Goal: Task Accomplishment & Management: Manage account settings

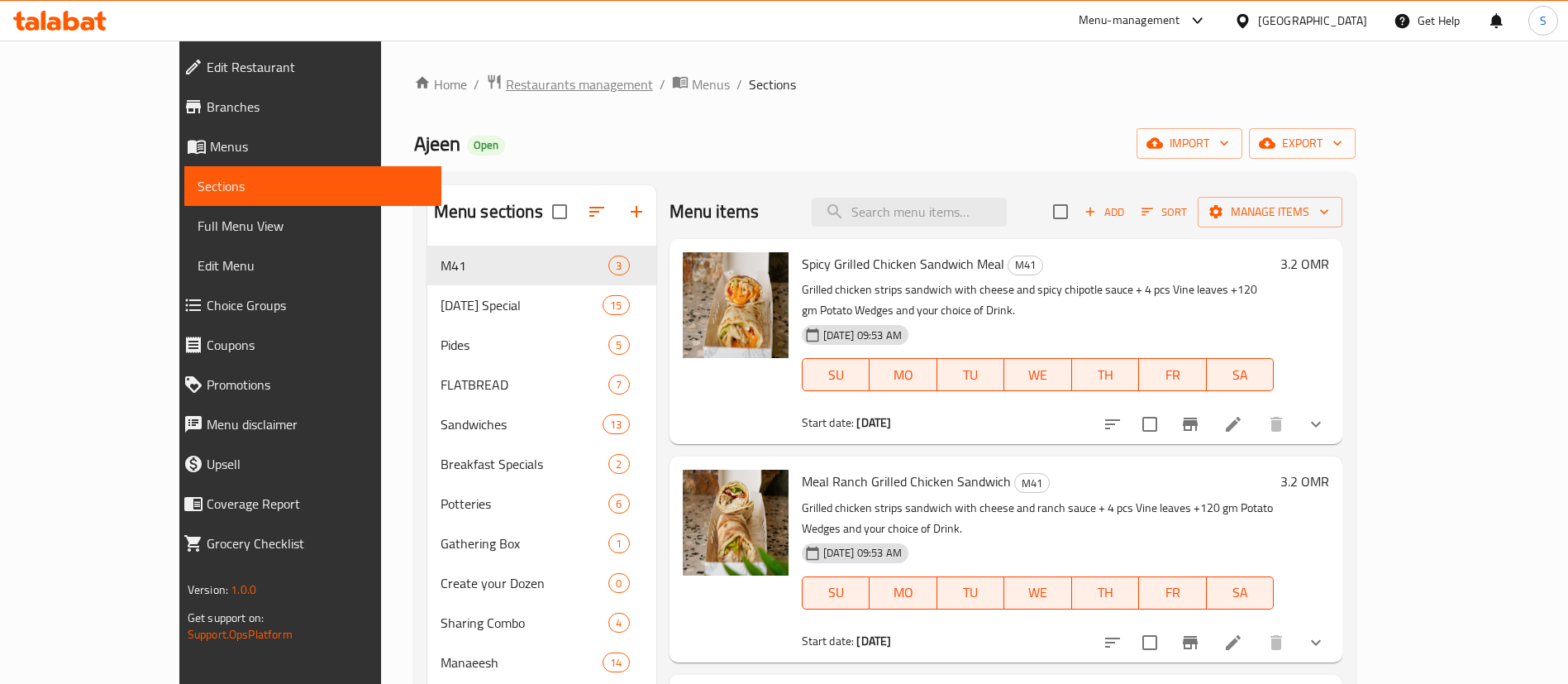
click at [505, 85] on span "Restaurants management" at bounding box center [578, 83] width 147 height 20
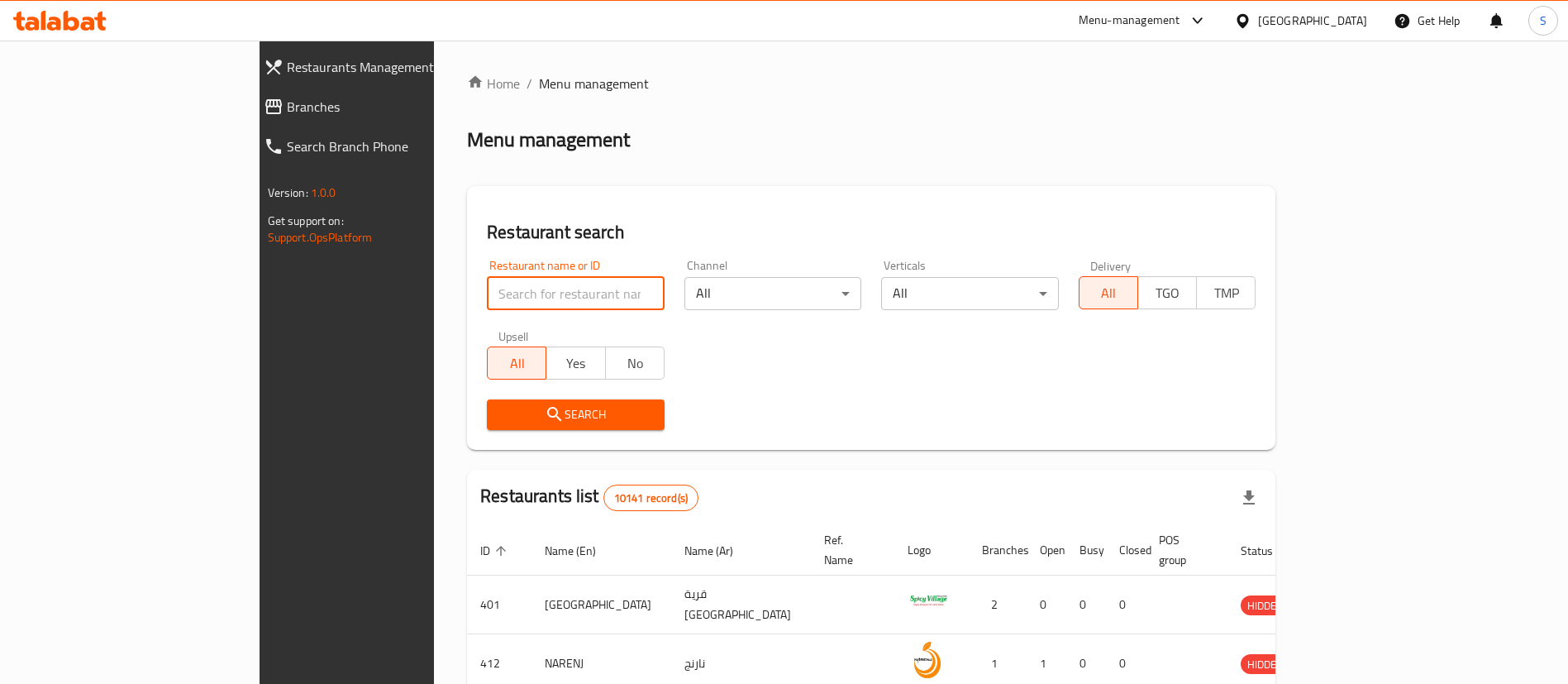
click at [486, 307] on input "search" at bounding box center [574, 293] width 177 height 33
paste input "1823"
type input "1823"
click button "Search" at bounding box center [574, 415] width 177 height 30
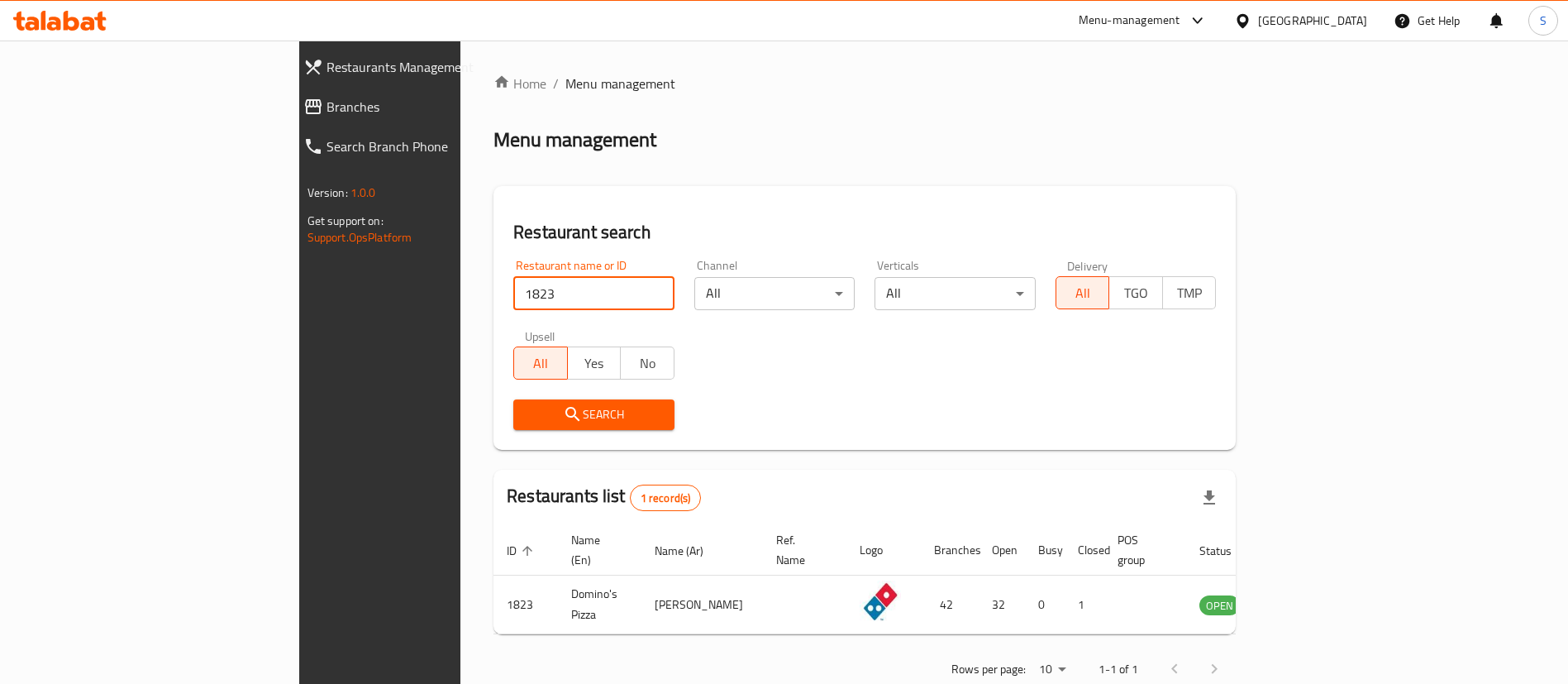
scroll to position [22, 0]
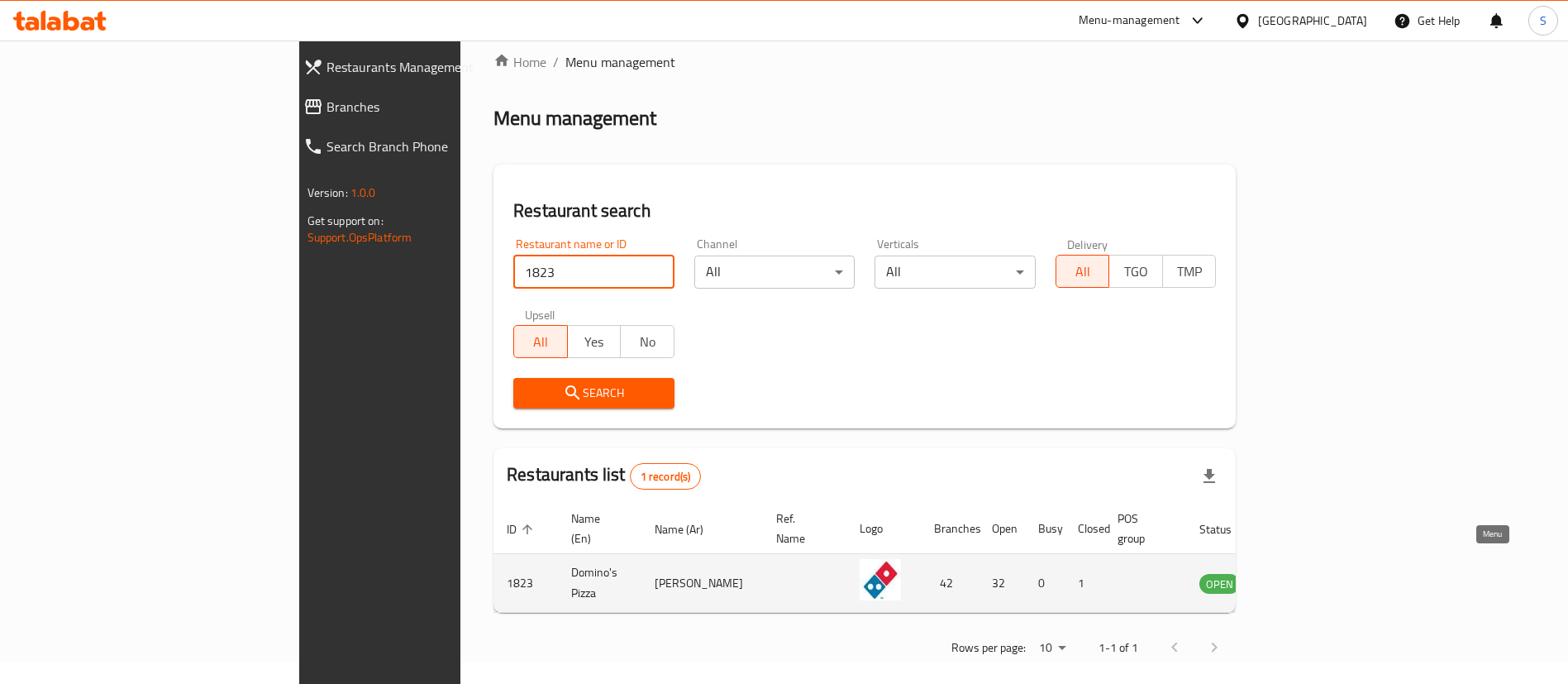
click at [1305, 573] on icon "enhanced table" at bounding box center [1295, 582] width 20 height 20
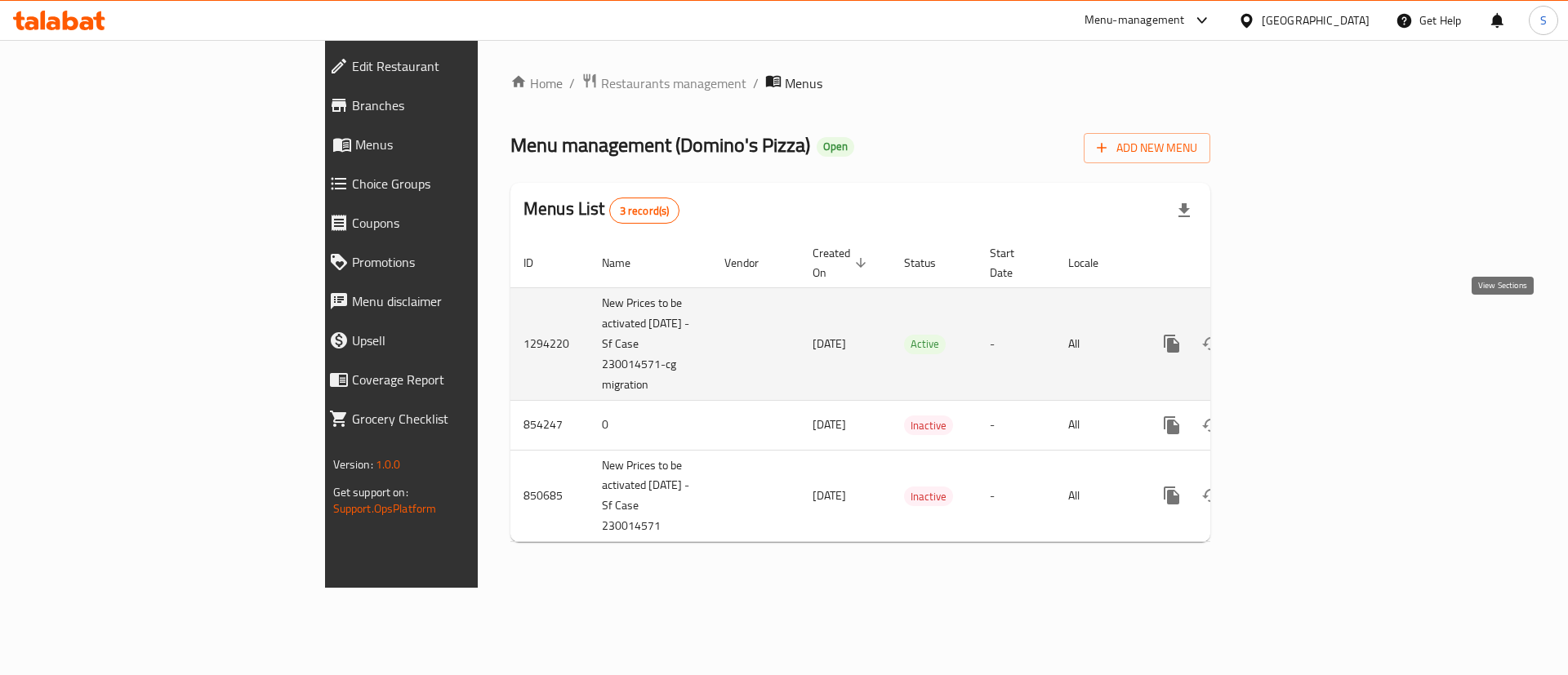
click at [1299, 334] on icon "enhanced table" at bounding box center [1289, 344] width 20 height 20
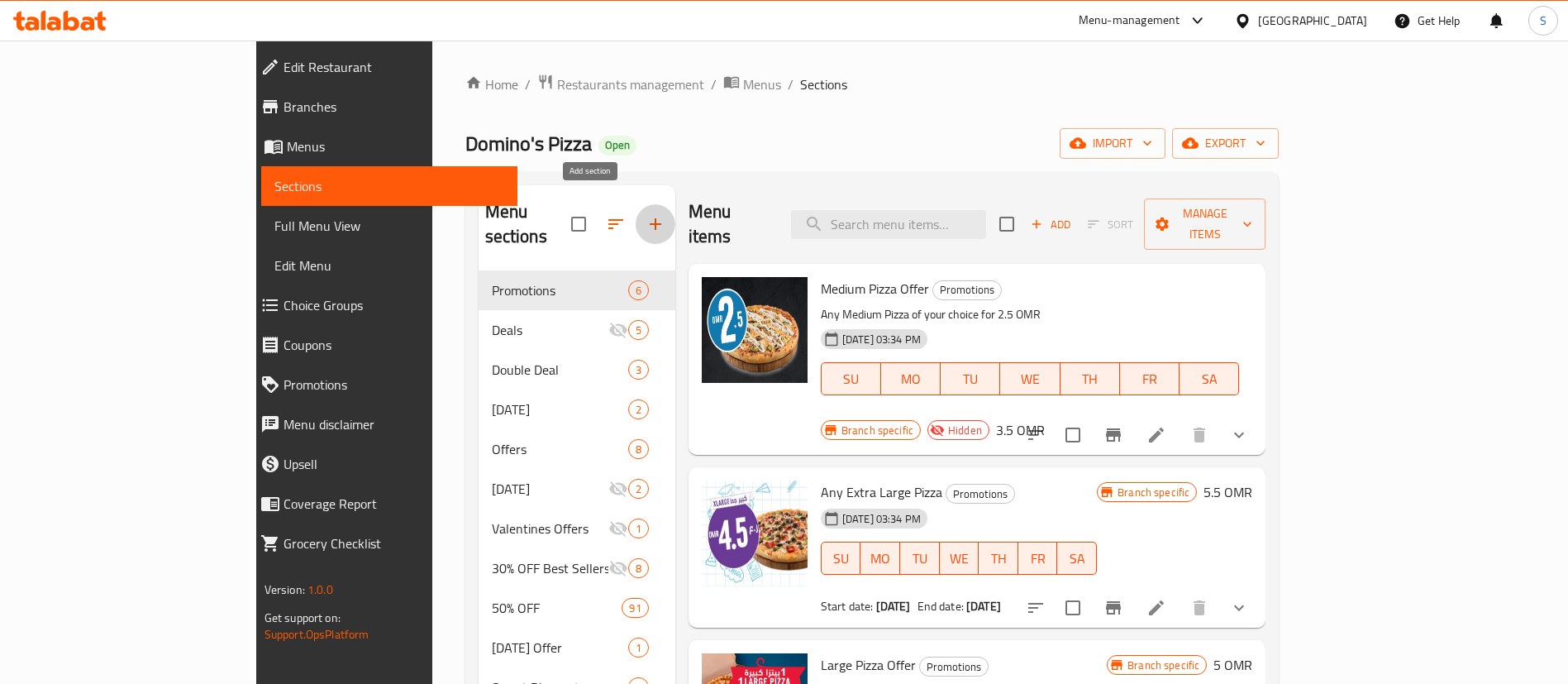
click at [646, 214] on icon "button" at bounding box center [655, 224] width 20 height 20
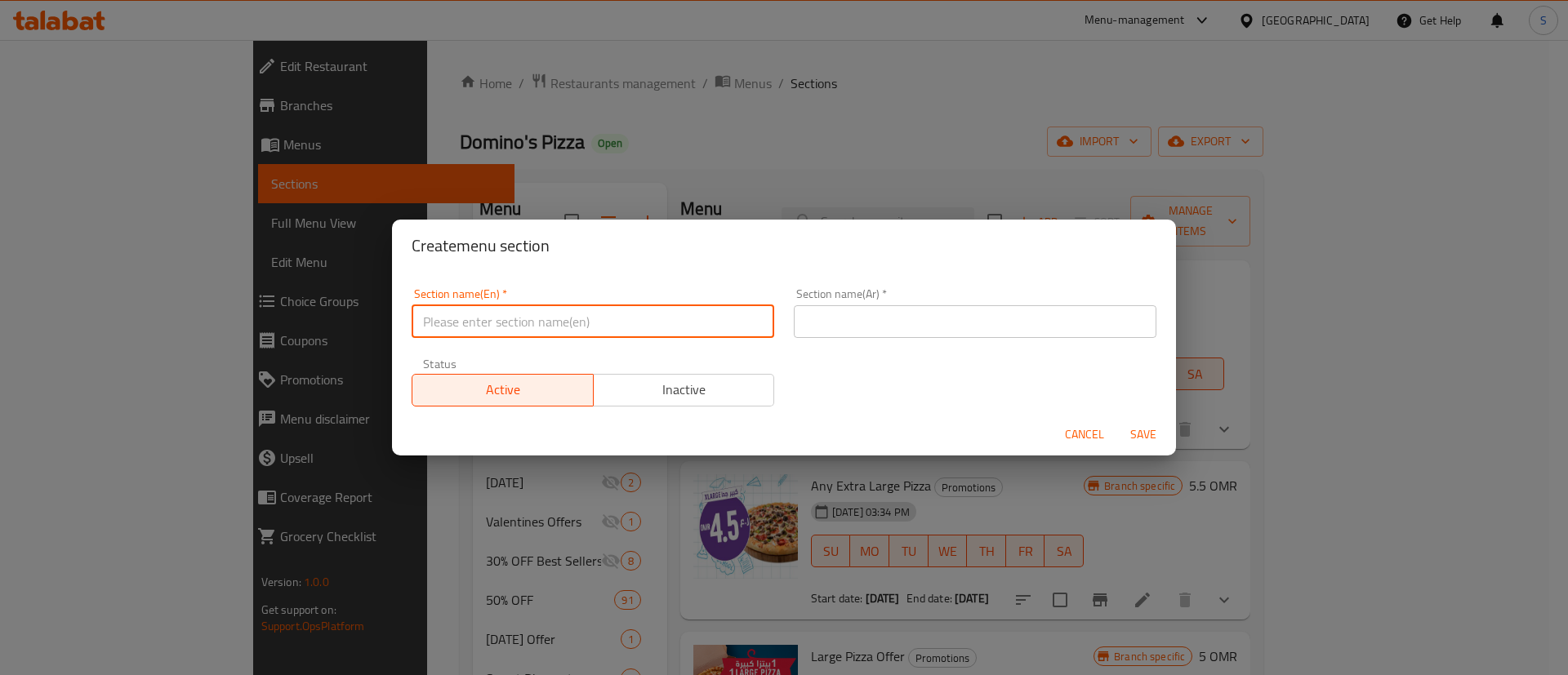
click at [571, 328] on input "text" at bounding box center [592, 321] width 362 height 33
type input "M41"
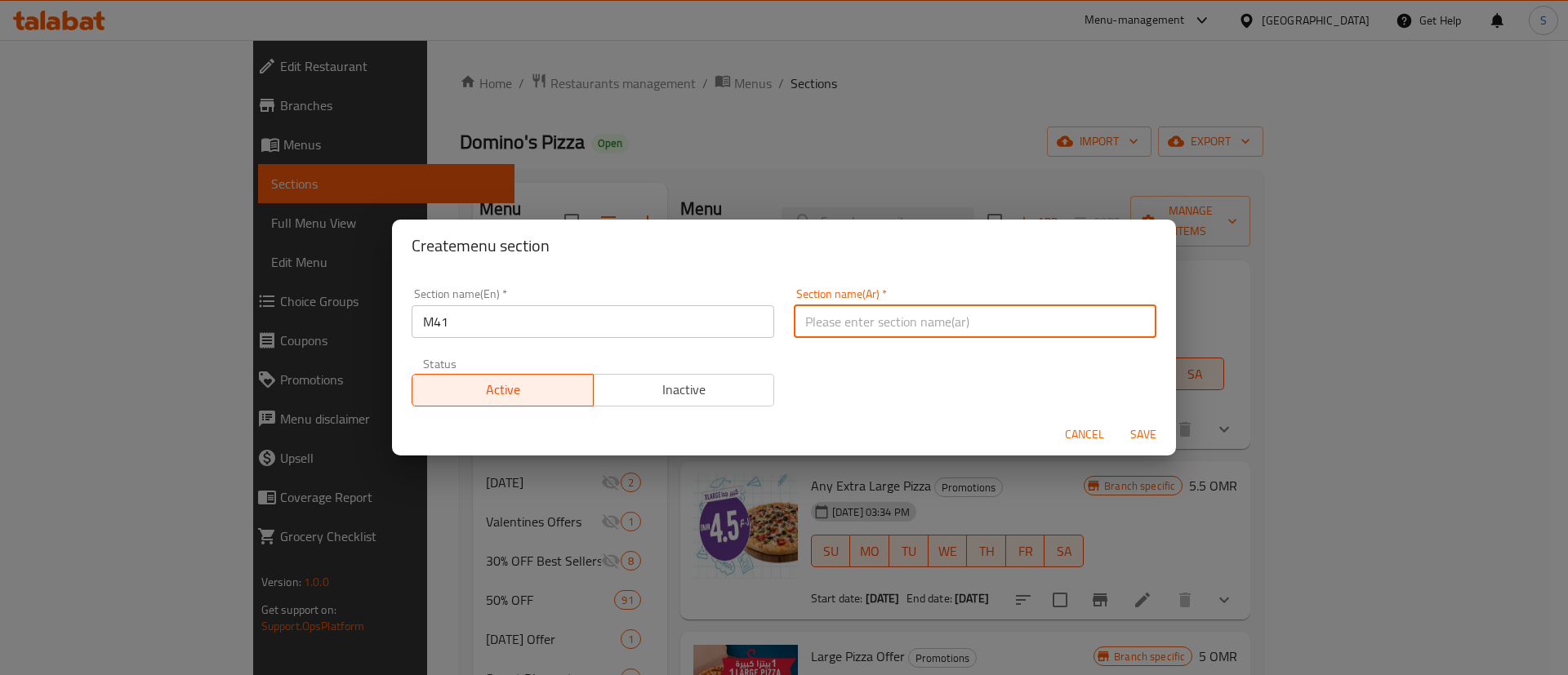
click at [980, 321] on input "text" at bounding box center [974, 321] width 362 height 33
type input "41"
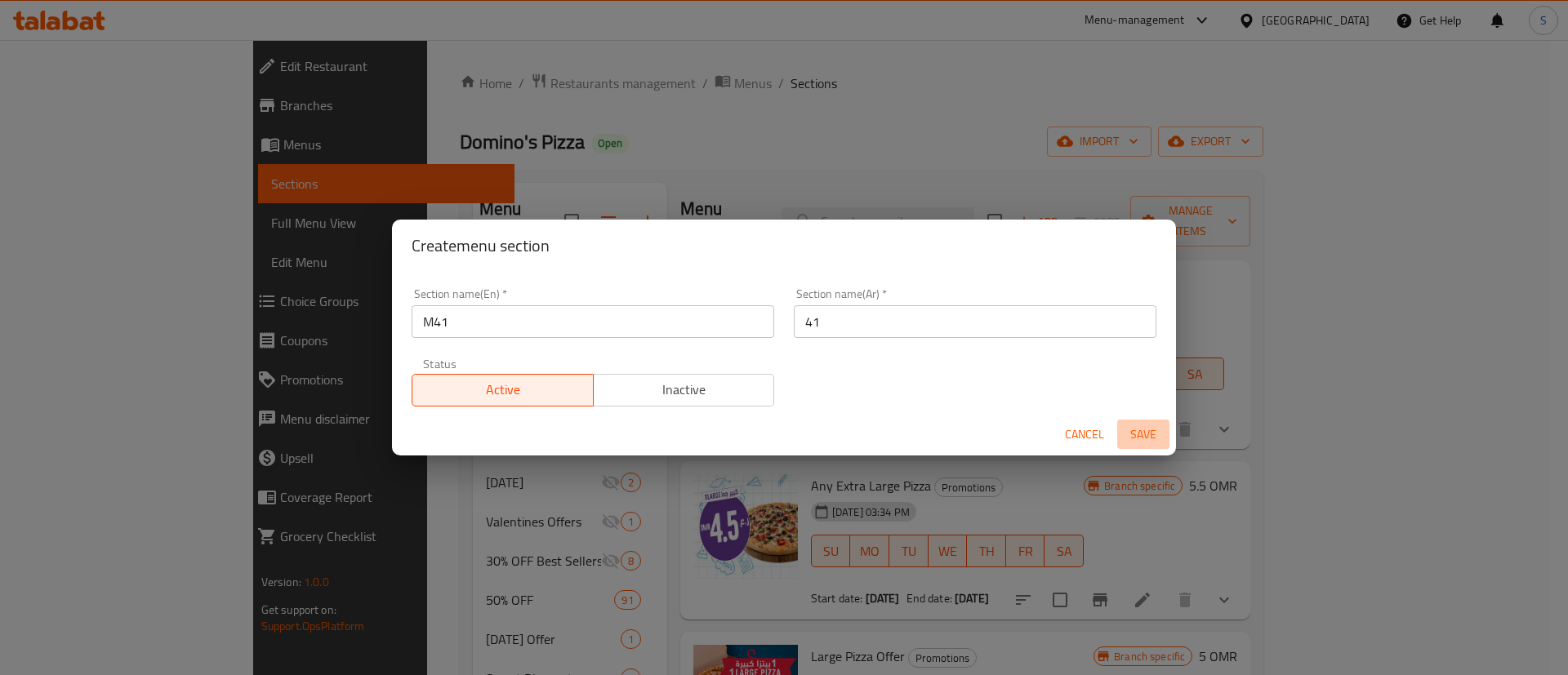
click at [1138, 431] on span "Save" at bounding box center [1143, 434] width 39 height 21
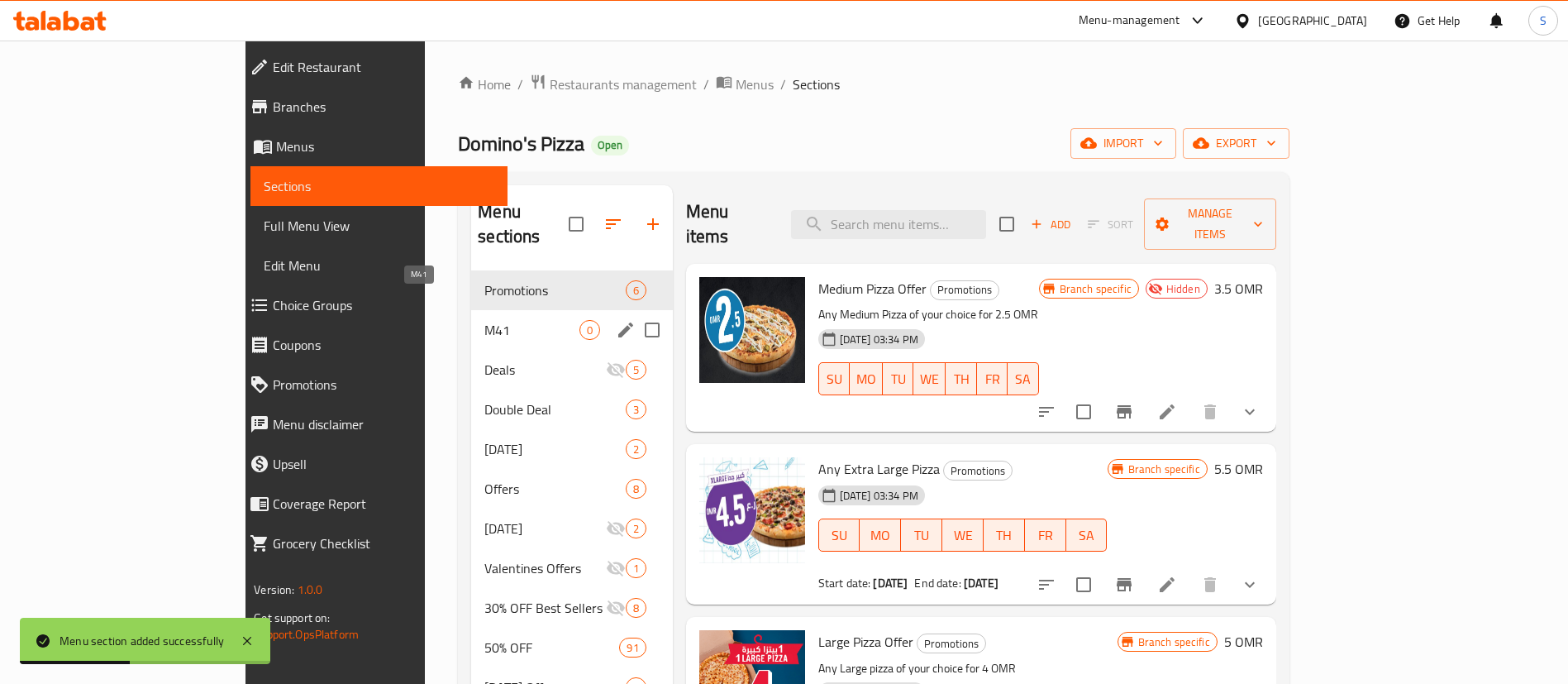
click at [484, 320] on span "M41" at bounding box center [531, 329] width 94 height 20
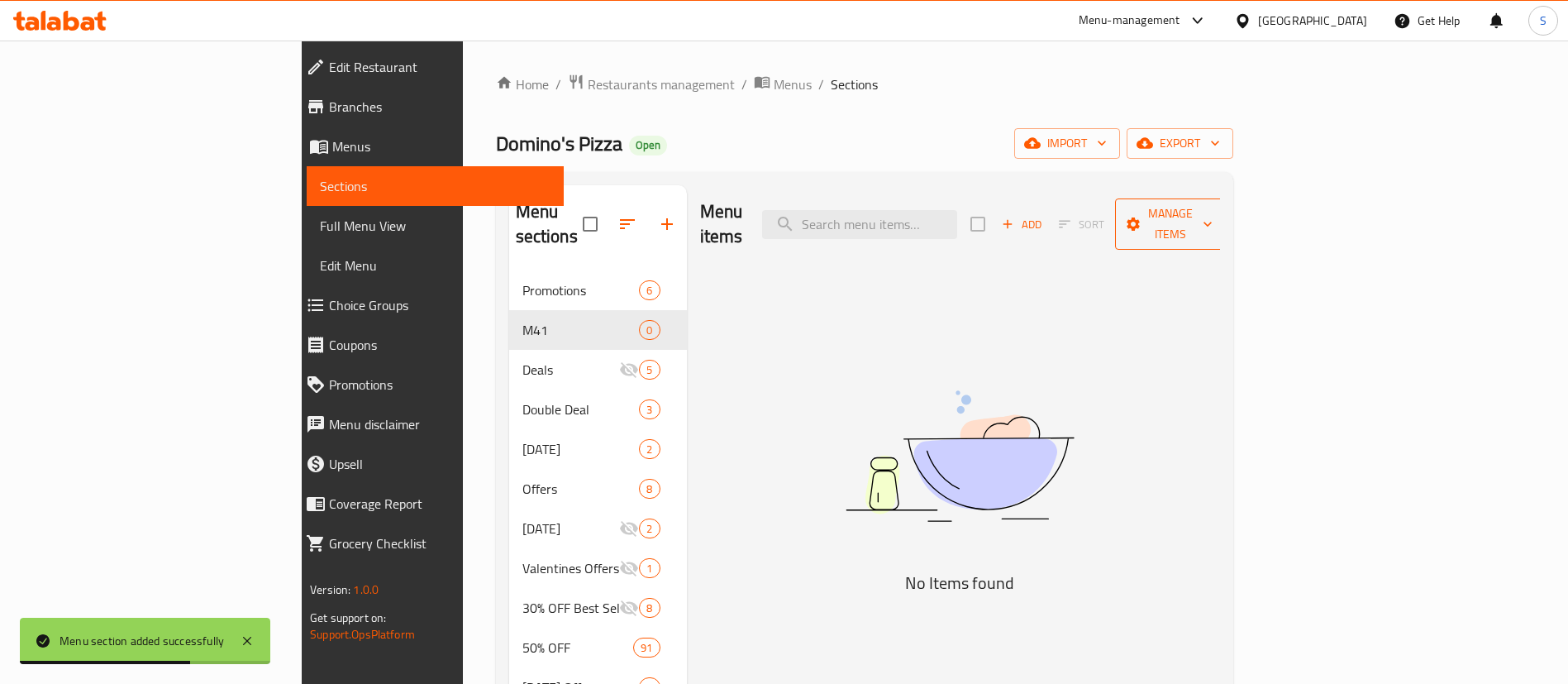
click at [1212, 203] on span "Manage items" at bounding box center [1170, 224] width 84 height 42
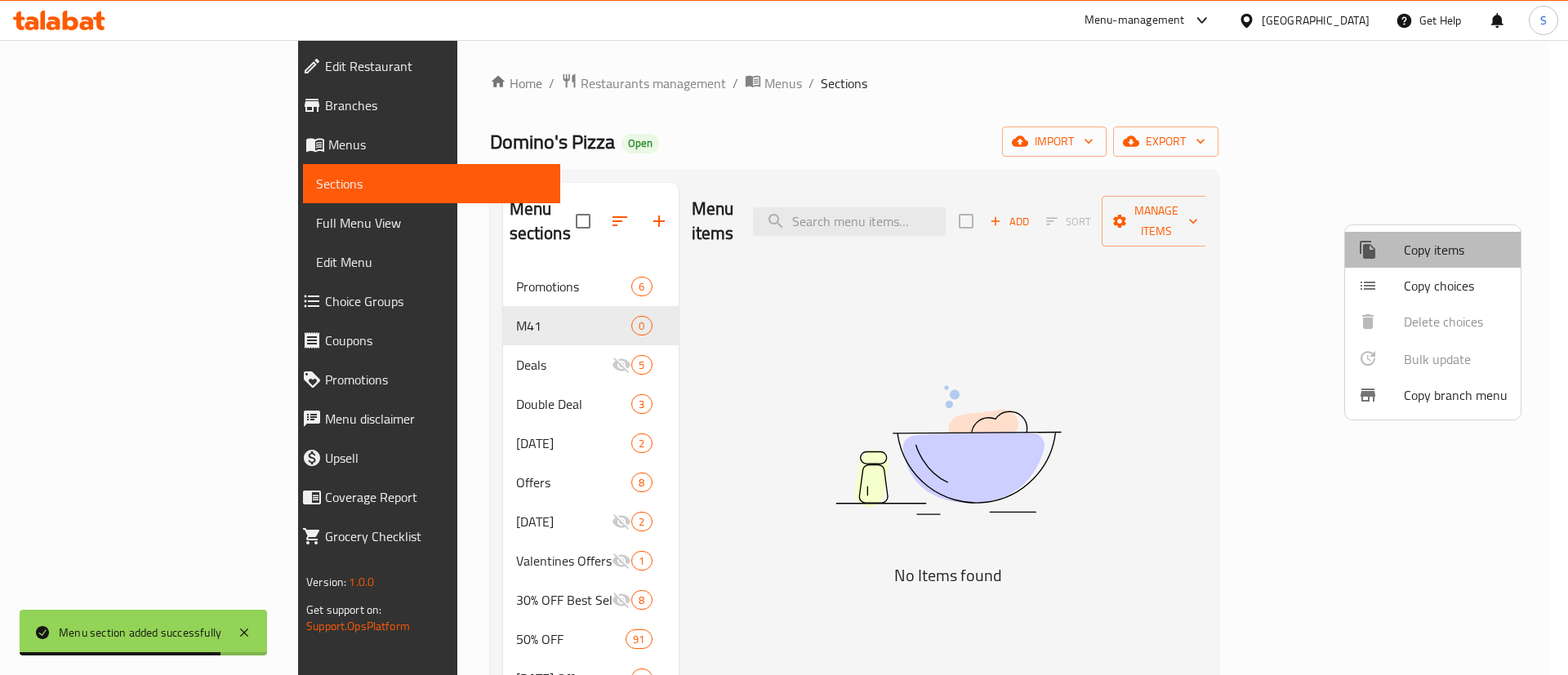
click at [1442, 240] on span "Copy items" at bounding box center [1455, 249] width 104 height 20
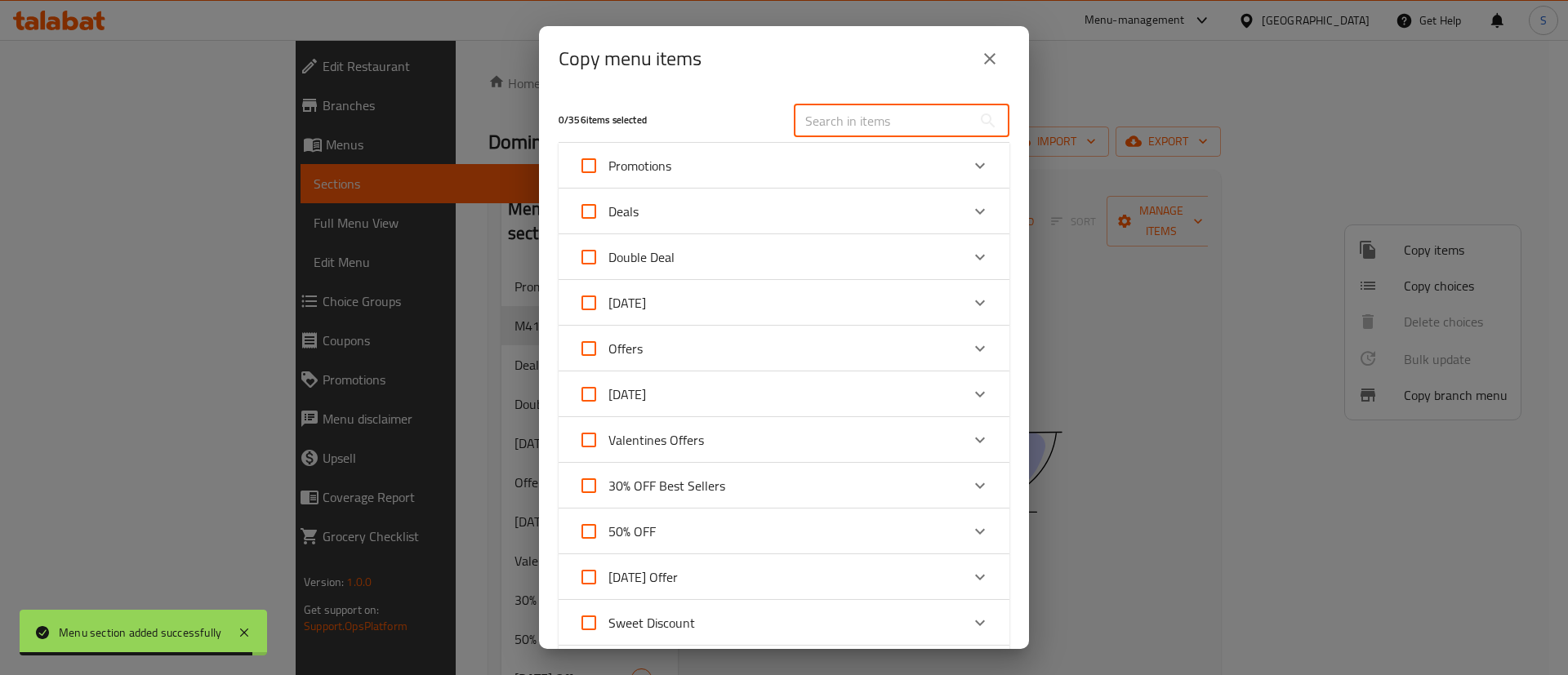
click at [828, 113] on input "text" at bounding box center [882, 121] width 178 height 33
paste input "1823"
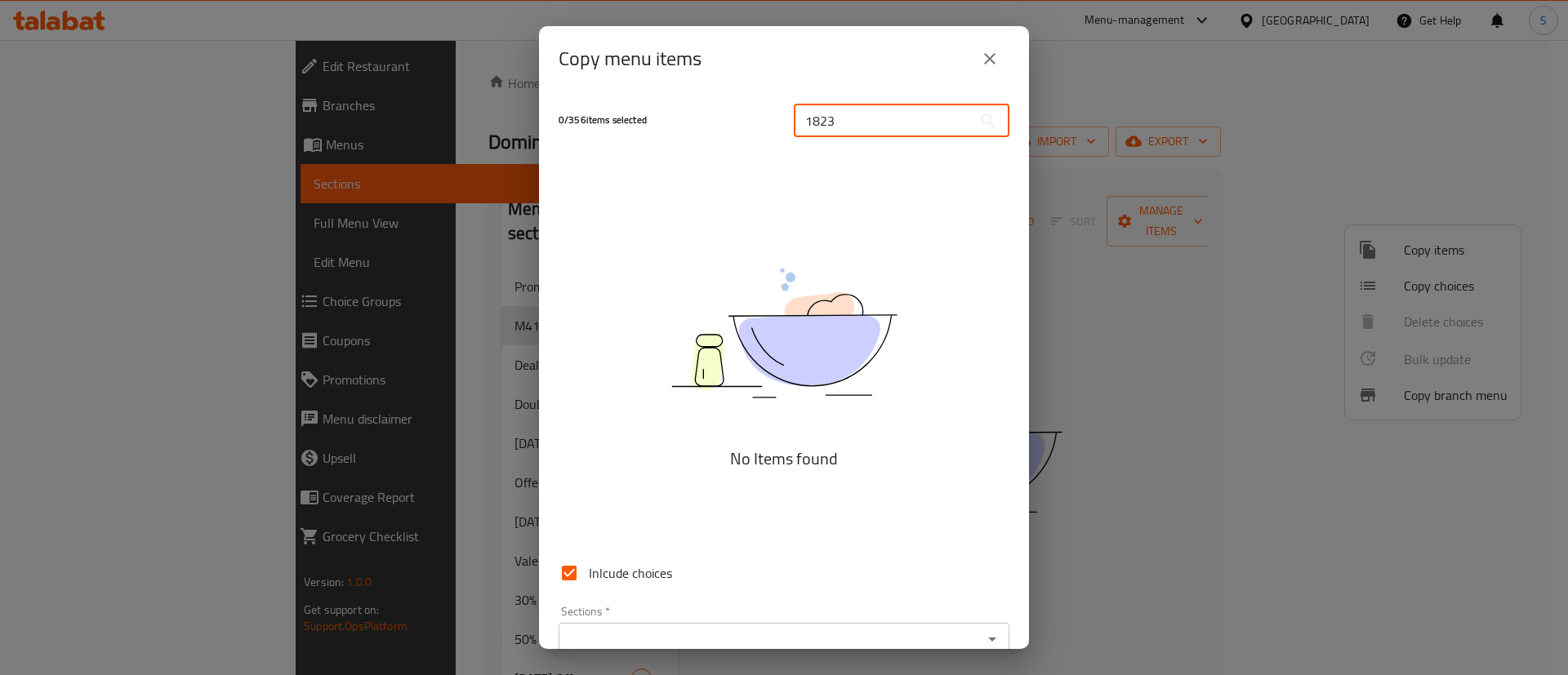
click at [880, 119] on input "1823" at bounding box center [882, 121] width 178 height 33
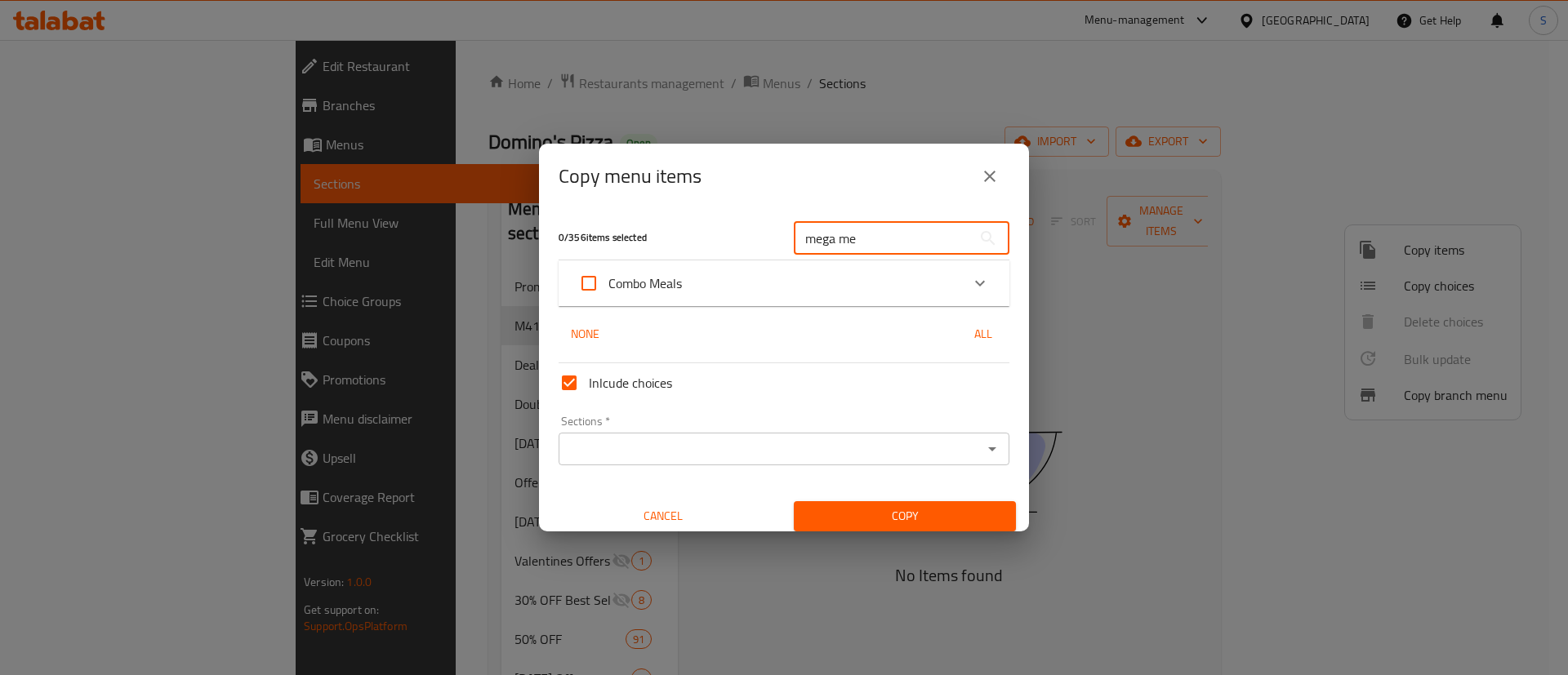
type input "mega me"
click at [970, 277] on icon "Expand" at bounding box center [980, 283] width 20 height 20
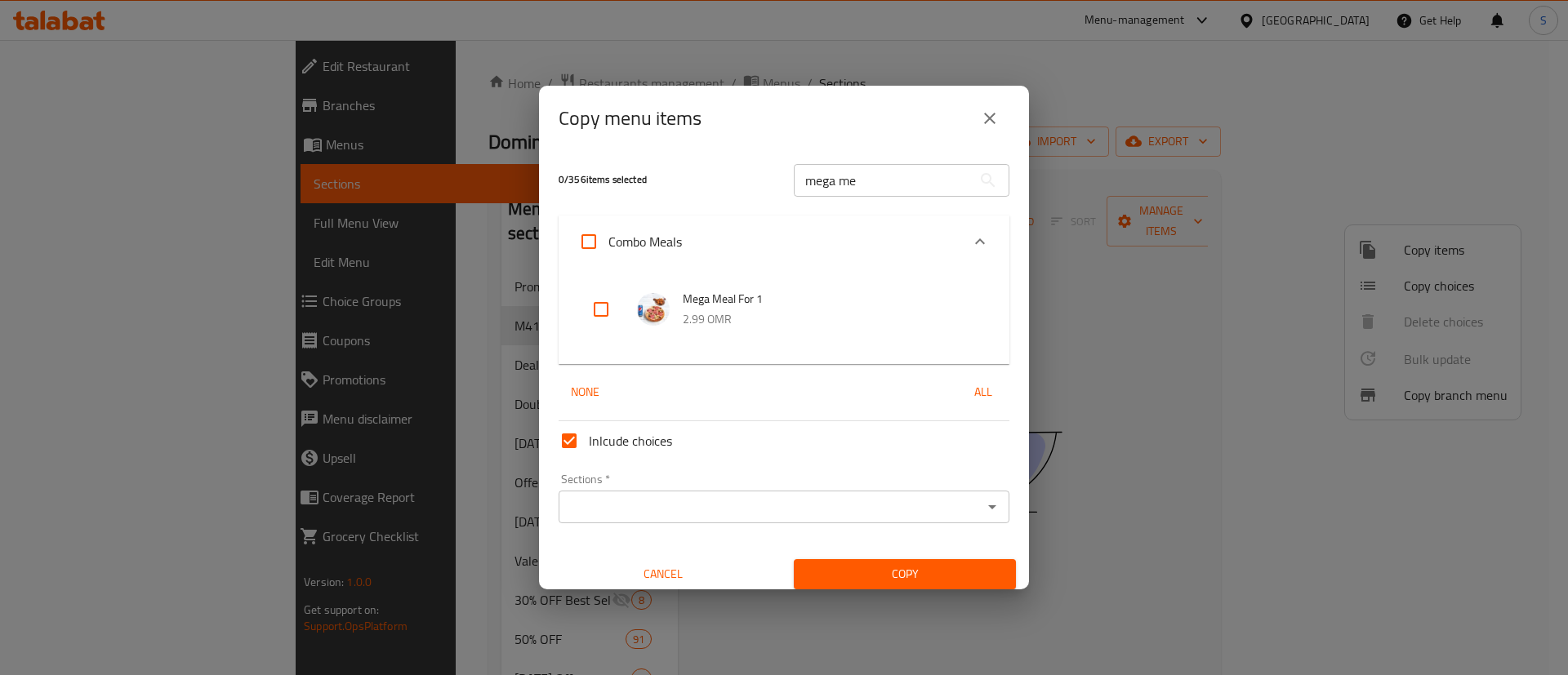
click at [605, 317] on input "checkbox" at bounding box center [601, 309] width 39 height 39
checkbox input "true"
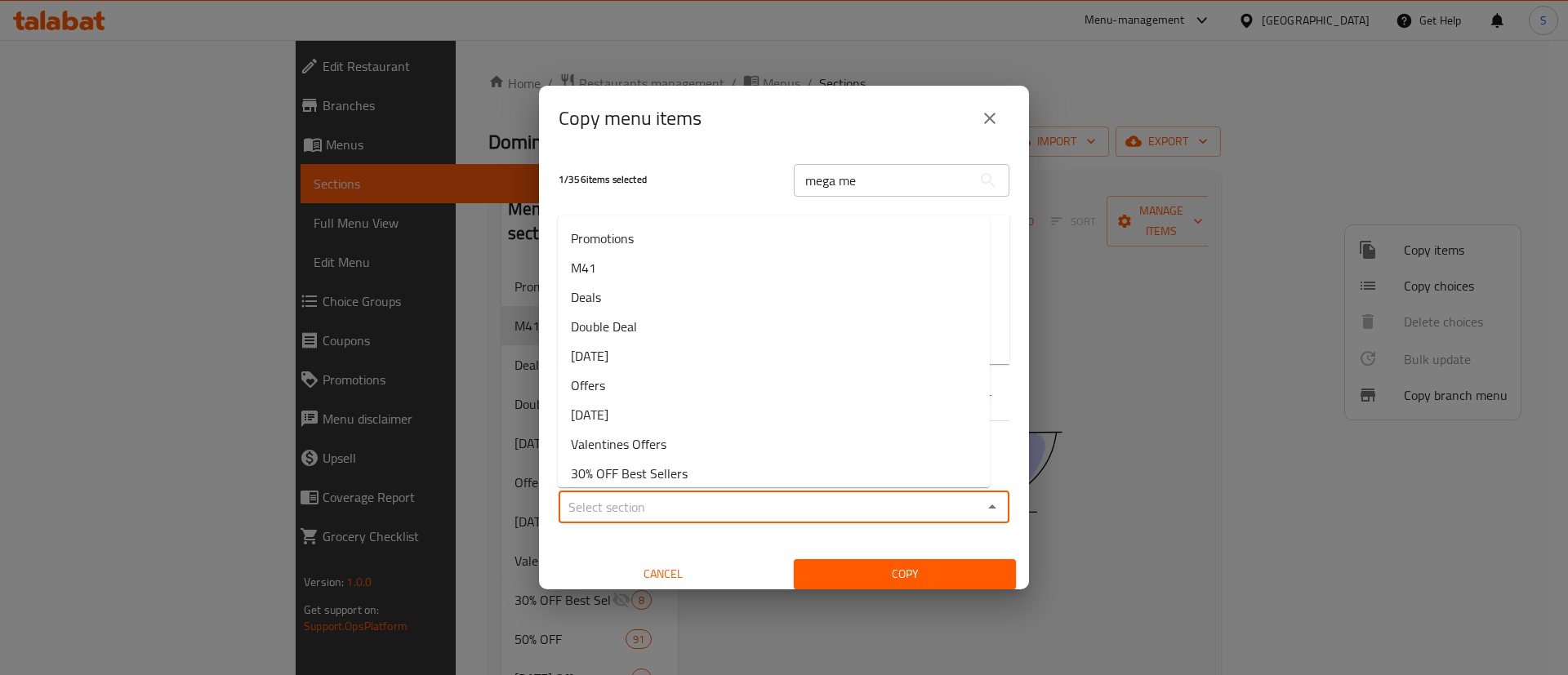
click at [799, 501] on input "Sections   *" at bounding box center [770, 506] width 414 height 22
click at [602, 270] on li "M41" at bounding box center [773, 267] width 432 height 29
type input "M41"
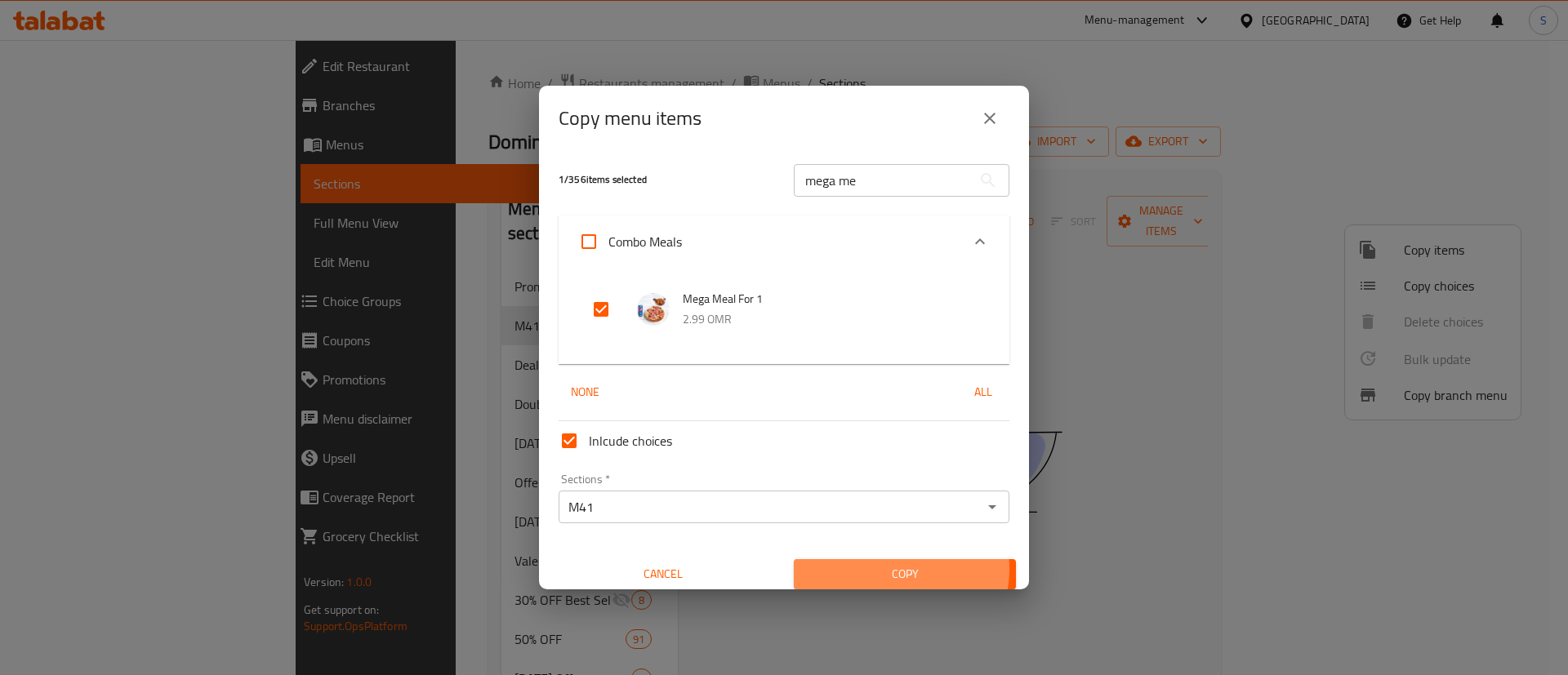
click at [883, 569] on span "Copy" at bounding box center [904, 574] width 196 height 21
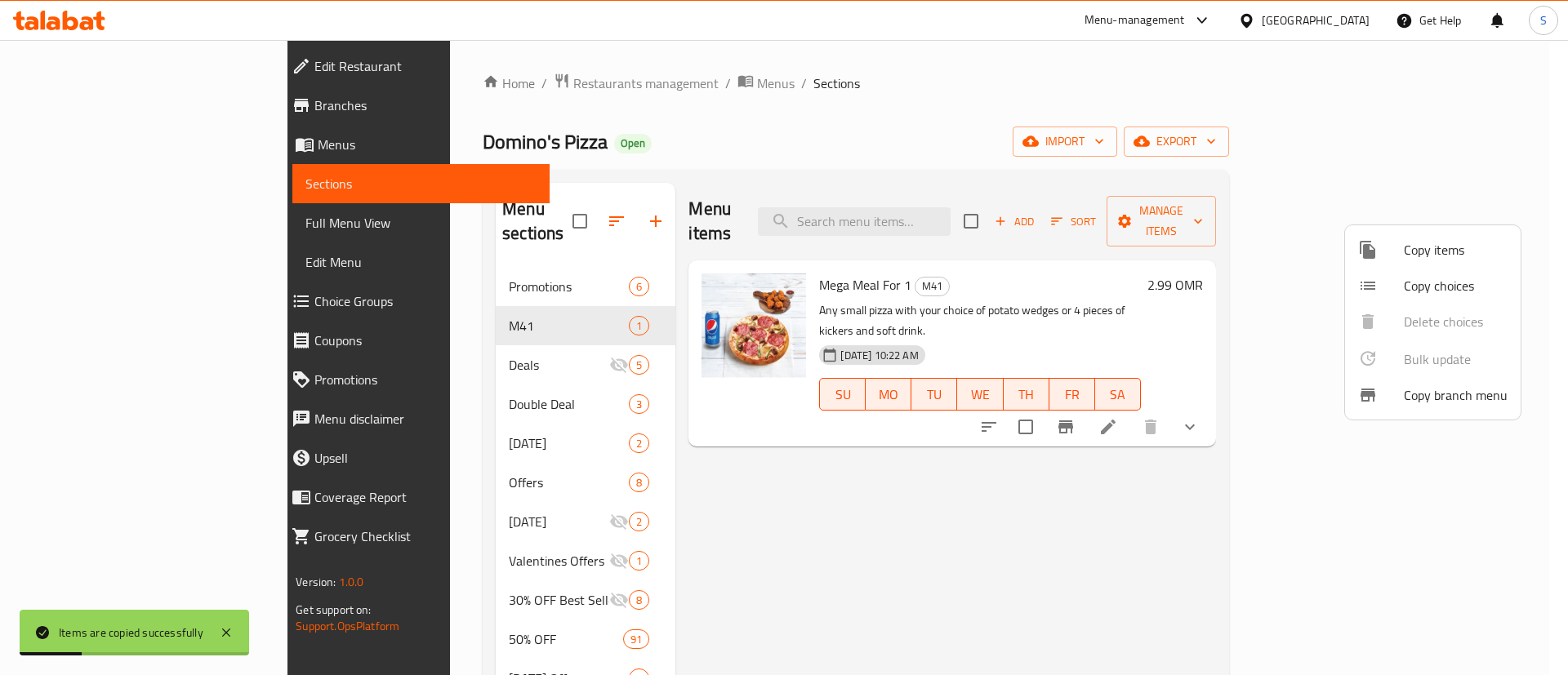
click at [538, 301] on div at bounding box center [784, 337] width 1568 height 675
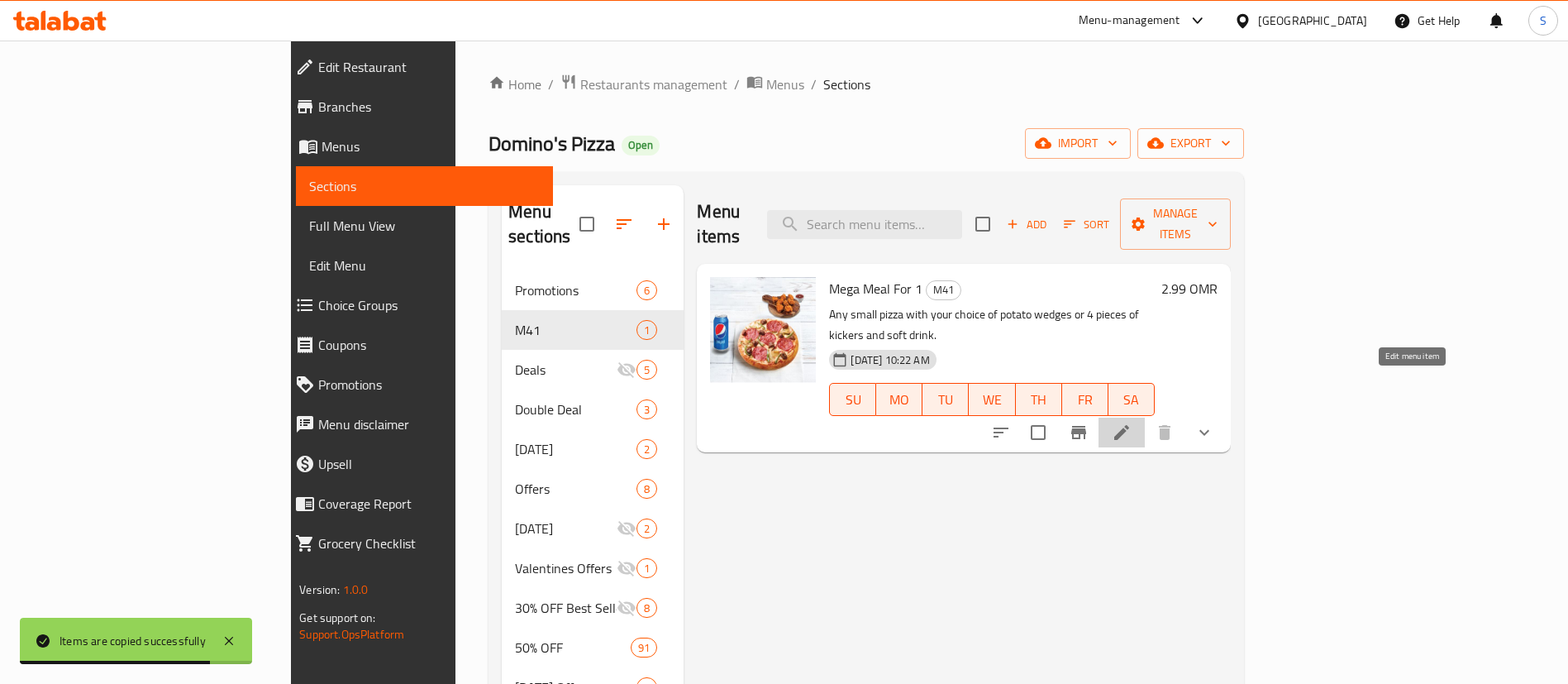
click at [1131, 422] on icon at bounding box center [1121, 432] width 20 height 20
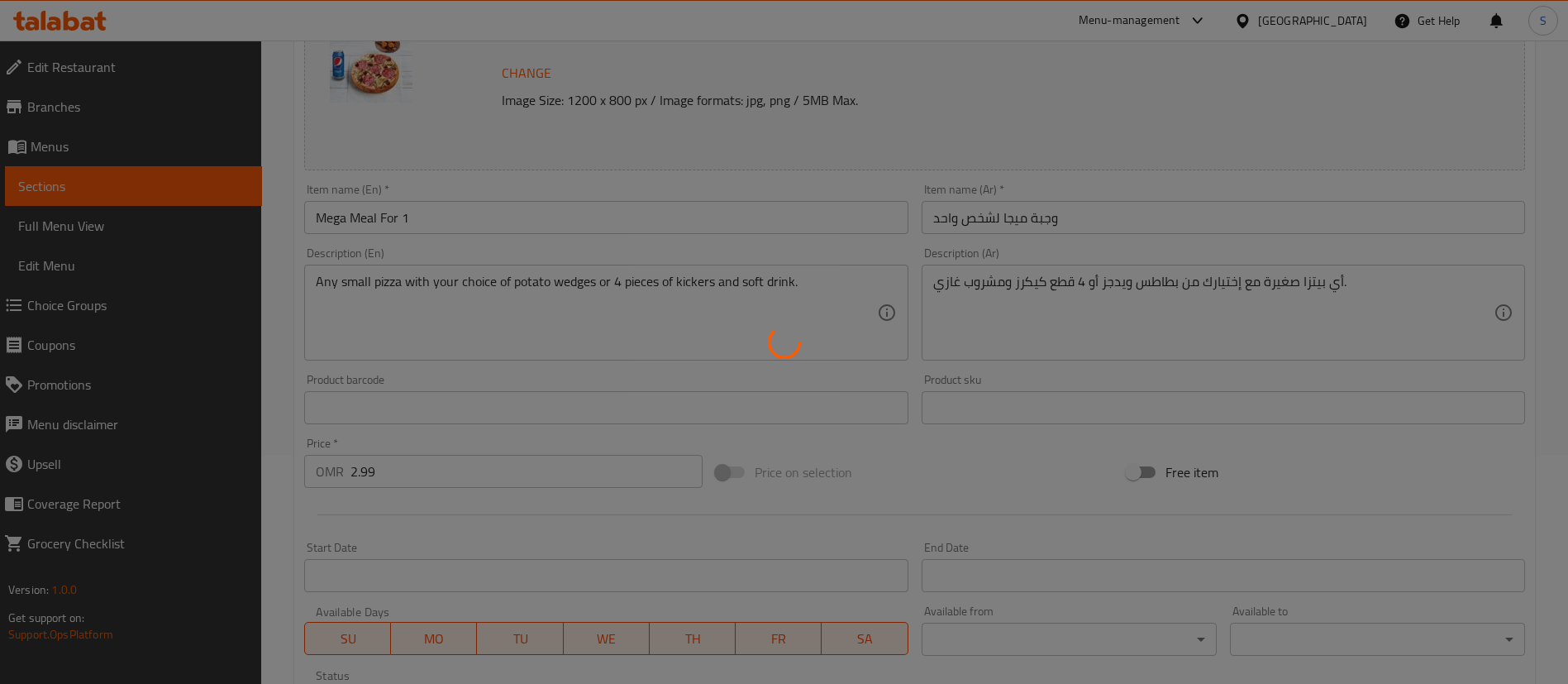
scroll to position [230, 0]
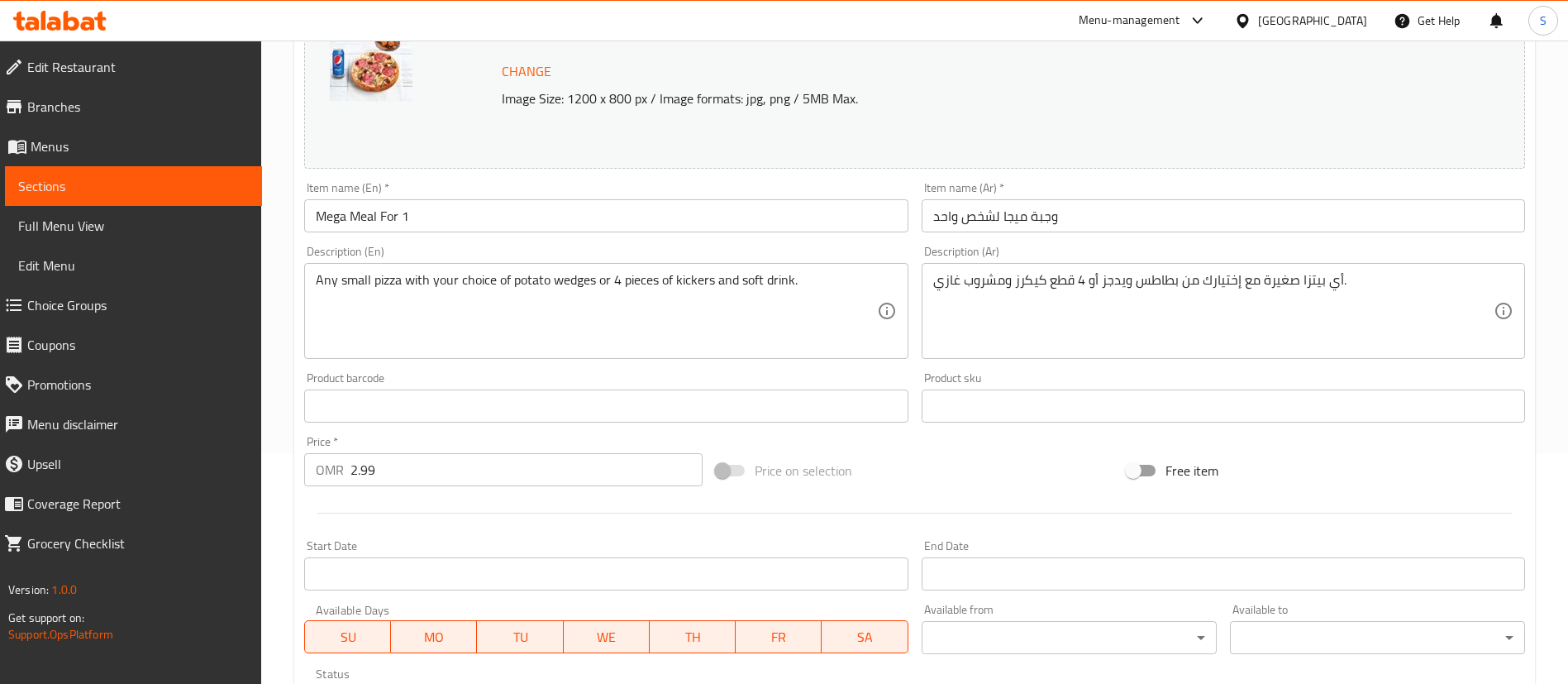
type input "إختيارك للبيتزا:"
type input "1"
type input "إختيارك من:"
type input "1"
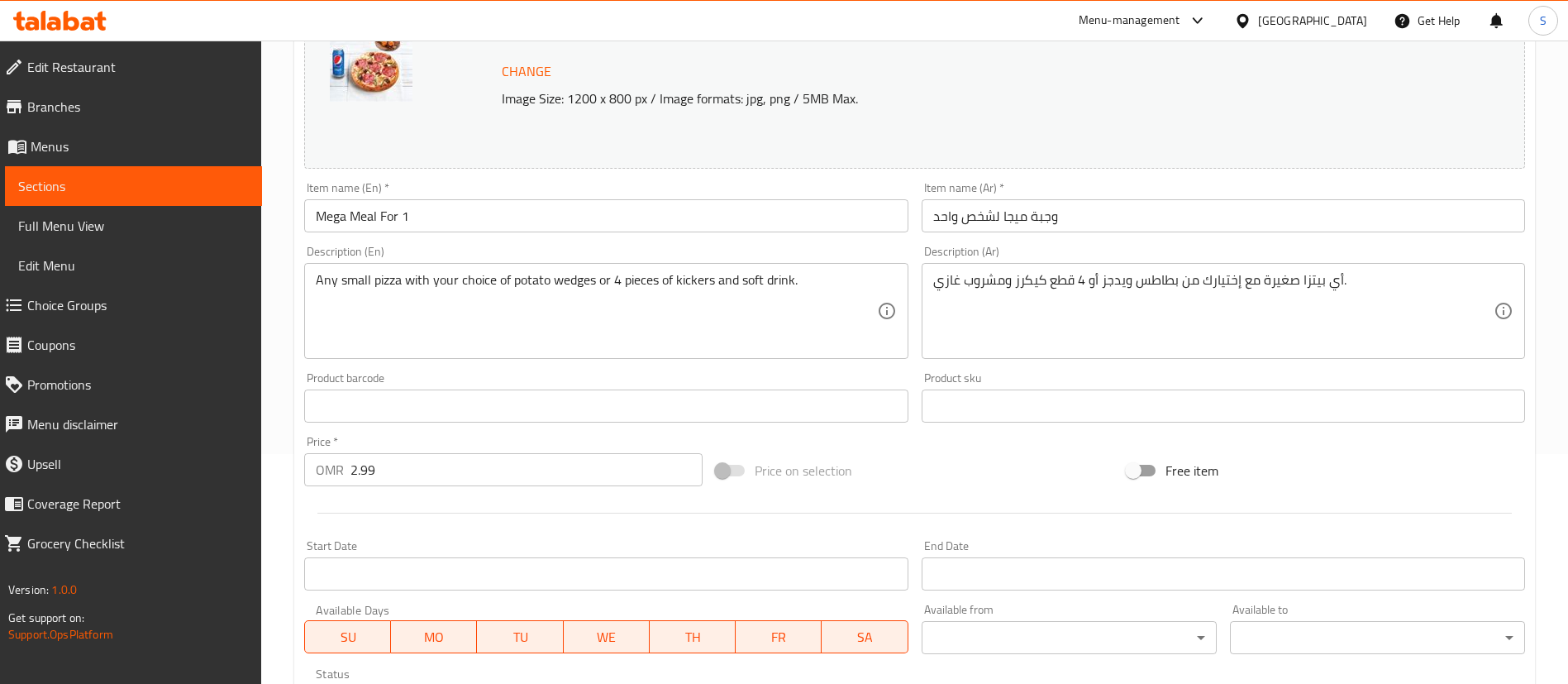
type input "1"
type input "اختيارك من المشروب الغازي:"
type input "1"
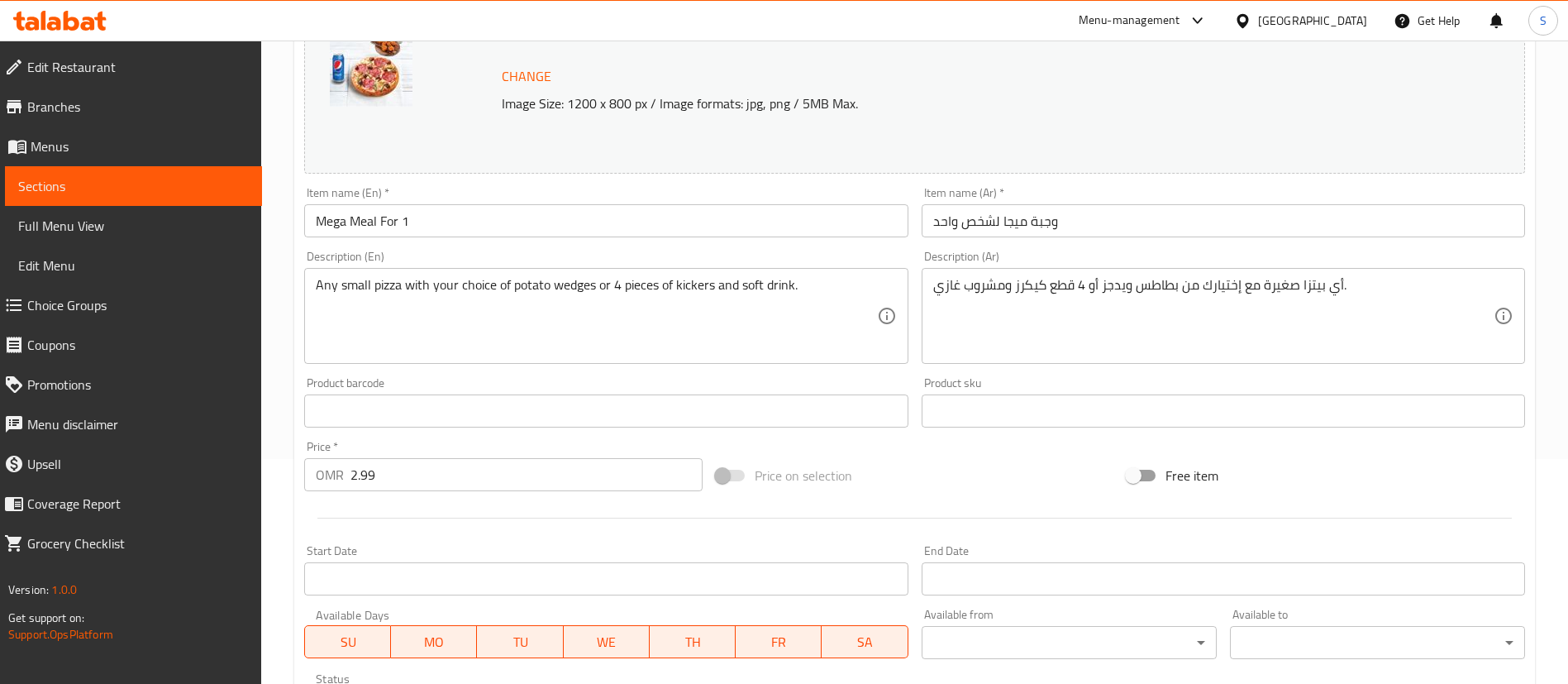
scroll to position [220, 0]
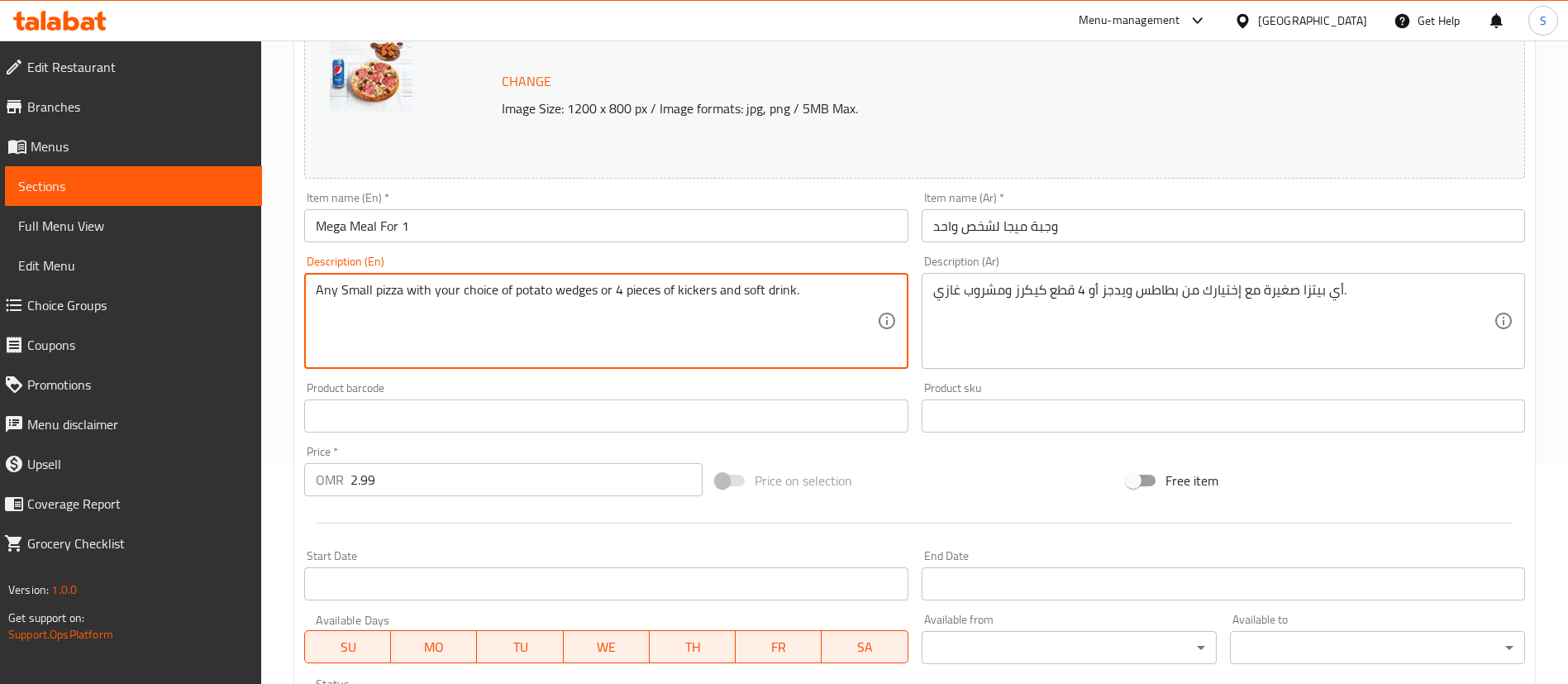
drag, startPoint x: 521, startPoint y: 293, endPoint x: 434, endPoint y: 300, distance: 87.3
click at [434, 300] on textarea "Any Small pizza with your choice of potato wedges or 4 pieces of kickers and so…" at bounding box center [595, 321] width 560 height 79
drag, startPoint x: 660, startPoint y: 290, endPoint x: 522, endPoint y: 293, distance: 138.0
click at [522, 293] on textarea "Any Small pizza with Potato wedges or 4 pieces of kickers and soft drink." at bounding box center [595, 321] width 560 height 79
click at [727, 293] on textarea "Any Small pizza with Potato wedges and your Choice of soft drink." at bounding box center [595, 321] width 560 height 79
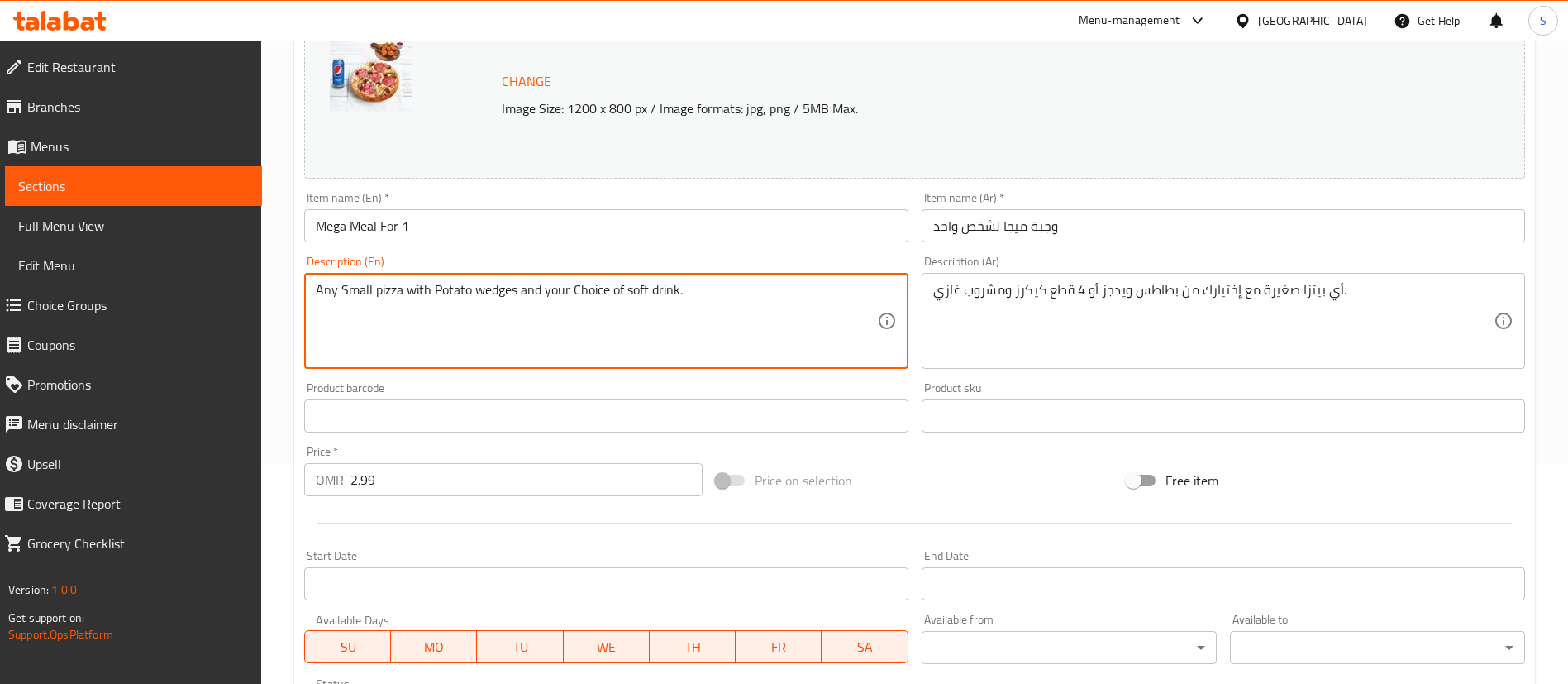
click at [638, 298] on textarea "Any Small pizza with Potato wedges and your Choice of soft drink." at bounding box center [595, 321] width 560 height 79
type textarea "Any Small pizza with Potato wedges and your Choice of soft drink."
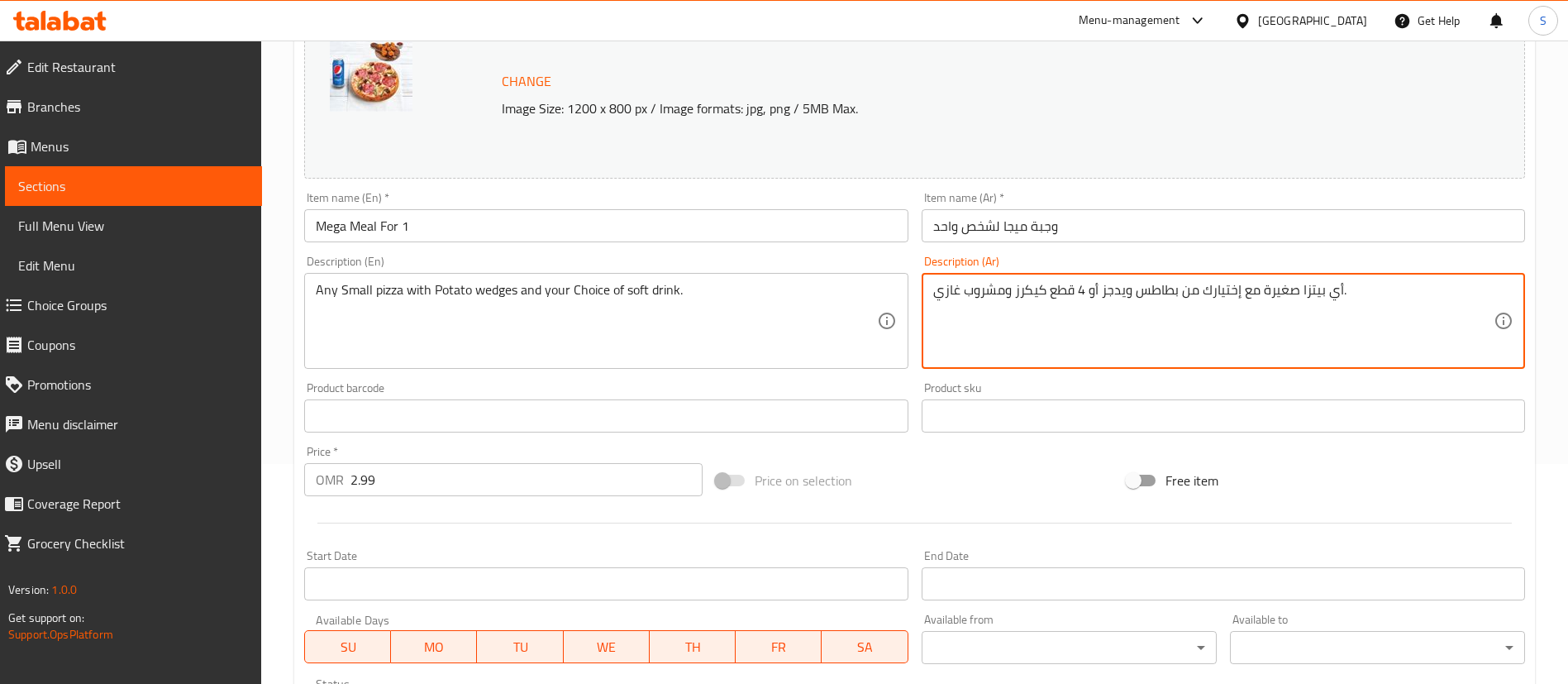
click at [1034, 309] on textarea "أي بيتزا صغيرة مع إختيارك من بطاطس ويدجز أو 4 قطع كيكرز ومشروب غازي." at bounding box center [1212, 321] width 560 height 79
paste textarea "قطع البطاطس واختيارك من المشروبات الغازية."
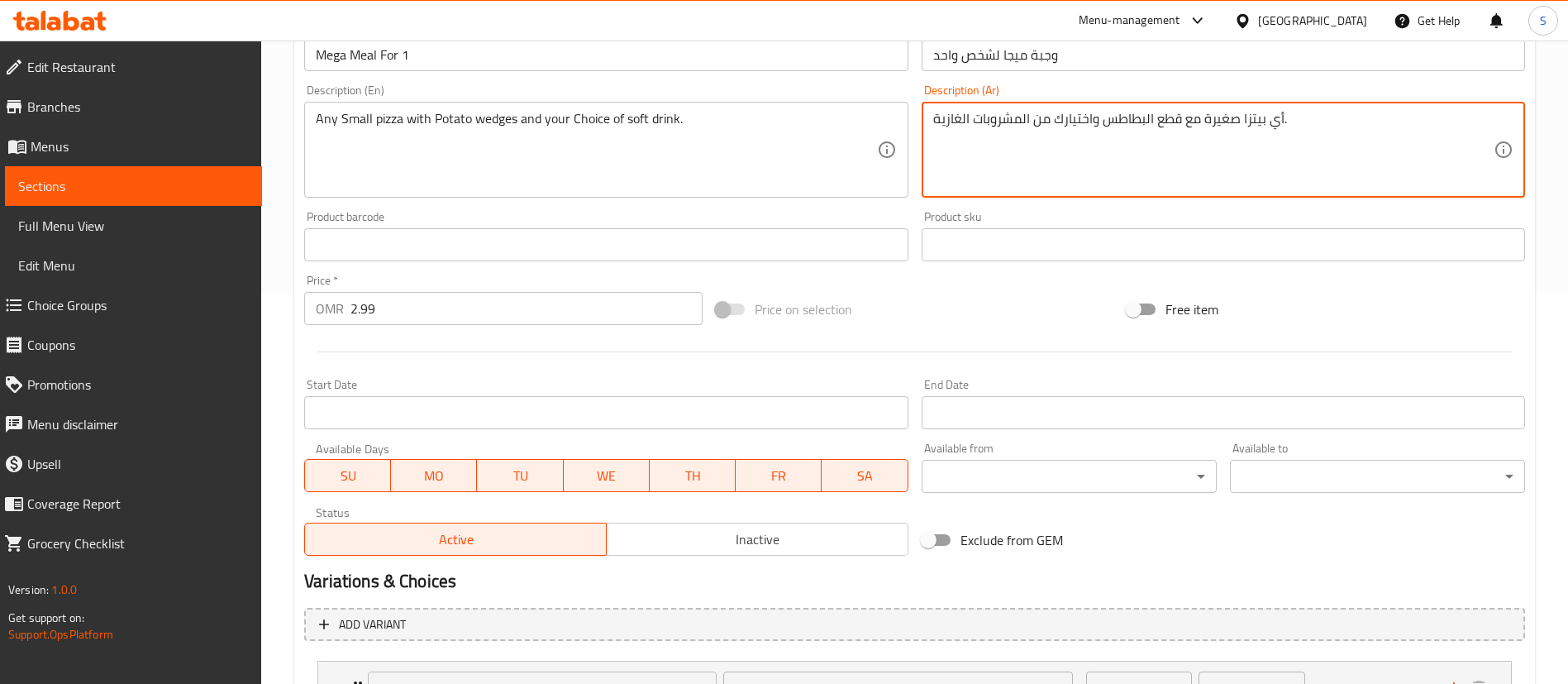
scroll to position [393, 0]
type textarea "أي بيتزا صغيرة مع قطع البطاطس واختيارك من المشروبات الغازية."
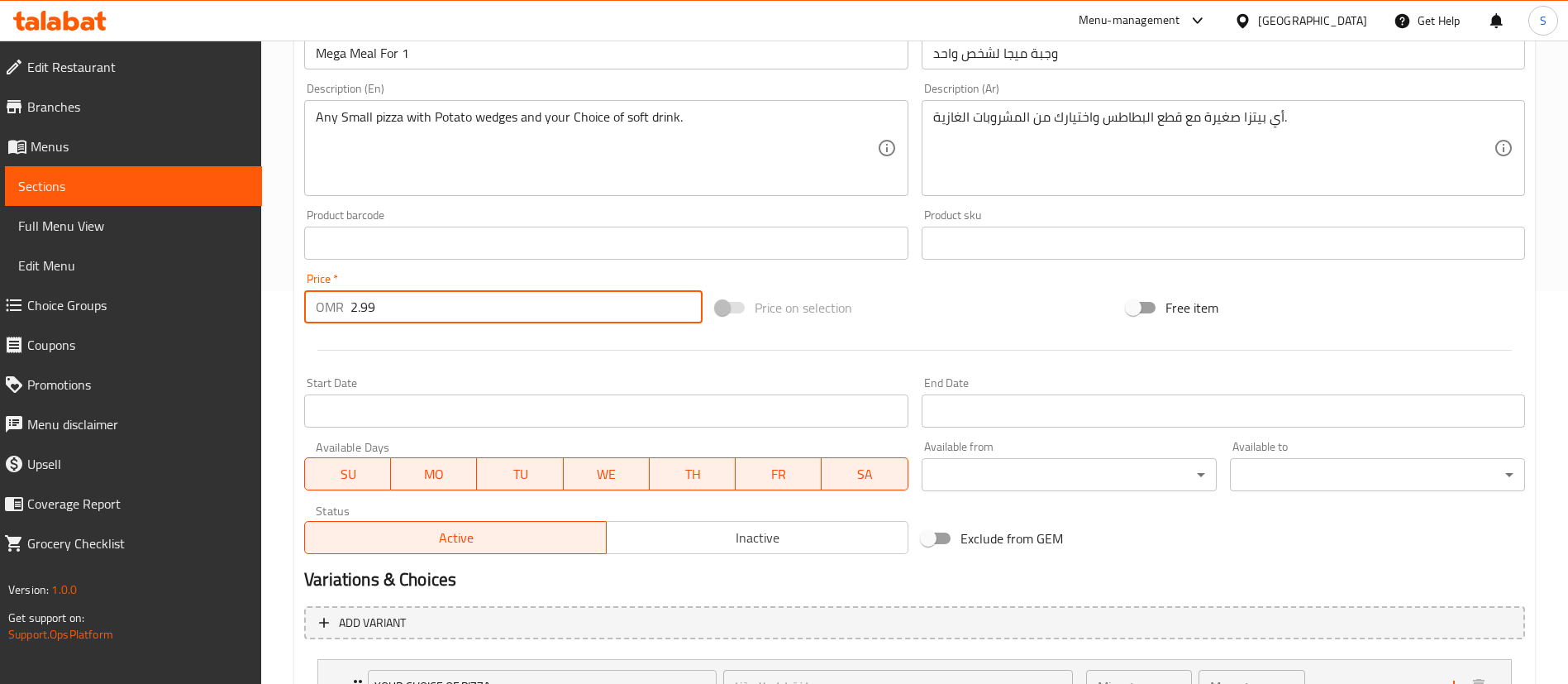
click at [434, 306] on input "2.99" at bounding box center [526, 306] width 352 height 33
click at [531, 310] on input "2.99" at bounding box center [526, 306] width 352 height 33
paste input "4.95"
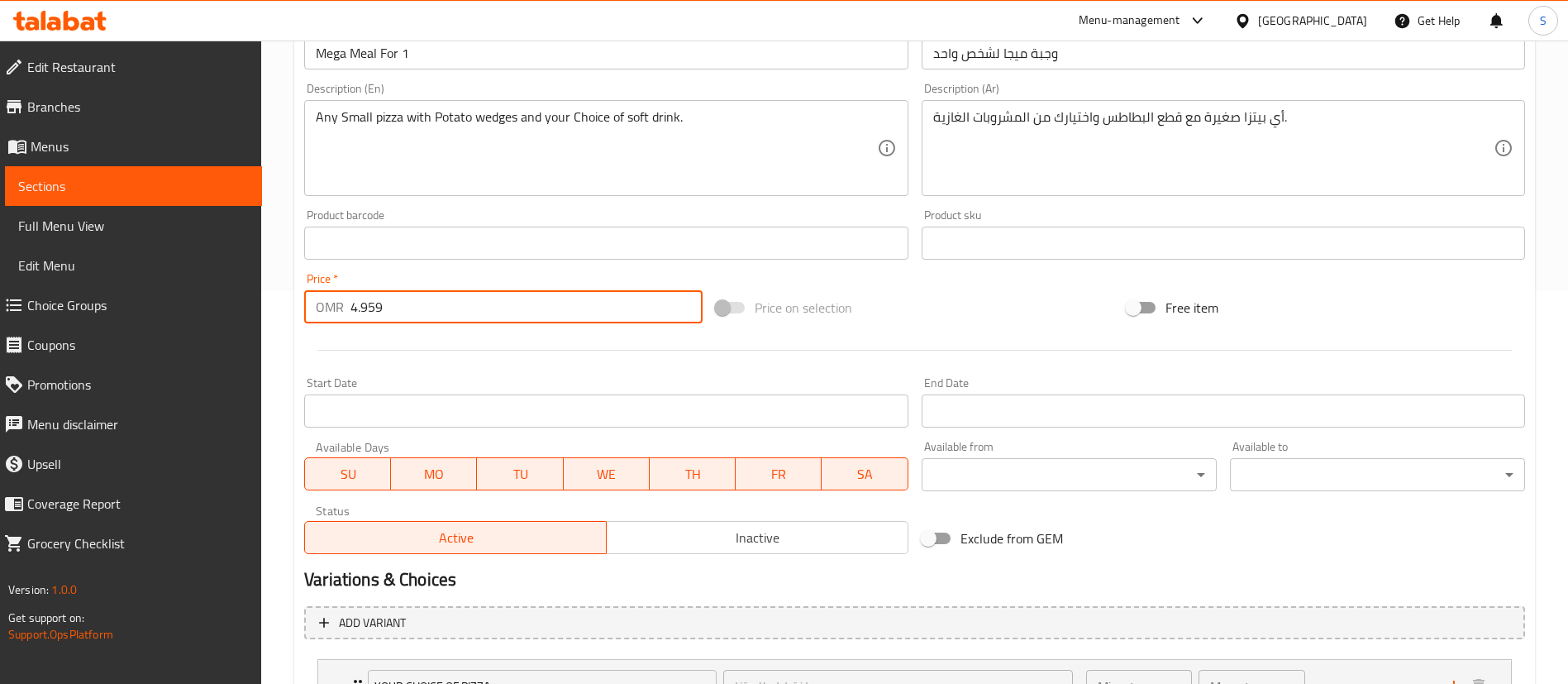
type input "4.959"
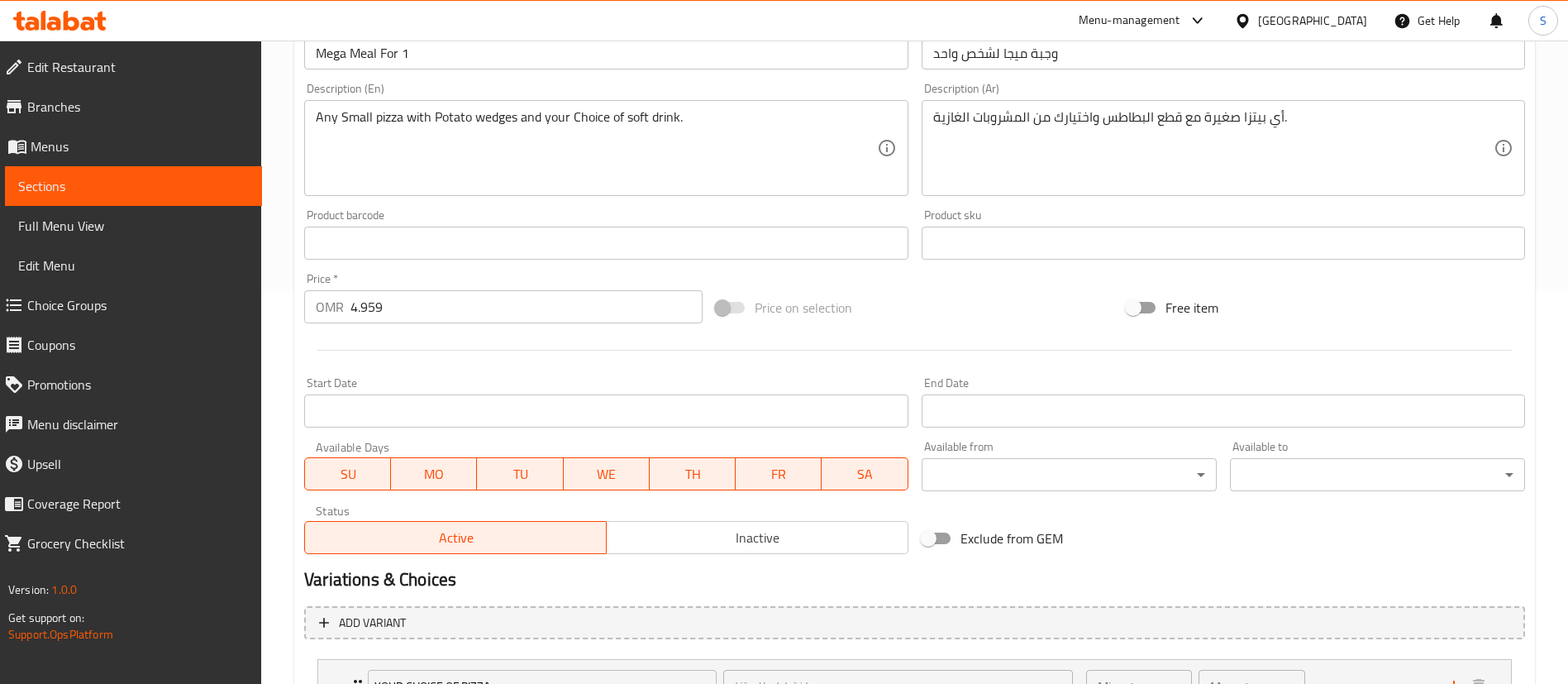
click at [978, 330] on div at bounding box center [914, 350] width 1233 height 41
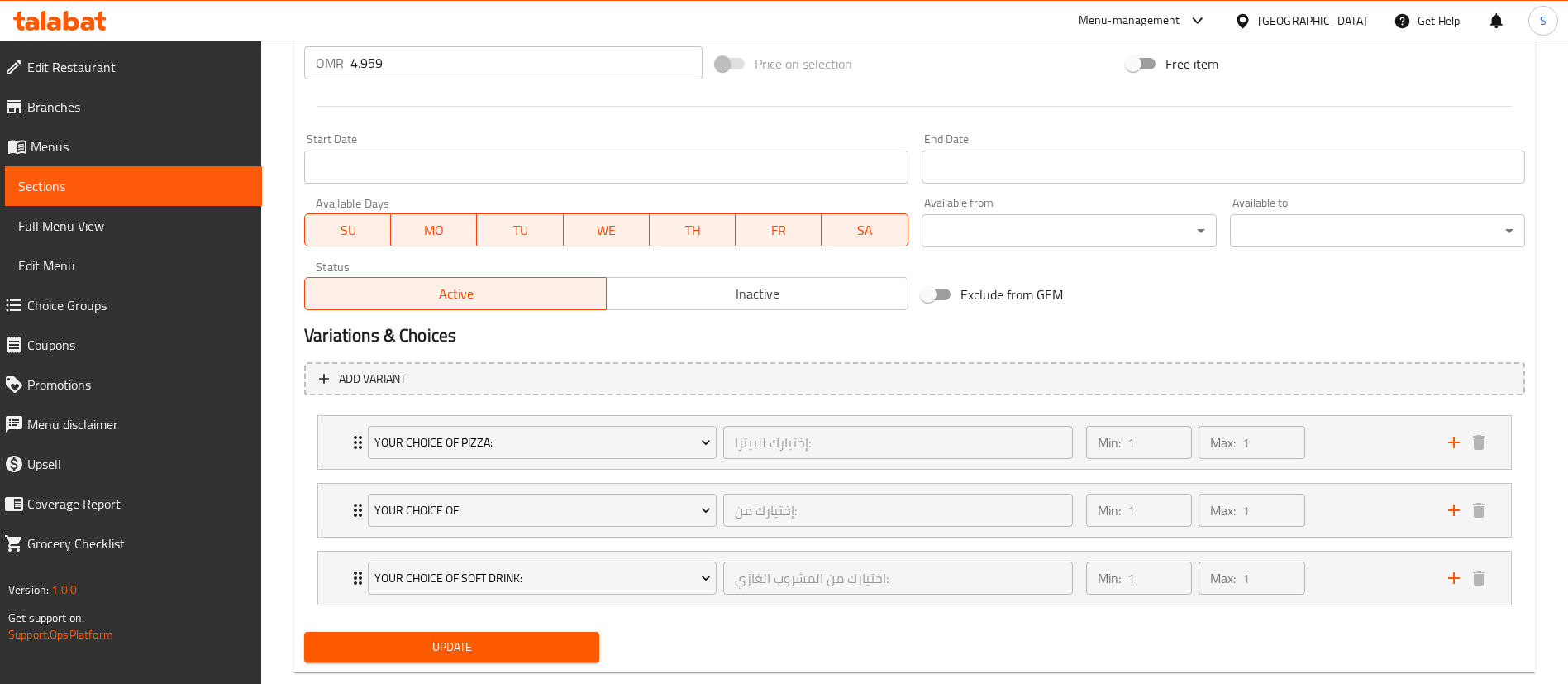
scroll to position [638, 0]
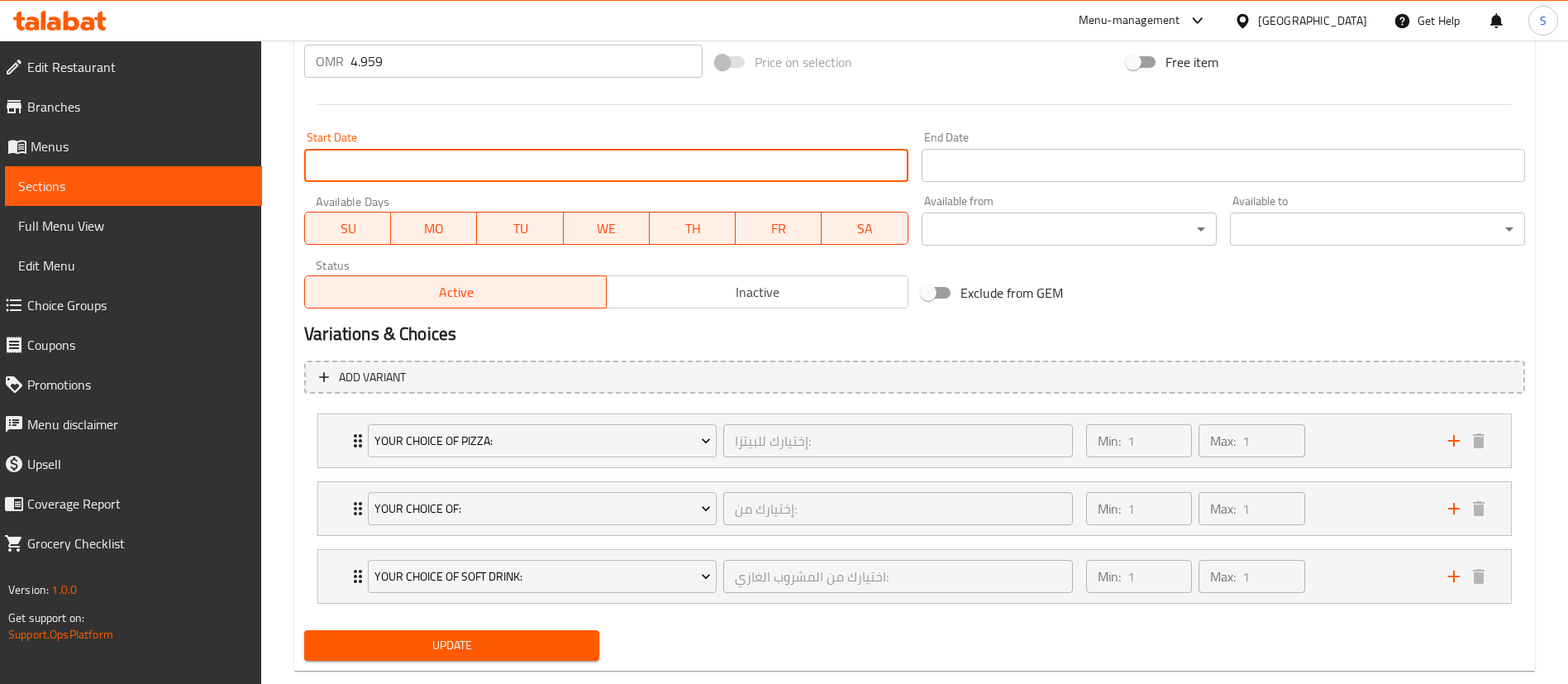
click at [708, 157] on input "Start Date" at bounding box center [606, 165] width 603 height 33
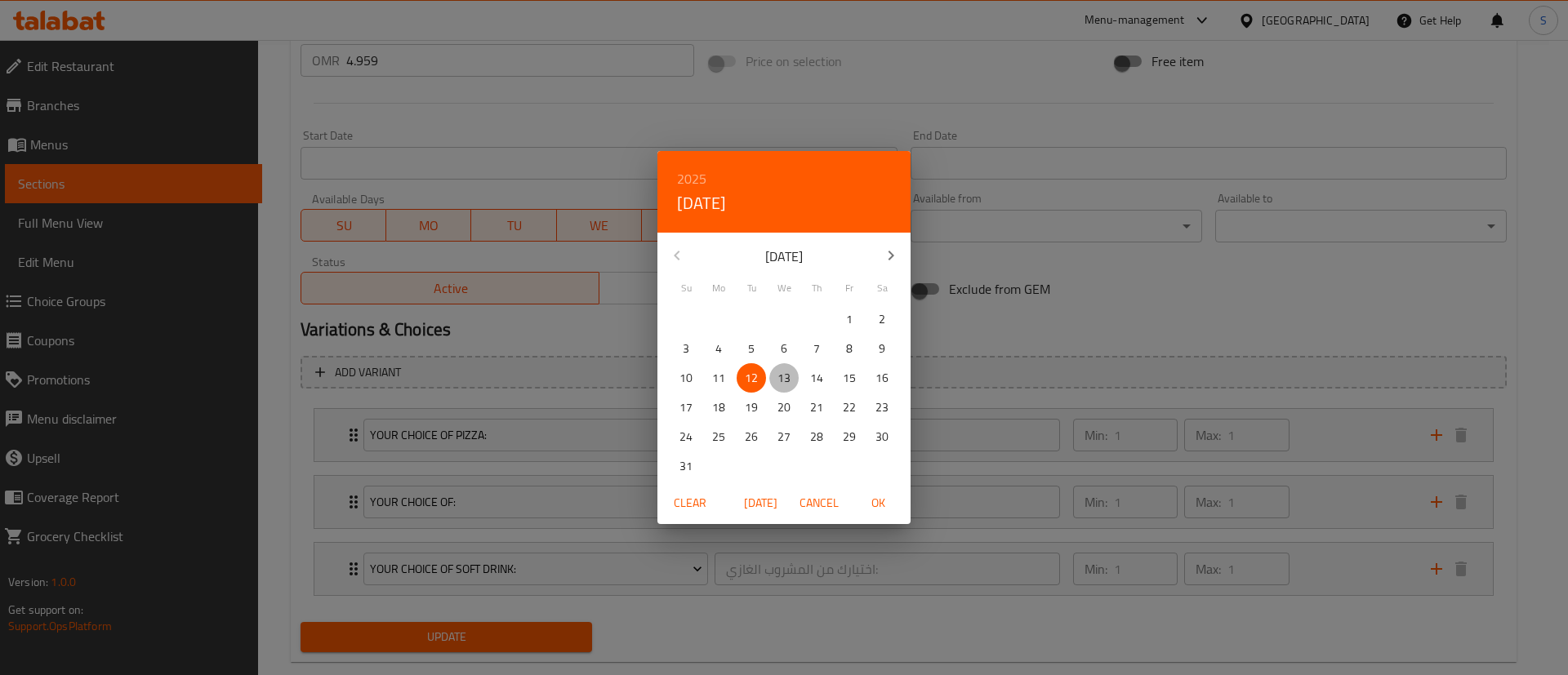
click at [789, 382] on p "13" at bounding box center [784, 378] width 13 height 21
click at [875, 500] on span "OK" at bounding box center [878, 503] width 39 height 21
type input "[DATE]"
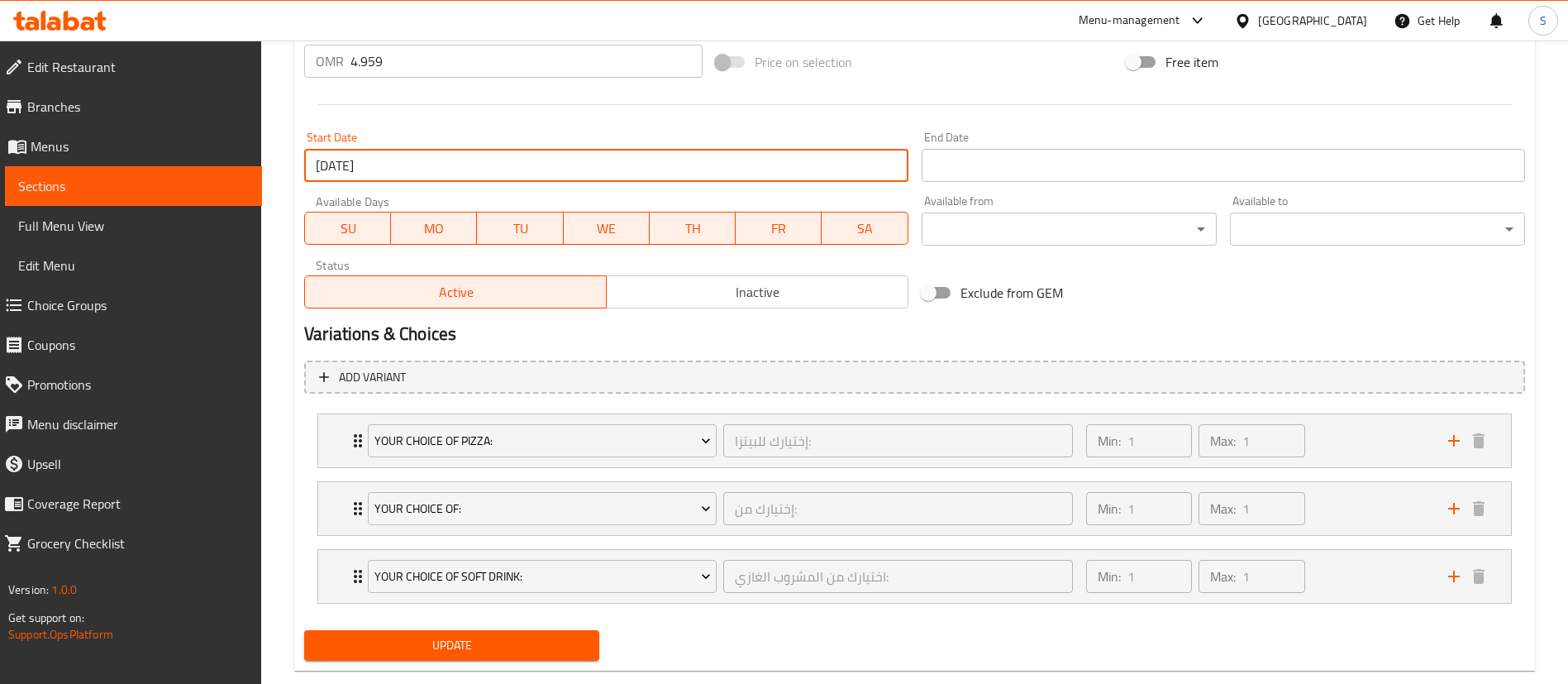
scroll to position [672, 0]
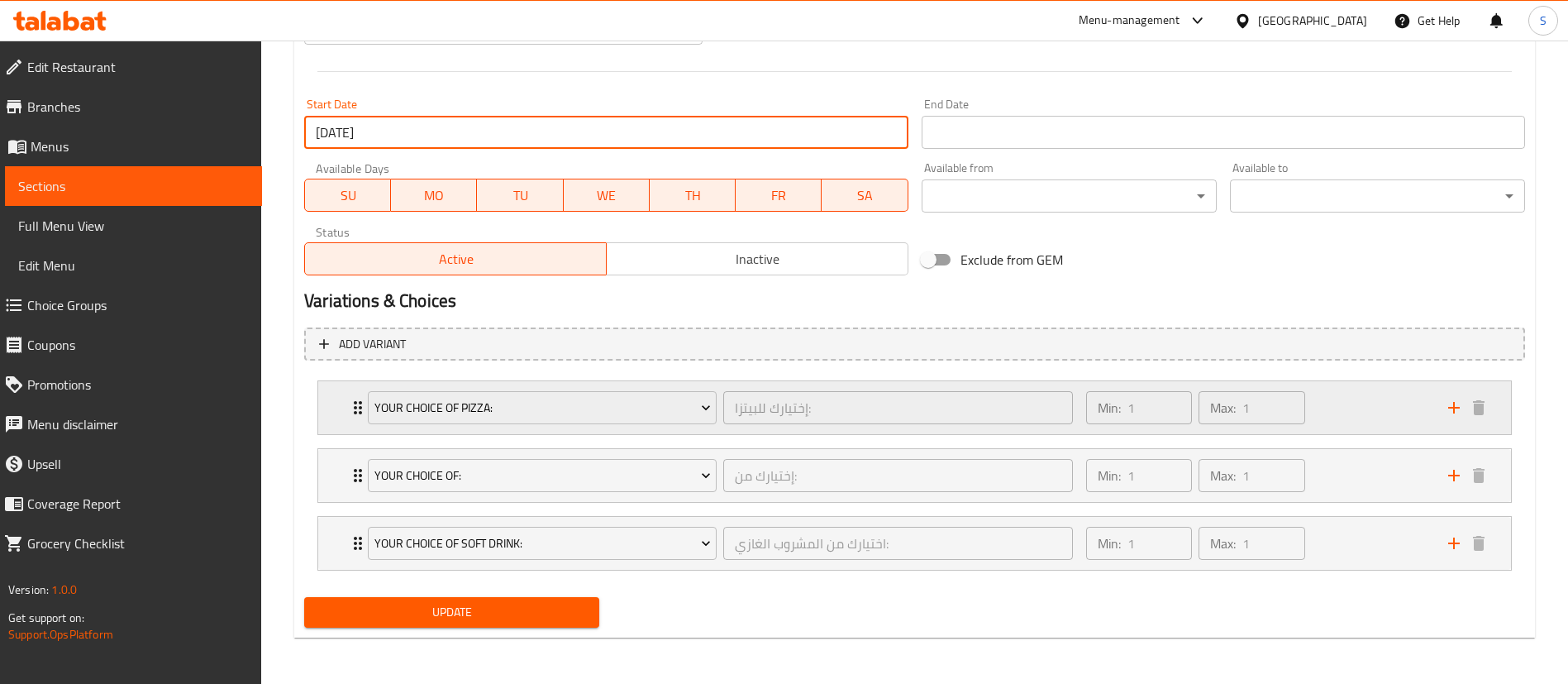
click at [1345, 398] on div "Min: 1 ​ Max: 1 ​" at bounding box center [1257, 408] width 362 height 53
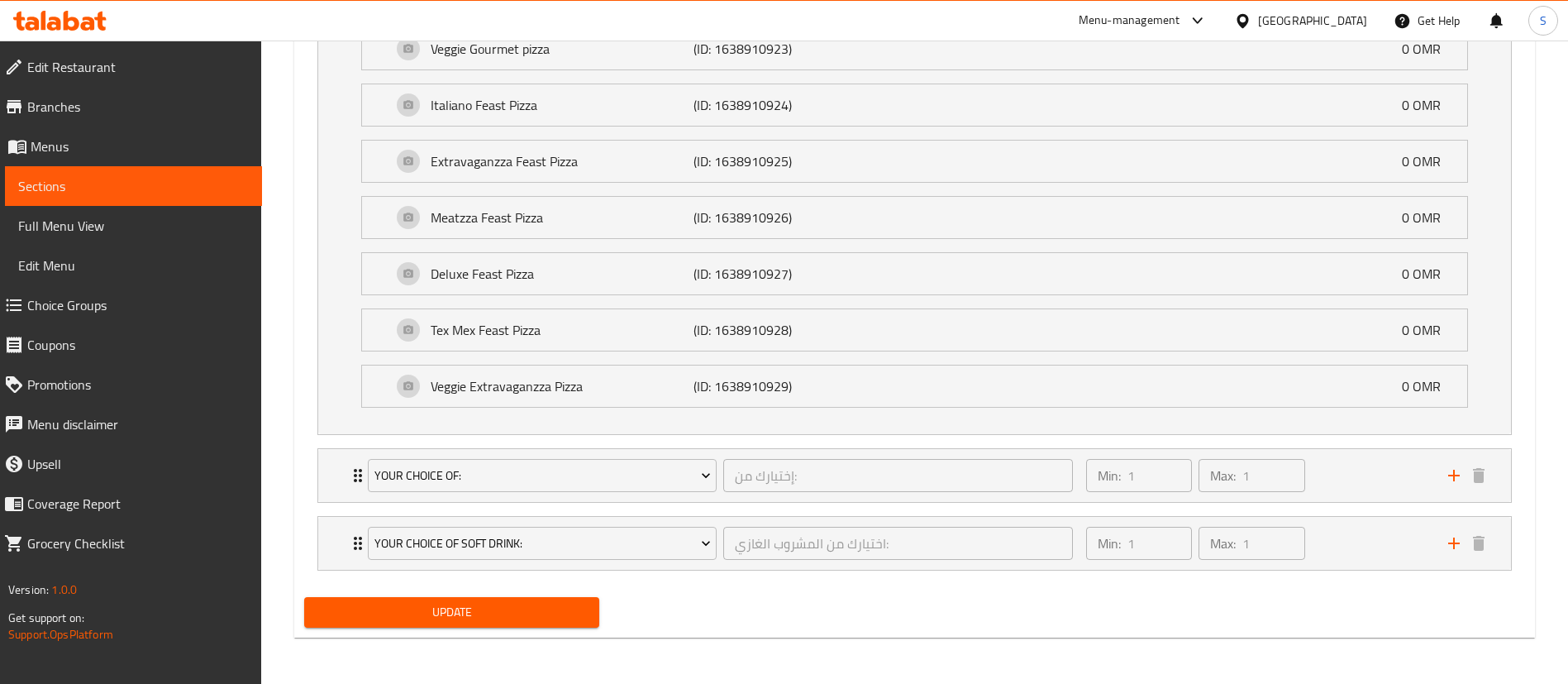
scroll to position [1546, 0]
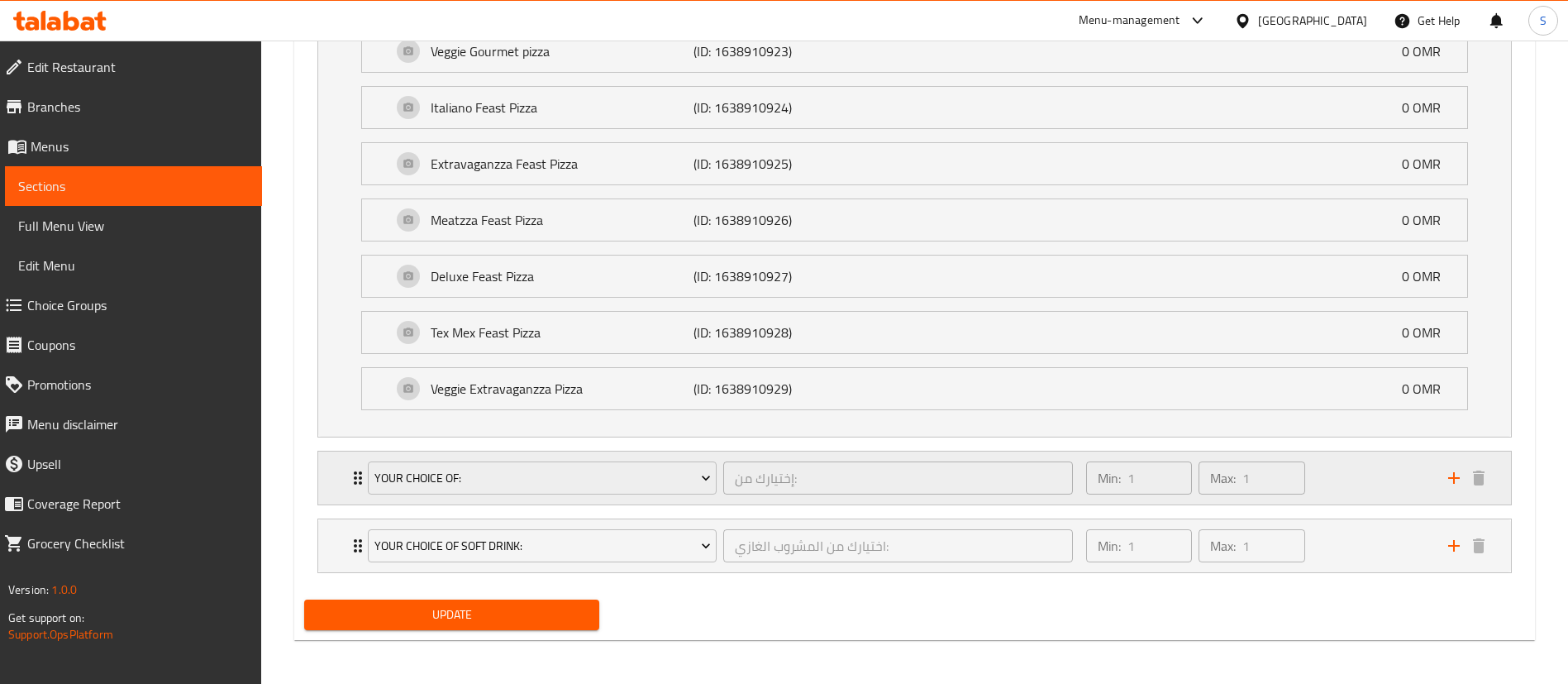
click at [1401, 462] on div "Min: 1 ​ Max: 1 ​" at bounding box center [1257, 478] width 362 height 53
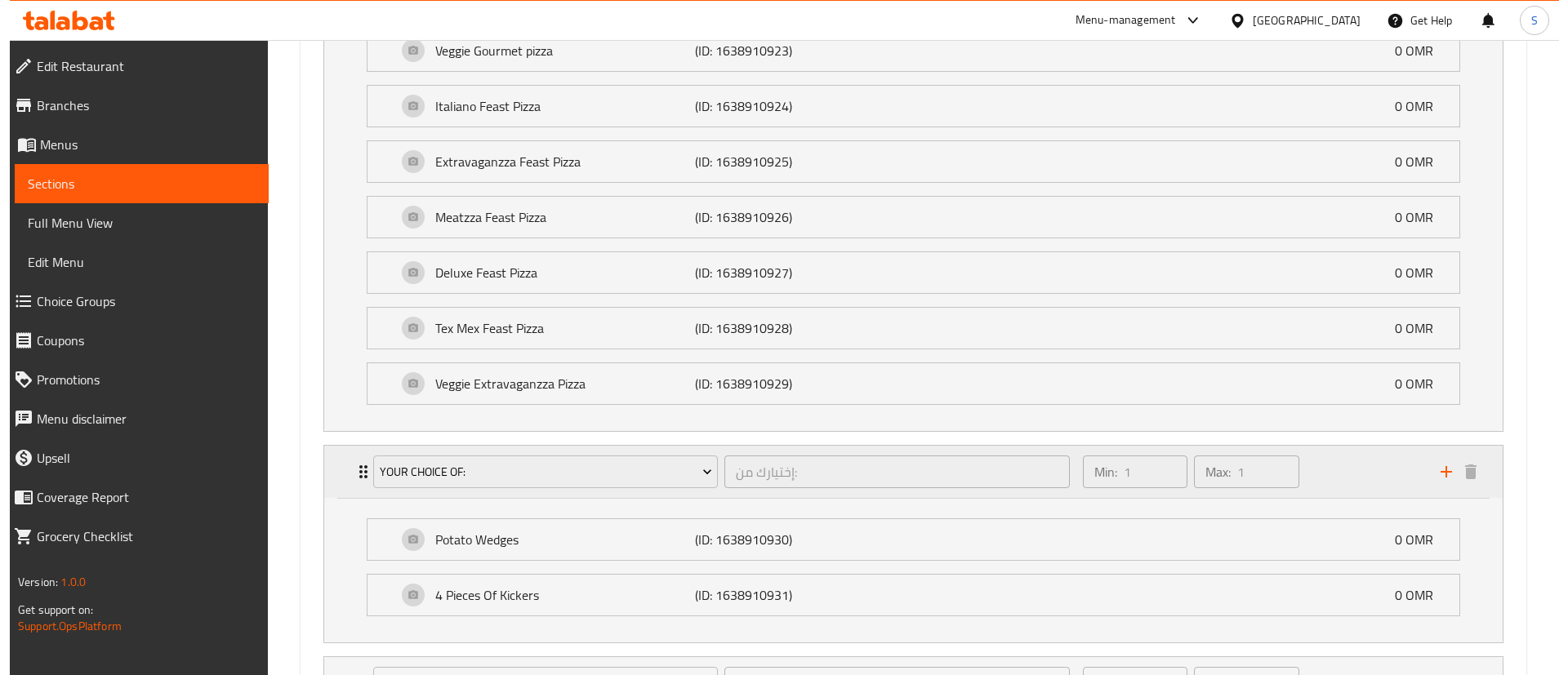
scroll to position [1673, 0]
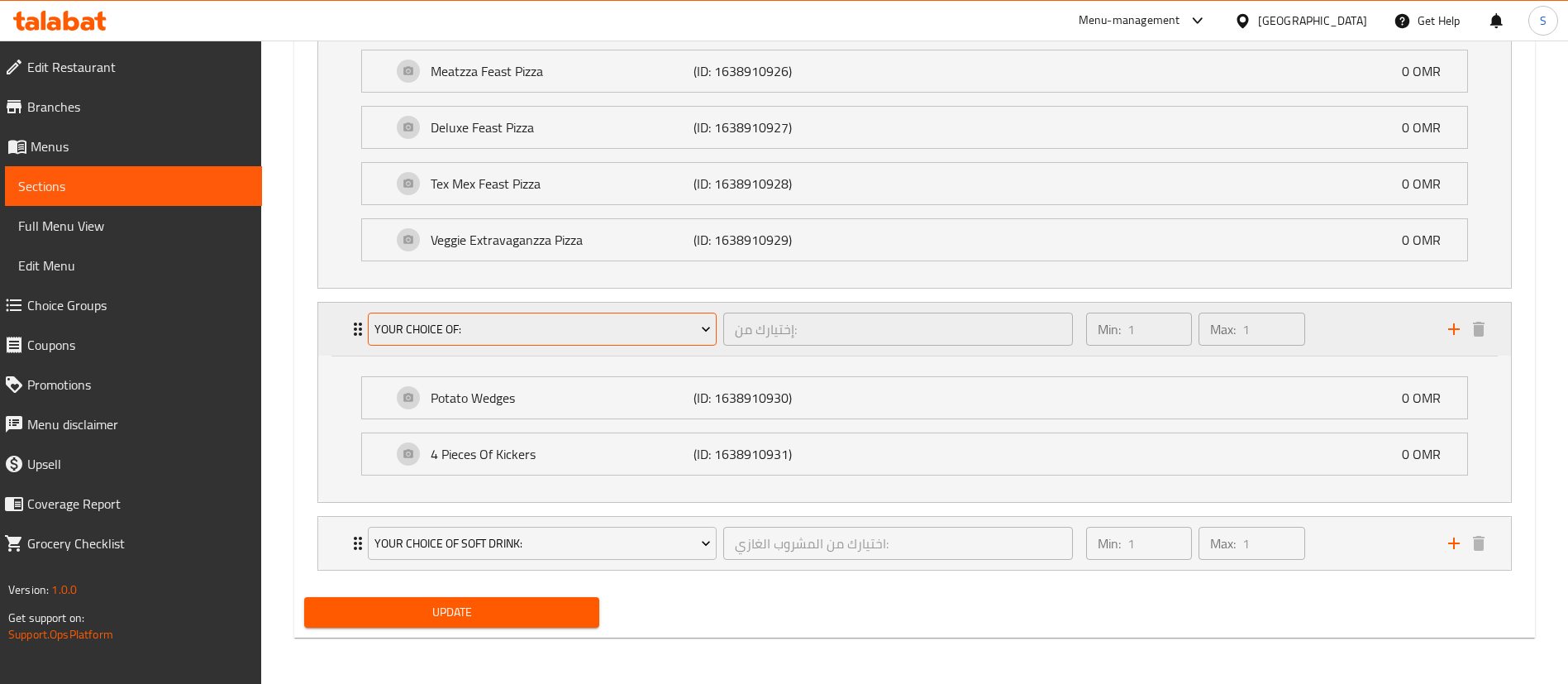
click at [671, 338] on span "Your Choice Of:" at bounding box center [542, 329] width 337 height 21
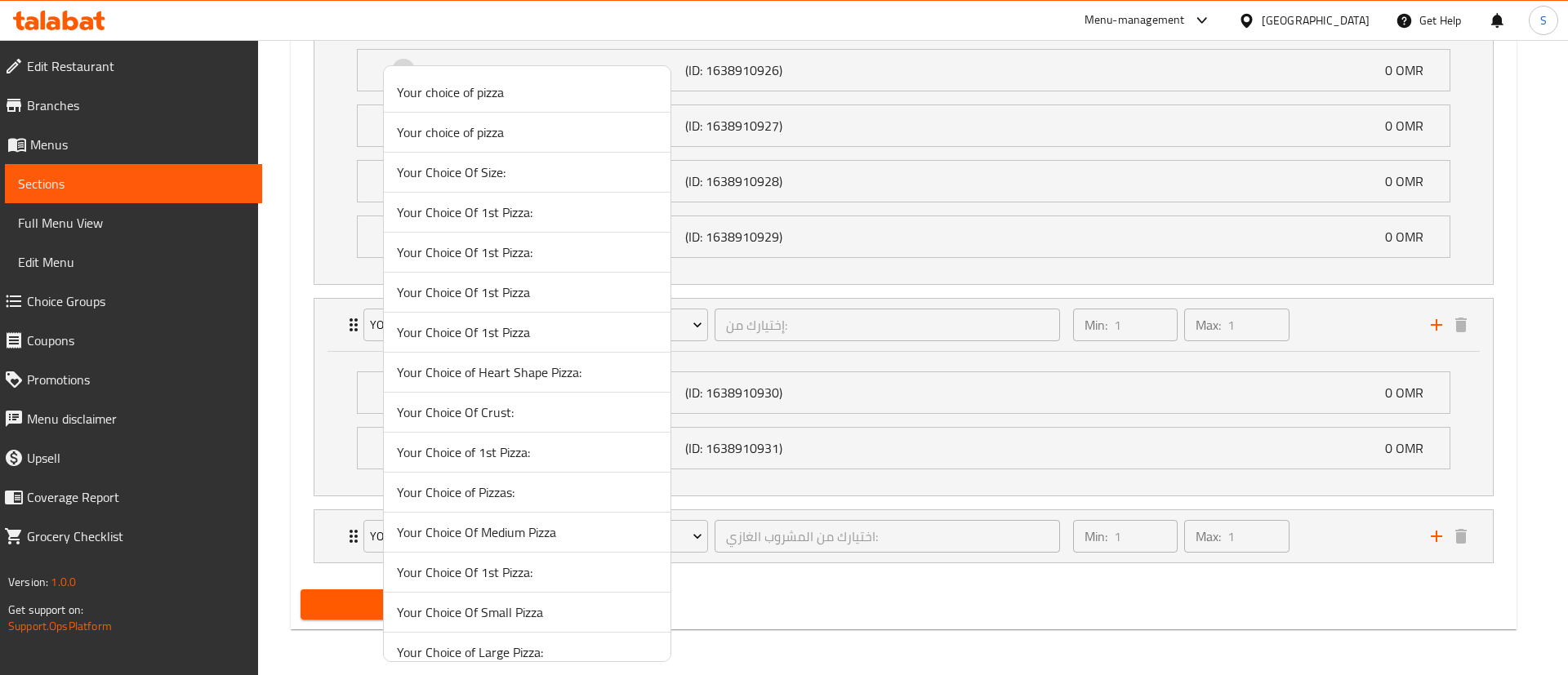
click at [542, 265] on li "Your Choice Of 1st Pizza:" at bounding box center [527, 252] width 287 height 40
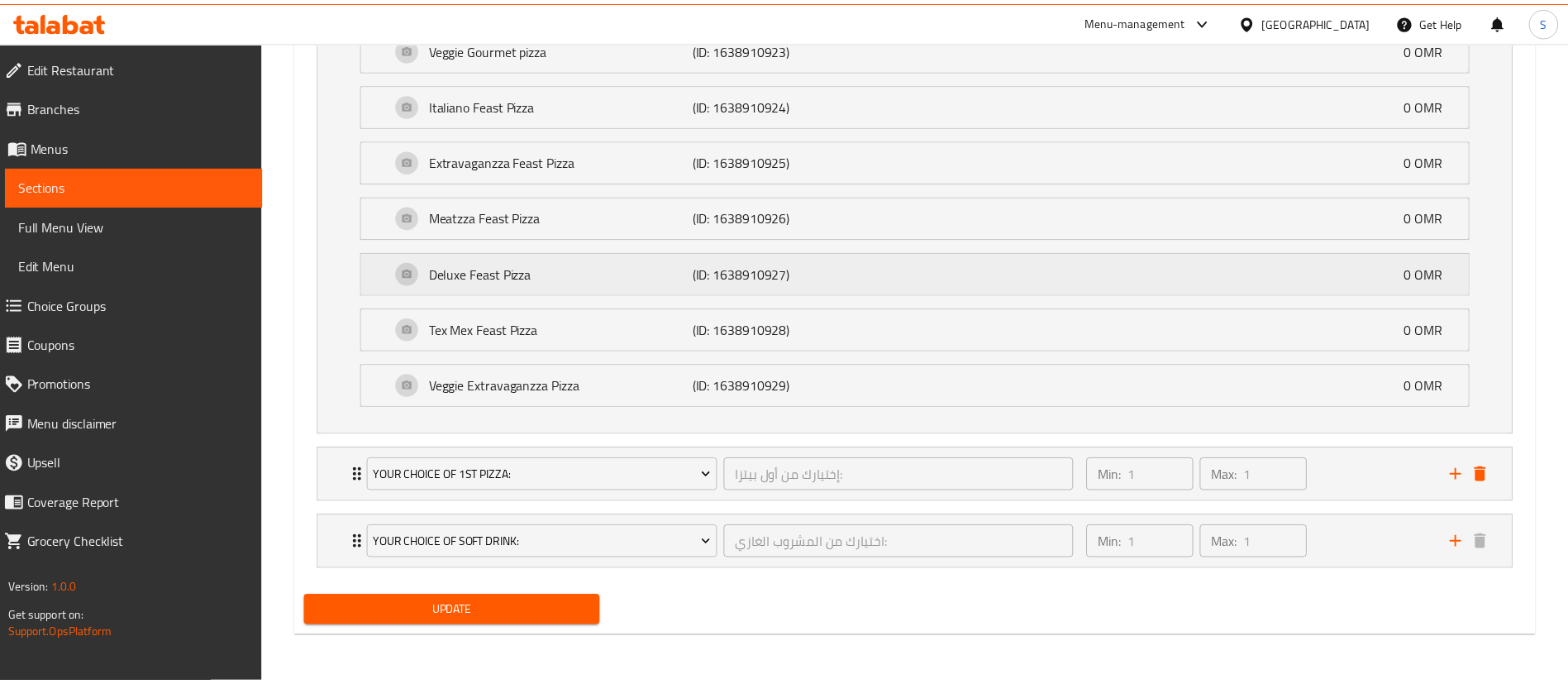
scroll to position [1549, 0]
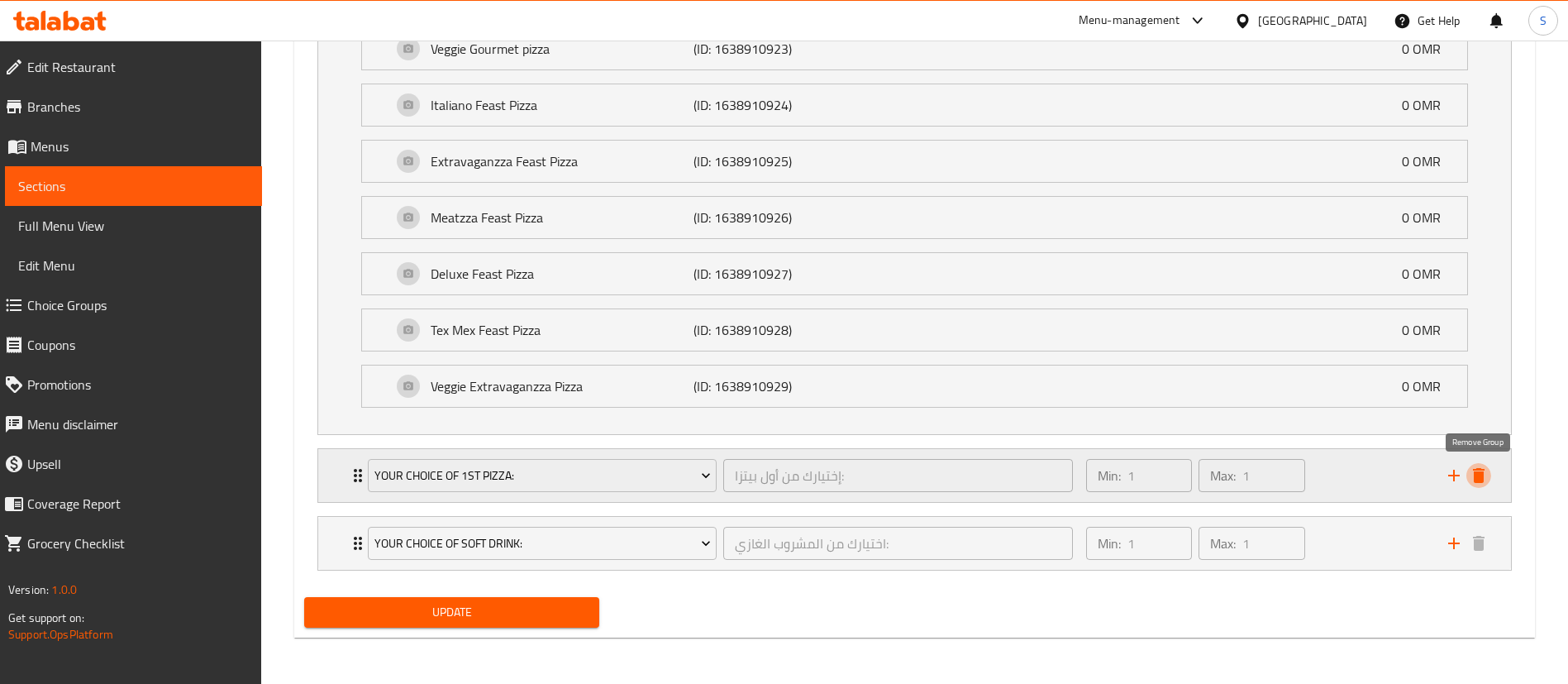
click at [1478, 476] on icon "delete" at bounding box center [1478, 475] width 11 height 15
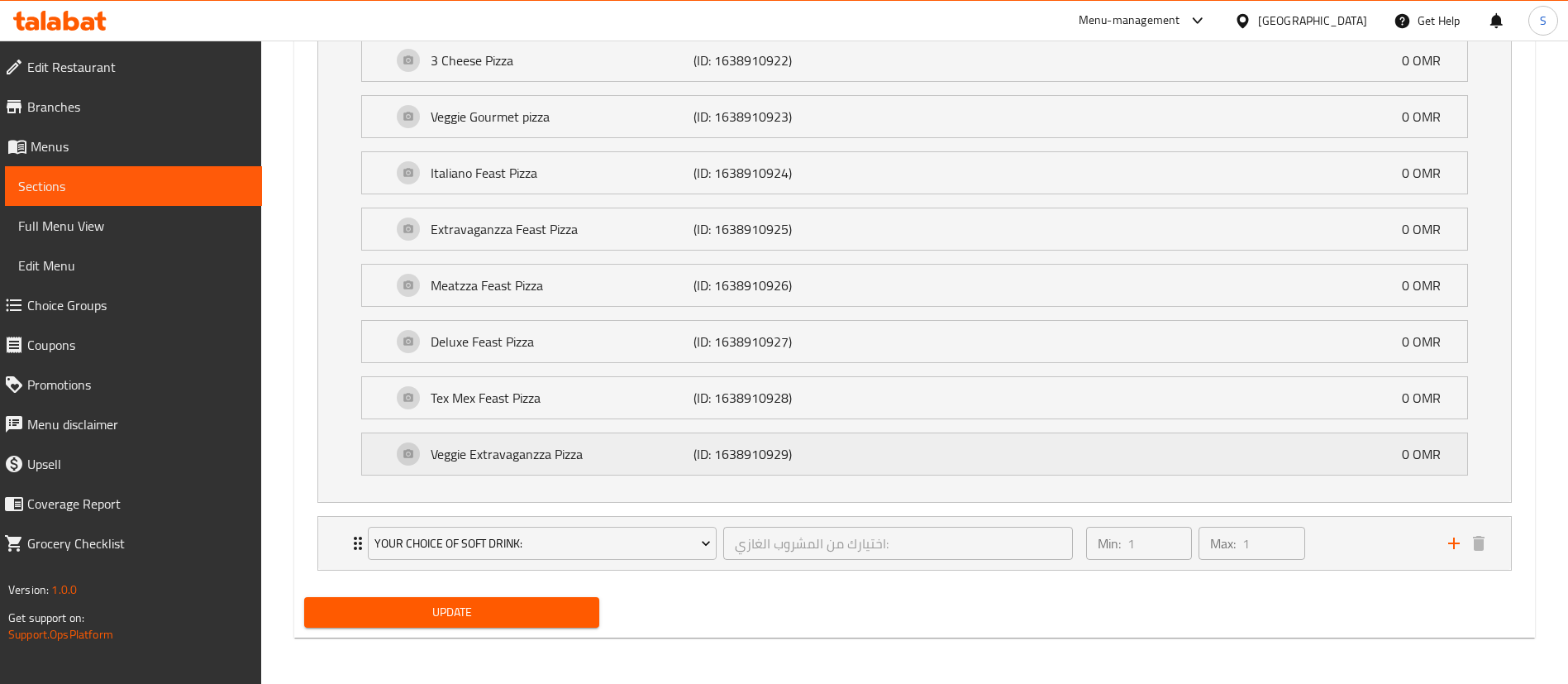
scroll to position [1481, 0]
click at [1372, 539] on div "Min: 1 ​ Max: 1 ​" at bounding box center [1257, 544] width 362 height 53
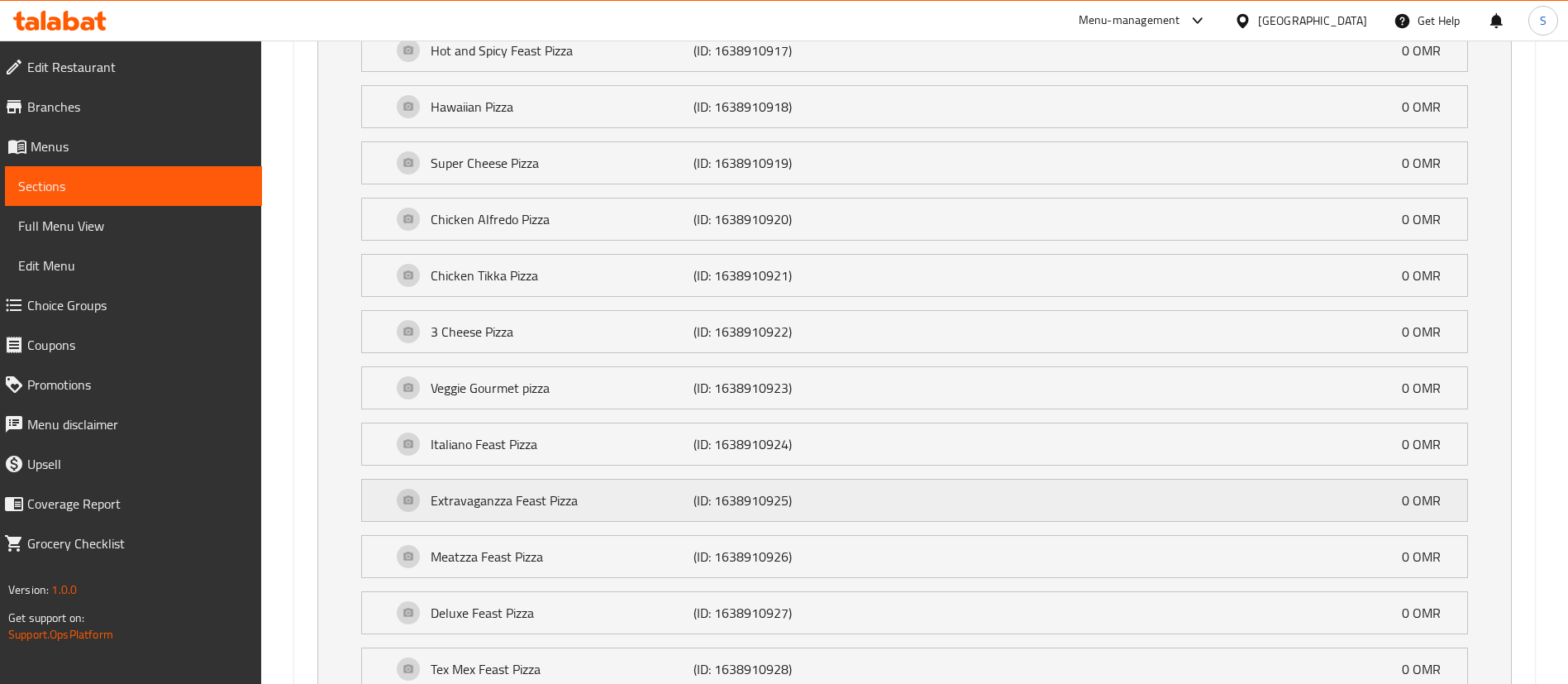
scroll to position [1853, 0]
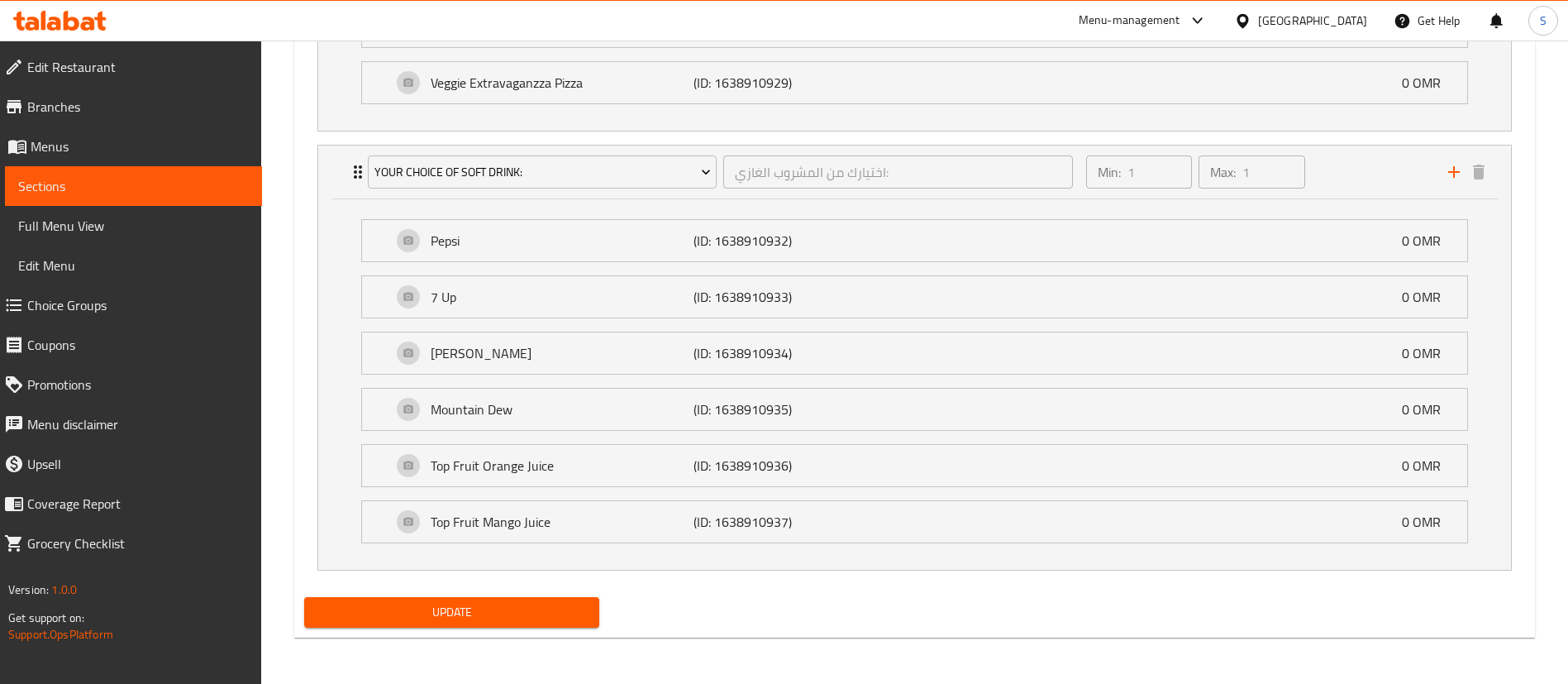
click at [451, 613] on span "Update" at bounding box center [451, 613] width 268 height 21
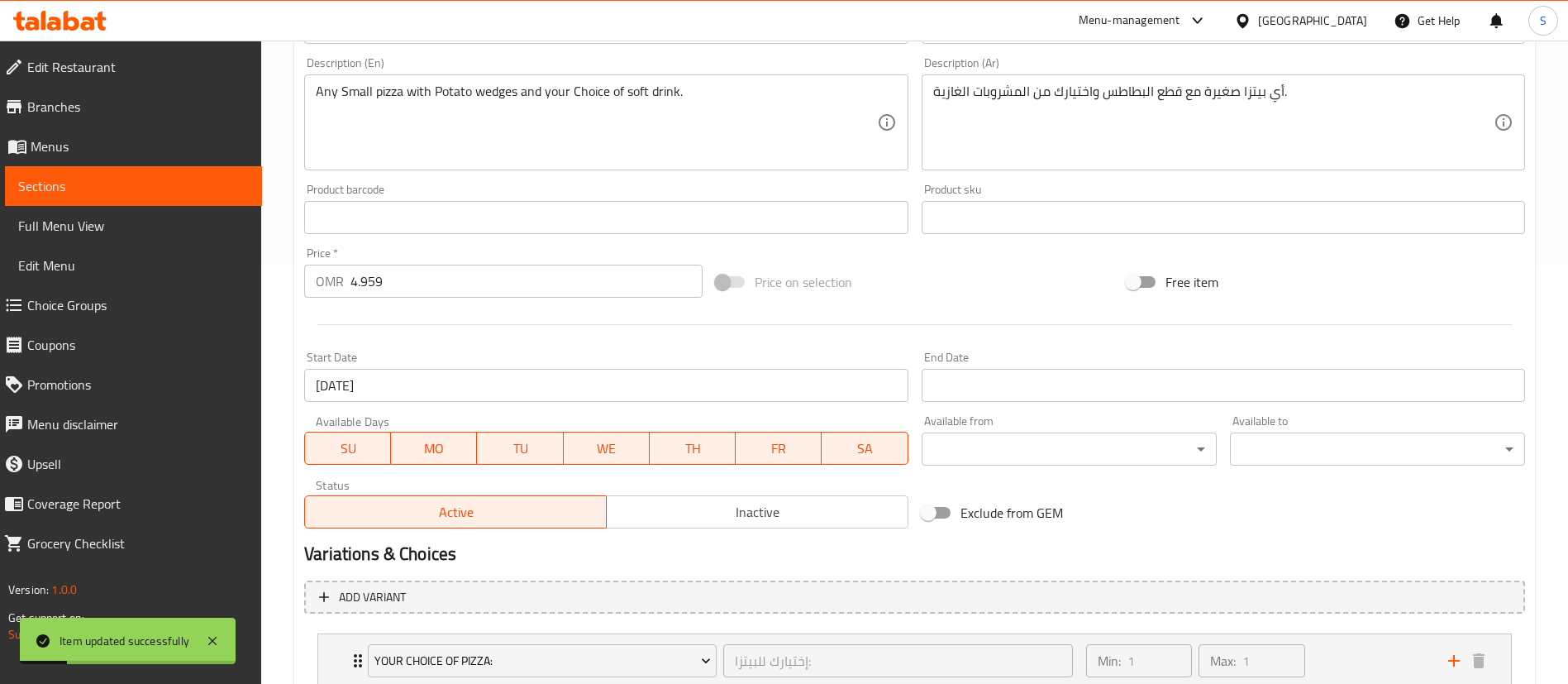
scroll to position [0, 0]
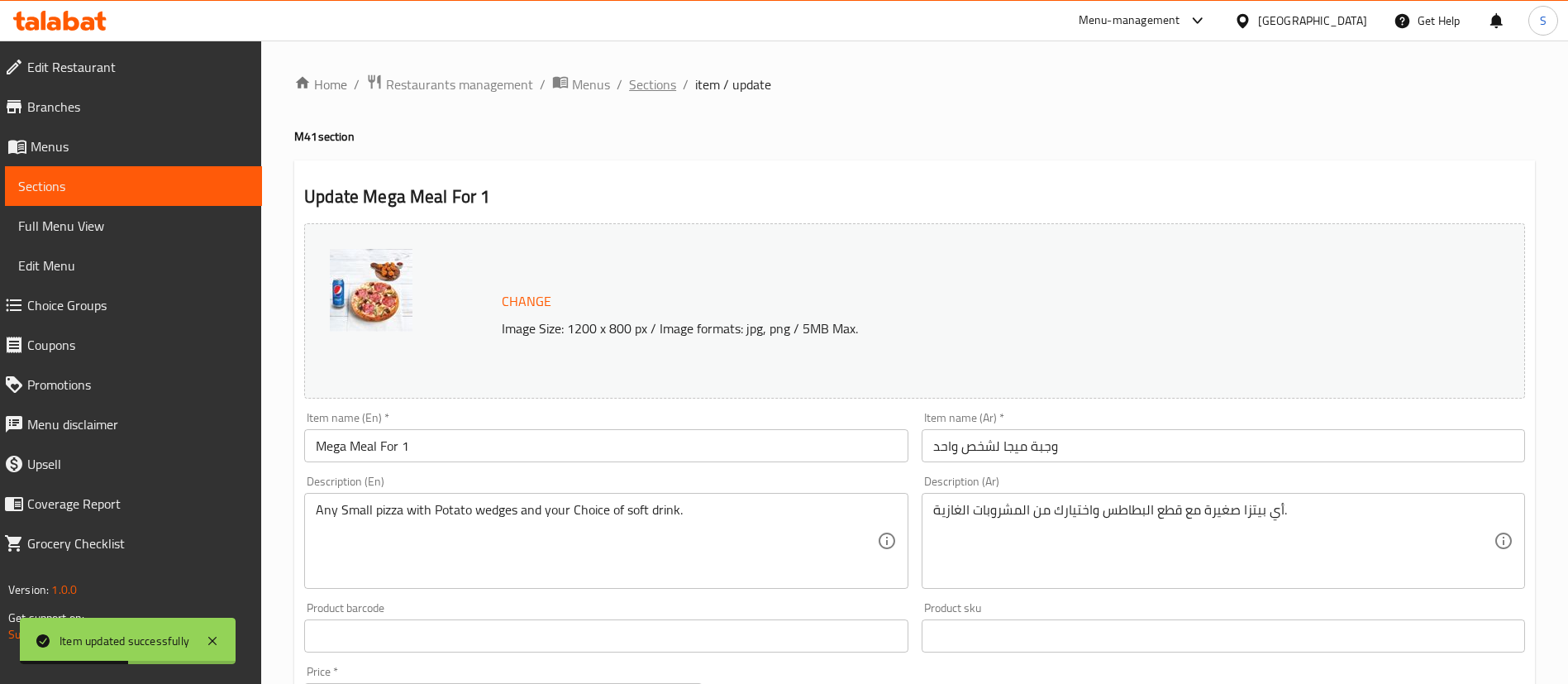
click at [648, 87] on span "Sections" at bounding box center [652, 83] width 47 height 20
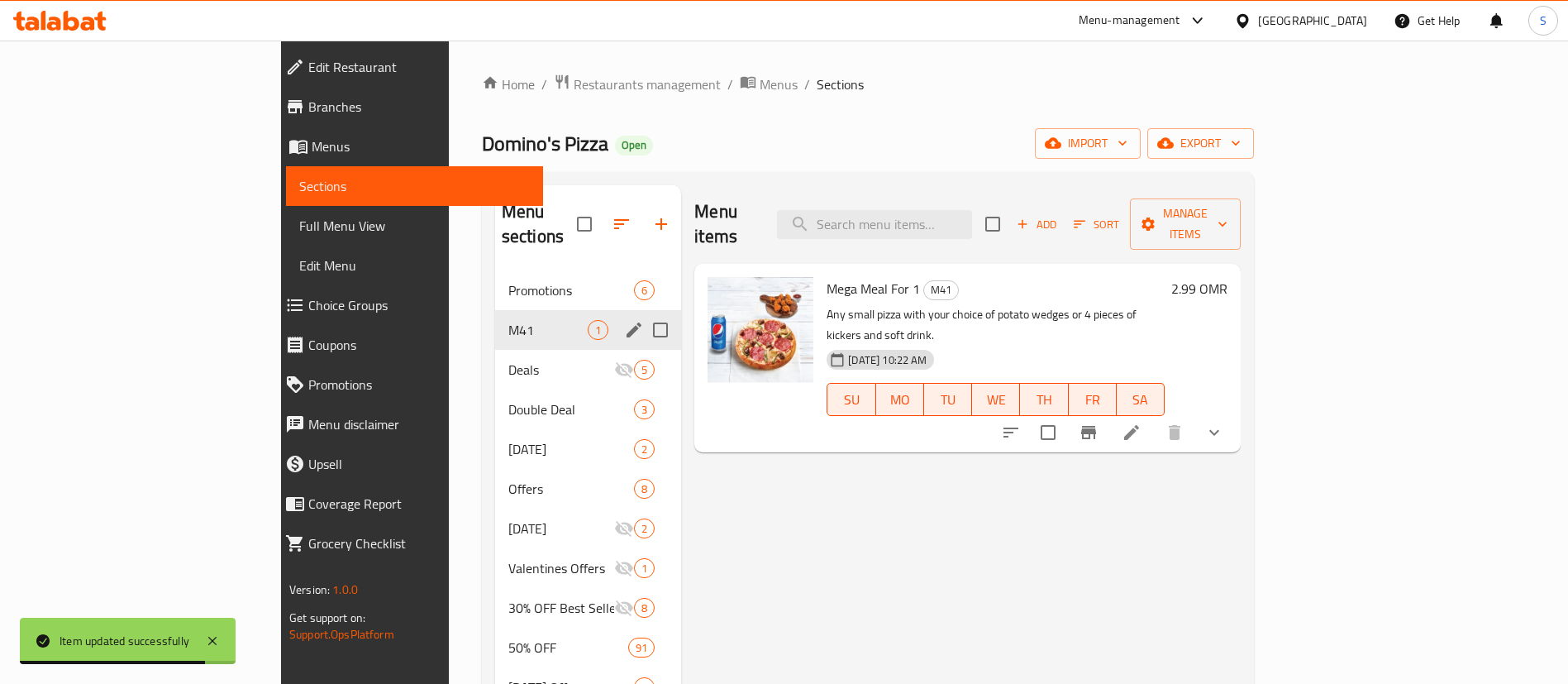
click at [508, 320] on span "M41" at bounding box center [548, 329] width 80 height 20
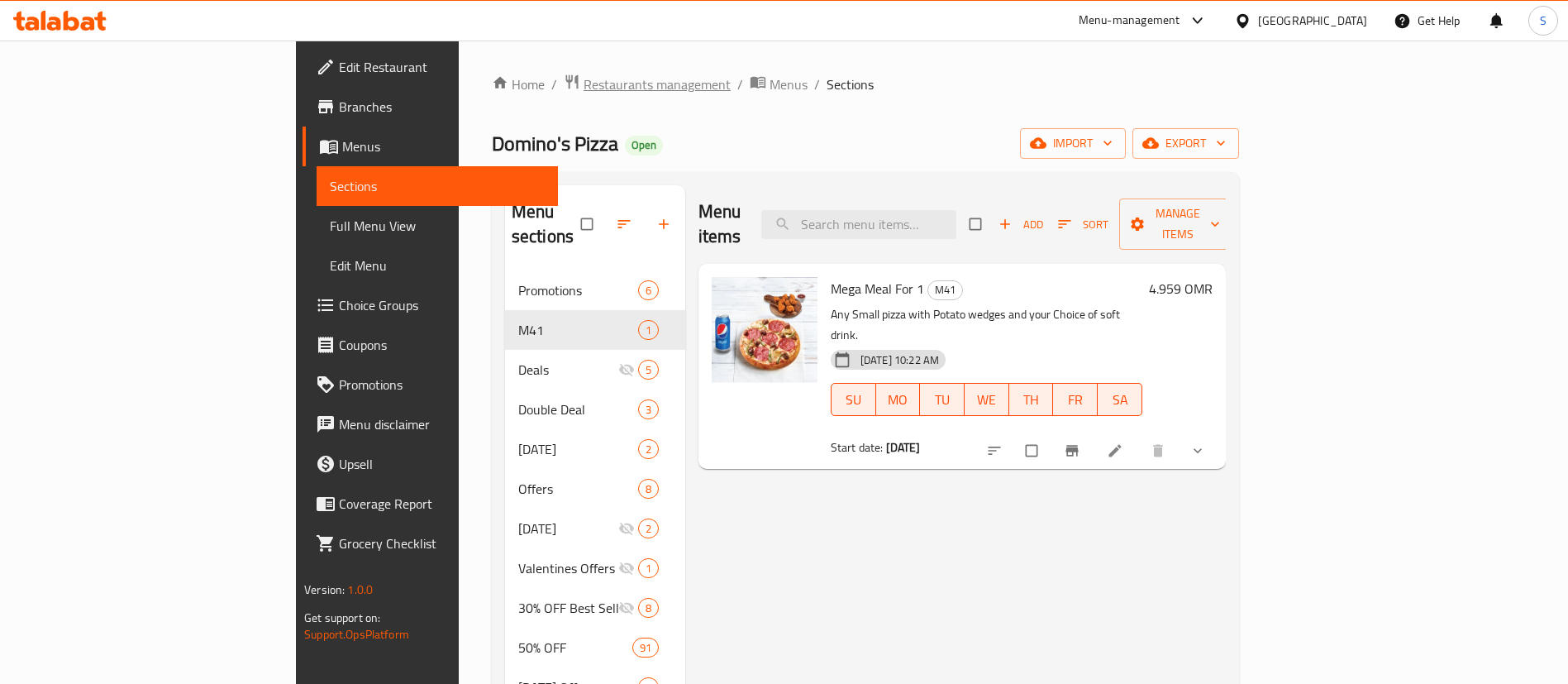
click at [583, 91] on span "Restaurants management" at bounding box center [656, 83] width 147 height 20
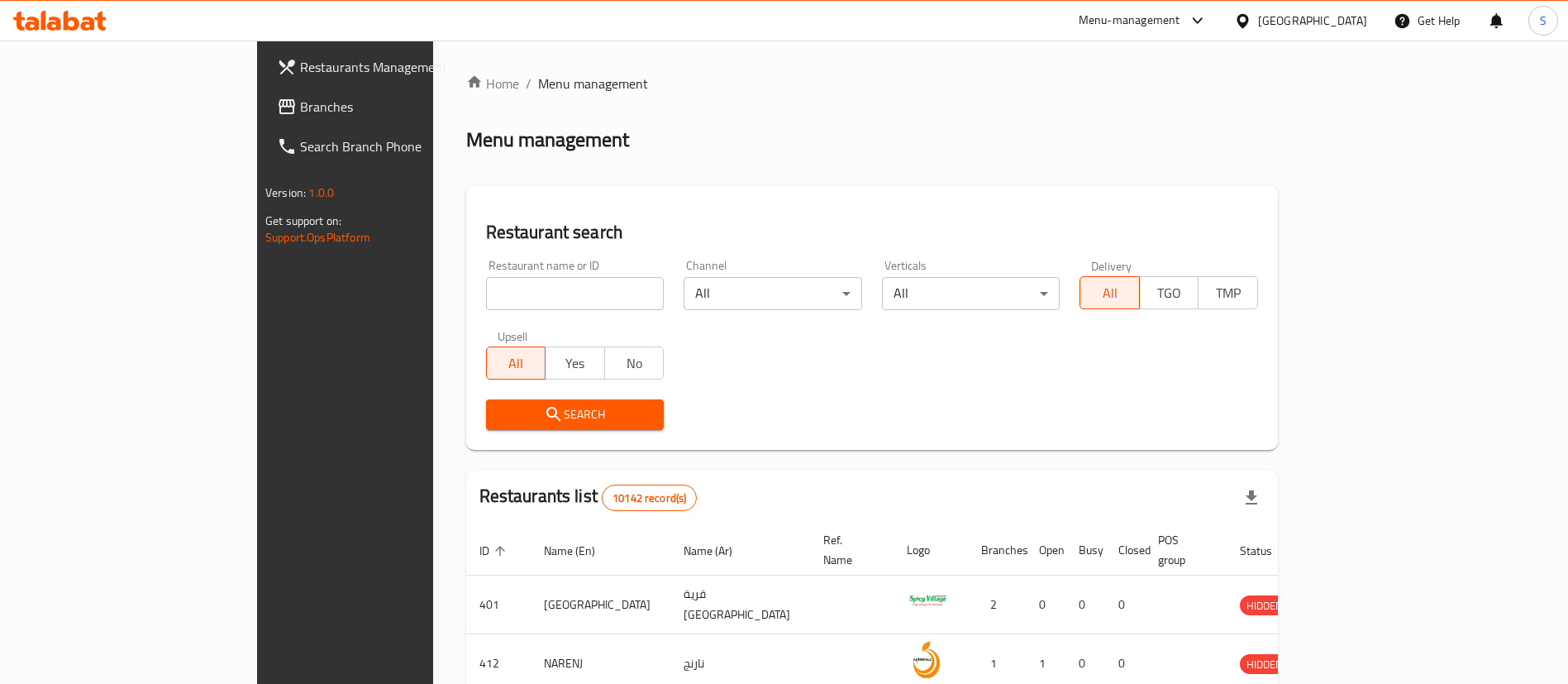
click at [486, 295] on div "Home / Menu management Menu management Restaurant search Restaurant name or ID …" at bounding box center [872, 603] width 811 height 1059
click at [486, 295] on input "search" at bounding box center [575, 293] width 178 height 33
paste input "Farouj Abo Al Abd"
click button "Search" at bounding box center [575, 415] width 178 height 30
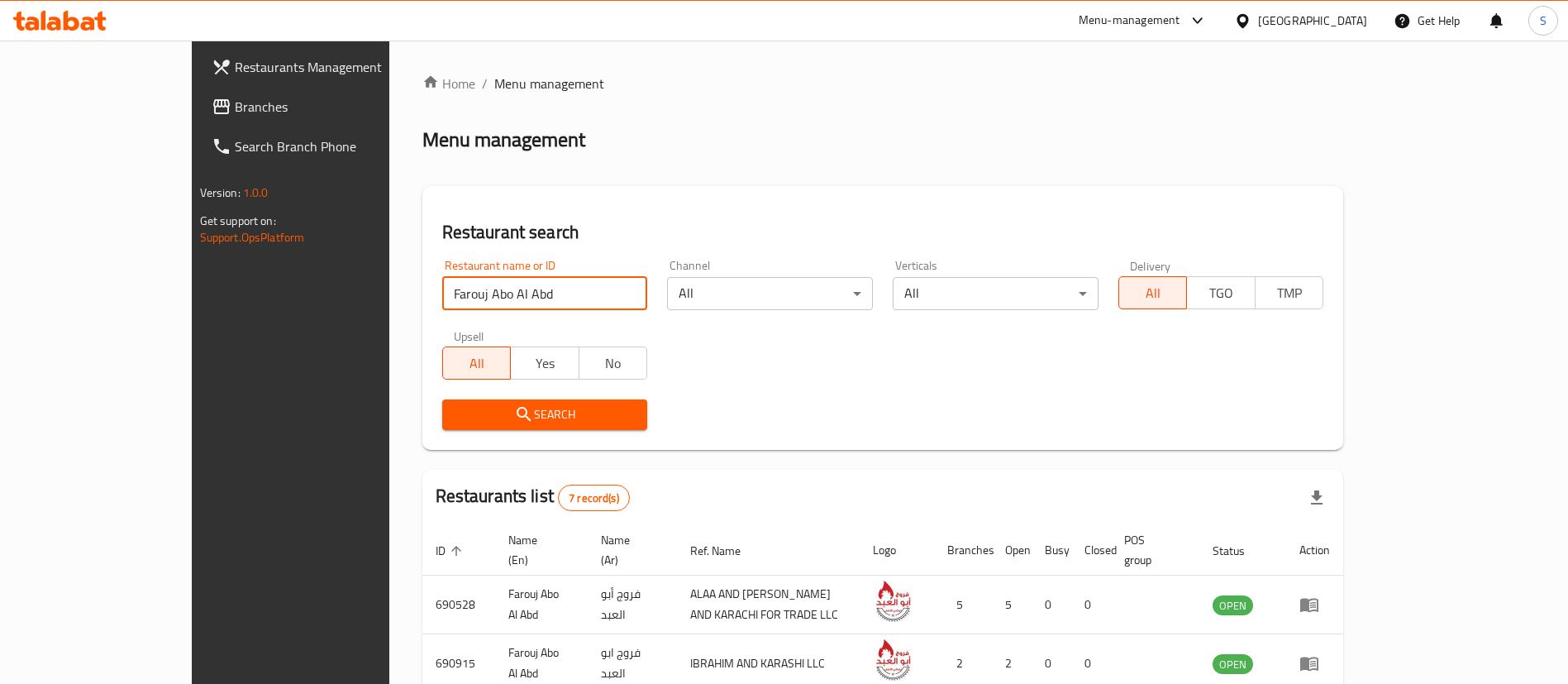
click at [486, 277] on input "Farouj Abo Al Abd" at bounding box center [544, 293] width 206 height 33
paste input "690528"
type input "690528"
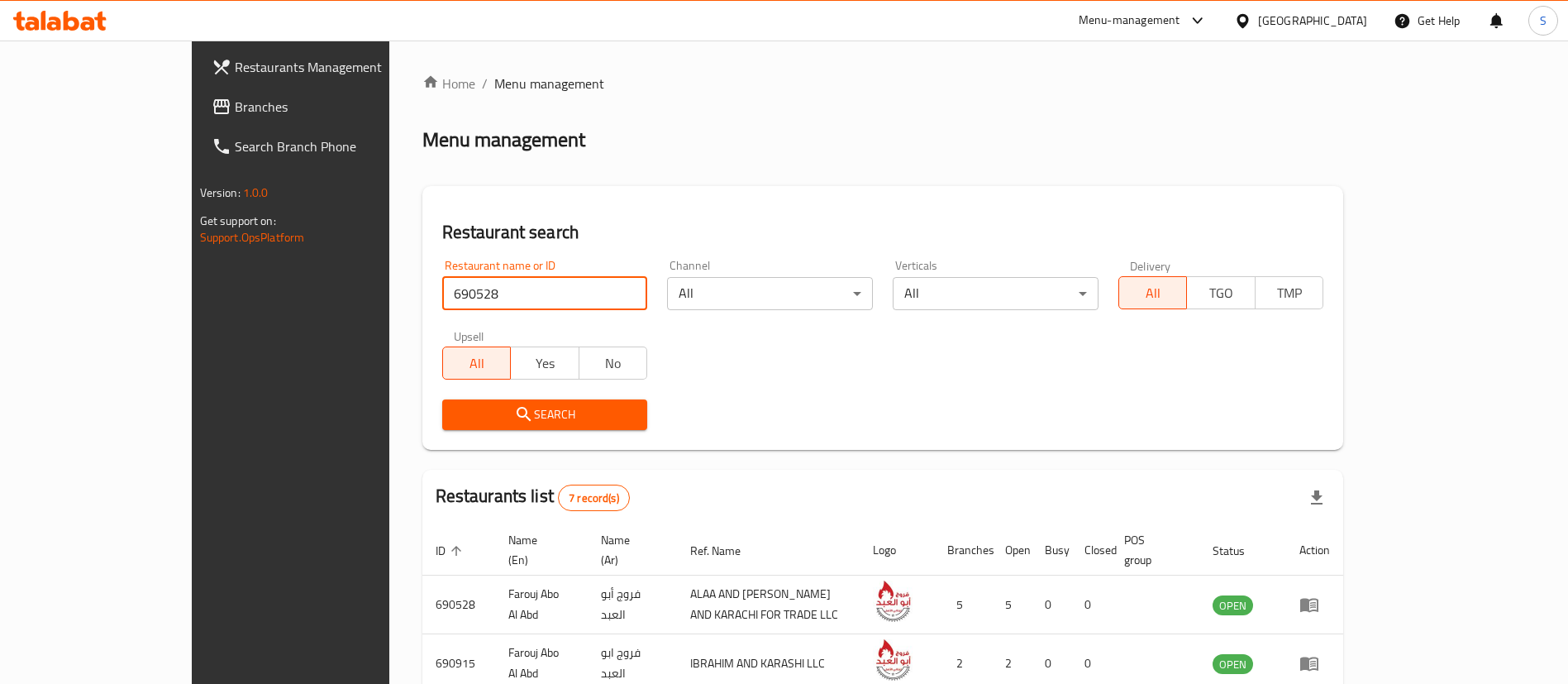
click button "Search" at bounding box center [544, 415] width 206 height 30
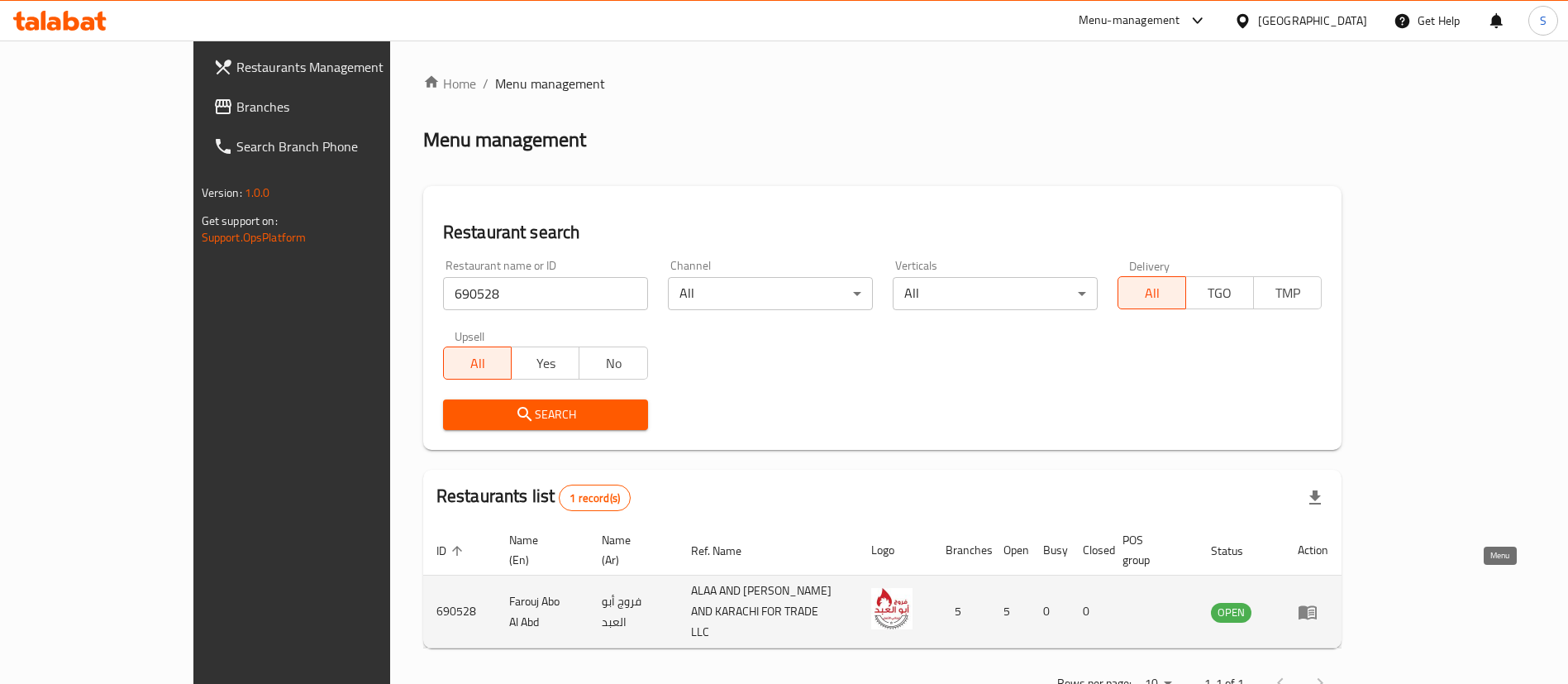
click at [1317, 605] on icon "enhanced table" at bounding box center [1306, 612] width 18 height 14
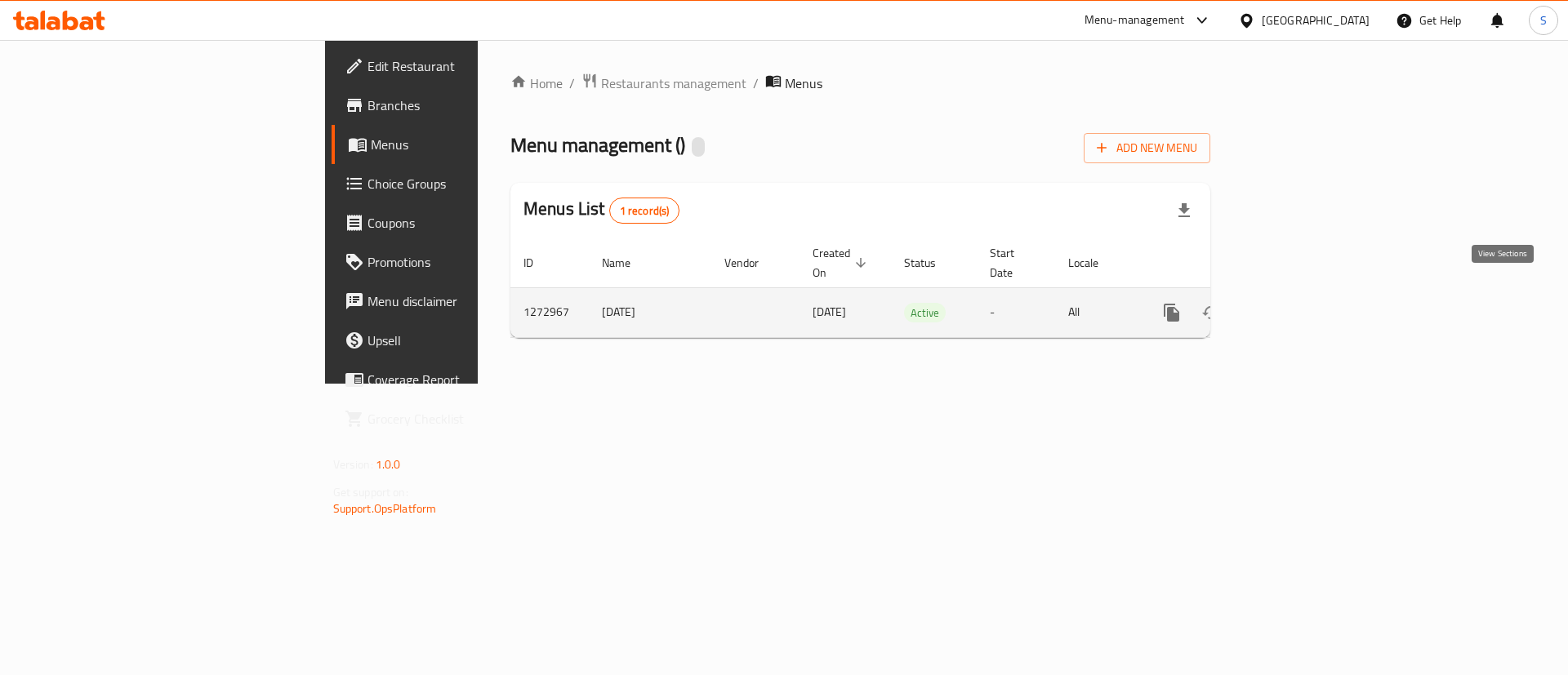
click at [1299, 302] on icon "enhanced table" at bounding box center [1289, 312] width 20 height 20
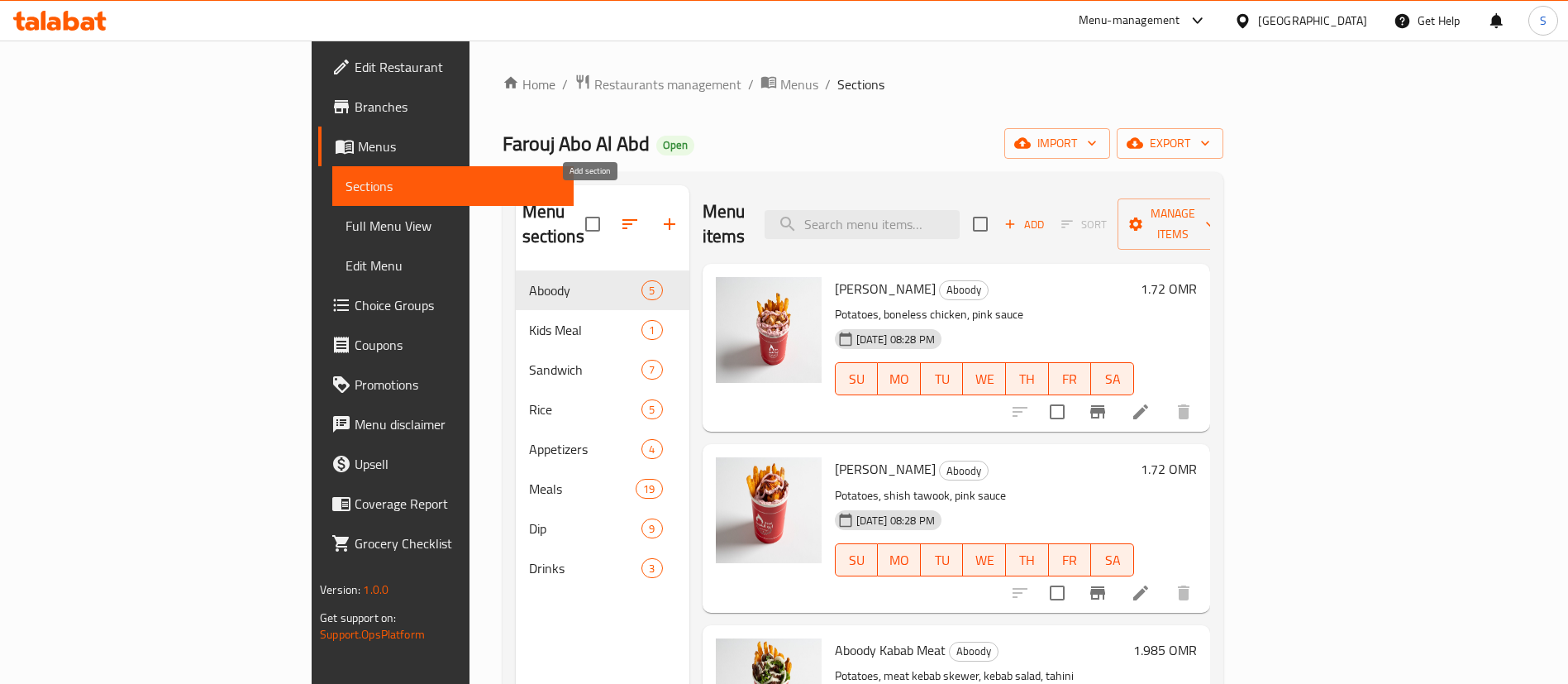
click at [664, 218] on icon "button" at bounding box center [669, 224] width 11 height 11
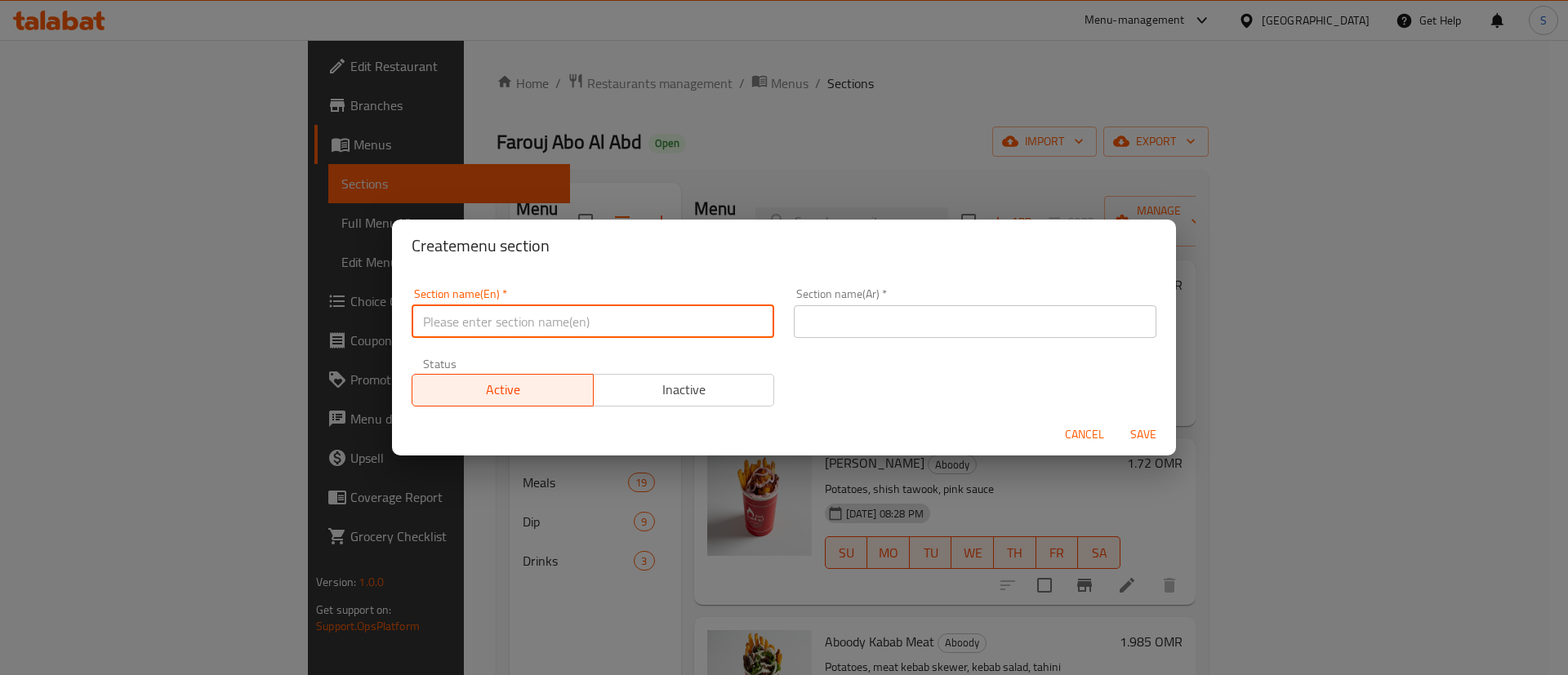
click at [616, 323] on input "text" at bounding box center [592, 321] width 362 height 33
type input "M41"
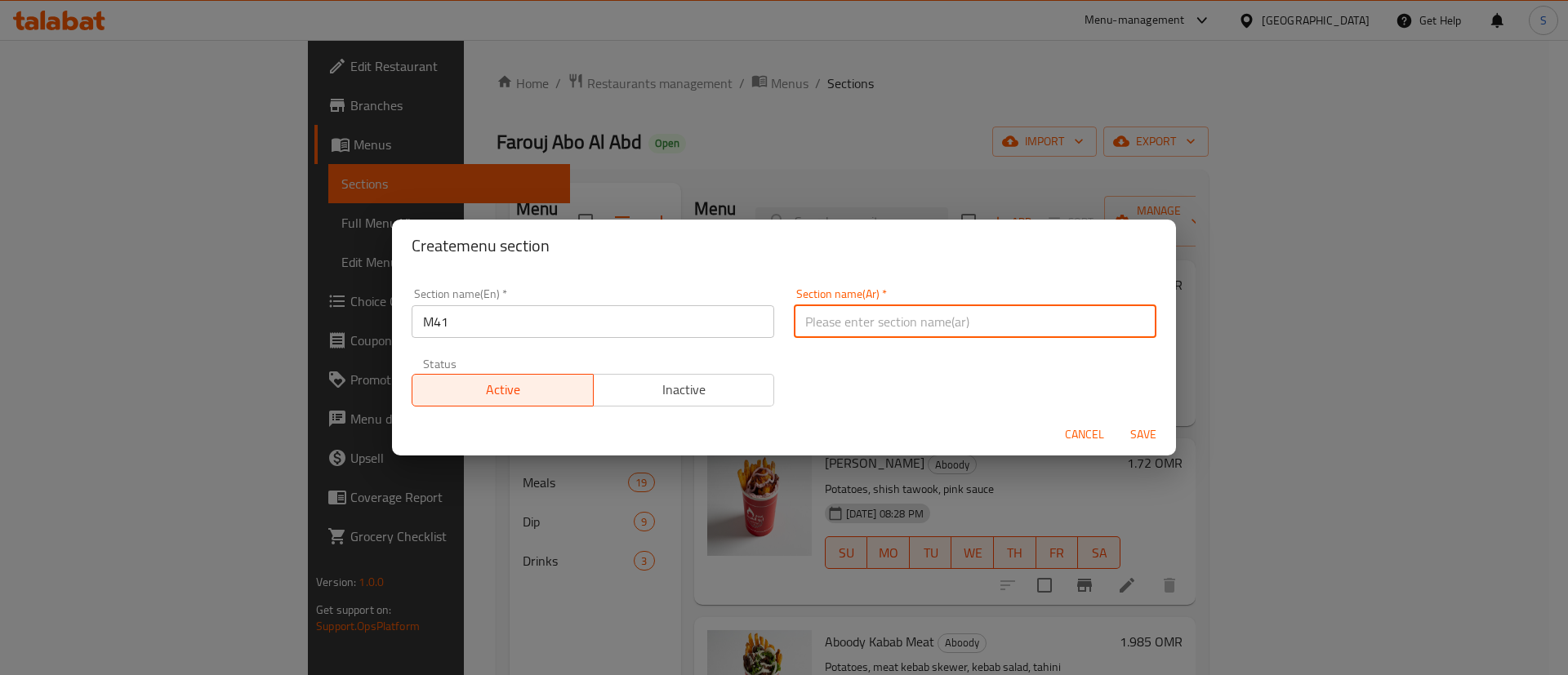
click at [934, 319] on input "text" at bounding box center [974, 321] width 362 height 33
type input "41"
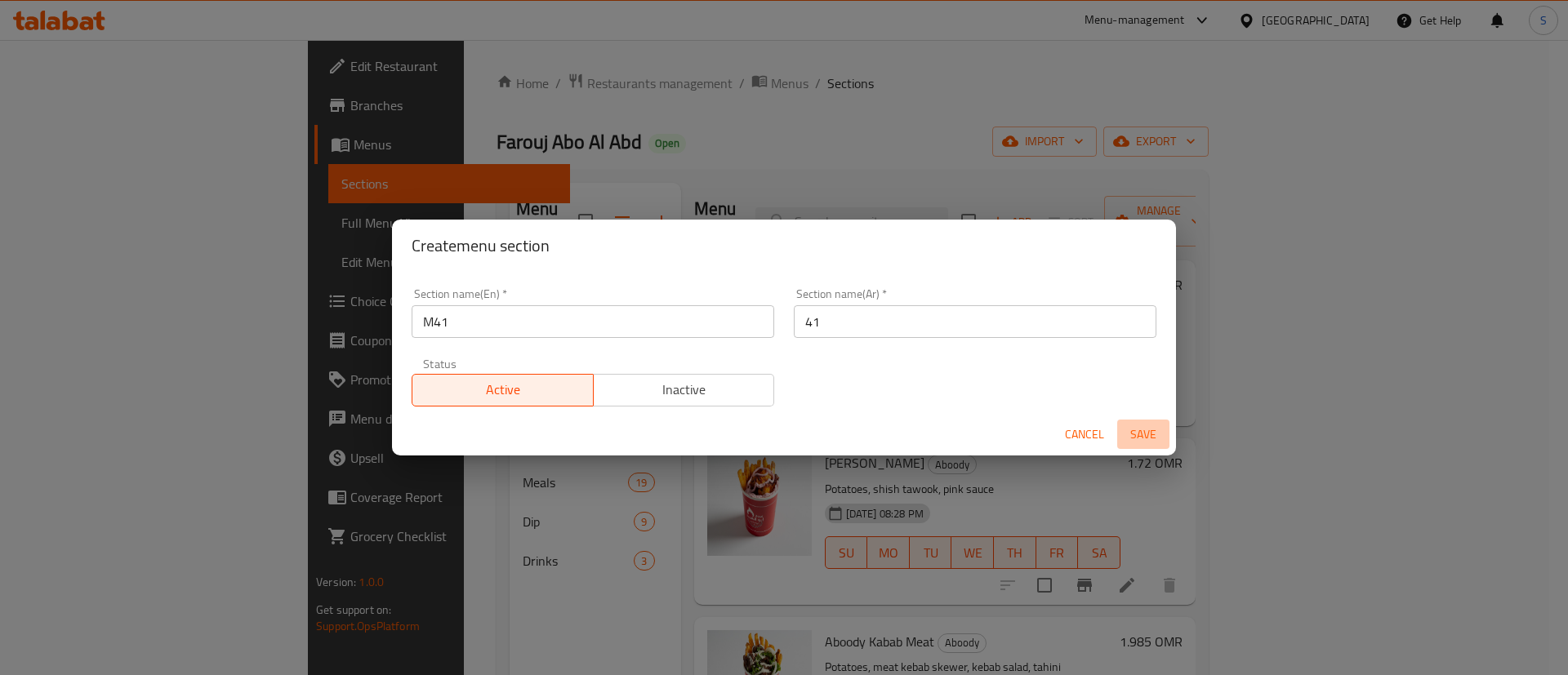
click at [1146, 430] on span "Save" at bounding box center [1143, 434] width 39 height 21
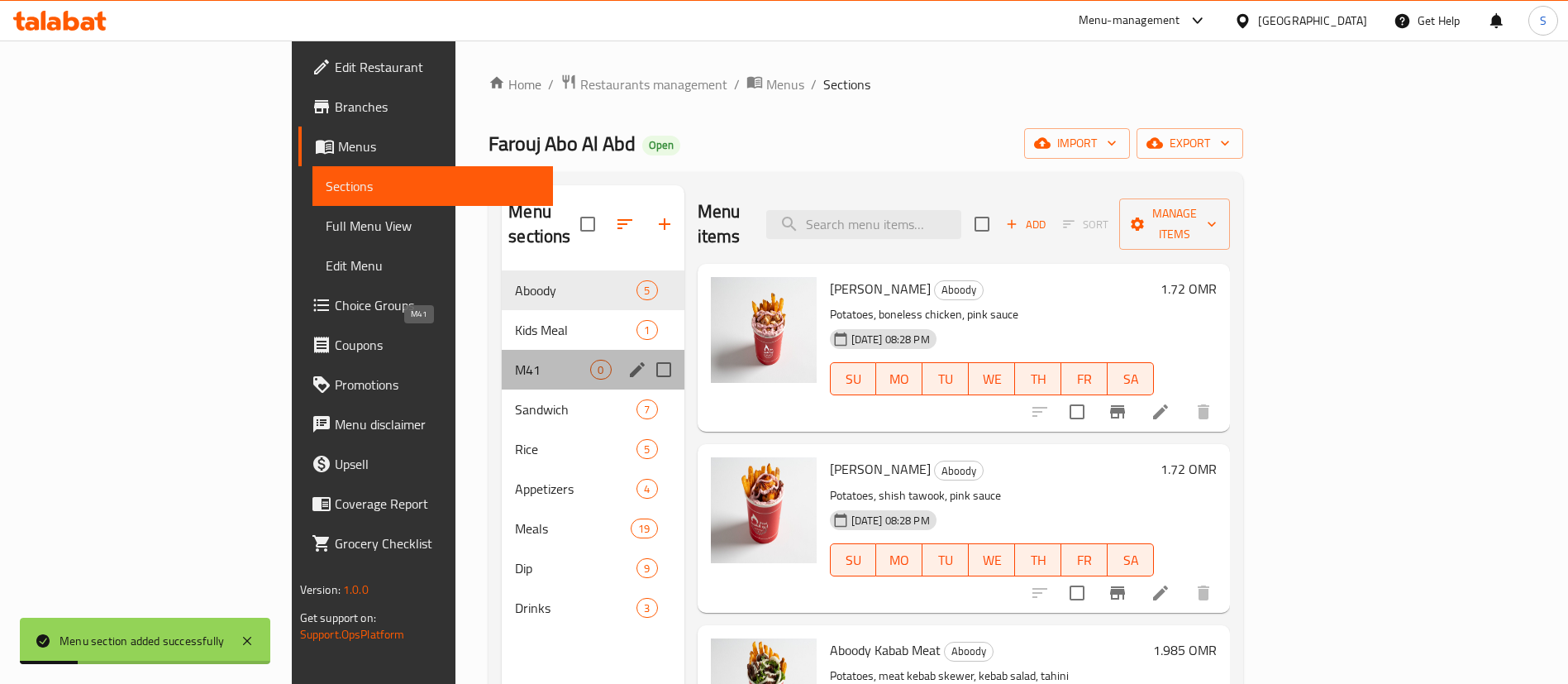
click at [515, 360] on span "M41" at bounding box center [552, 369] width 75 height 20
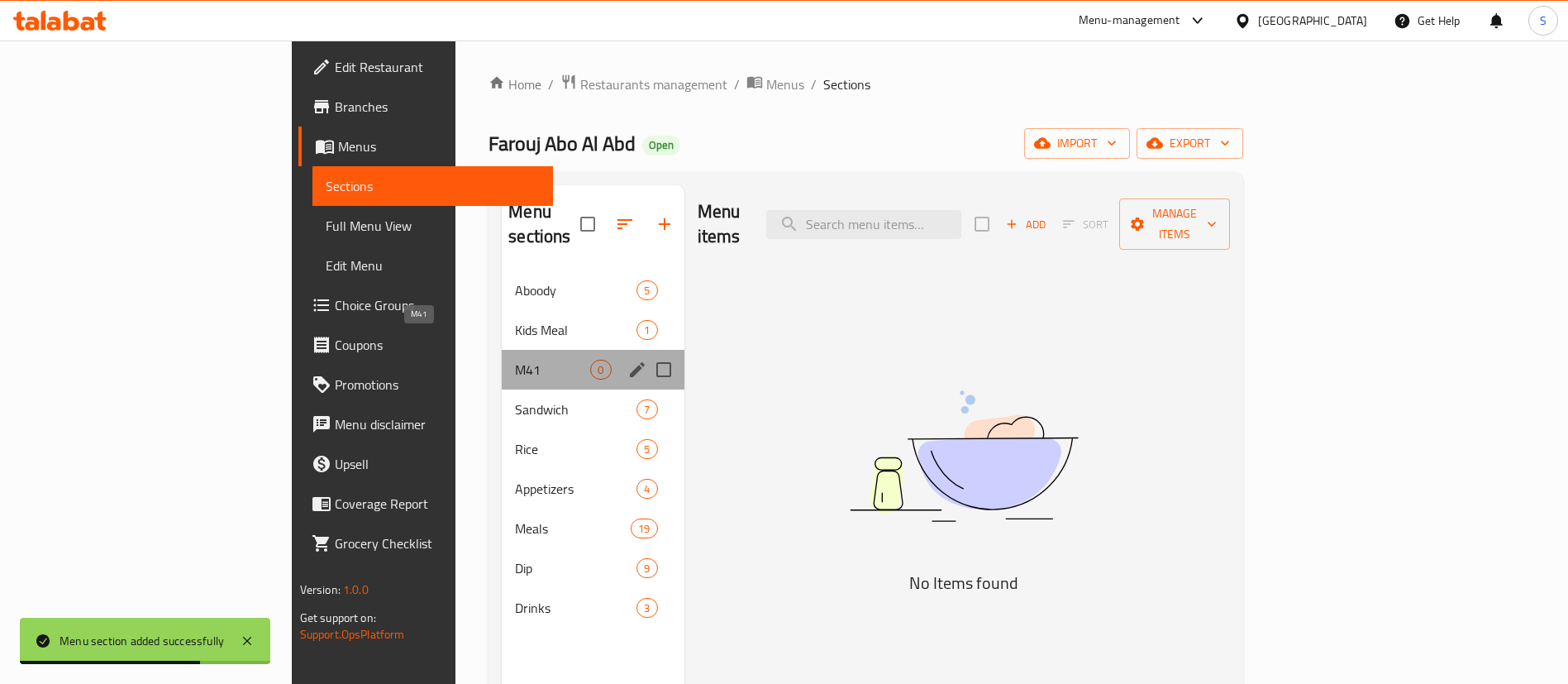
click at [515, 360] on span "M41" at bounding box center [552, 369] width 75 height 20
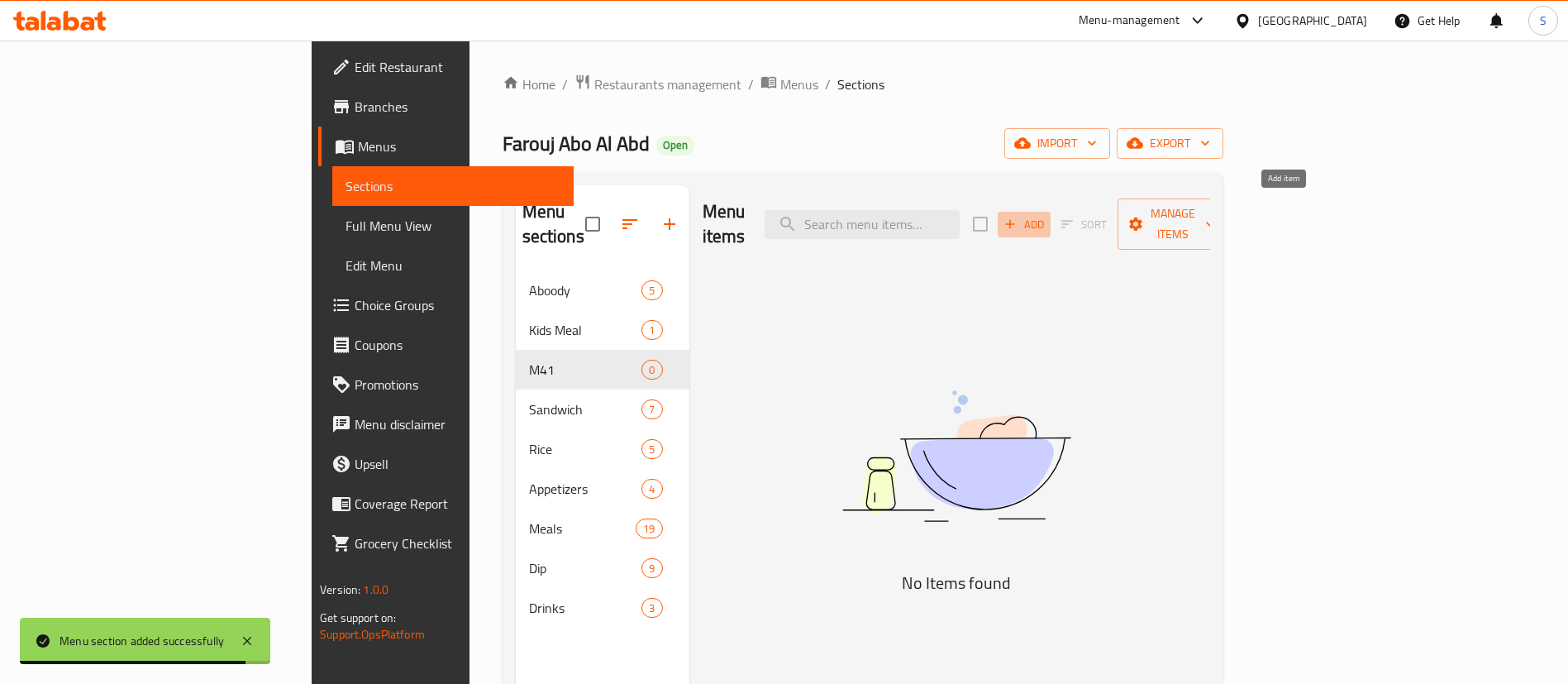
click at [1047, 215] on span "Add" at bounding box center [1023, 225] width 45 height 19
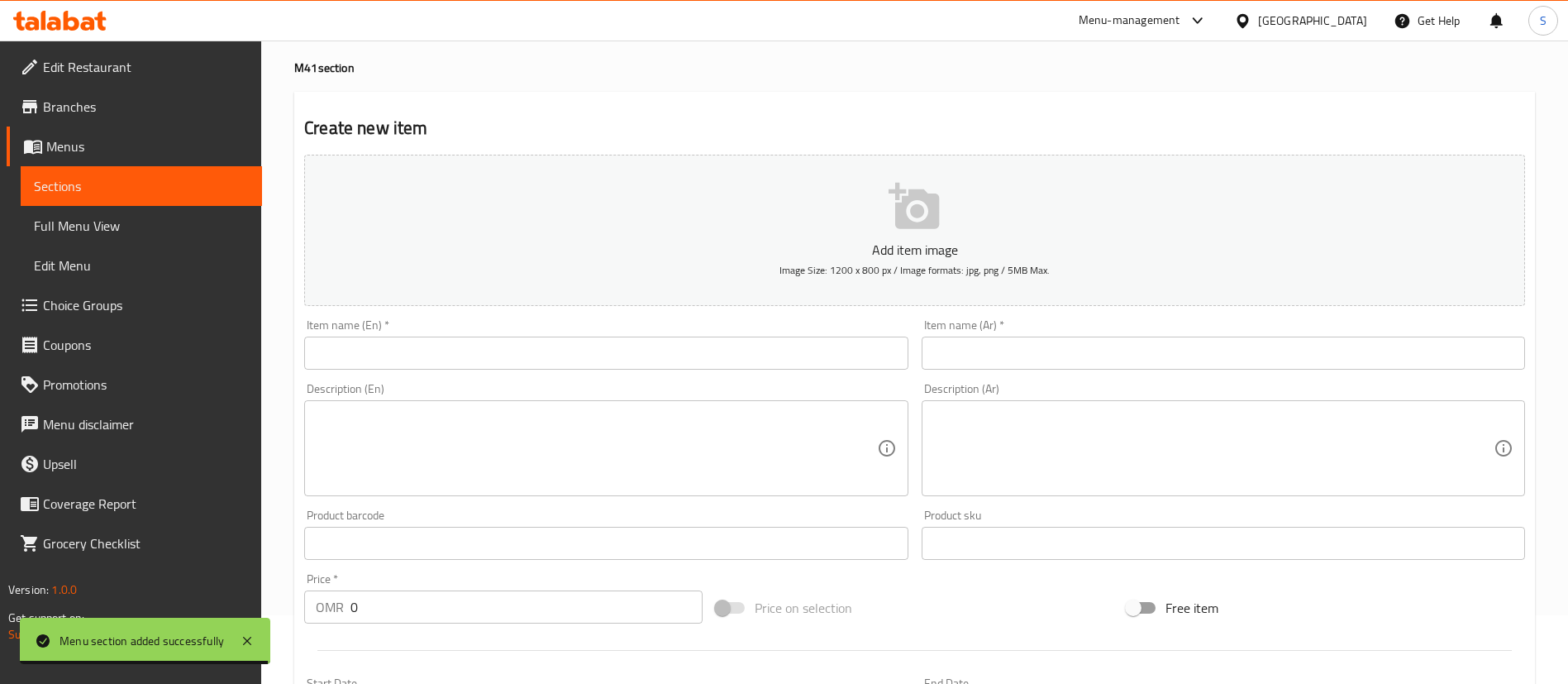
scroll to position [88, 0]
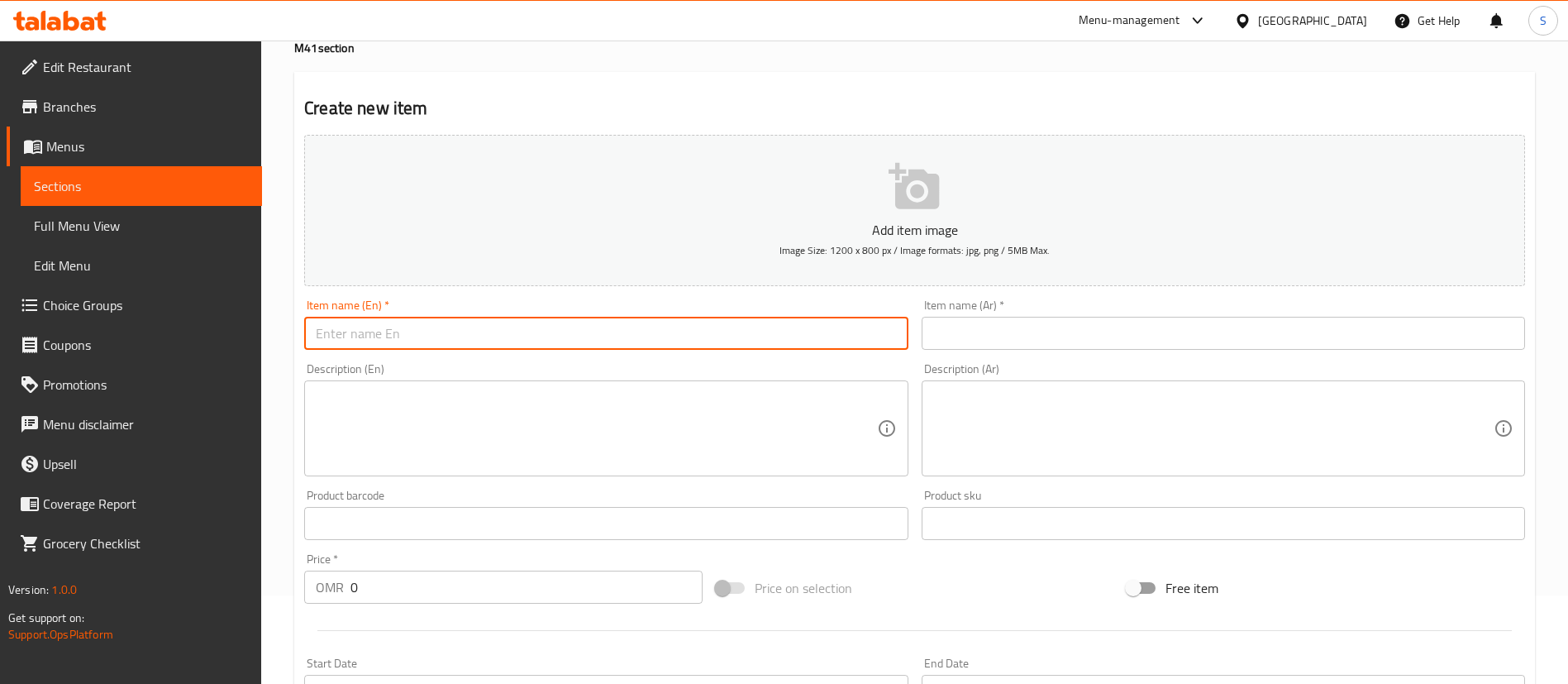
click at [628, 332] on input "text" at bounding box center [606, 333] width 603 height 33
paste input "Any Tawwok Or Mossahab Sandwich + Hummus + Pickles"
drag, startPoint x: 677, startPoint y: 336, endPoint x: 747, endPoint y: 342, distance: 70.3
click at [747, 342] on input "Any Tawwok Or Mossahab Sandwich + Hummus + Pickles" at bounding box center [606, 333] width 603 height 33
drag, startPoint x: 651, startPoint y: 339, endPoint x: 522, endPoint y: 351, distance: 129.6
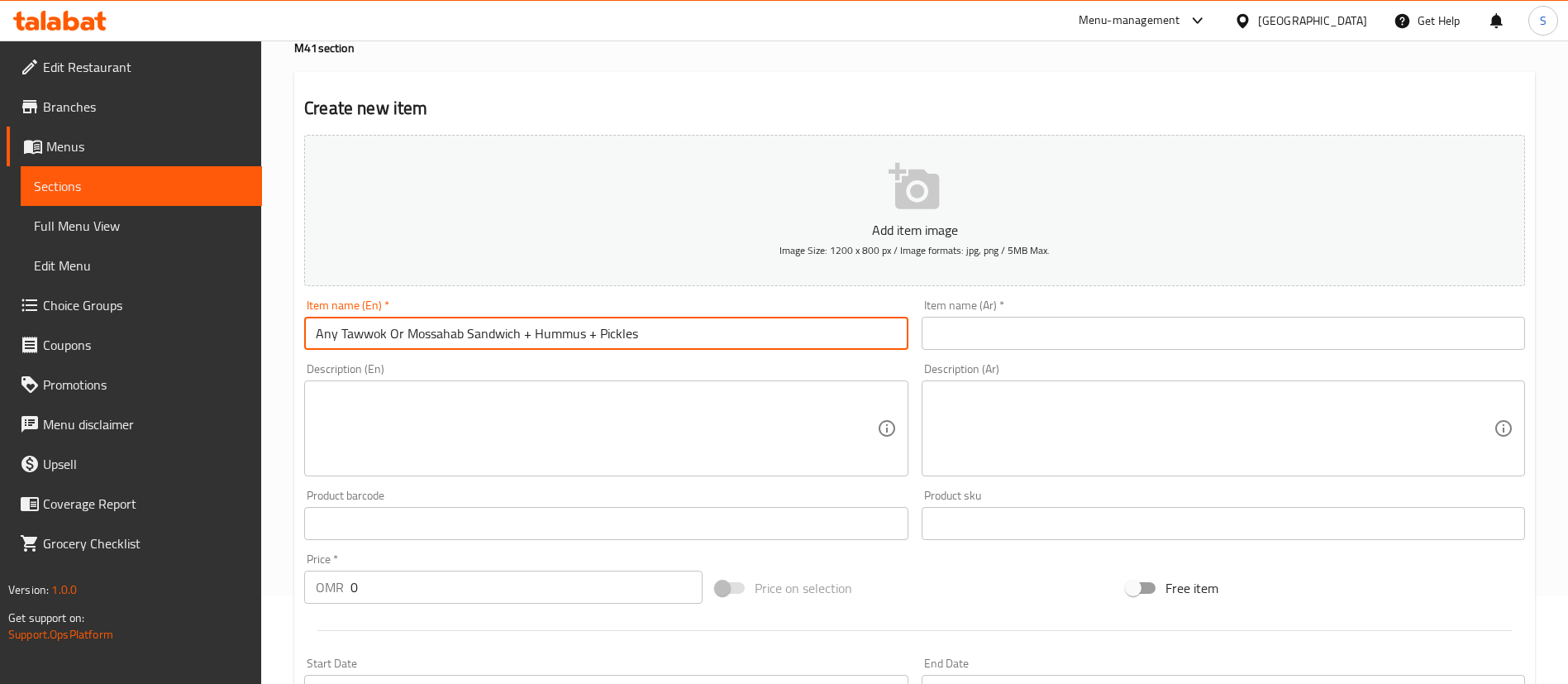
click at [522, 351] on div "Item name (En)   * Any Tawwok Or Mossahab Sandwich + Hummus + Pickles Item name…" at bounding box center [606, 324] width 616 height 64
click at [339, 334] on input "Any Tawwok Or Mossahab Sandwich Meal" at bounding box center [606, 333] width 603 height 33
click at [588, 335] on input "Tawwok Or Mossahab Sandwich Meal" at bounding box center [606, 333] width 603 height 33
type input "Tawwok Or Mossahab Sandwich Meal"
click at [401, 397] on textarea at bounding box center [595, 429] width 560 height 79
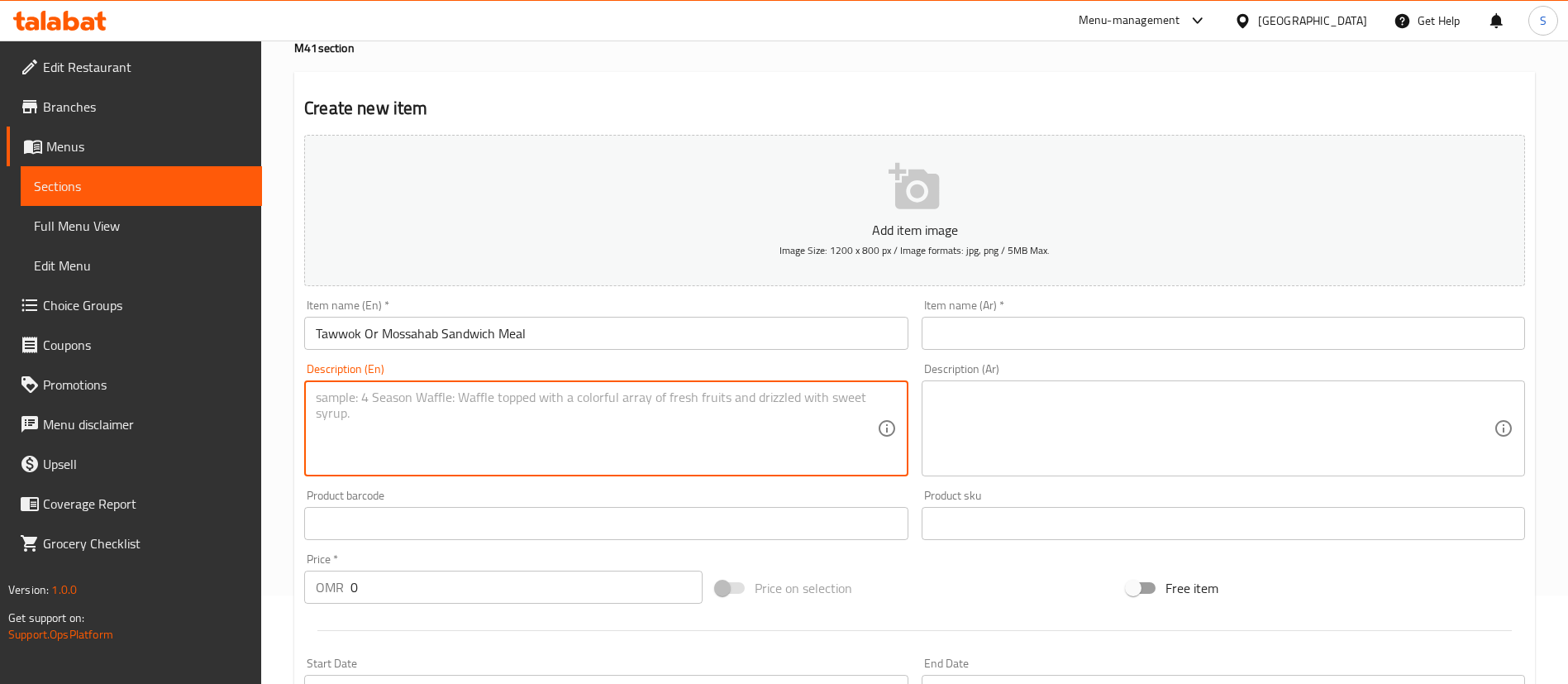
drag, startPoint x: 401, startPoint y: 397, endPoint x: 317, endPoint y: 11, distance: 395.0
click at [347, 125] on div "Create new item Add item image Image Size: 1200 x 800 px / Image formats: jpg, …" at bounding box center [914, 553] width 1240 height 963
paste textarea ""Any Tawwok Or Mossahab Sandwich + Hummus + Pickles & Soft Drink""
click at [319, 396] on textarea ""Any Tawwok Or Mossahab Sandwich + Hummus + Pickles & Soft Drink"" at bounding box center [595, 429] width 560 height 79
click at [326, 397] on textarea "Any Tawwok Or Mossahab Sandwich + Hummus + Pickles & Soft Drink"" at bounding box center [595, 429] width 560 height 79
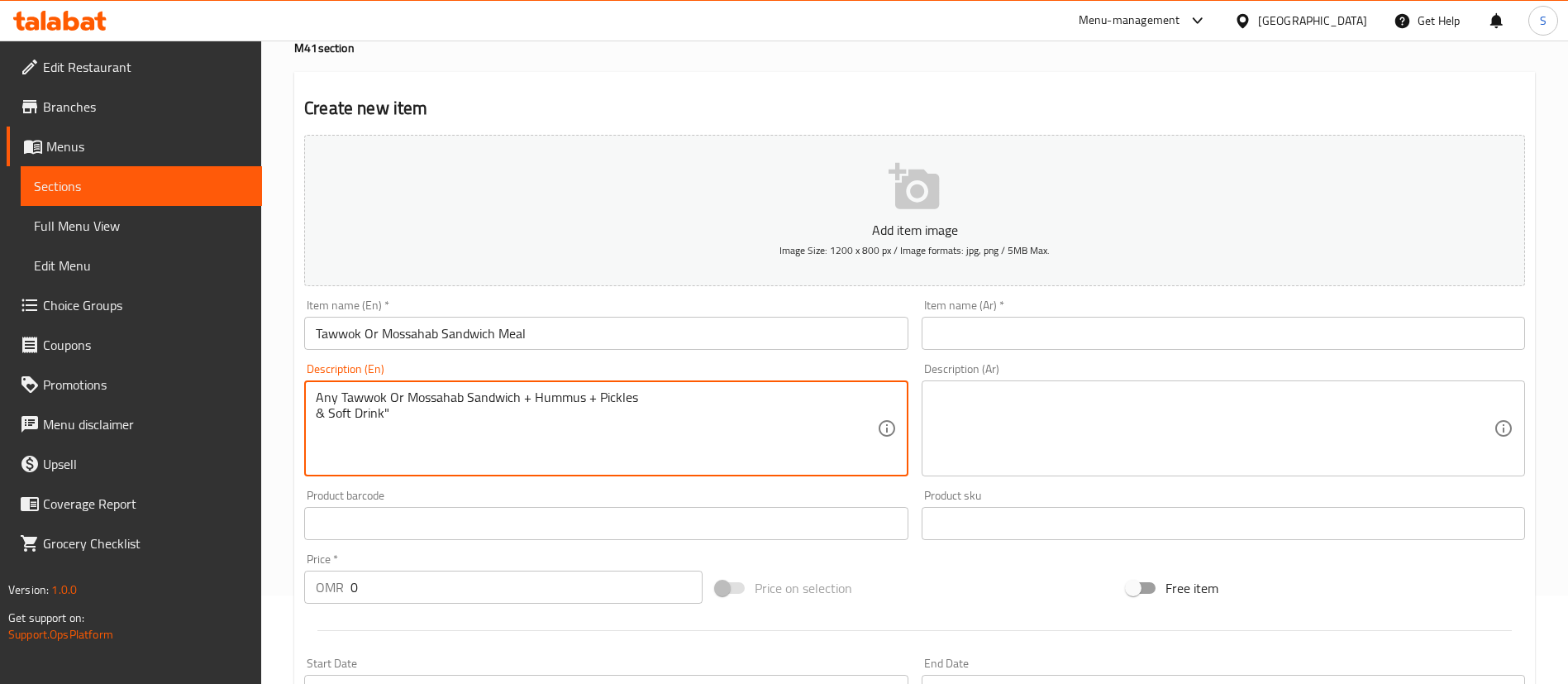
click at [326, 397] on textarea "Any Tawwok Or Mossahab Sandwich + Hummus + Pickles & Soft Drink"" at bounding box center [595, 429] width 560 height 79
click at [546, 416] on textarea "Any Tawwok Or Mossahab Sandwich + Hummus + Pickles & Soft Drink"" at bounding box center [595, 429] width 560 height 79
click at [322, 416] on textarea "Any Tawwok Or Mossahab Sandwich + Hummus + Pickles & Soft Drink" at bounding box center [595, 429] width 560 height 79
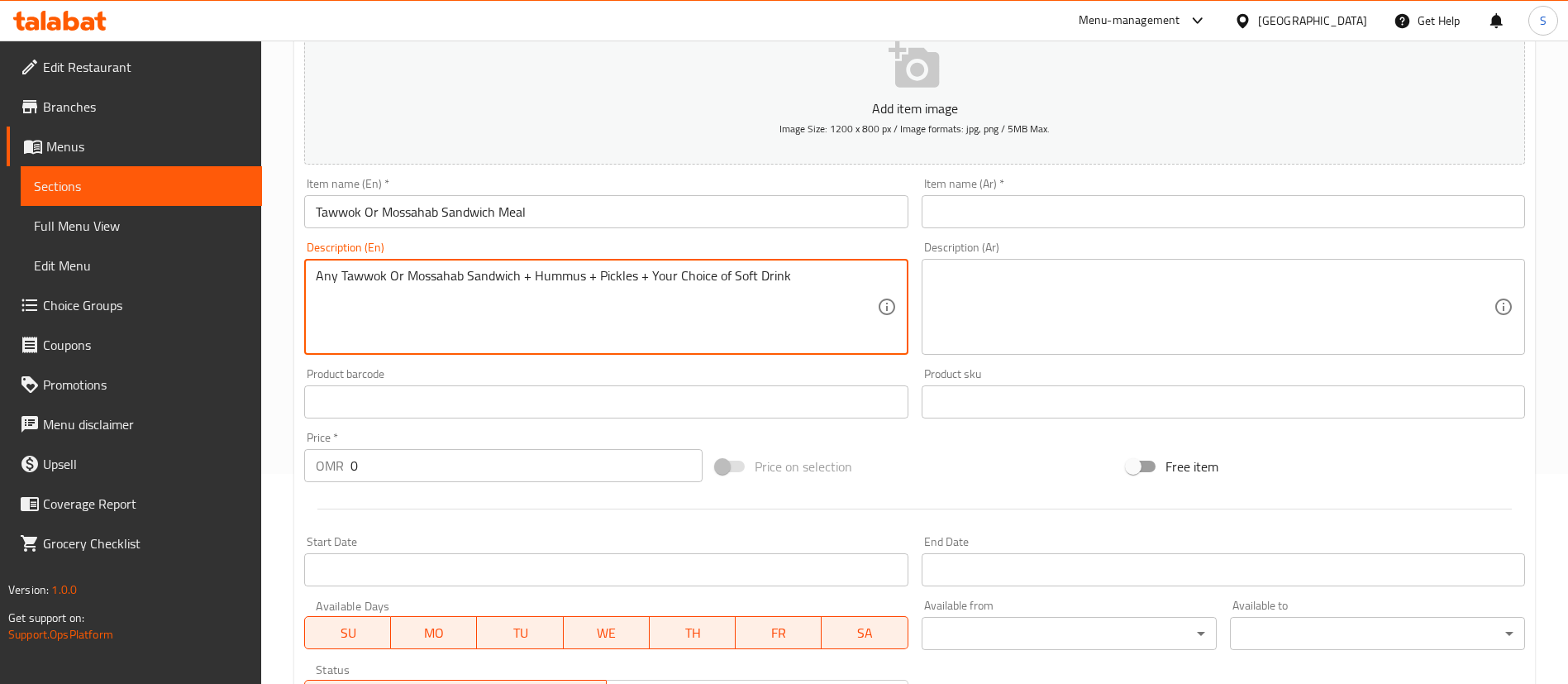
type textarea "Any Tawwok Or Mossahab Sandwich + Hummus + Pickles + Your Choice of Soft Drink"
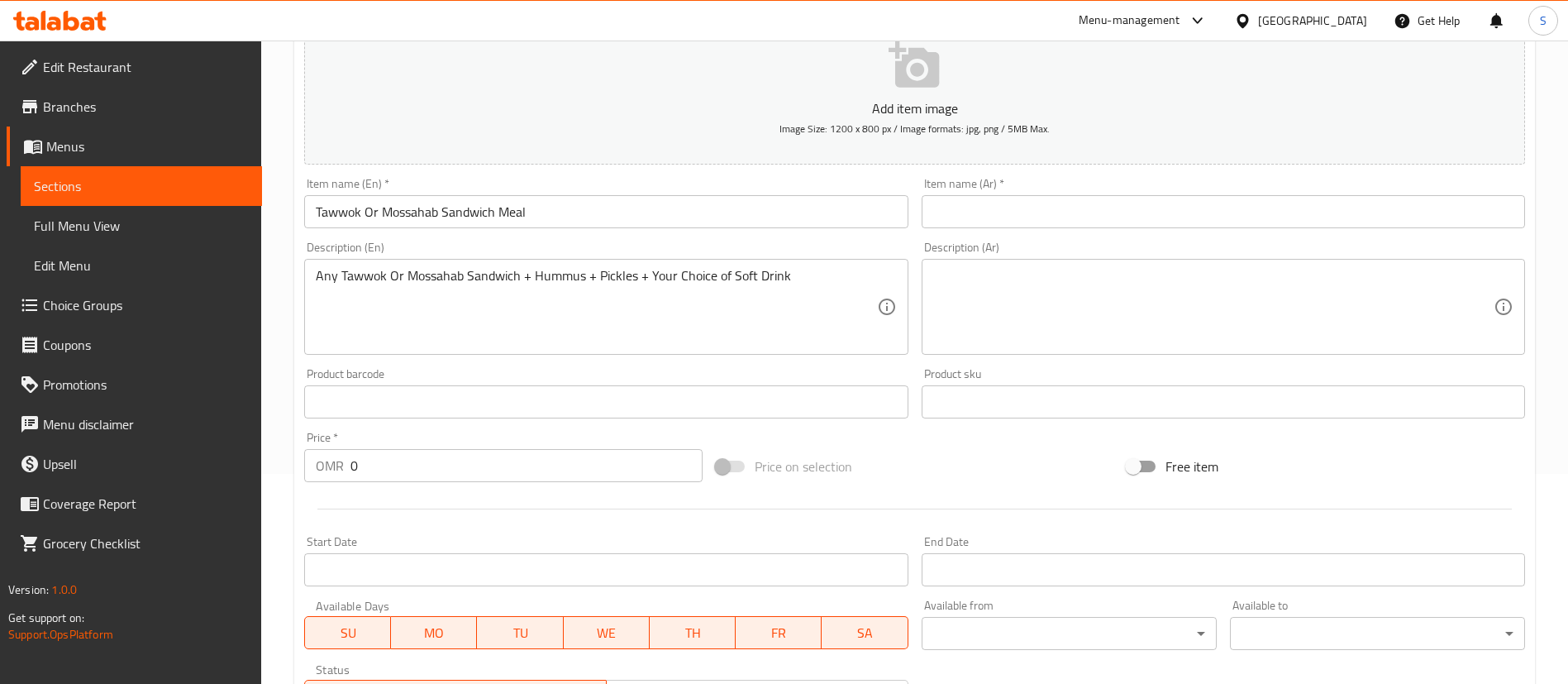
click at [760, 267] on div "Any Tawwok Or Mossahab Sandwich + Hummus + Pickles + Your Choice of Soft Drink …" at bounding box center [606, 306] width 603 height 96
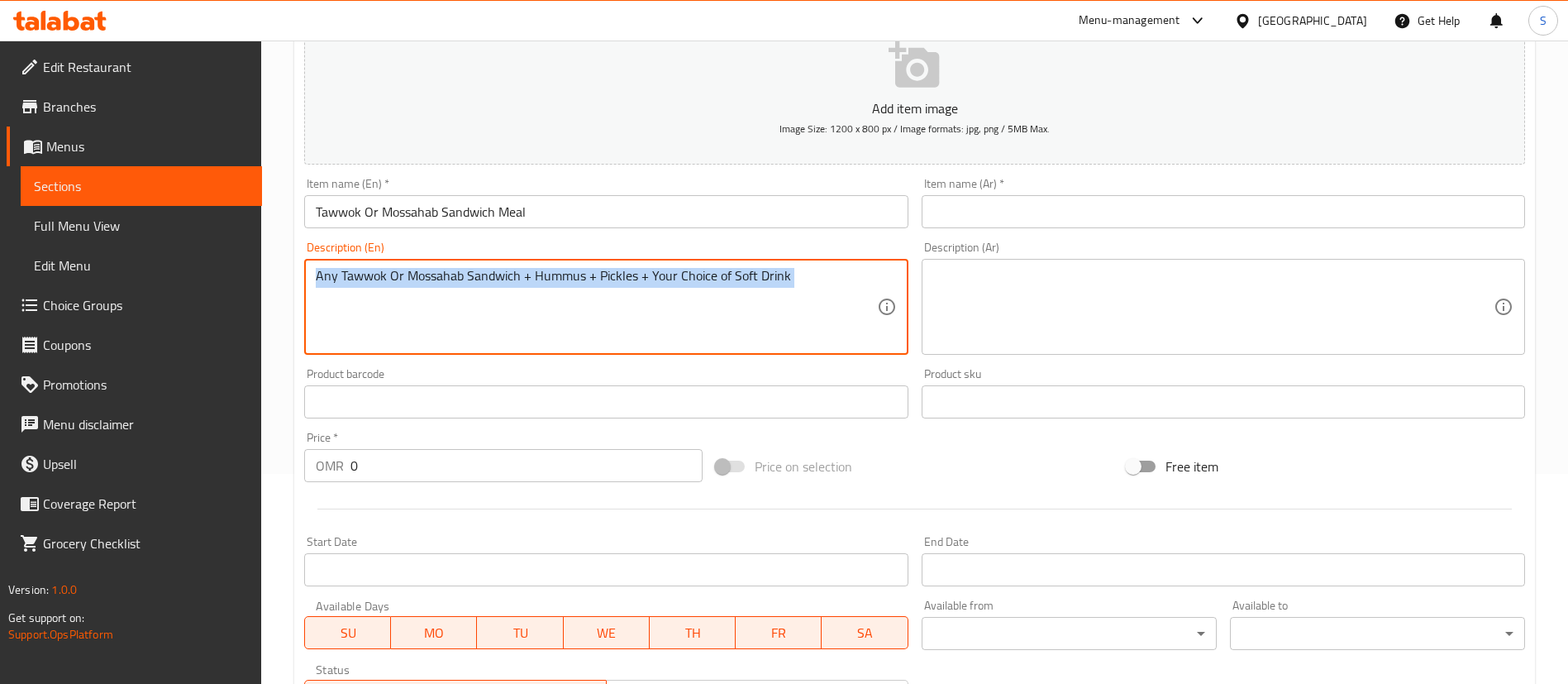
click at [760, 267] on div "Any Tawwok Or Mossahab Sandwich + Hummus + Pickles + Your Choice of Soft Drink …" at bounding box center [606, 306] width 603 height 96
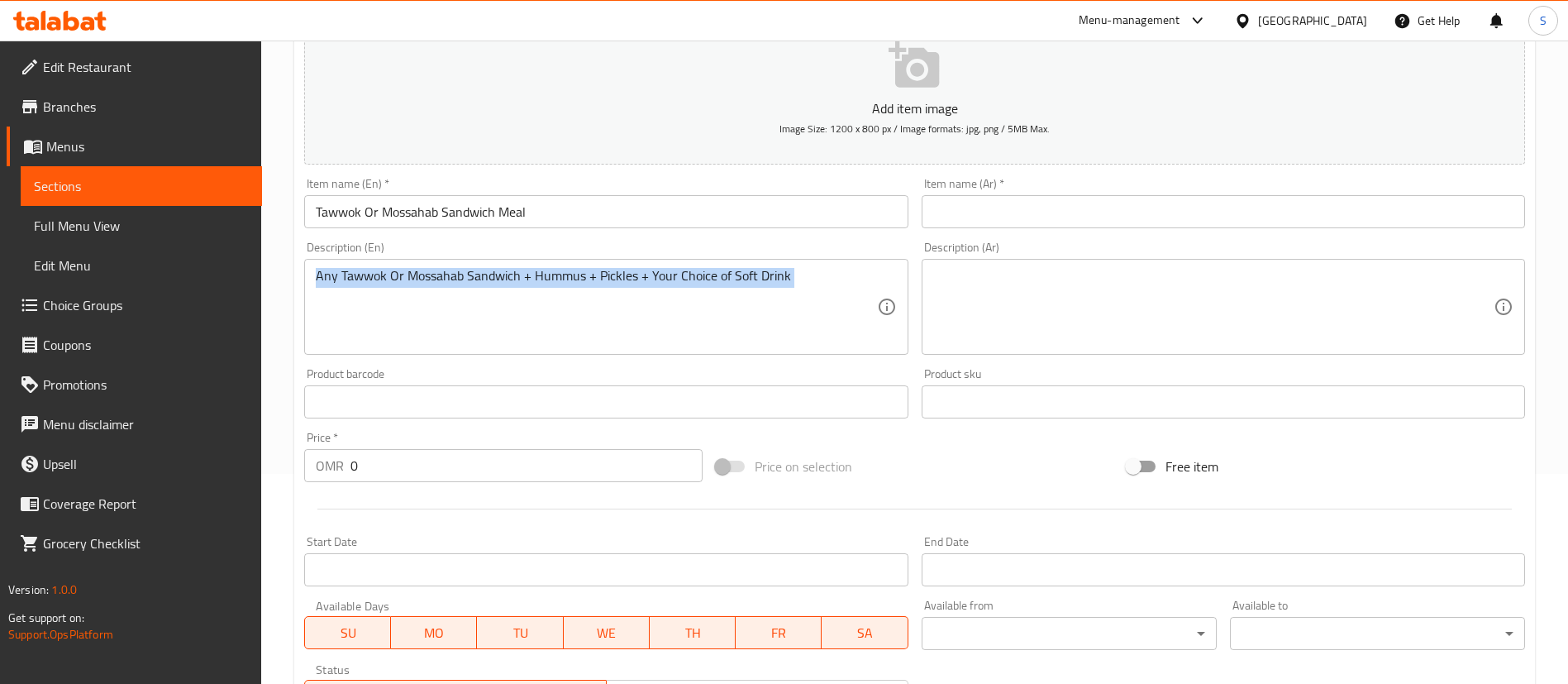
click at [760, 267] on div "Any Tawwok Or Mossahab Sandwich + Hummus + Pickles + Your Choice of Soft Drink …" at bounding box center [606, 306] width 603 height 96
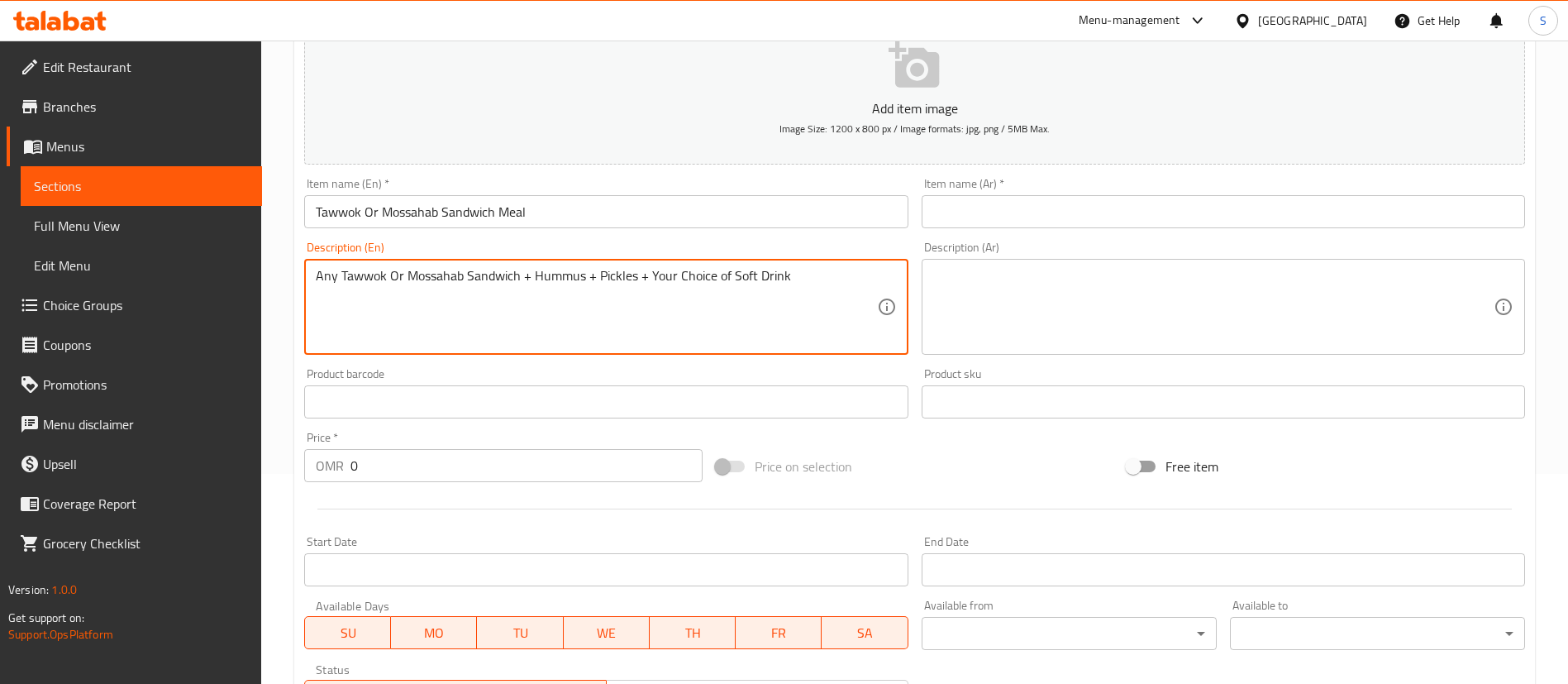
click at [795, 277] on textarea "Any Tawwok Or Mossahab Sandwich + Hummus + Pickles + Your Choice of Soft Drink" at bounding box center [595, 306] width 560 height 79
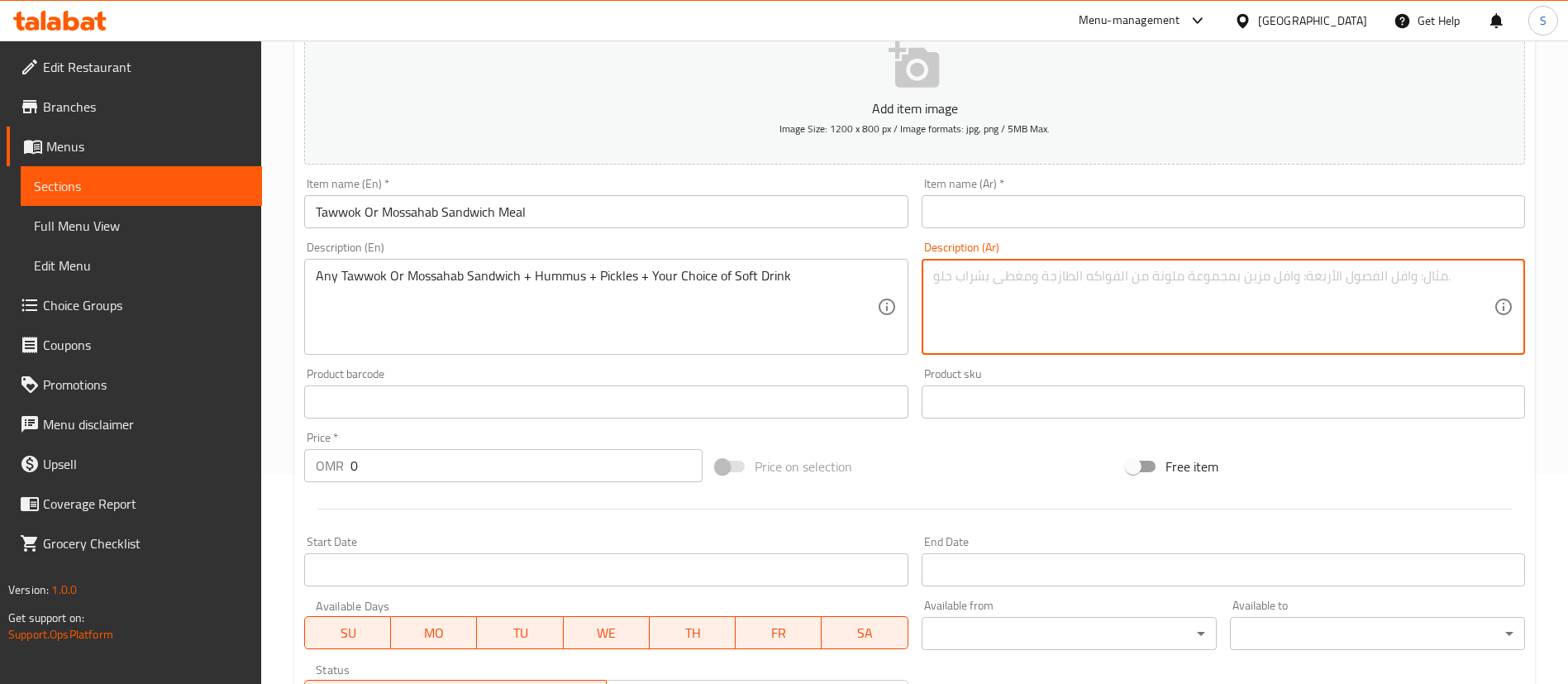
click at [1079, 275] on textarea at bounding box center [1212, 306] width 560 height 79
paste textarea "أي ساندويتش طاووق أو مسحب + [GEOGRAPHIC_DATA] + مخلل + مشروب غازي من اختيارك"
drag, startPoint x: 1316, startPoint y: 277, endPoint x: 1168, endPoint y: 283, distance: 148.1
click at [1168, 283] on textarea "أي ساندويتش طاووق أو مسحب + [GEOGRAPHIC_DATA] + مخلل + مشروب غازي من اختيارك" at bounding box center [1212, 306] width 560 height 79
type textarea "أي ساندويتش طاووق أو مسحب + [GEOGRAPHIC_DATA] + مخلل + مشروب غازي من اختيارك"
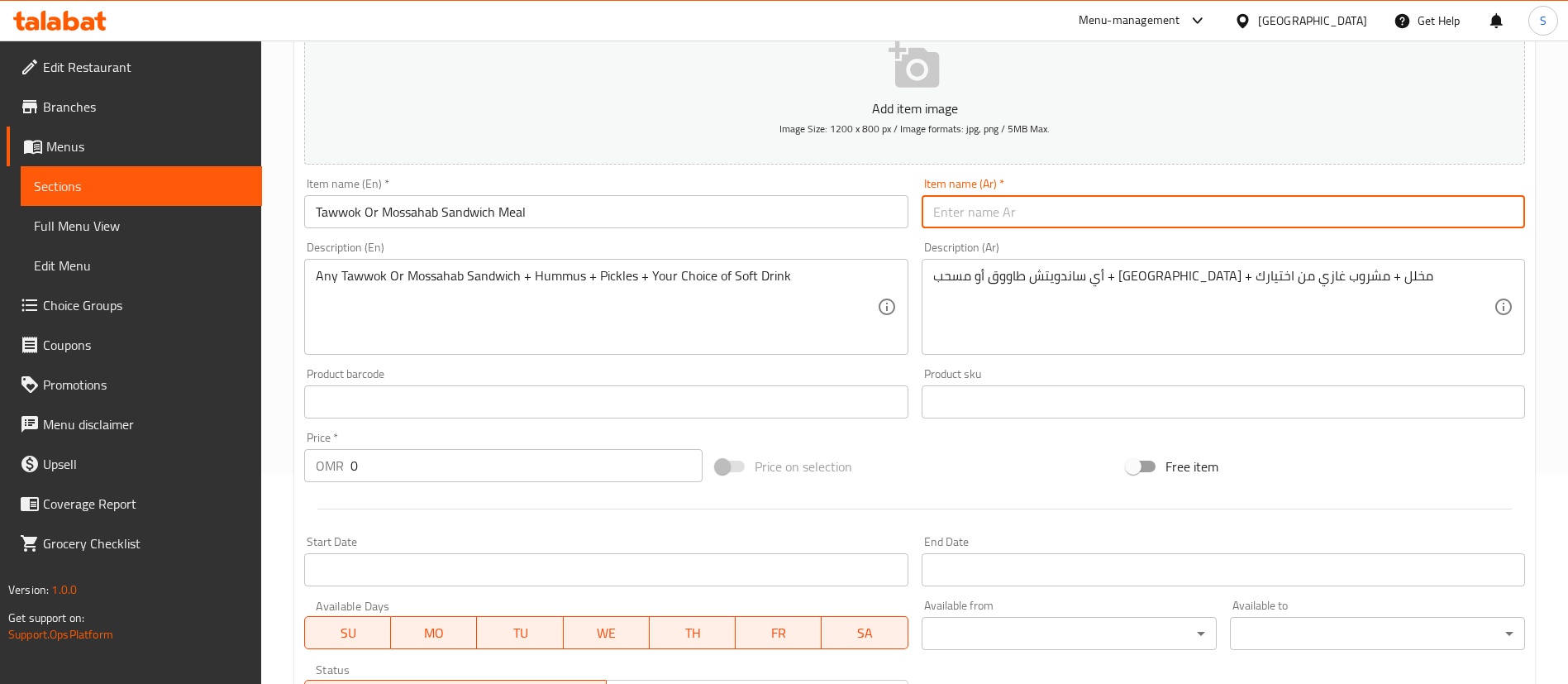
click at [1083, 211] on input "text" at bounding box center [1223, 212] width 603 height 33
paste input "ساندويتش طاووق أو مسحب"
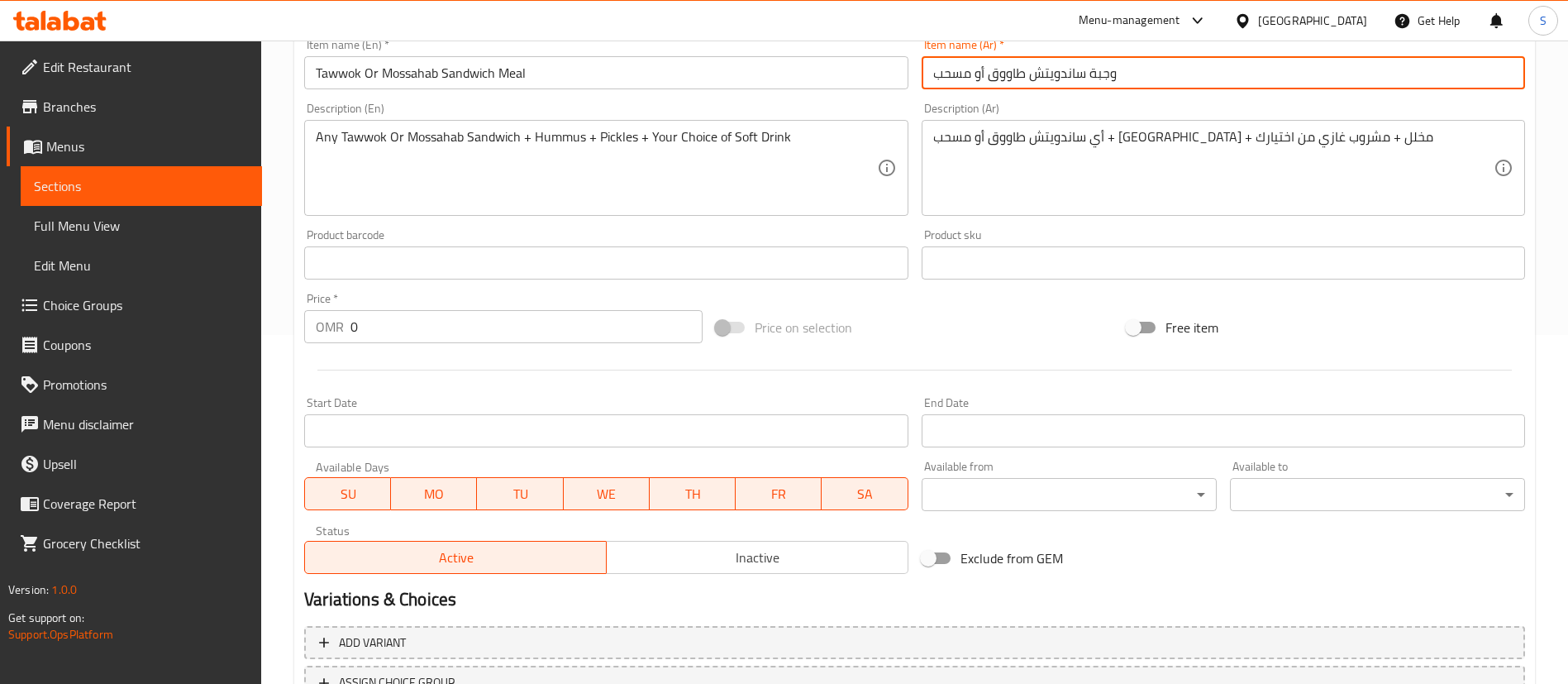
scroll to position [367, 0]
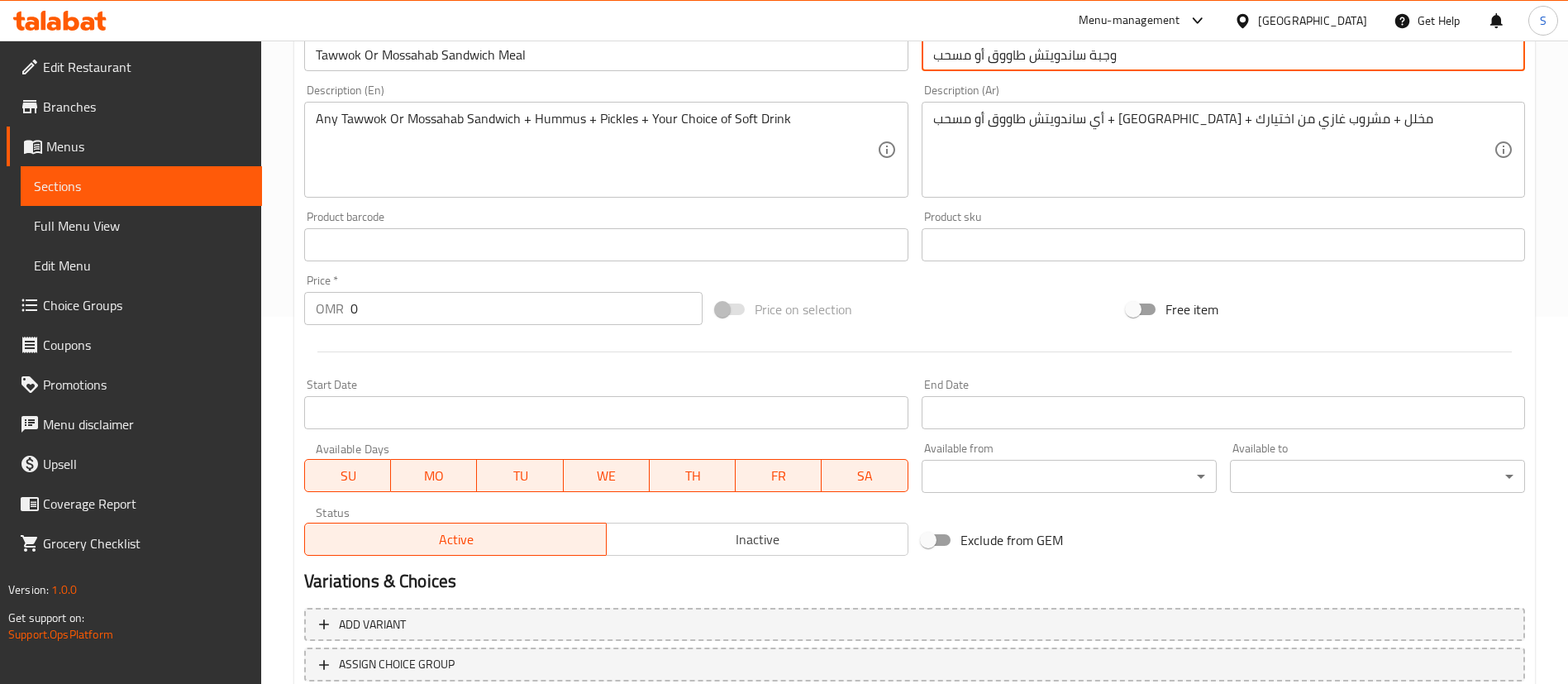
type input "وجبة ساندويتش طاووق أو مسحب"
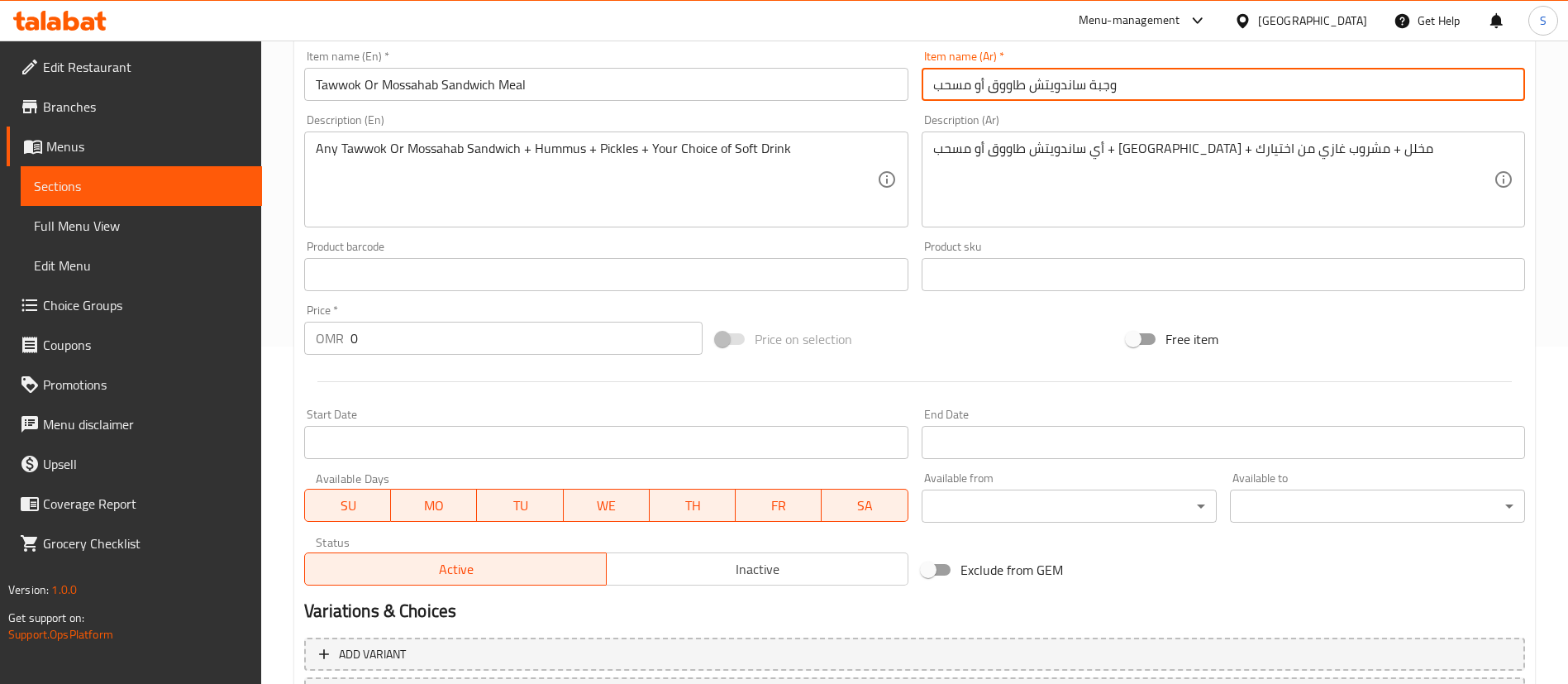
scroll to position [346, 0]
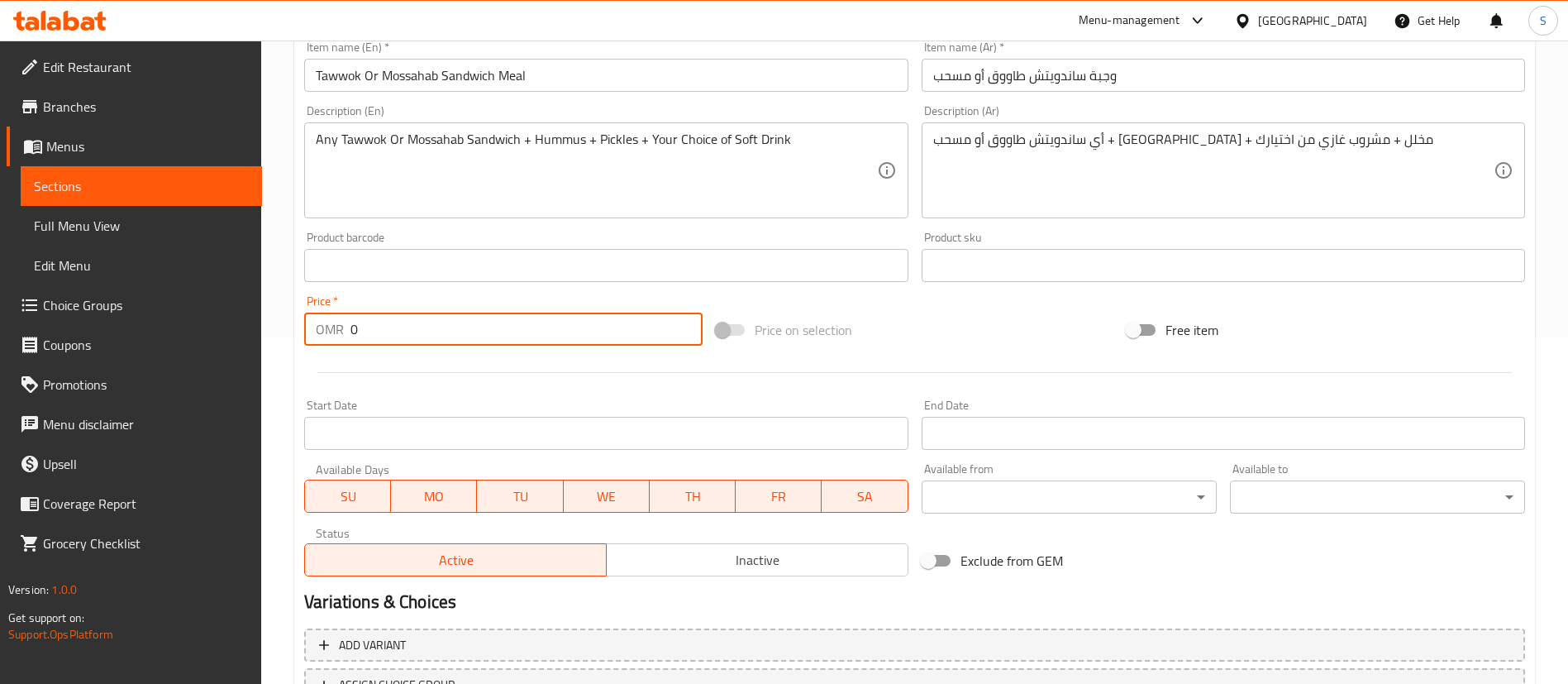
click at [505, 332] on input "0" at bounding box center [526, 328] width 352 height 33
paste input "3.446"
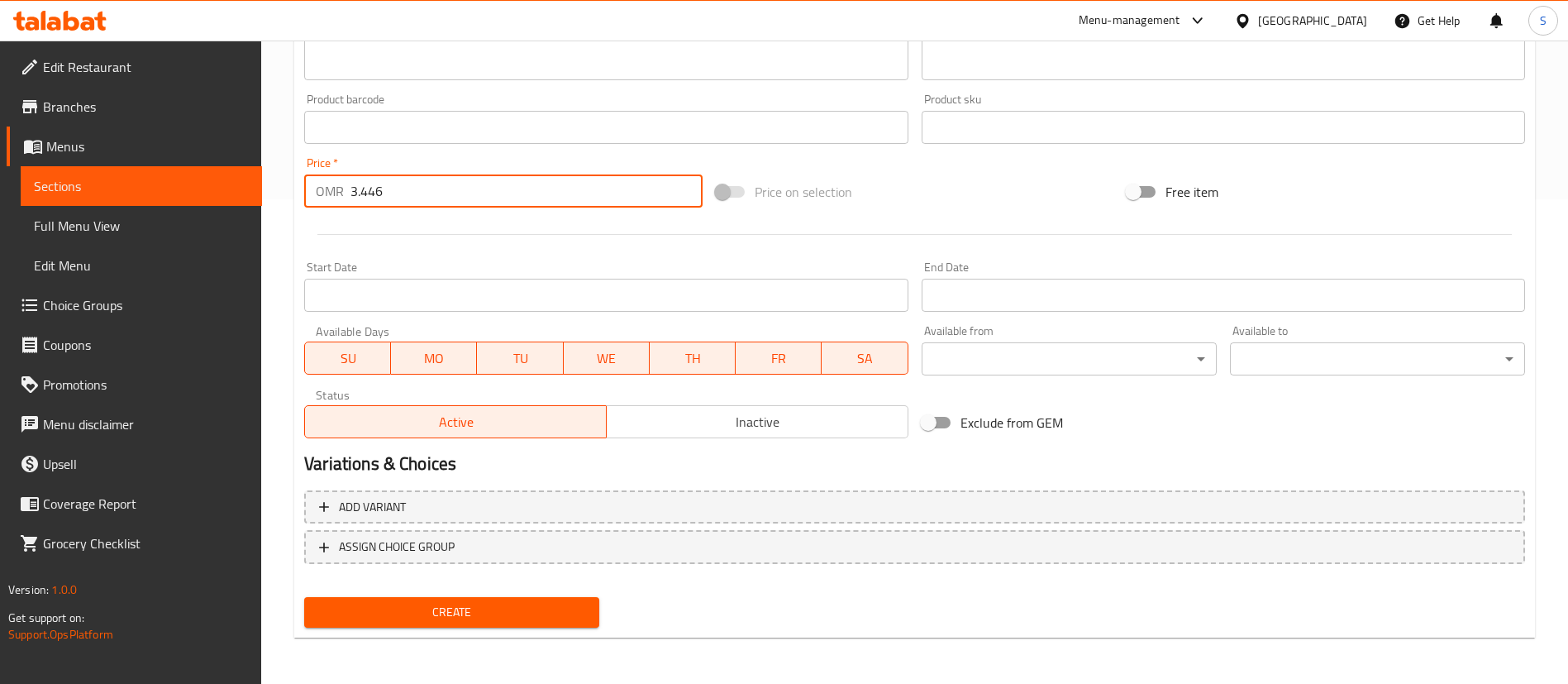
type input "3.446"
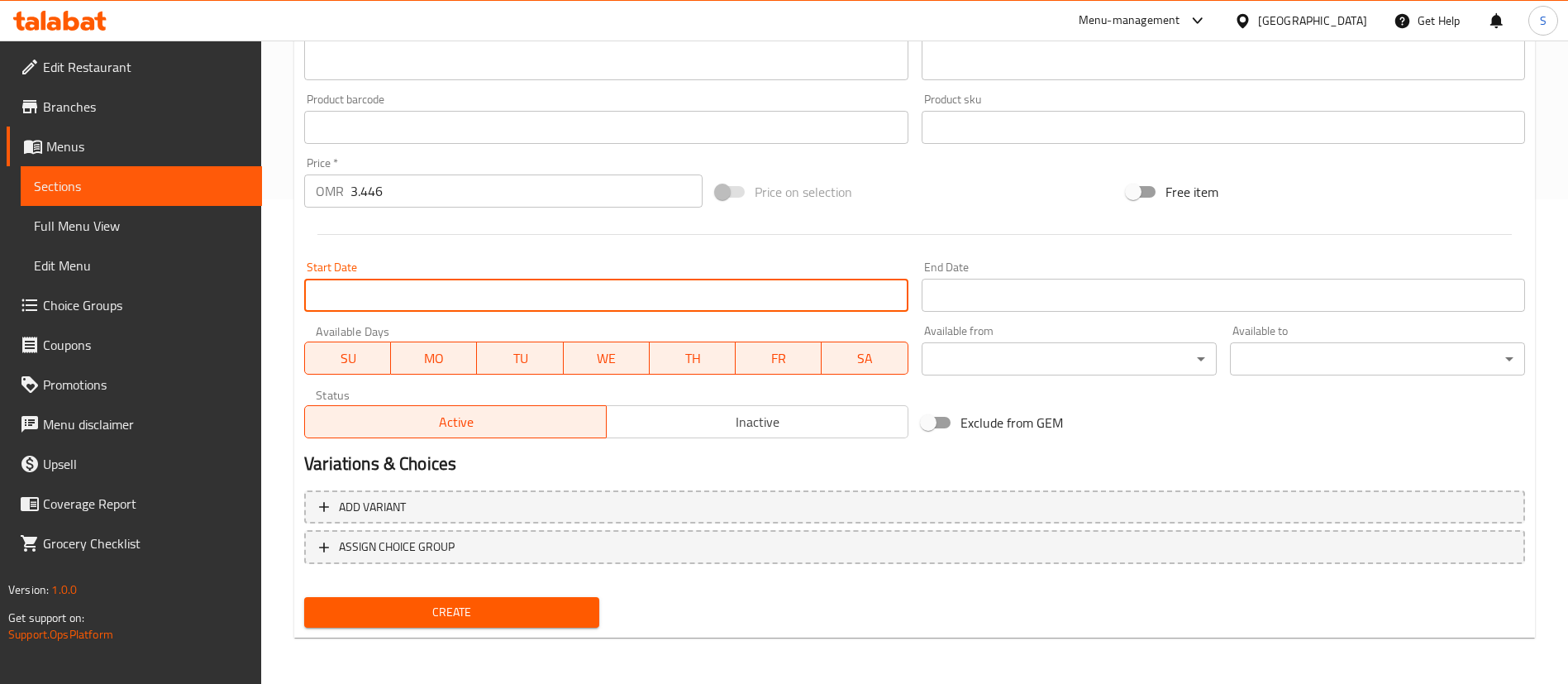
click at [487, 301] on input "Start Date" at bounding box center [606, 295] width 603 height 33
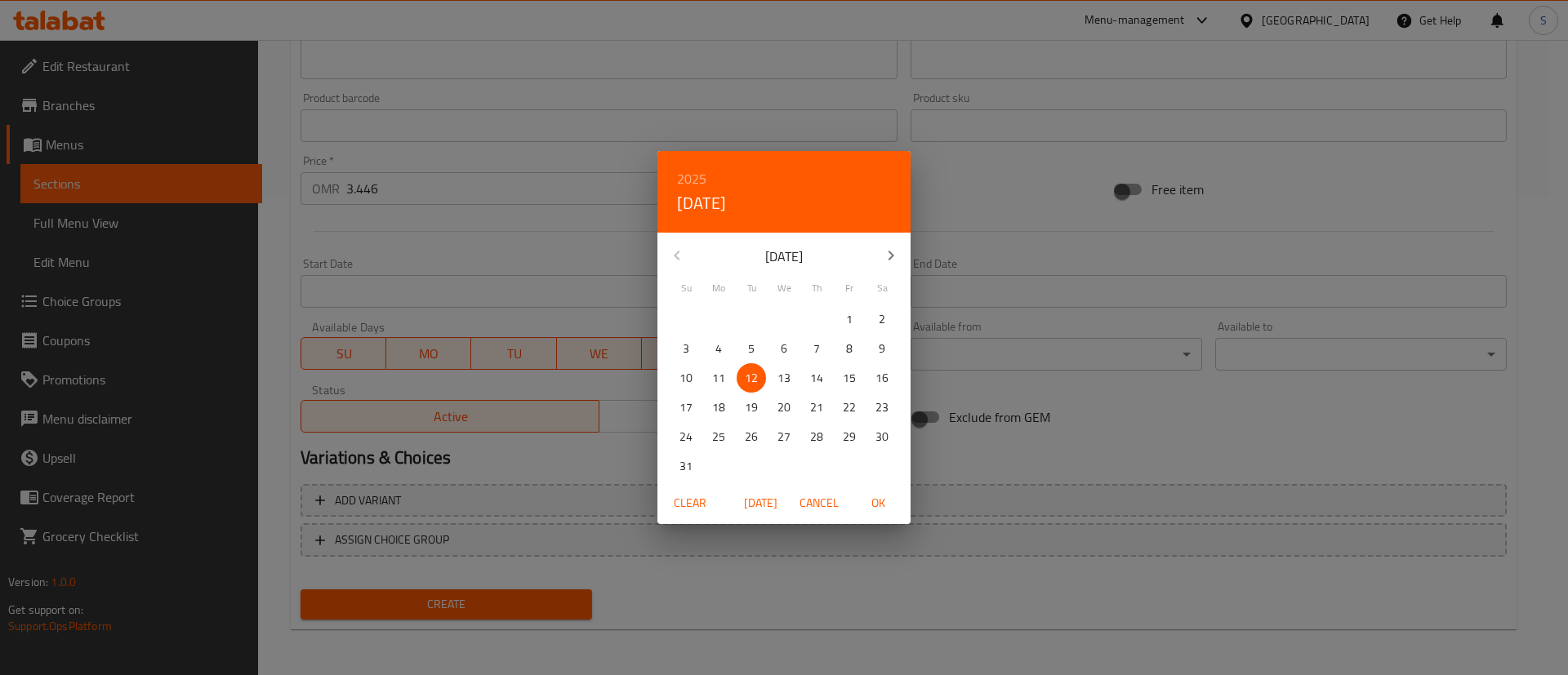
click at [785, 376] on p "13" at bounding box center [784, 378] width 13 height 21
click at [877, 499] on span "OK" at bounding box center [878, 503] width 39 height 21
type input "[DATE]"
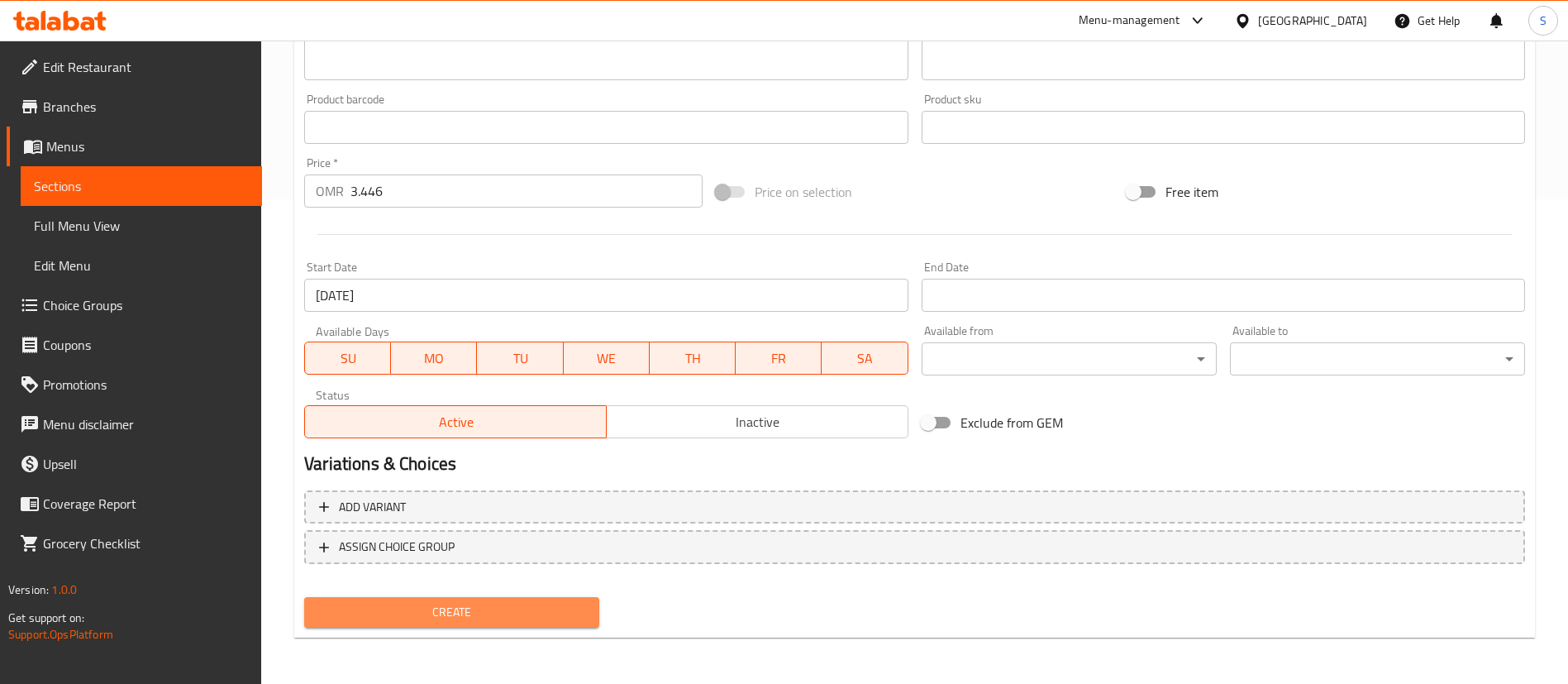
click at [454, 611] on span "Create" at bounding box center [451, 613] width 268 height 21
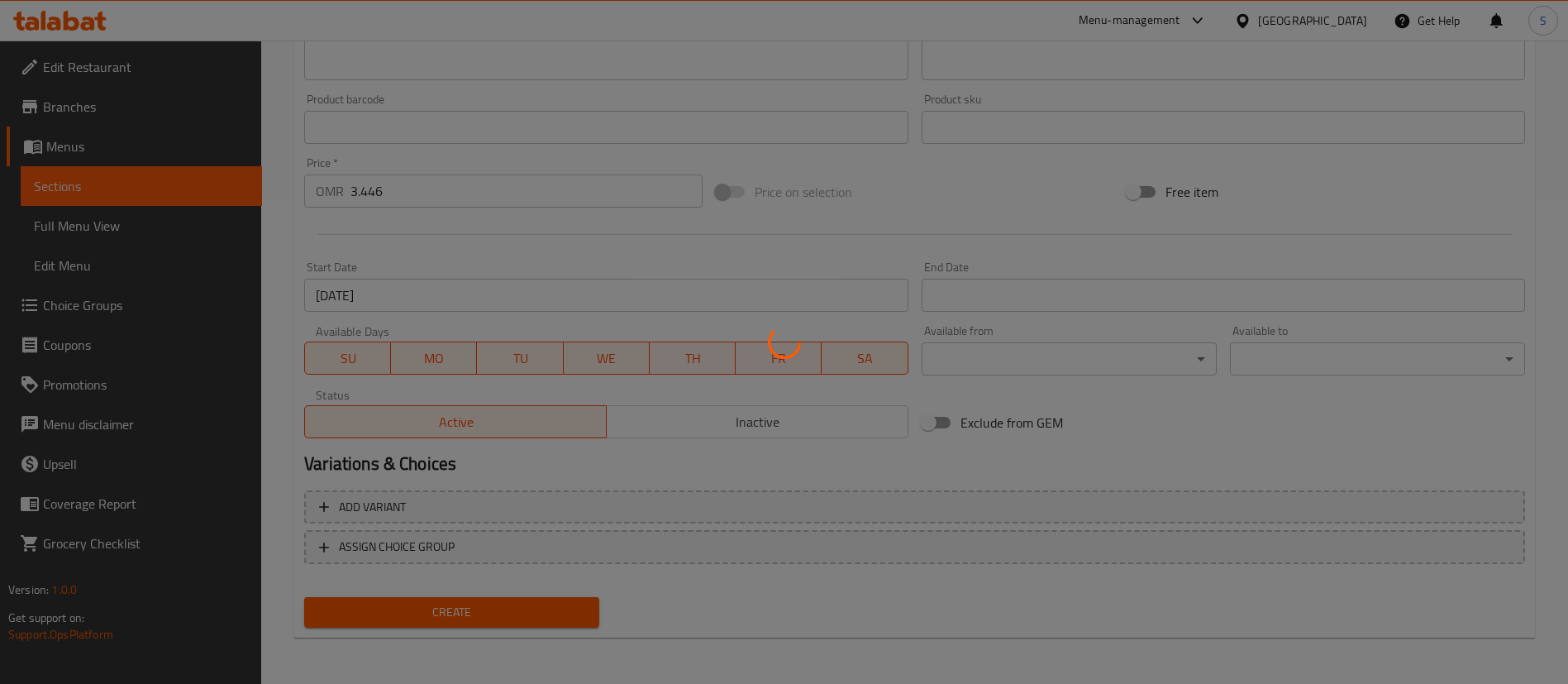
type input "0"
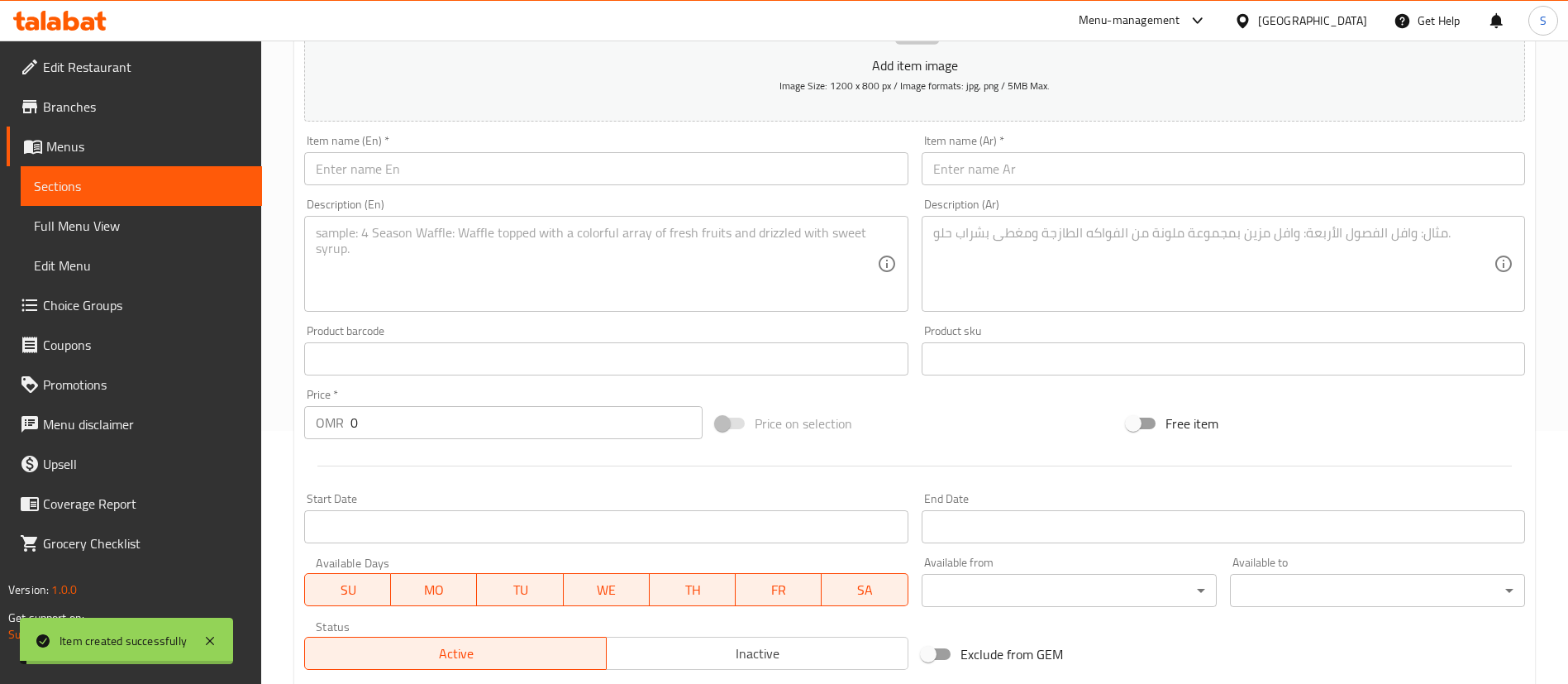
scroll to position [0, 0]
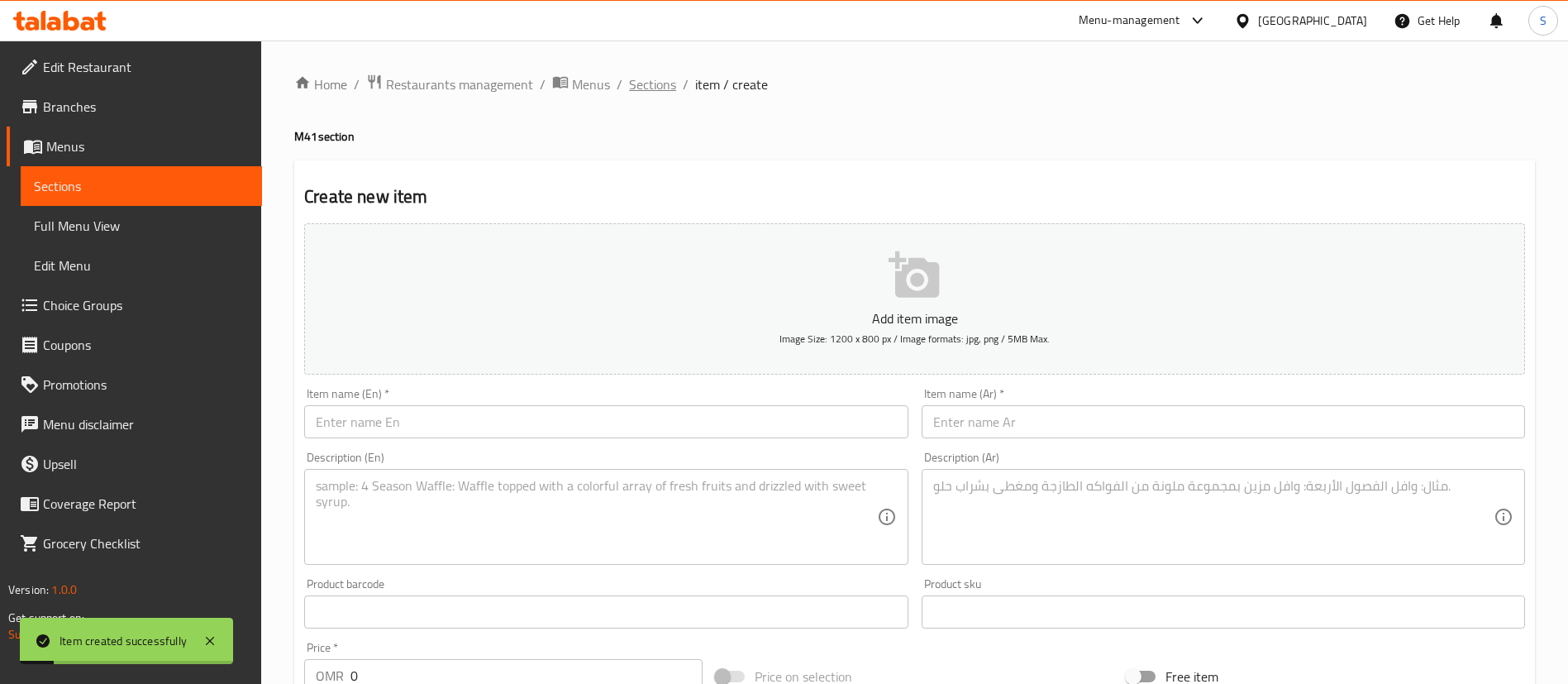
click at [646, 94] on span "Sections" at bounding box center [652, 83] width 47 height 20
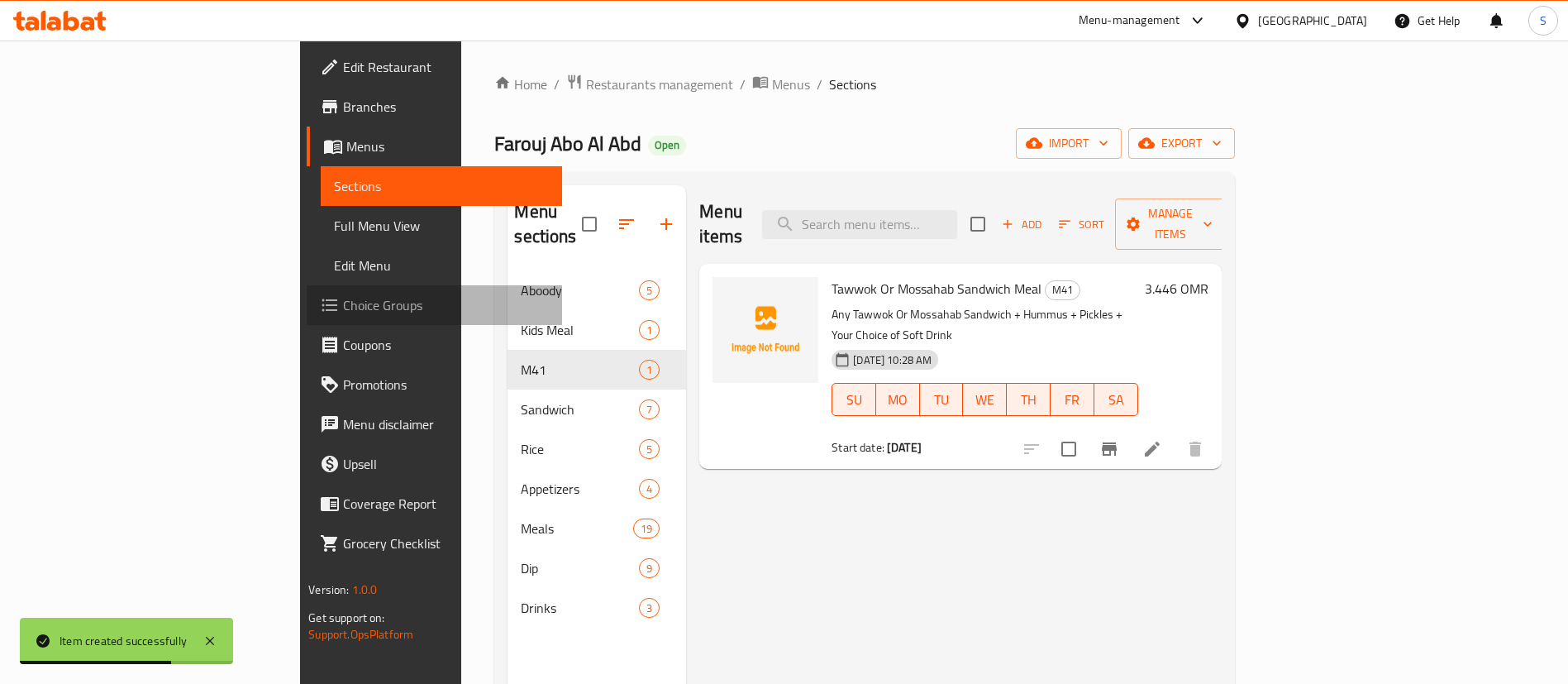
click at [343, 306] on span "Choice Groups" at bounding box center [446, 305] width 206 height 20
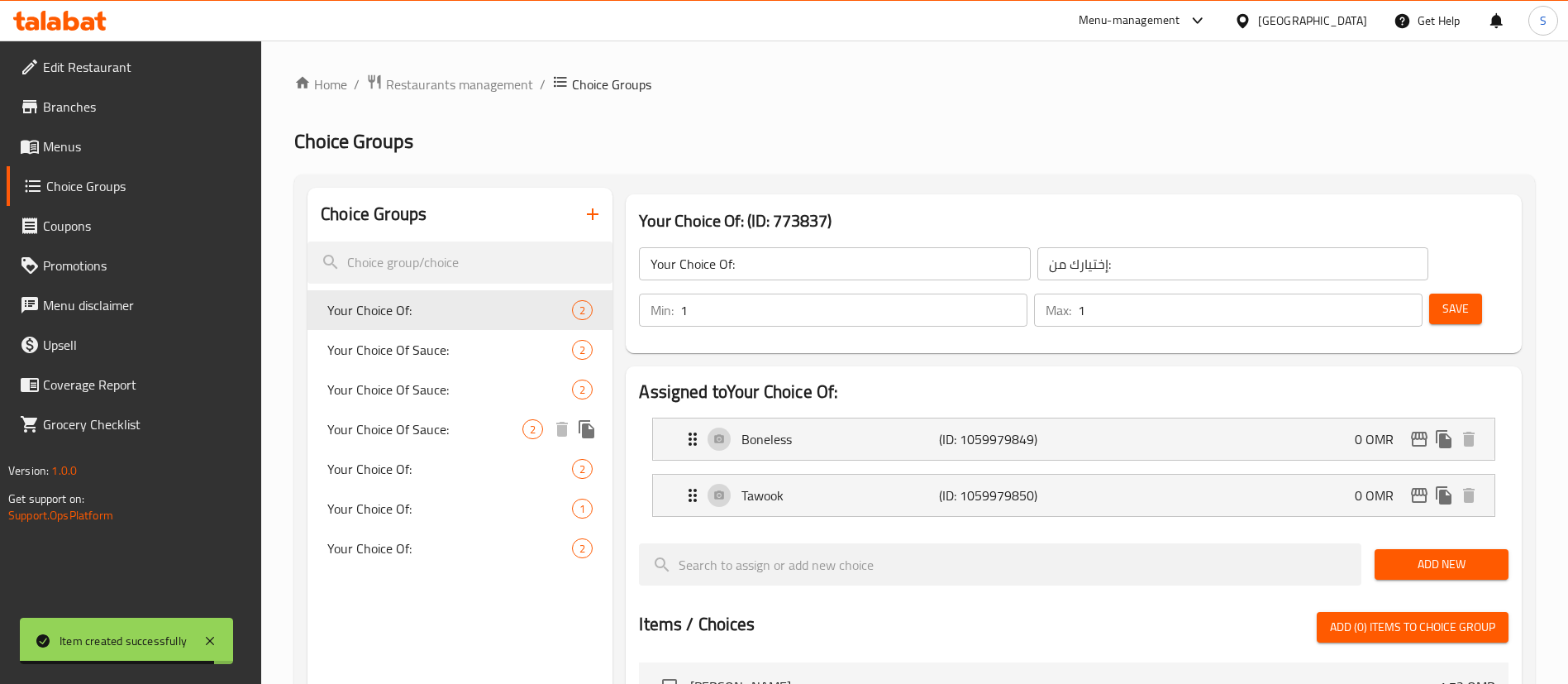
scroll to position [37, 0]
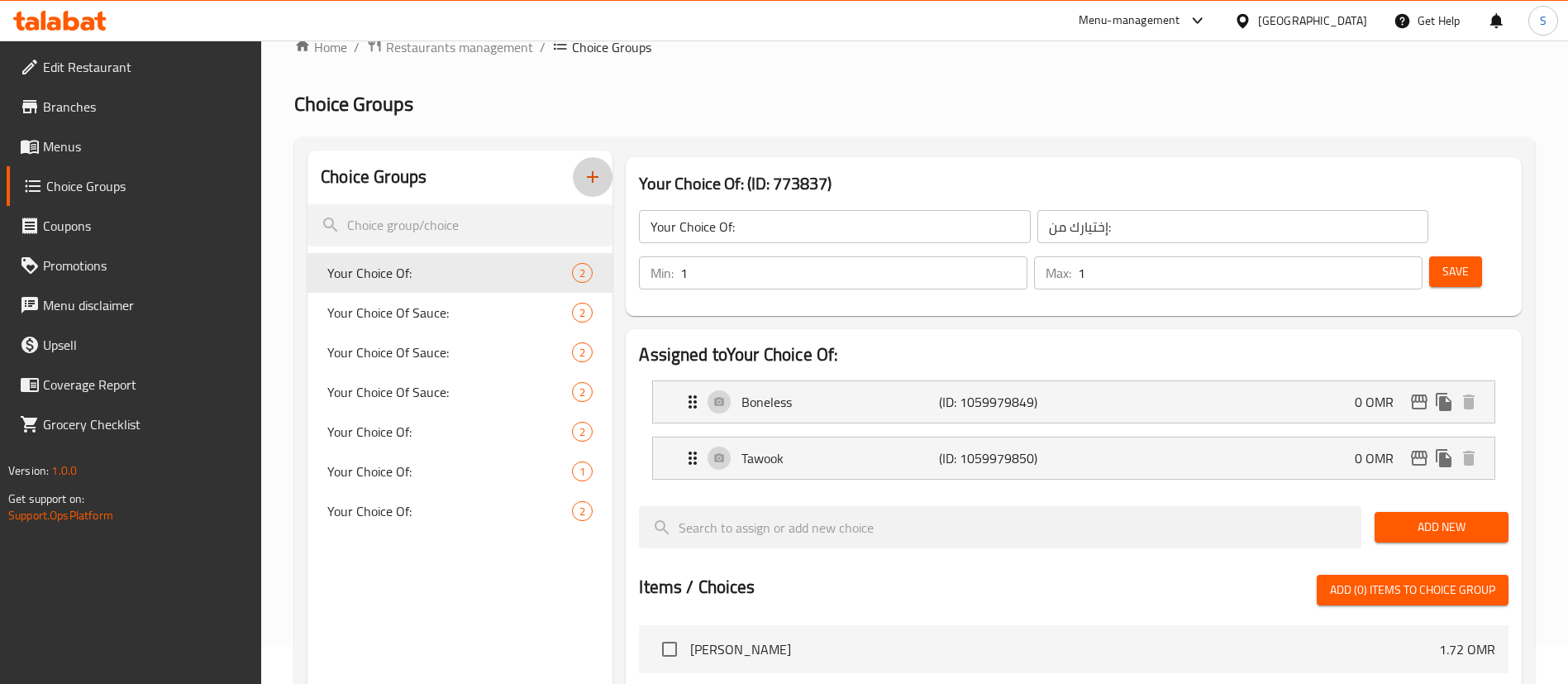
click at [598, 175] on icon "button" at bounding box center [593, 176] width 20 height 20
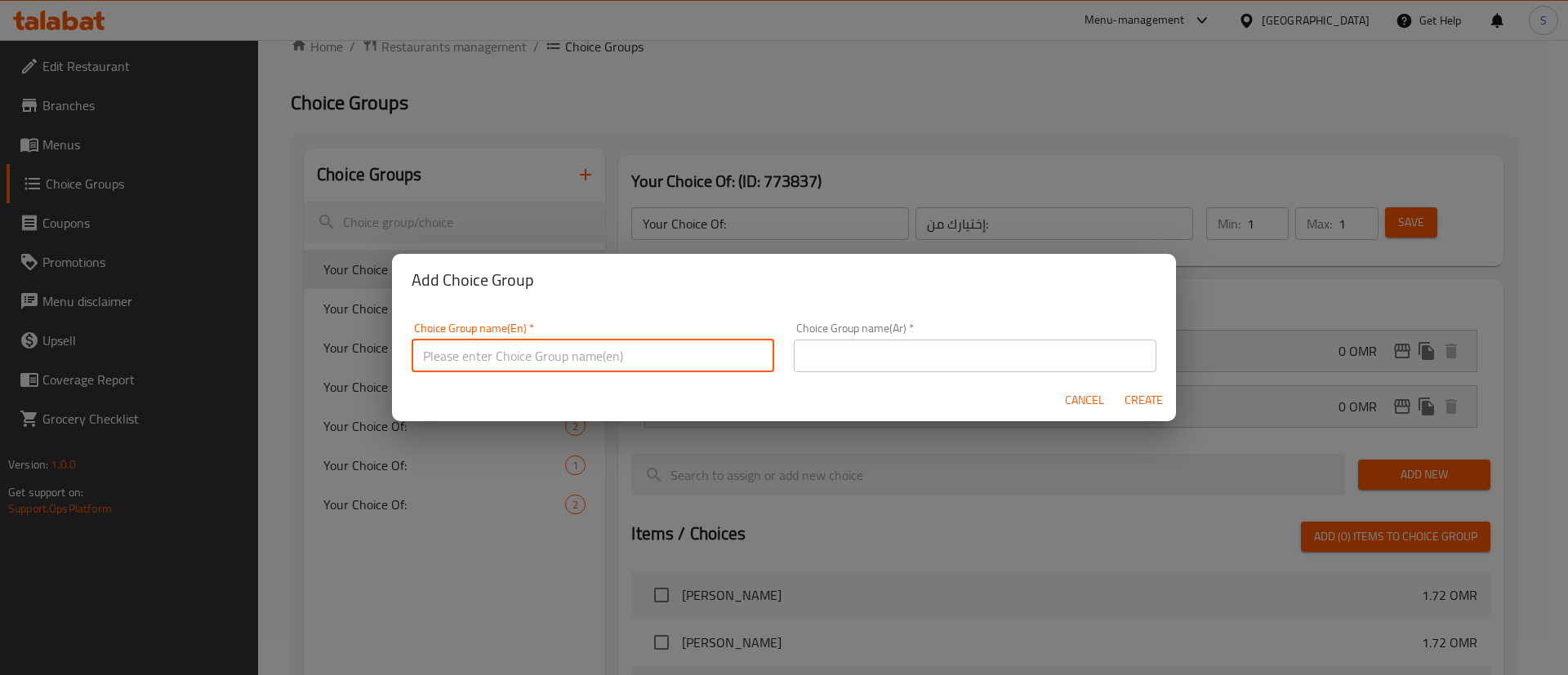
click at [556, 359] on input "text" at bounding box center [592, 356] width 362 height 33
click at [1096, 400] on span "Cancel" at bounding box center [1085, 401] width 39 height 21
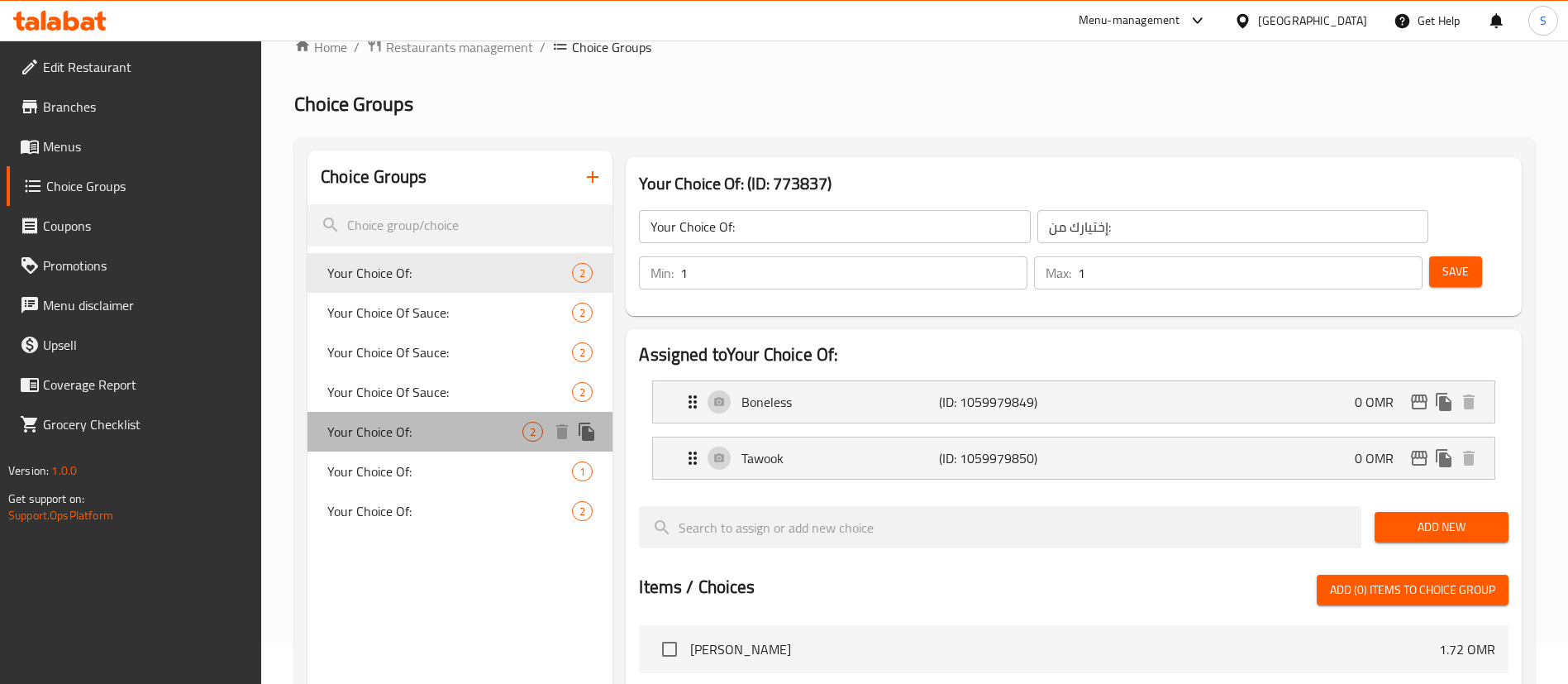
click at [455, 428] on span "Your Choice Of:" at bounding box center [425, 432] width 195 height 20
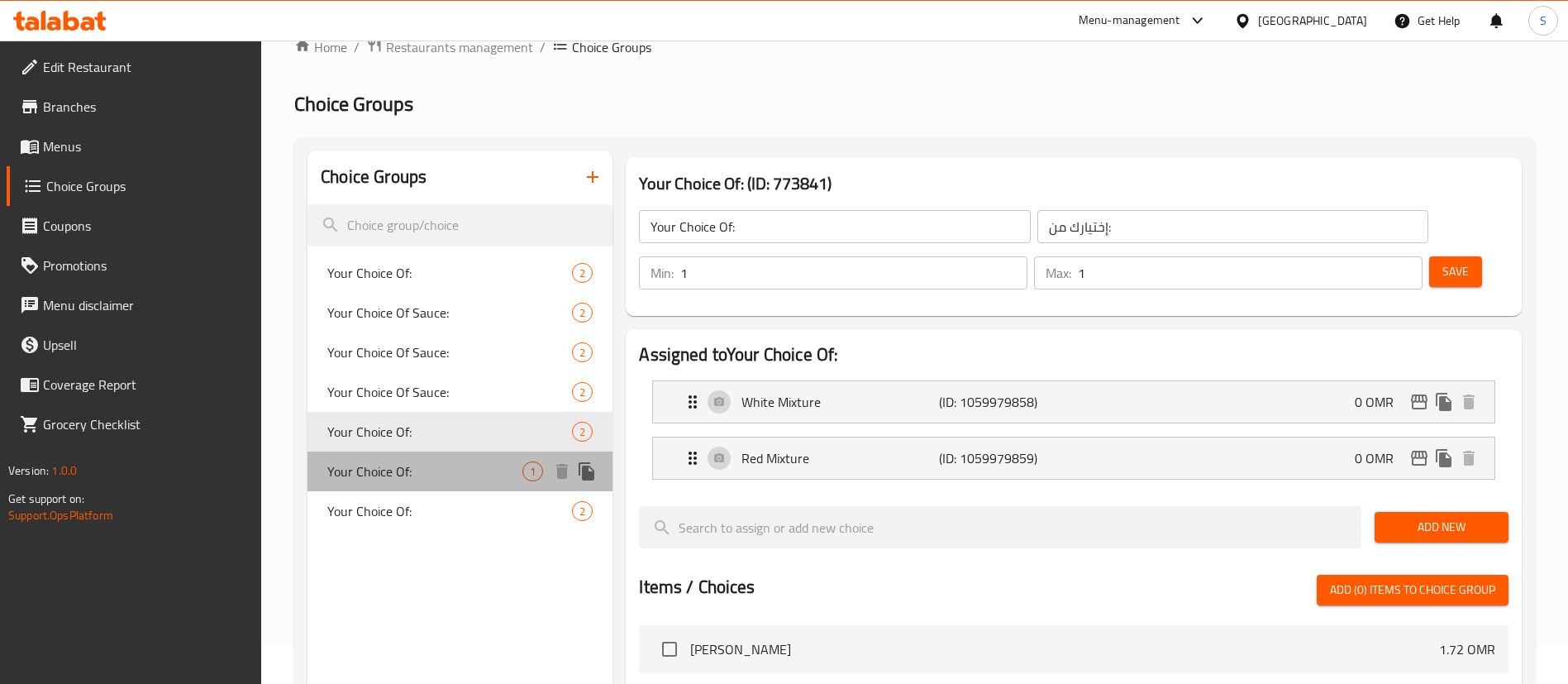
click at [466, 469] on span "Your Choice Of:" at bounding box center [425, 471] width 195 height 20
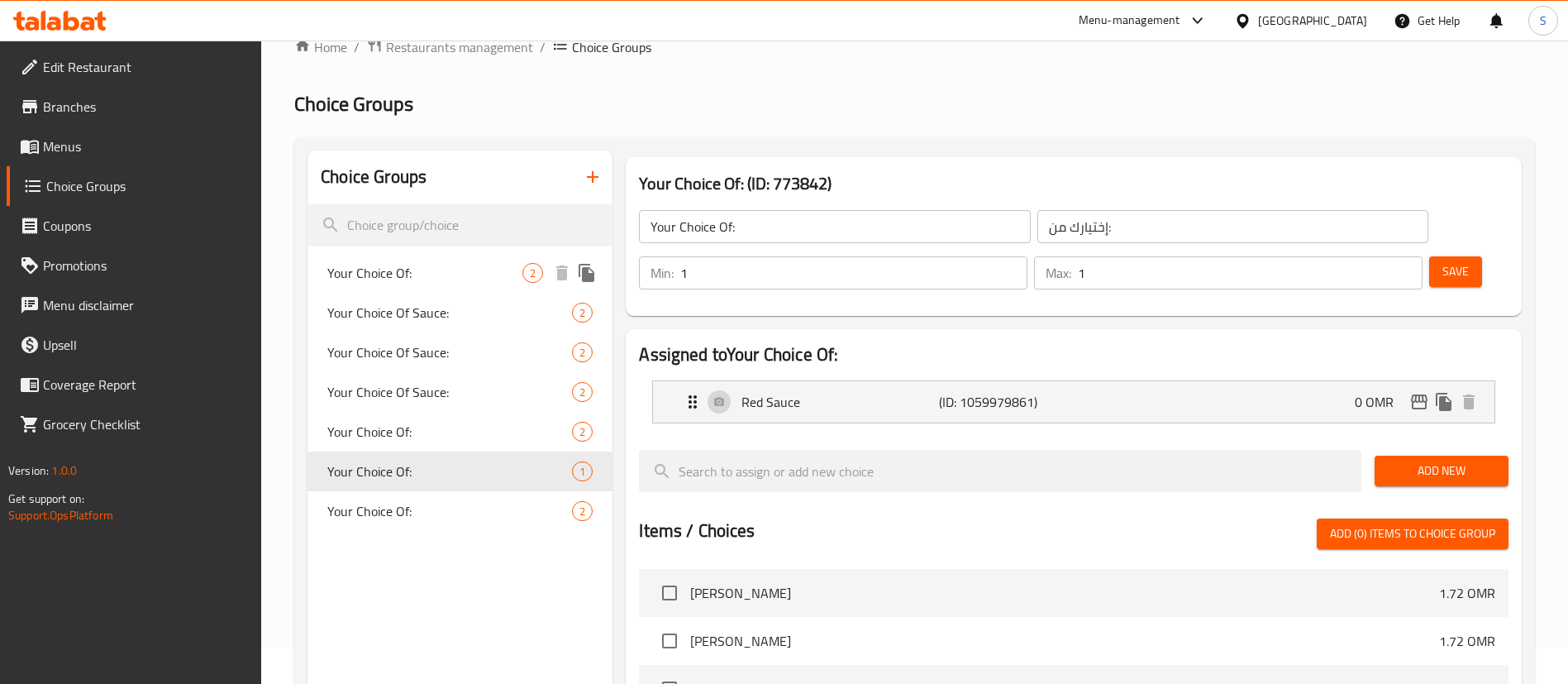
click at [467, 266] on span "Your Choice Of:" at bounding box center [425, 272] width 195 height 20
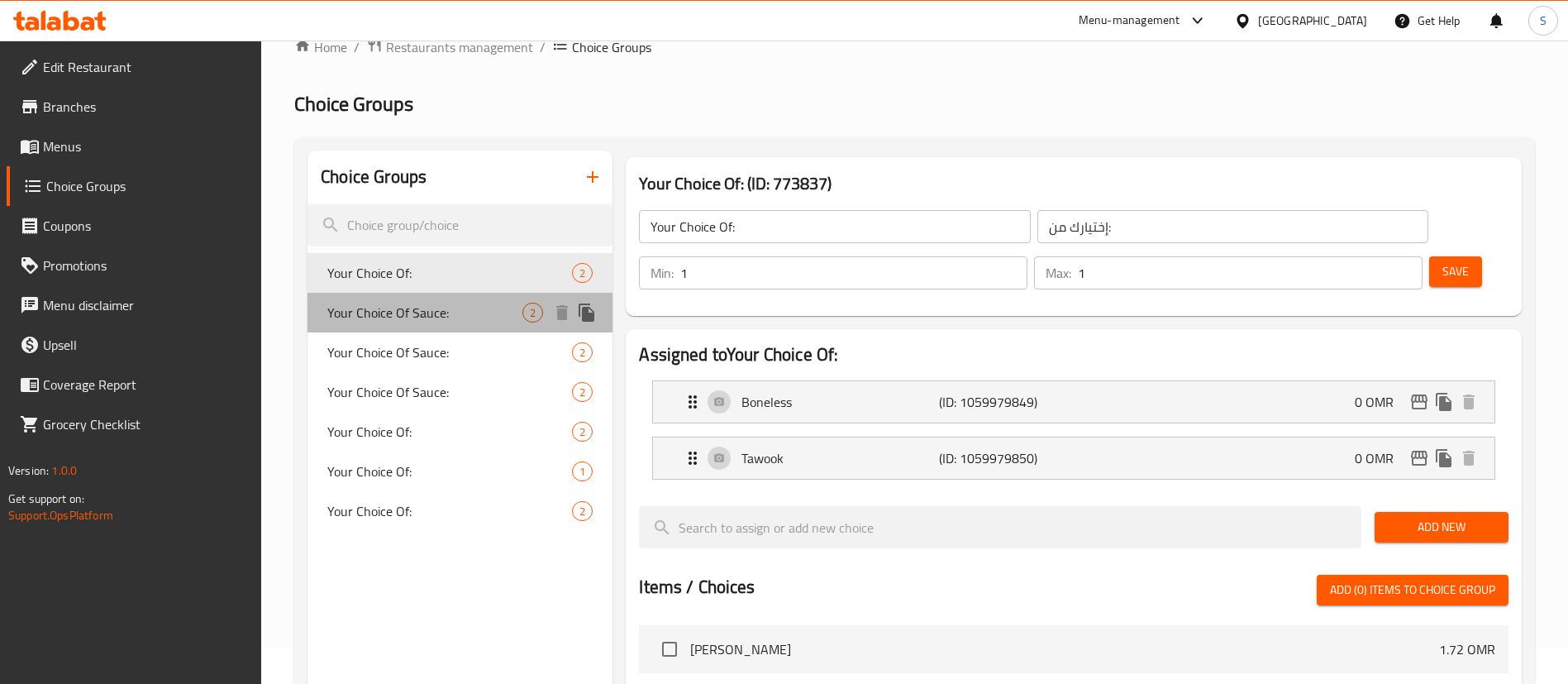
click at [480, 306] on span "Your Choice Of Sauce:" at bounding box center [425, 312] width 195 height 20
type input "Your Choice Of Sauce:"
type input "إختيارك من الصوص:"
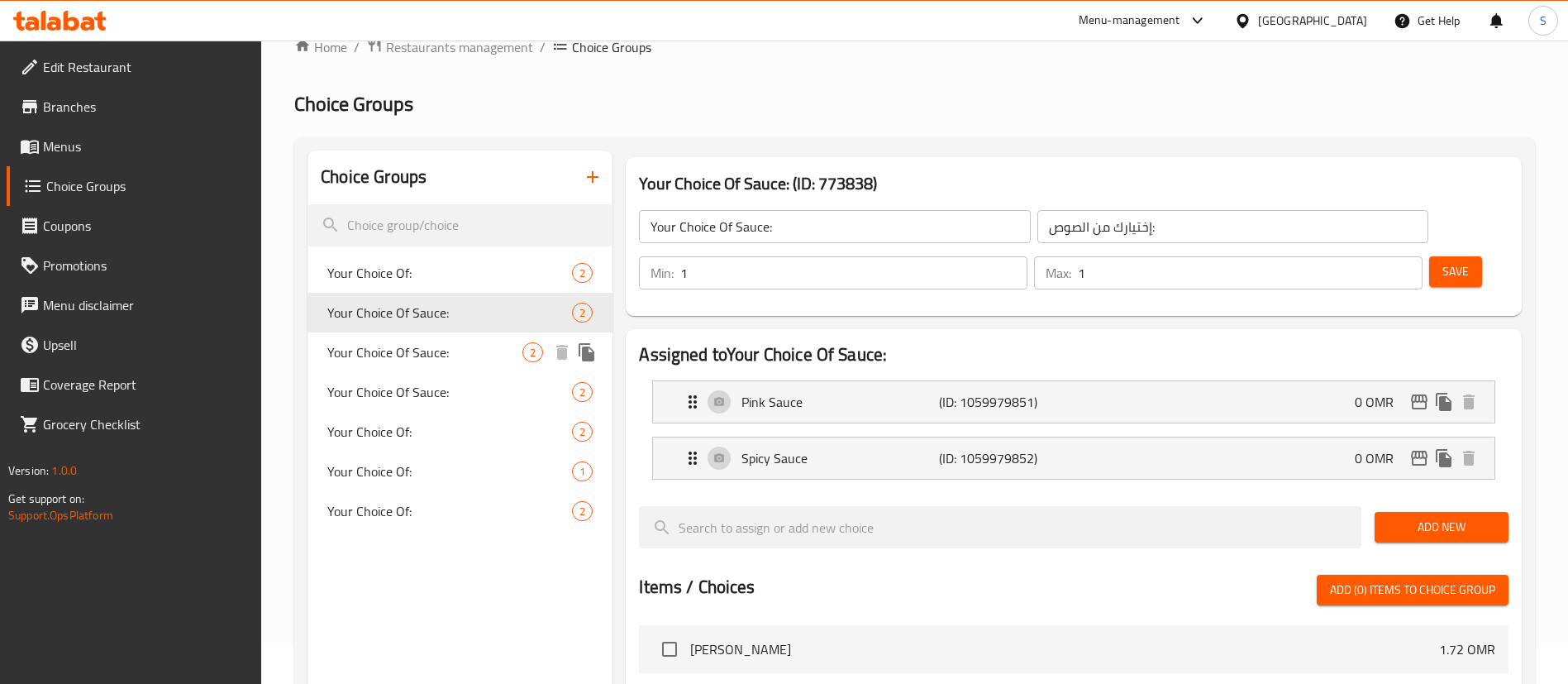
click at [483, 355] on span "Your Choice Of Sauce:" at bounding box center [425, 352] width 195 height 20
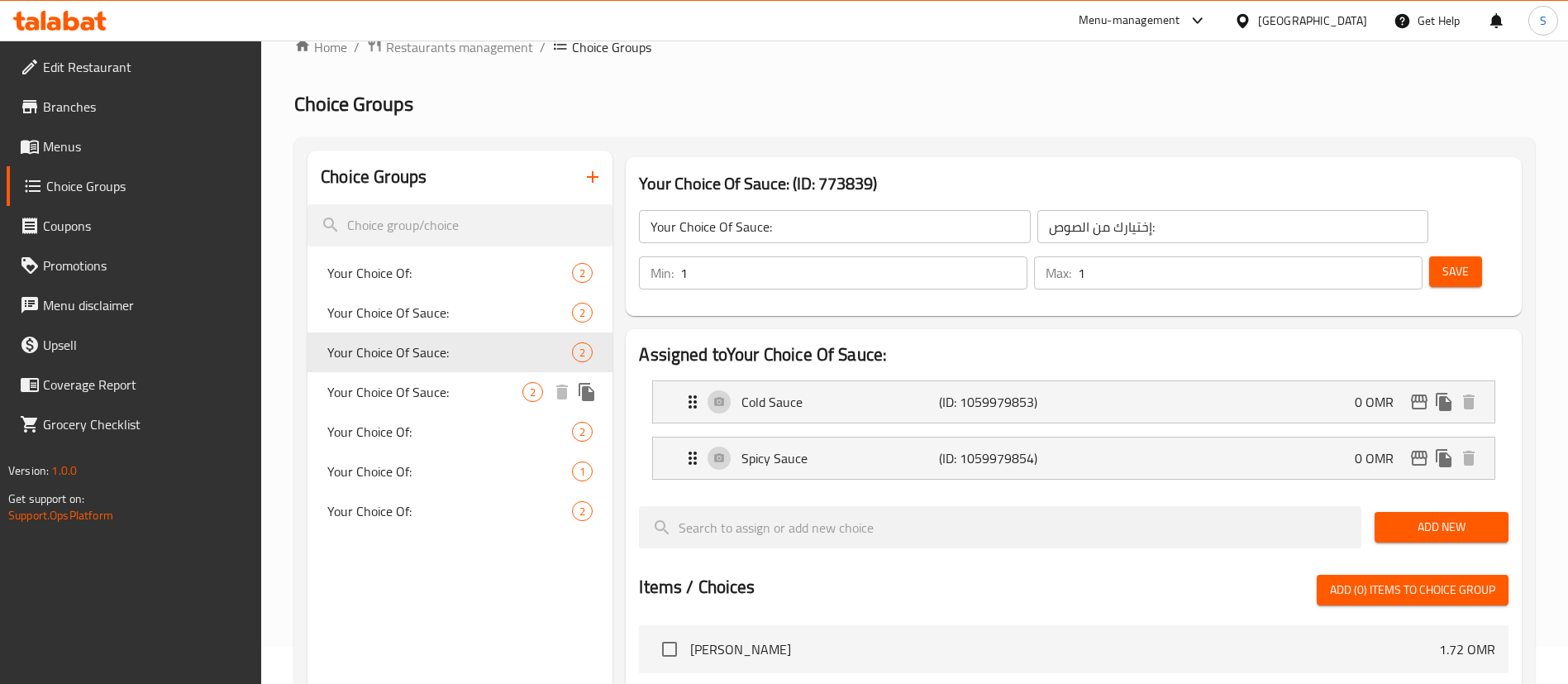
click at [495, 390] on span "Your Choice Of Sauce:" at bounding box center [425, 392] width 195 height 20
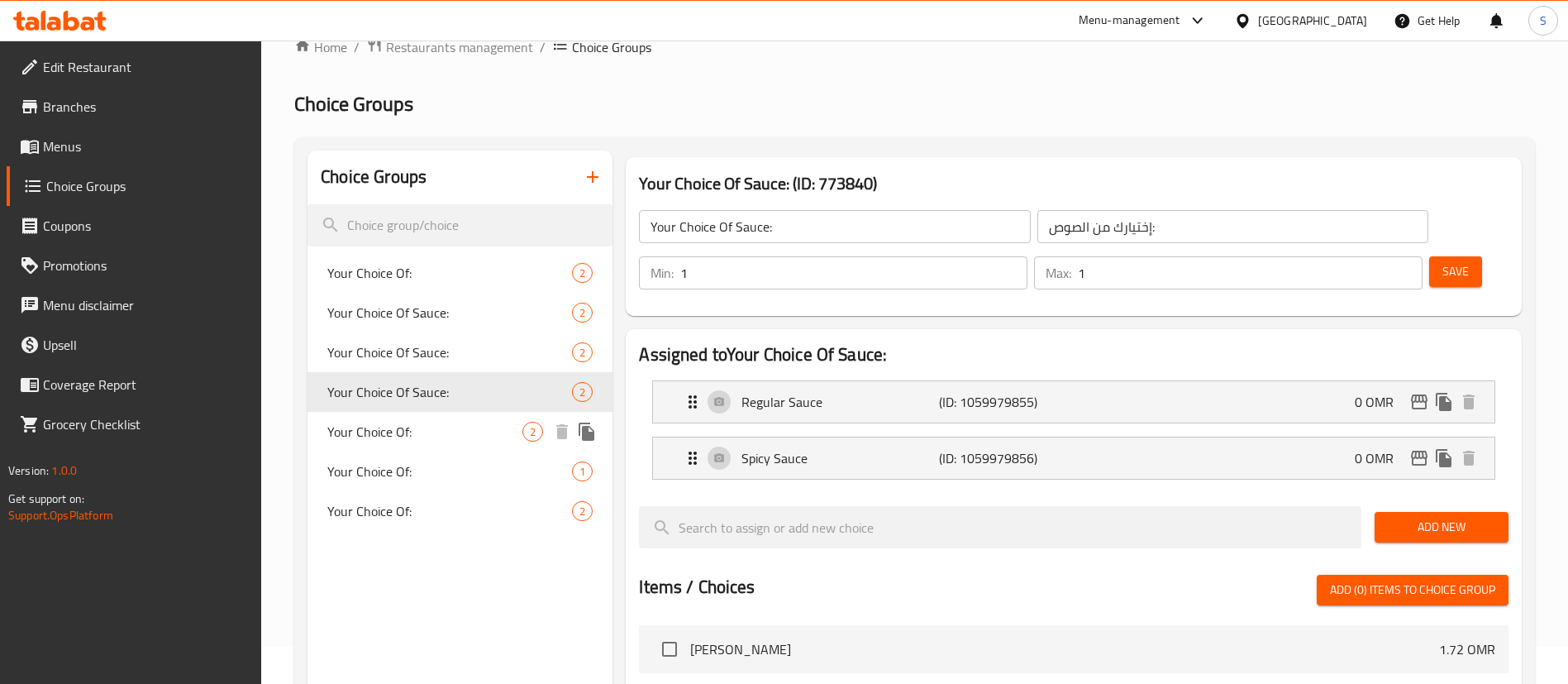
click at [484, 416] on div "Your Choice Of: 2" at bounding box center [460, 432] width 305 height 40
type input "Your Choice Of:"
type input "إختيارك من:"
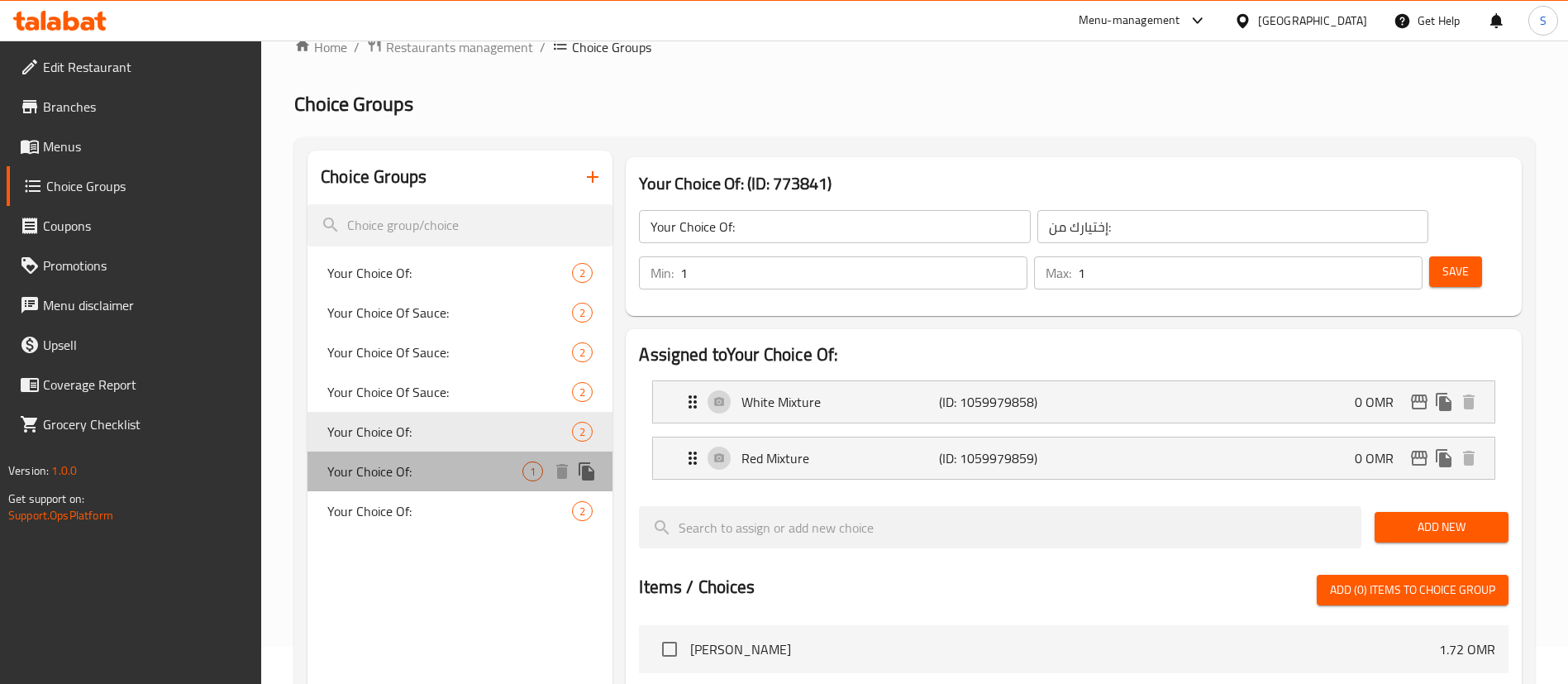
click at [484, 463] on span "Your Choice Of:" at bounding box center [425, 471] width 195 height 20
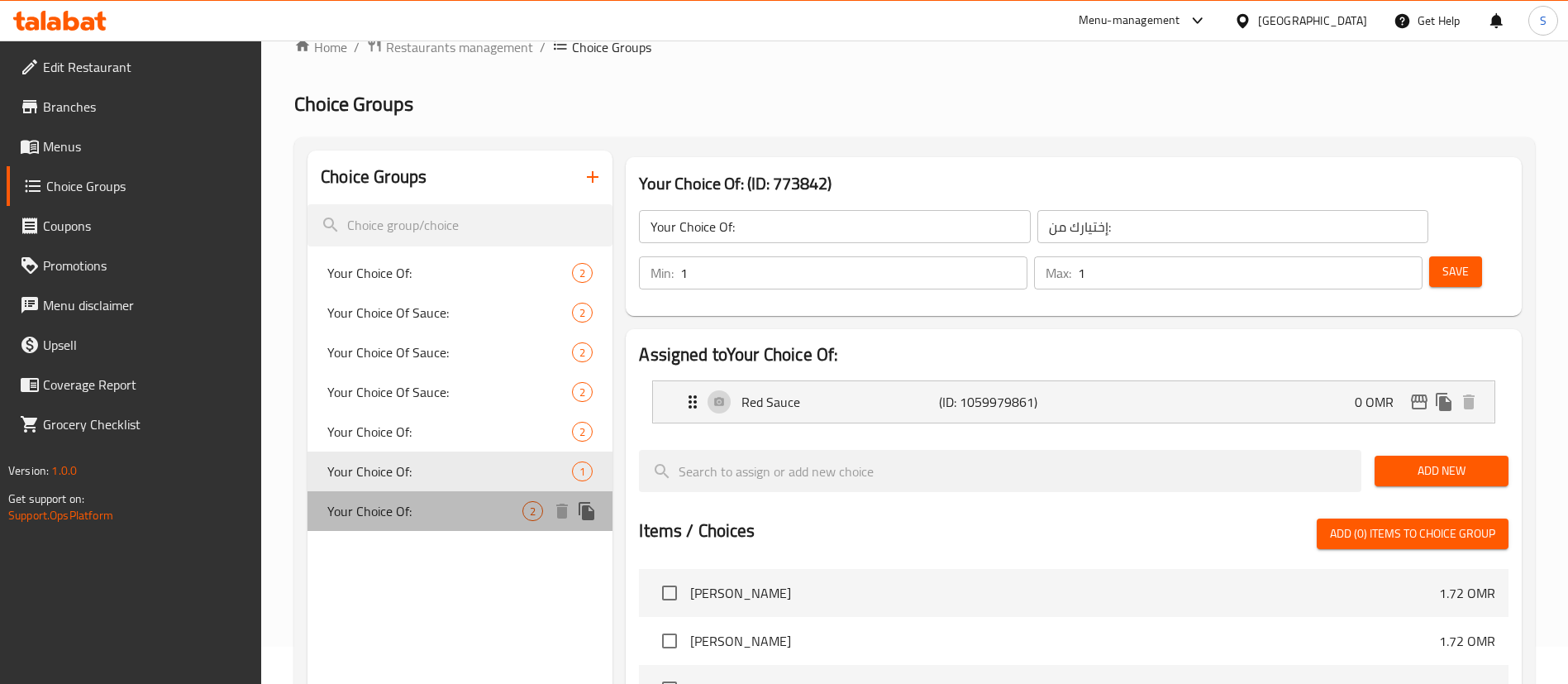
click at [479, 506] on span "Your Choice Of:" at bounding box center [425, 510] width 195 height 20
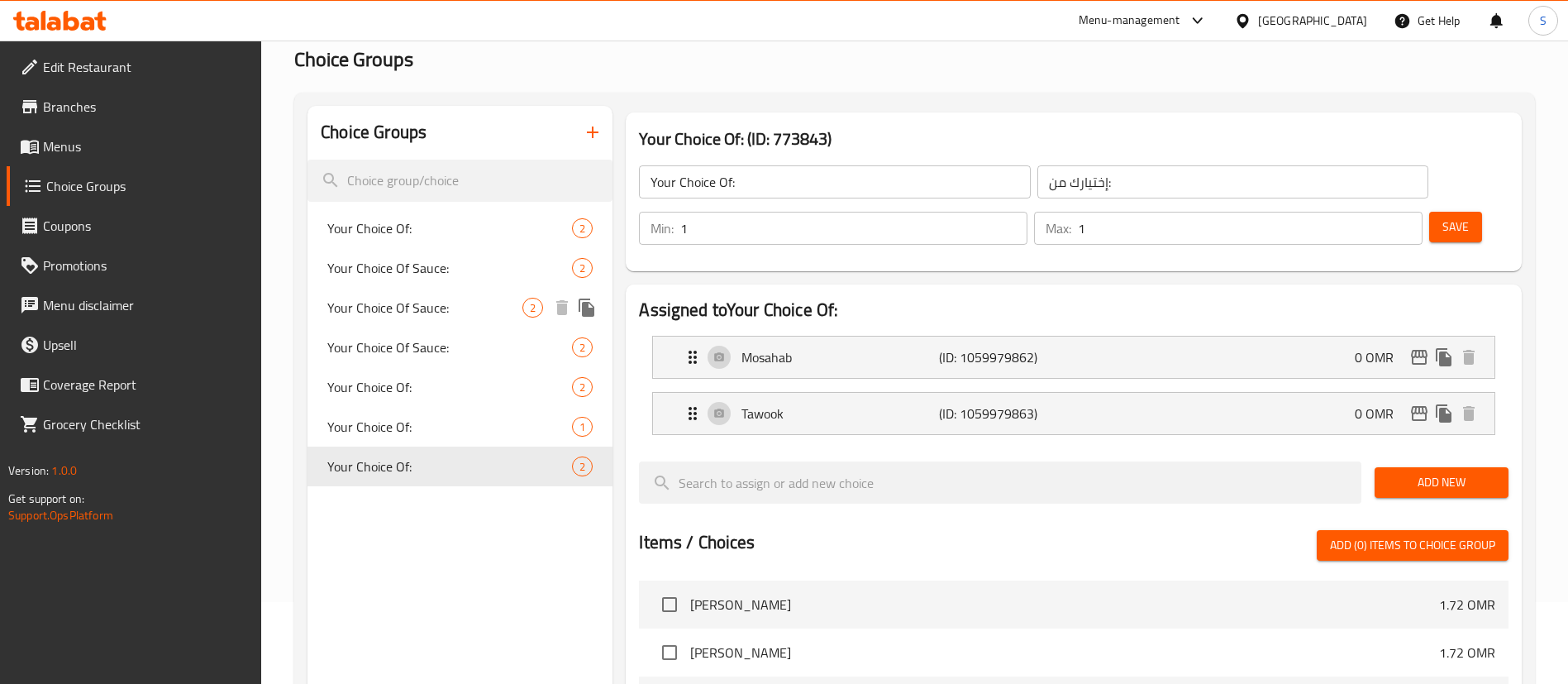
scroll to position [65, 0]
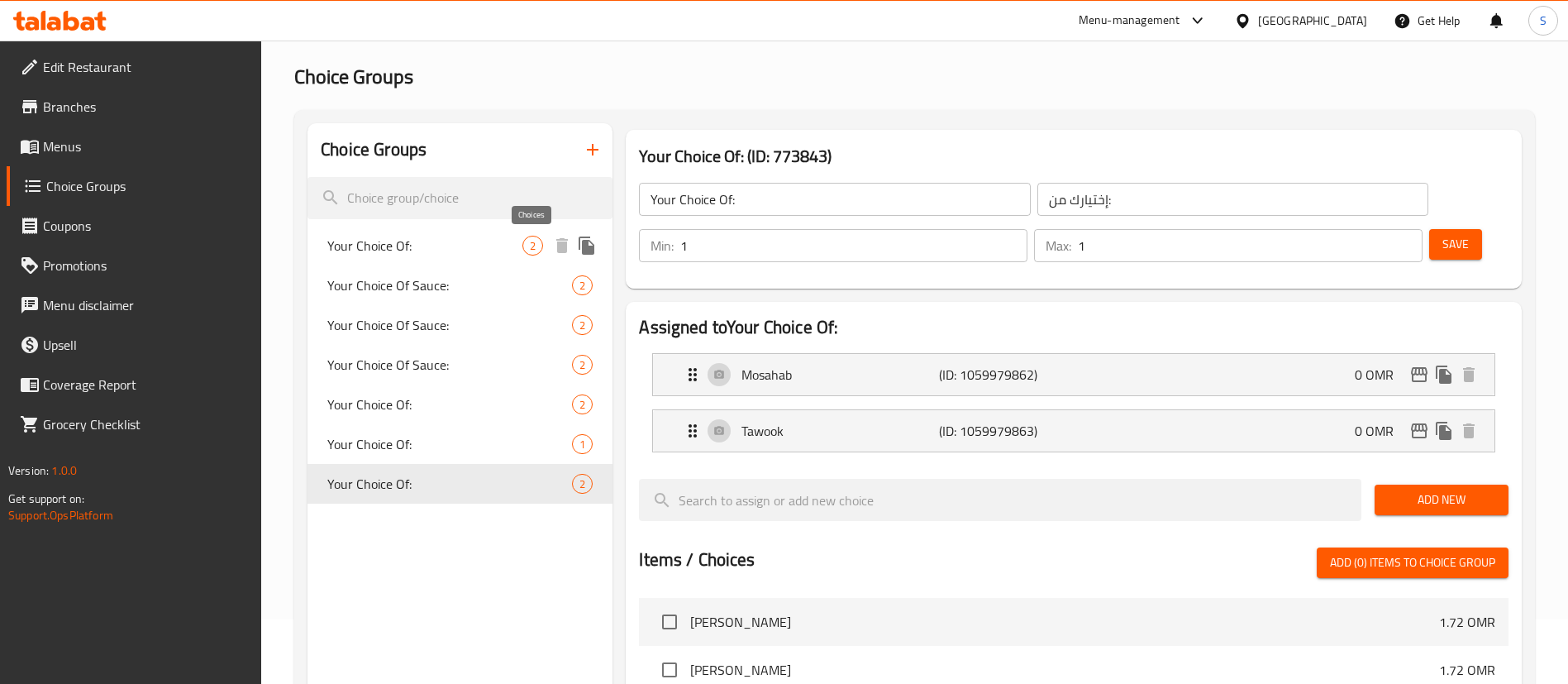
click at [534, 238] on span "2" at bounding box center [533, 246] width 19 height 16
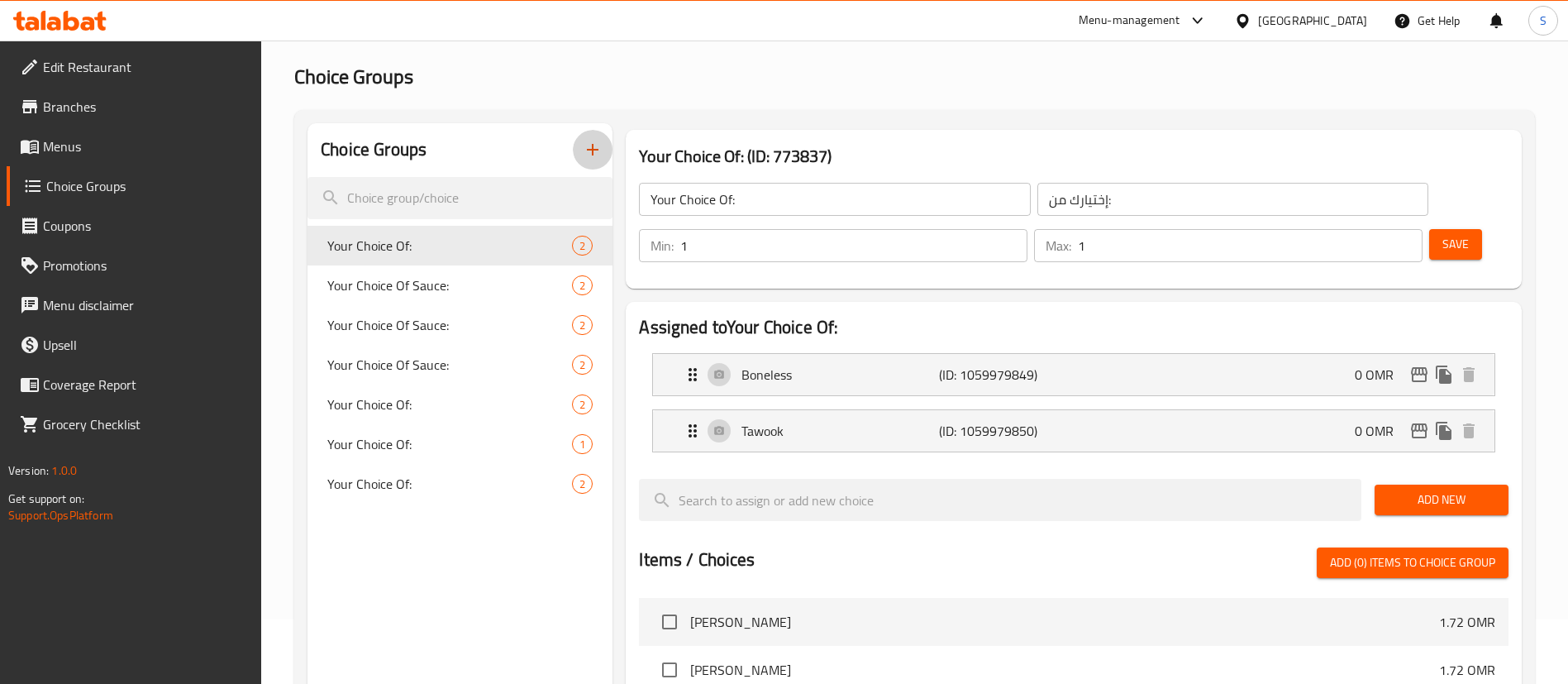
click at [595, 139] on icon "button" at bounding box center [593, 149] width 20 height 20
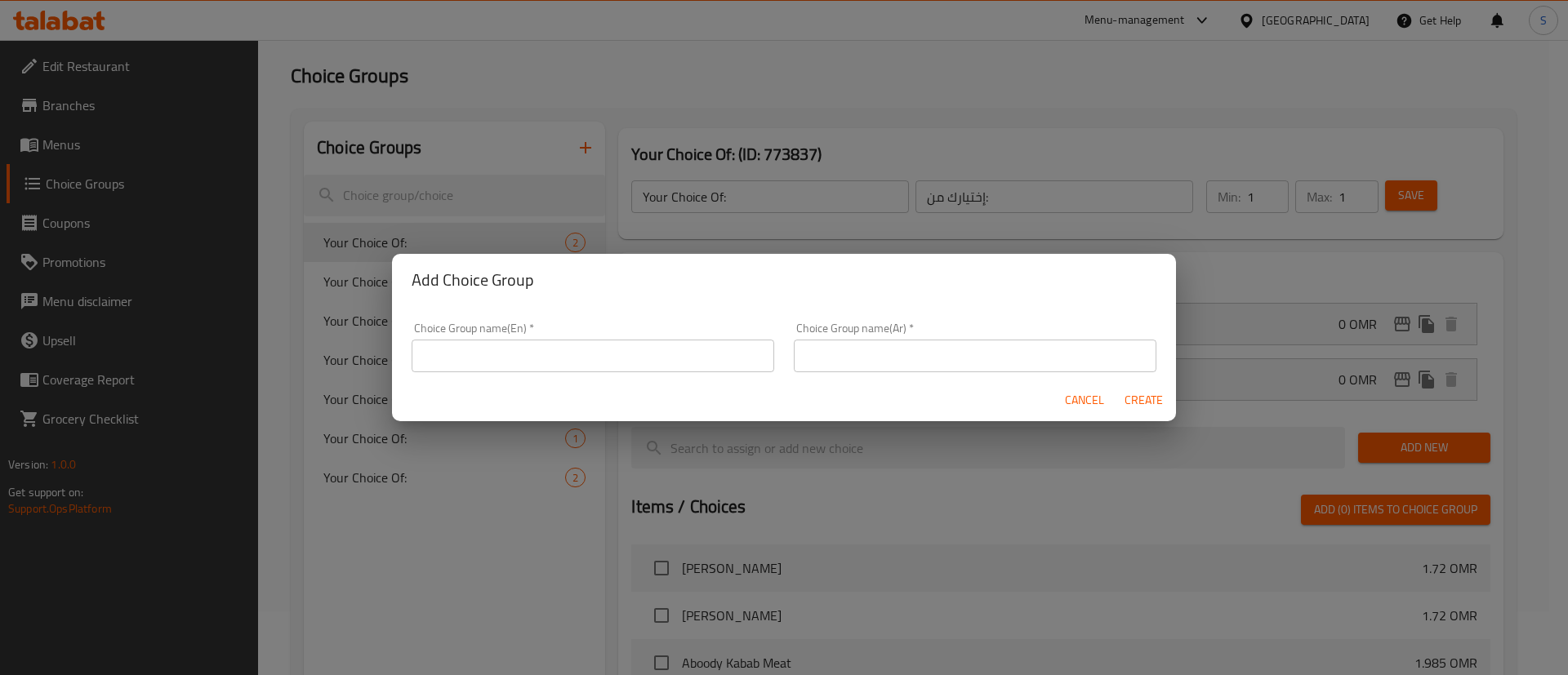
click at [590, 346] on input "text" at bounding box center [592, 356] width 362 height 33
click at [607, 348] on input "Your Choice of Main:" at bounding box center [592, 356] width 362 height 33
type input "Your Choice of Main:"
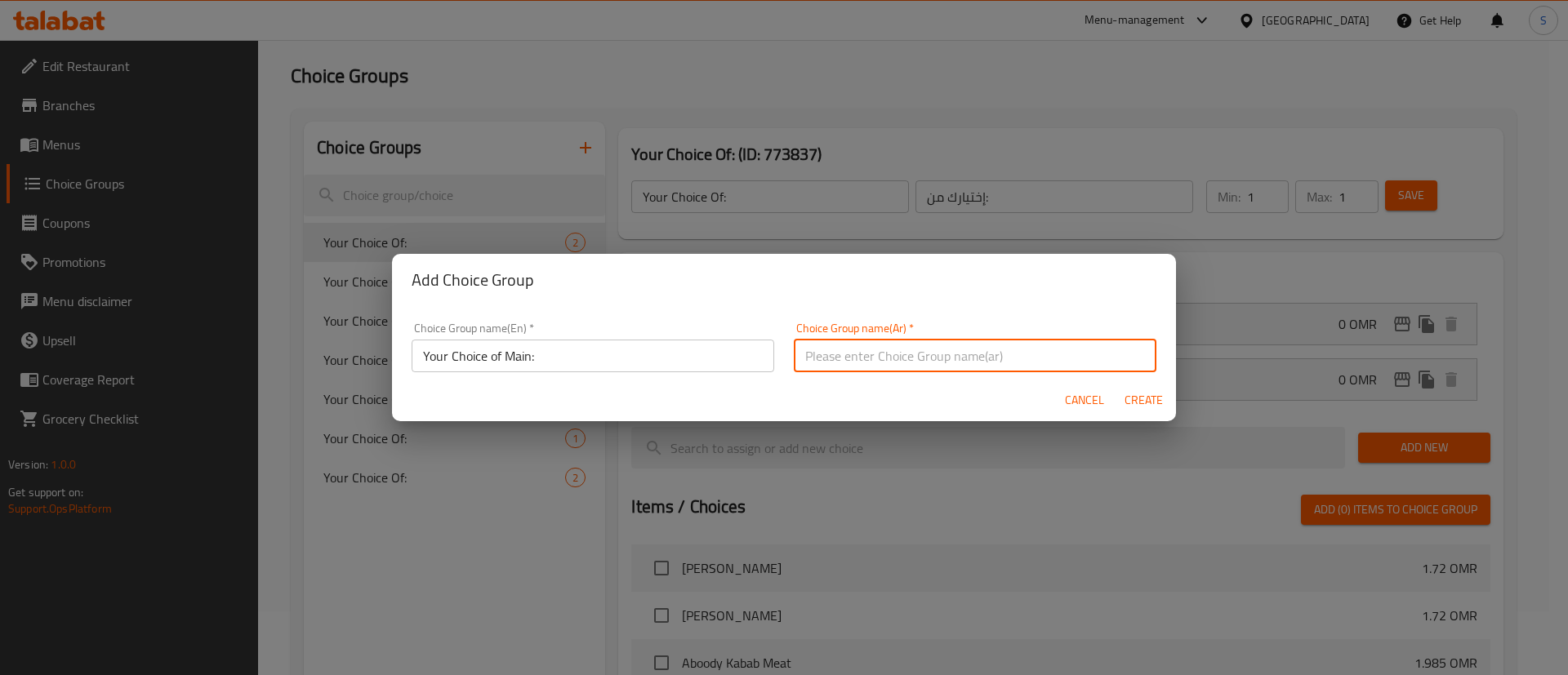
click at [868, 360] on input "text" at bounding box center [974, 356] width 362 height 33
paste input "اختيارك من الطبق الرئيسي:"
type input "اختيارك من الطبق الرئيسي:"
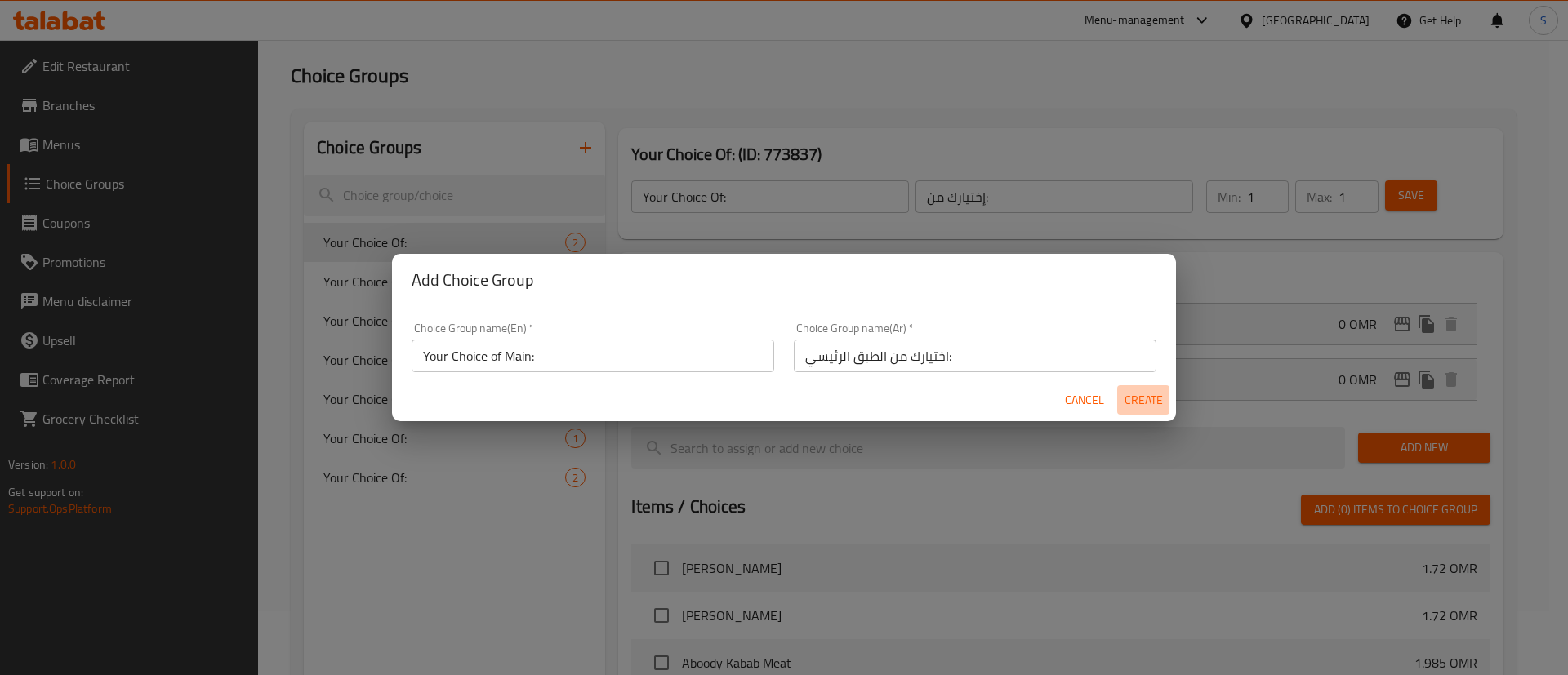
click at [1145, 402] on span "Create" at bounding box center [1143, 401] width 39 height 21
type input "Your Choice of Main:"
type input "اختيارك من الطبق الرئيسي:"
type input "0"
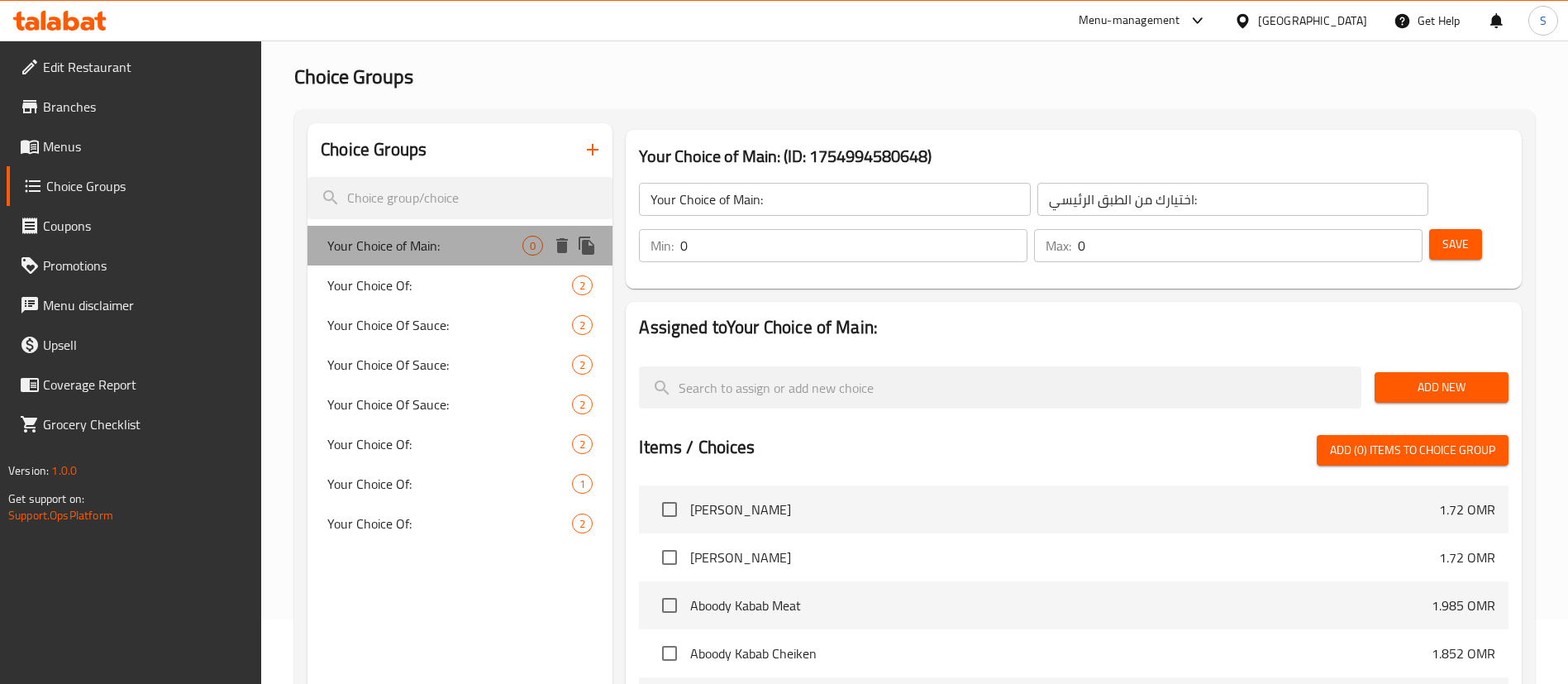
click at [422, 244] on span "Your Choice of Main:" at bounding box center [425, 245] width 195 height 20
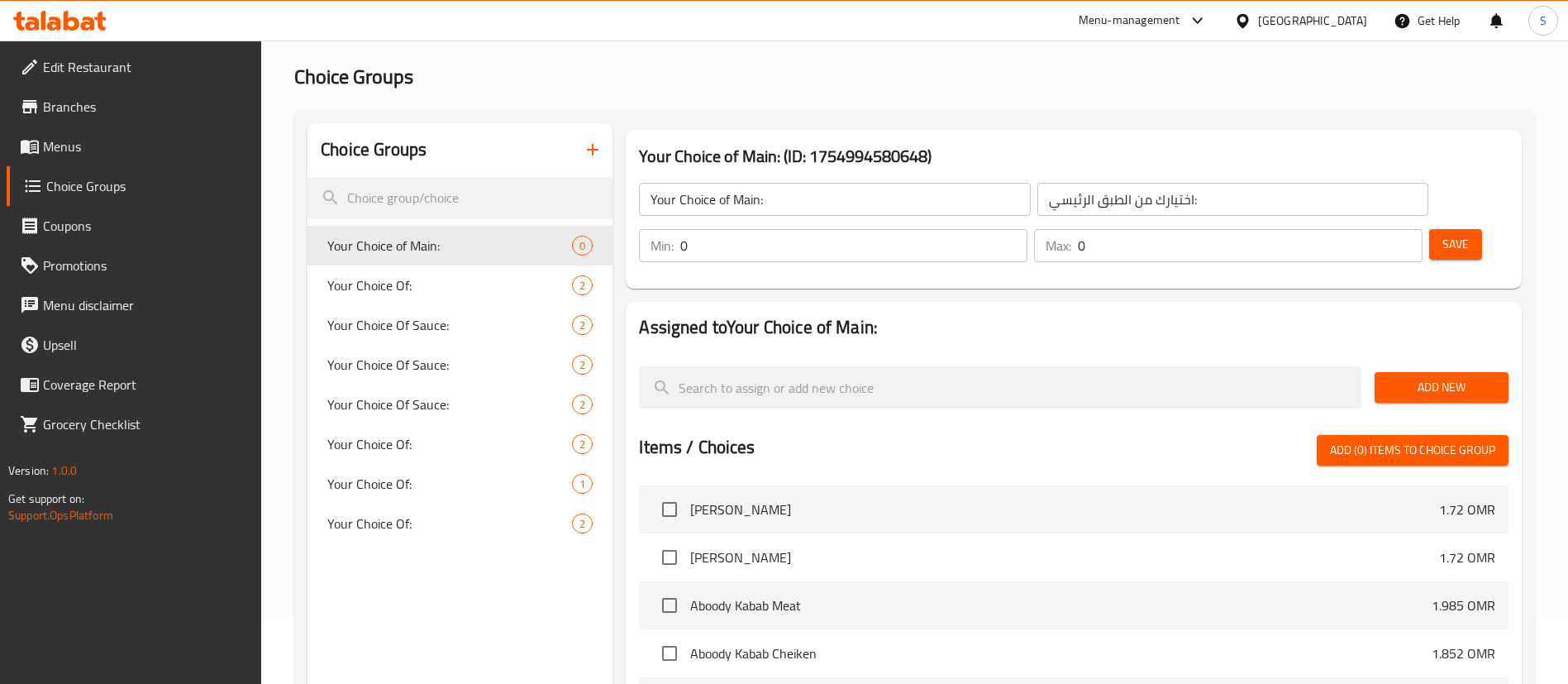
scroll to position [154, 0]
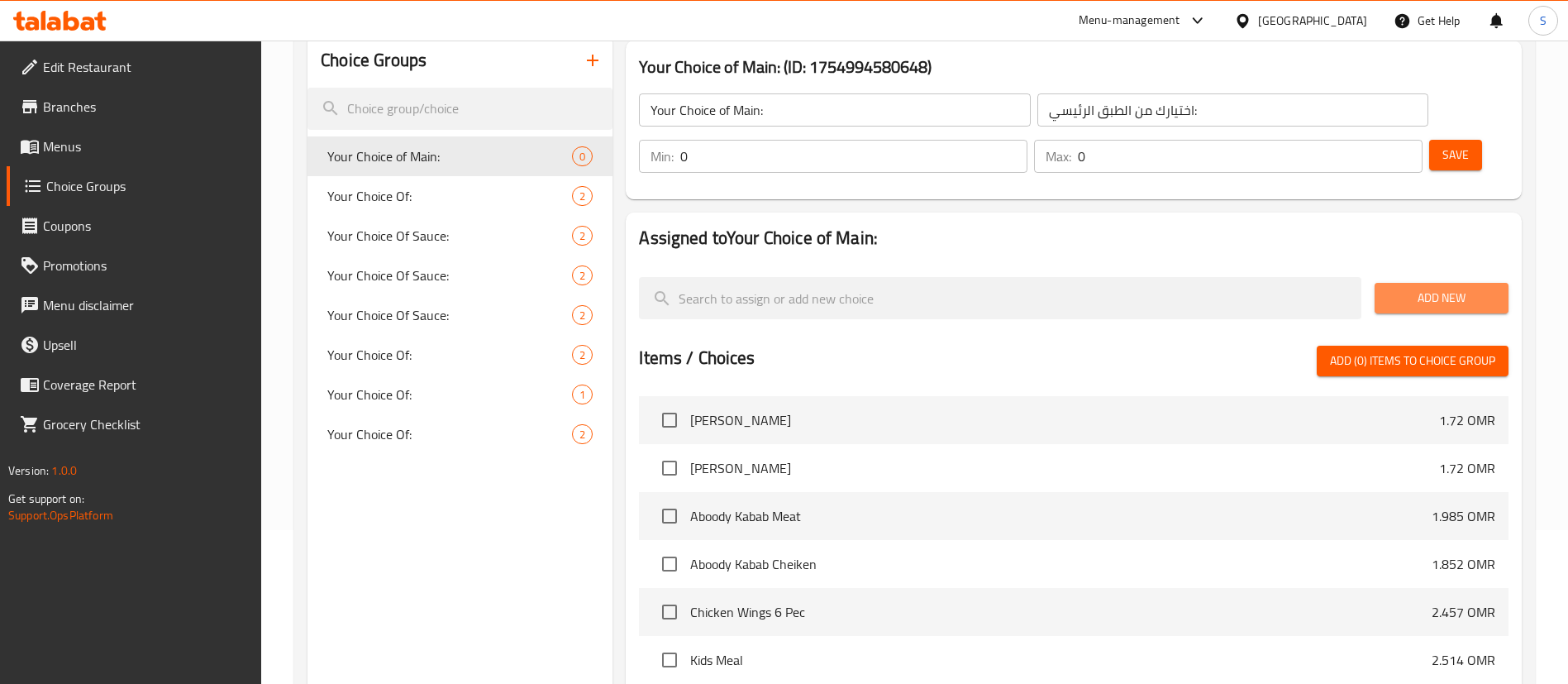
click at [1449, 287] on span "Add New" at bounding box center [1441, 298] width 107 height 21
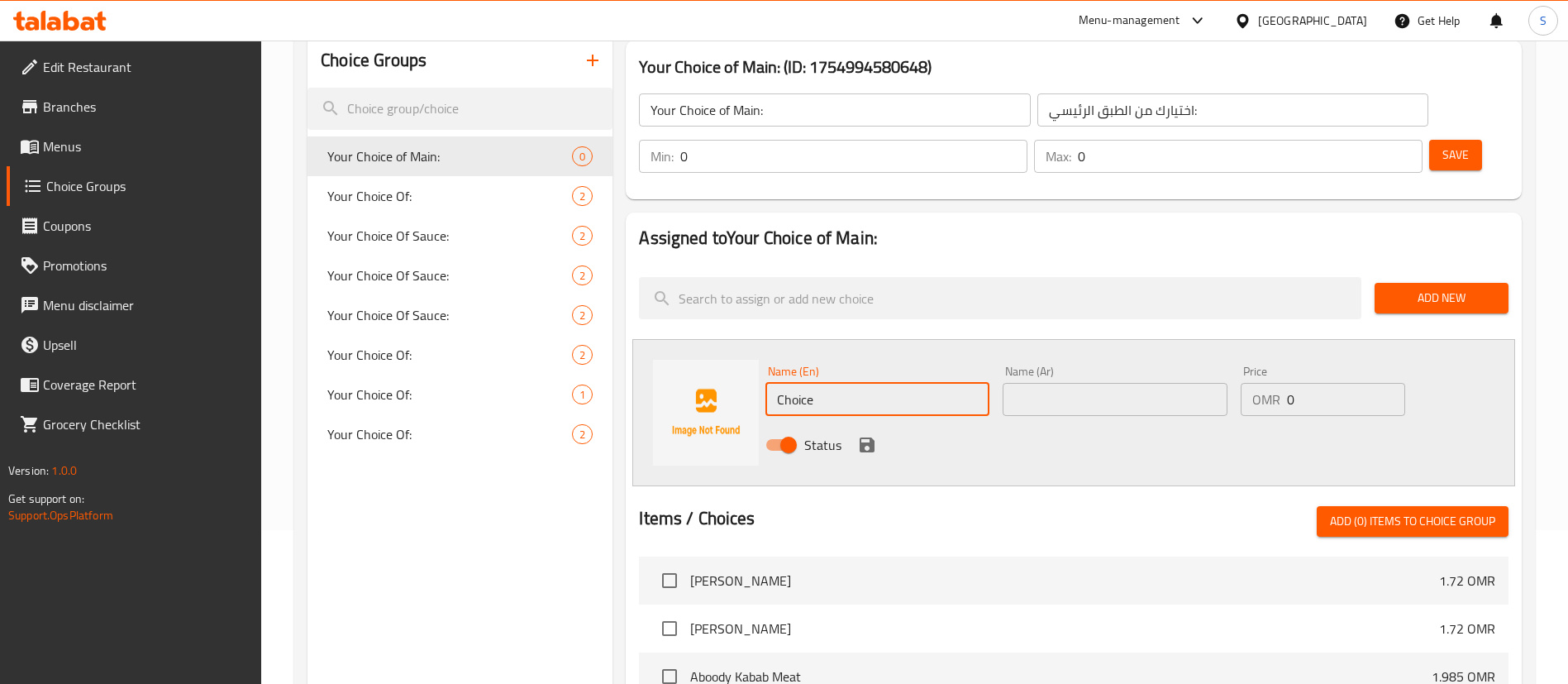
click at [815, 383] on input "Choice" at bounding box center [877, 399] width 224 height 33
type input "Tawwok"
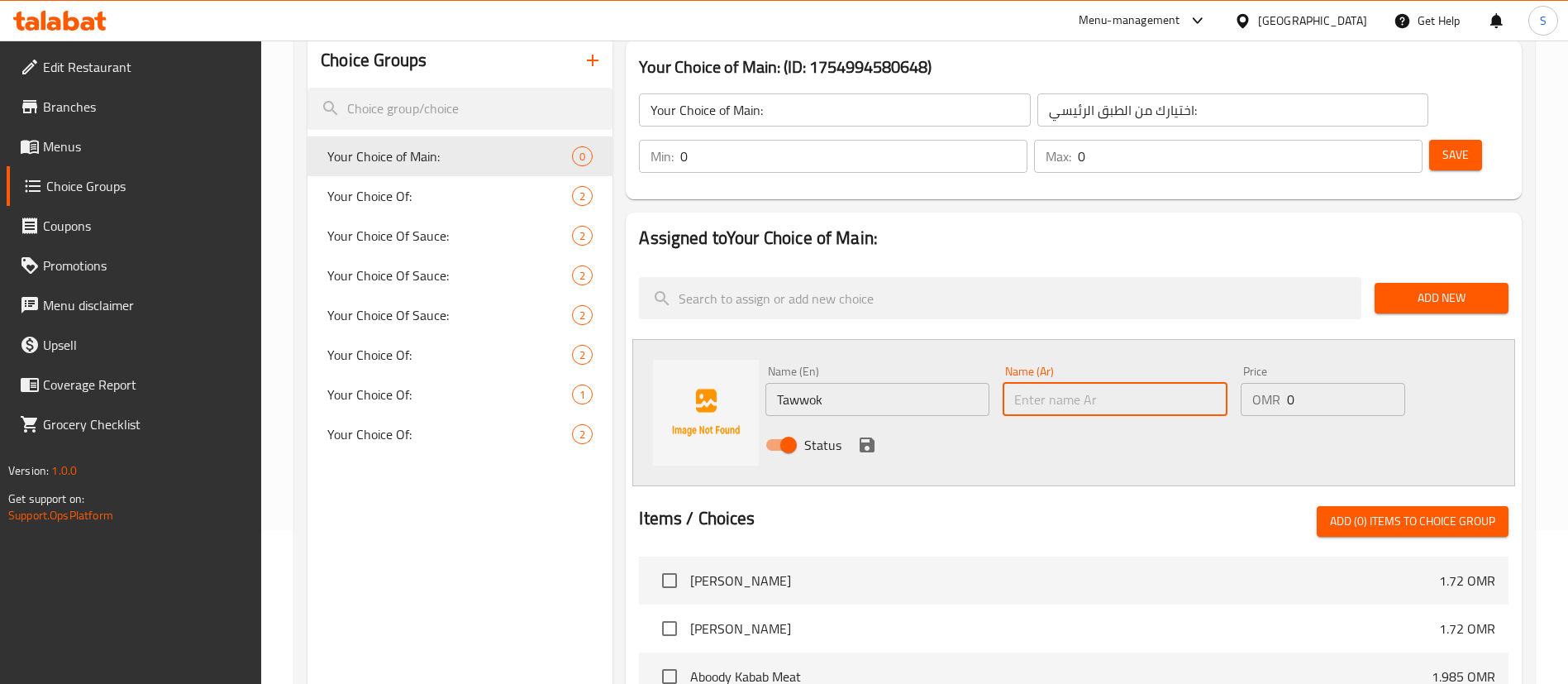
click at [1073, 383] on input "text" at bounding box center [1114, 399] width 224 height 33
paste input "طووق"
click at [1044, 383] on input "طووق" at bounding box center [1114, 399] width 224 height 33
type input "طاووق"
click at [1320, 383] on input "0" at bounding box center [1345, 399] width 119 height 33
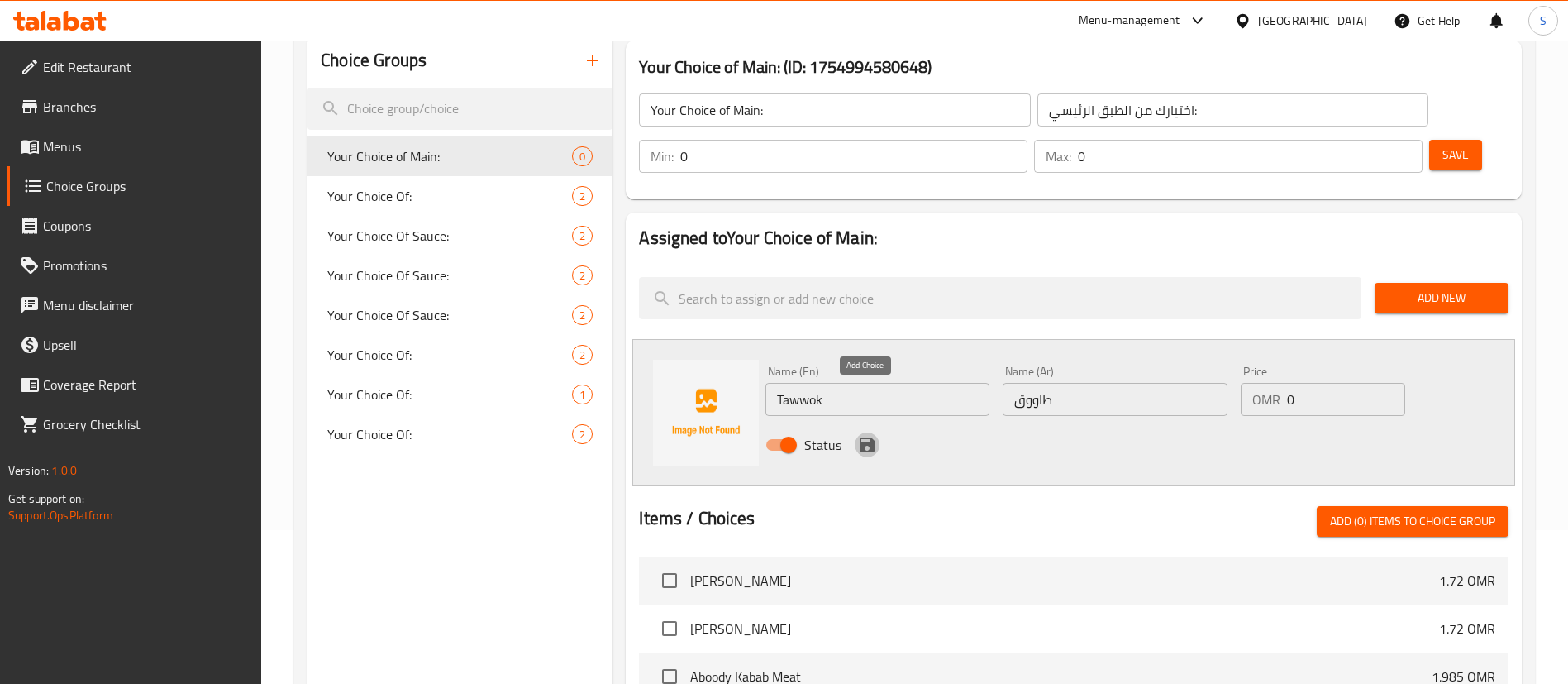
click at [869, 437] on icon "save" at bounding box center [867, 445] width 15 height 15
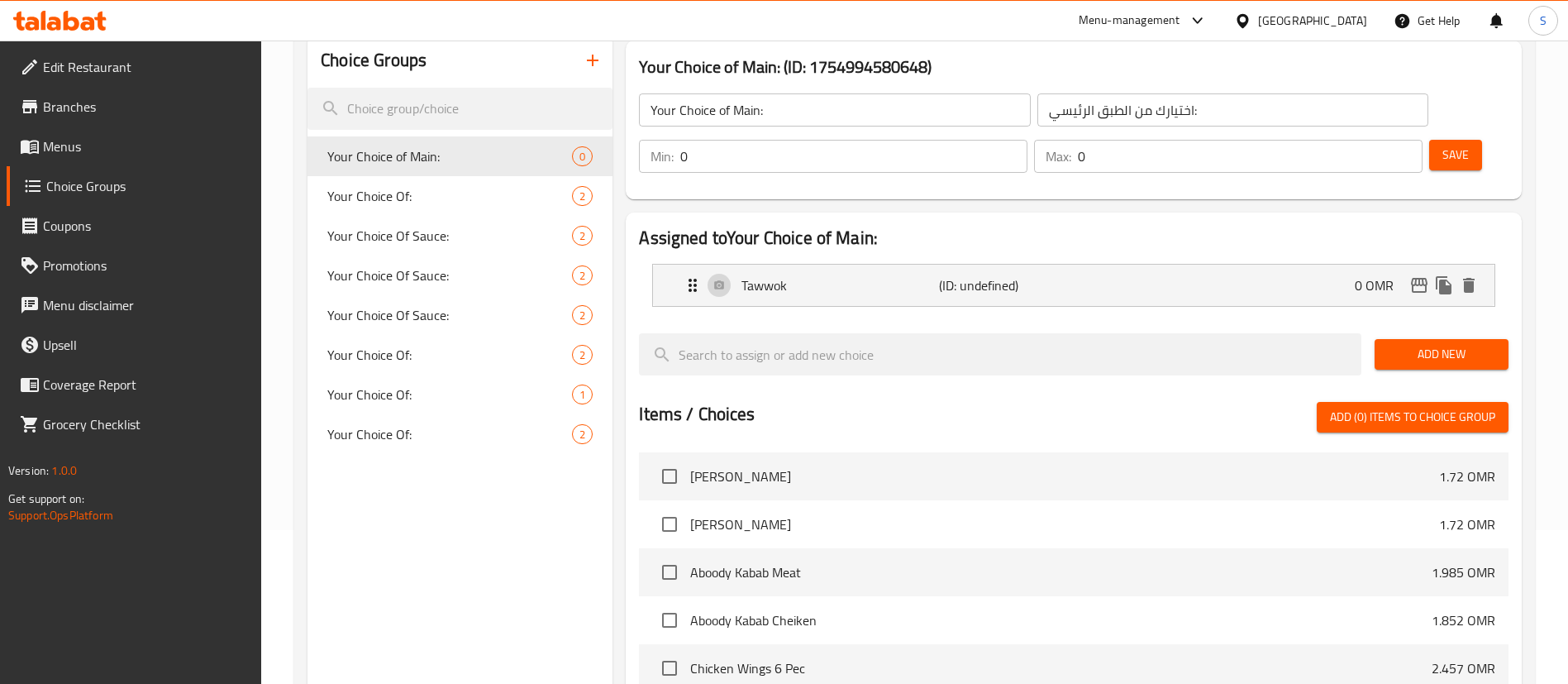
click at [1463, 344] on span "Add New" at bounding box center [1441, 355] width 107 height 21
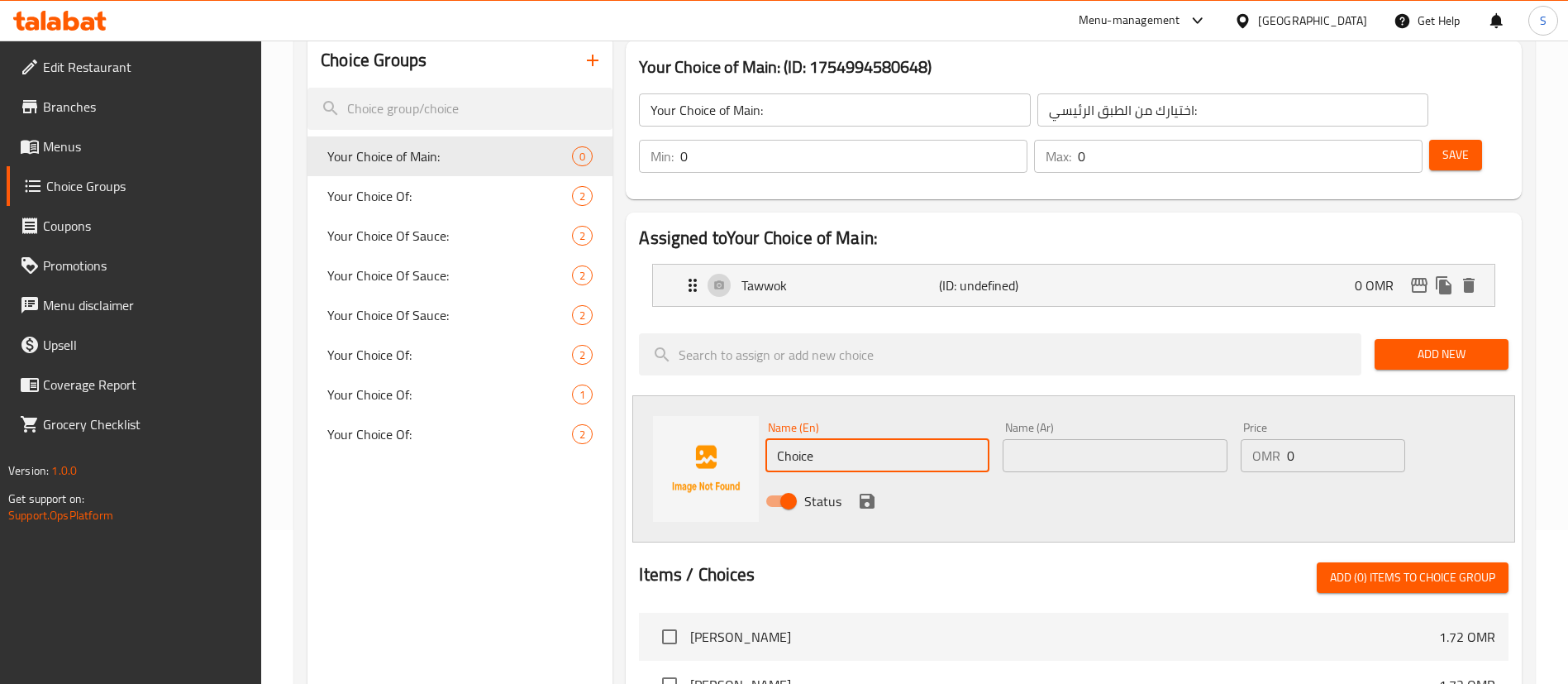
click at [899, 439] on input "Choice" at bounding box center [877, 455] width 224 height 33
click at [937, 439] on input "Mossahab" at bounding box center [877, 455] width 224 height 33
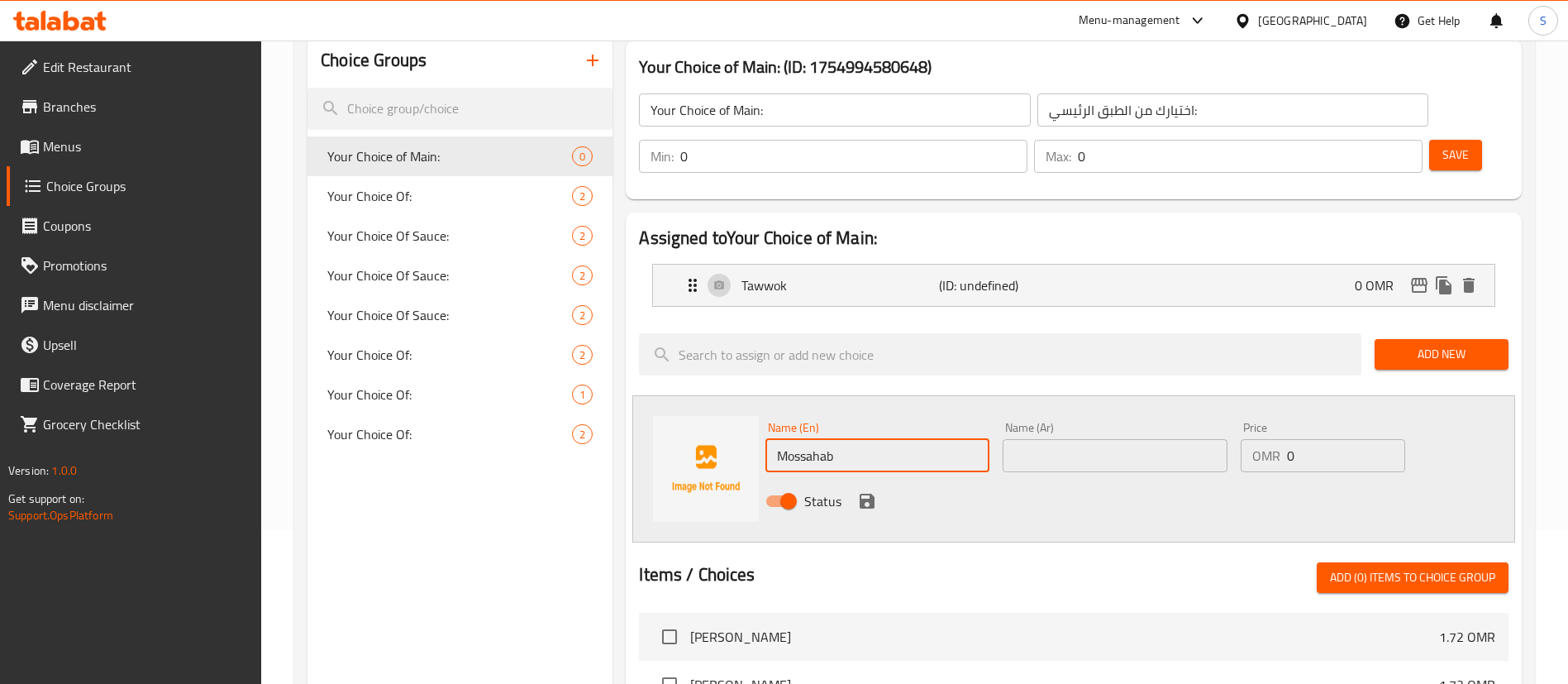
click at [937, 439] on input "Mossahab" at bounding box center [877, 455] width 224 height 33
type input "Mossahab"
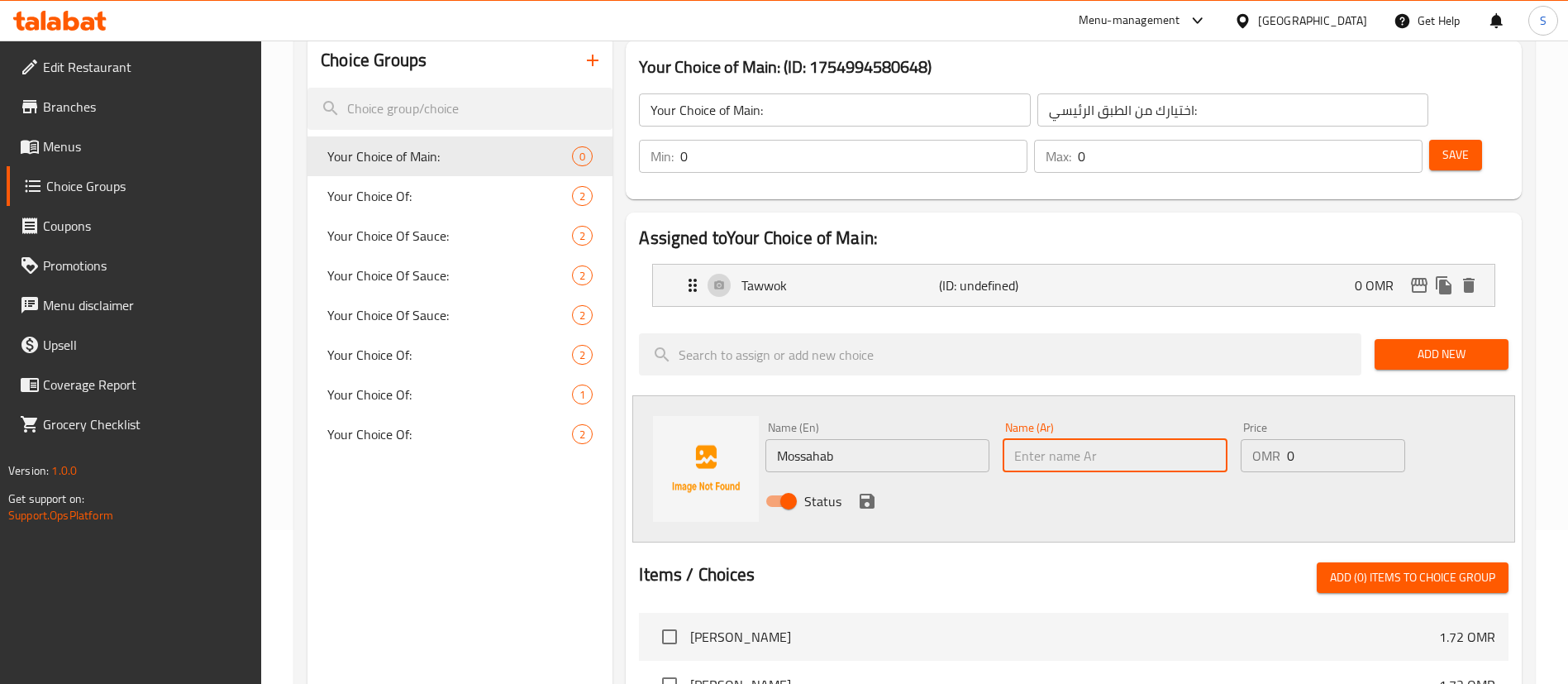
click at [1033, 439] on input "text" at bounding box center [1114, 455] width 224 height 33
paste input "[DEMOGRAPHIC_DATA]"
click at [1022, 439] on input "[DEMOGRAPHIC_DATA]" at bounding box center [1114, 455] width 224 height 33
type input "[DEMOGRAPHIC_DATA]"
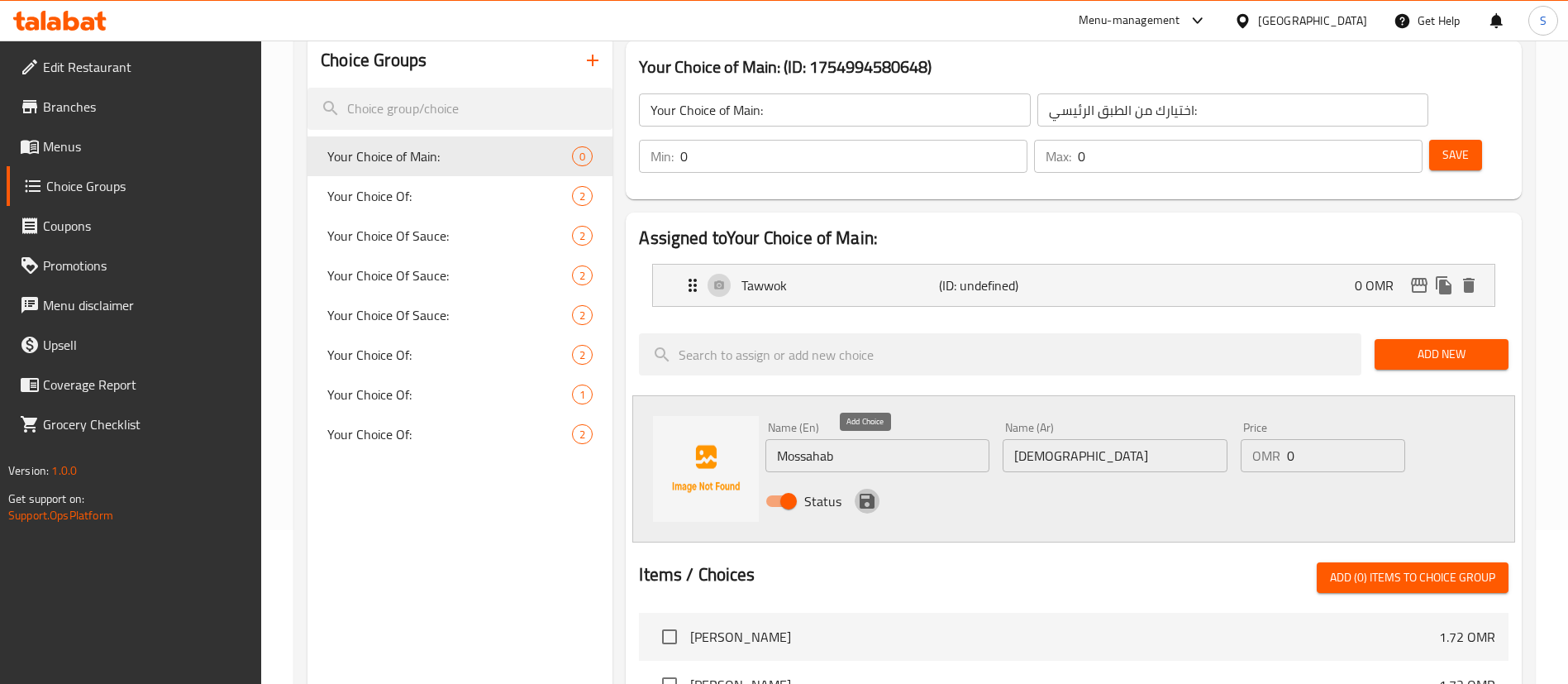
click at [855, 489] on button "save" at bounding box center [866, 501] width 25 height 25
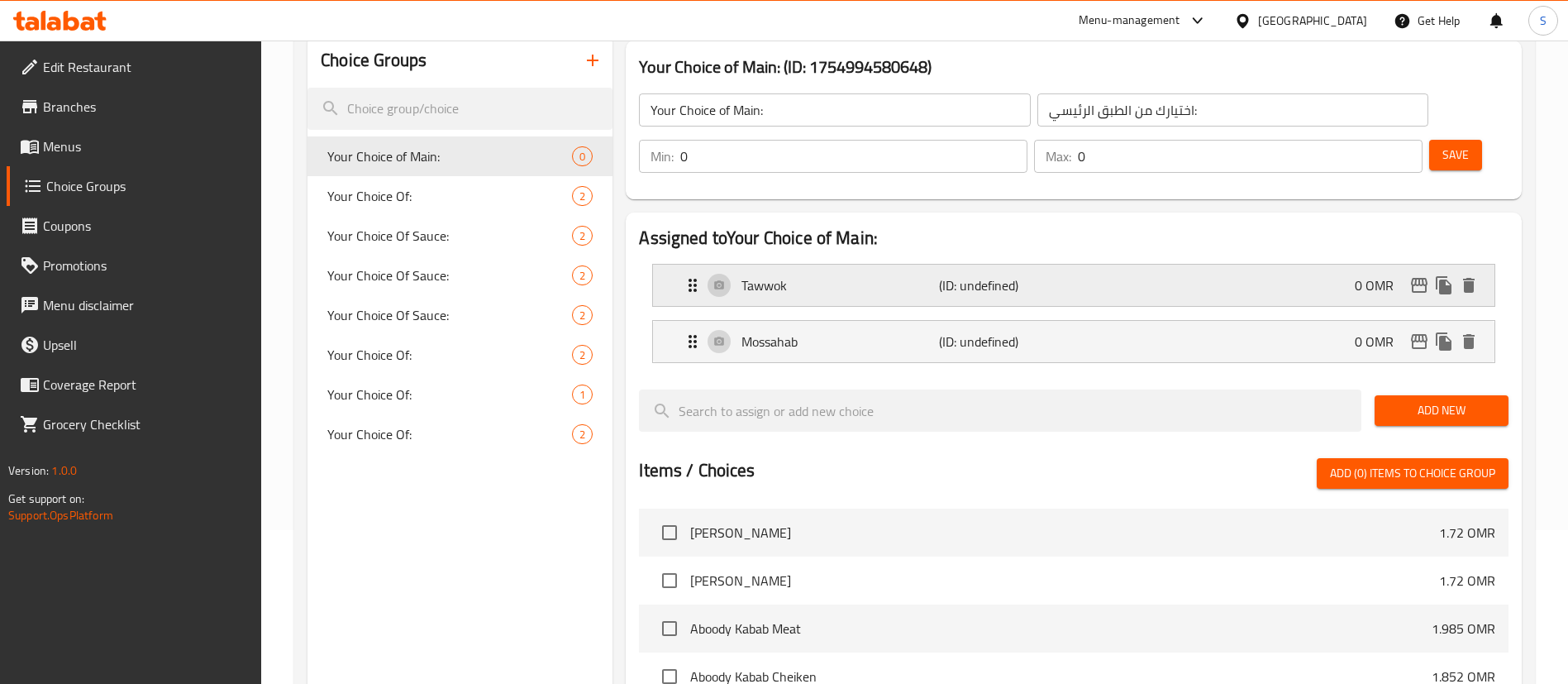
scroll to position [37, 0]
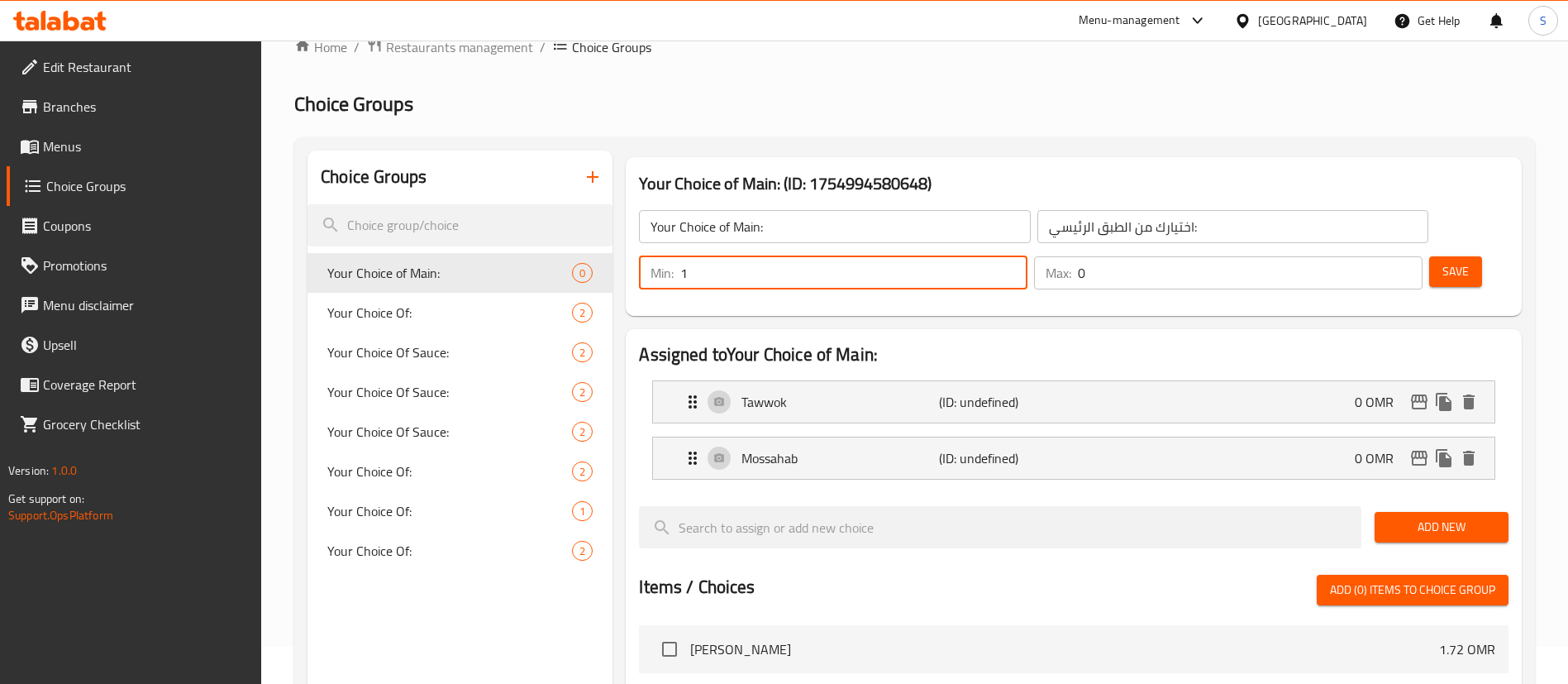
type input "1"
click at [1028, 256] on input "1" at bounding box center [853, 272] width 347 height 33
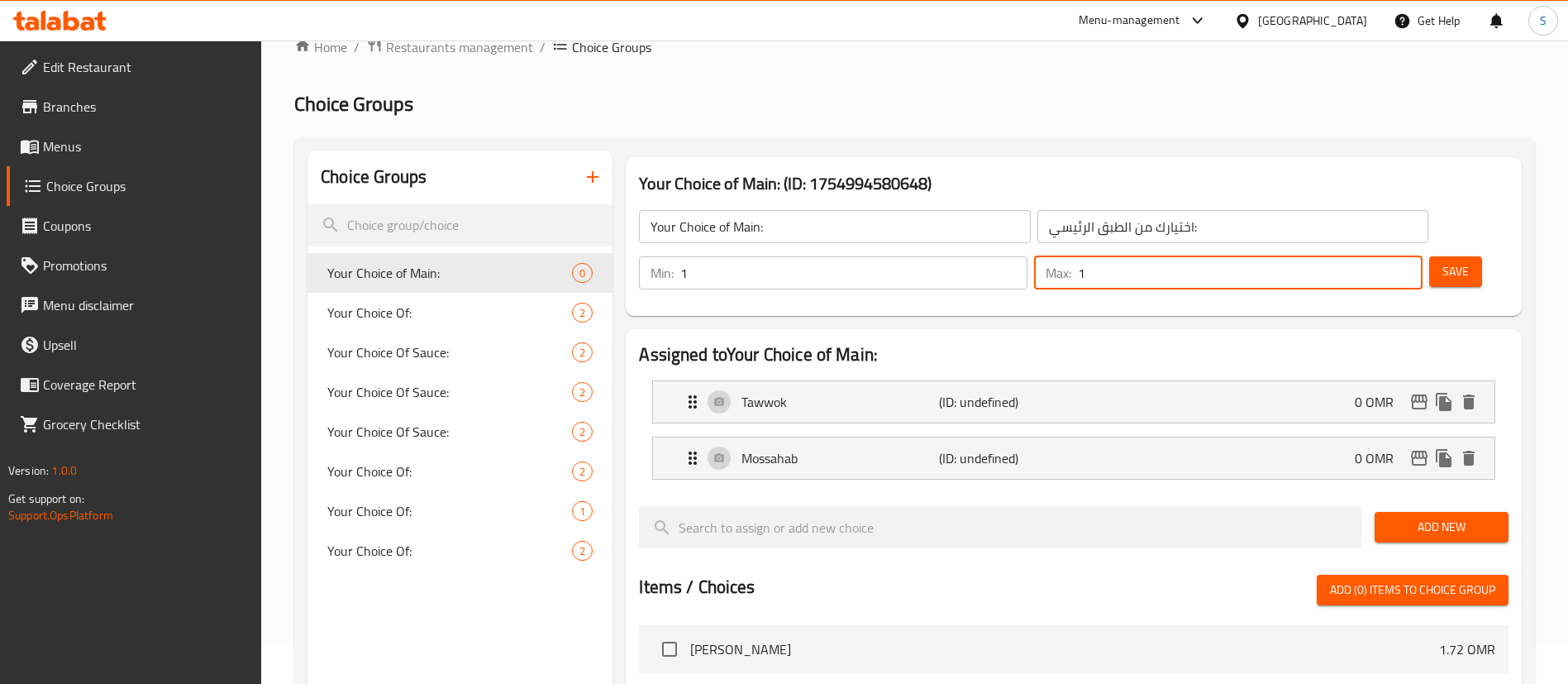
type input "1"
click at [1375, 256] on input "1" at bounding box center [1249, 272] width 344 height 33
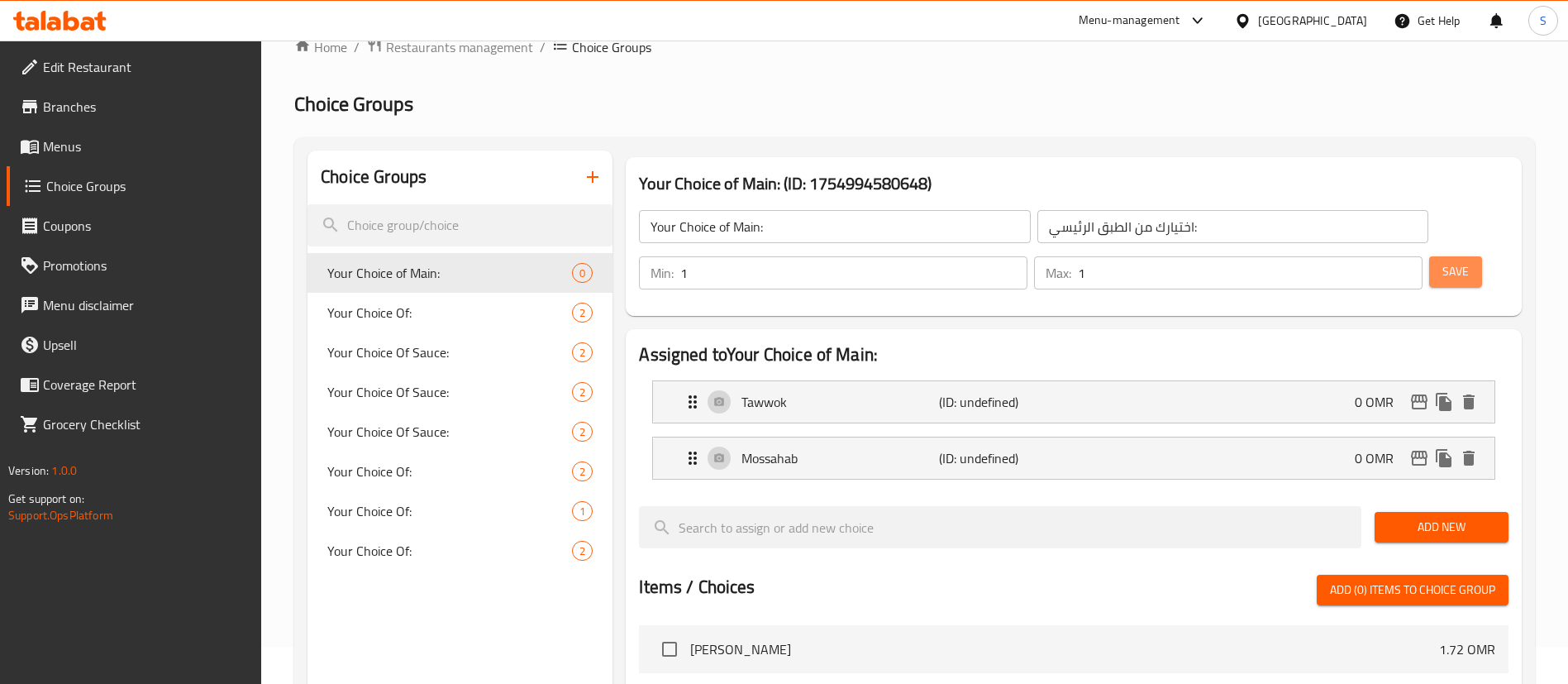
click at [1442, 261] on span "Save" at bounding box center [1455, 271] width 27 height 21
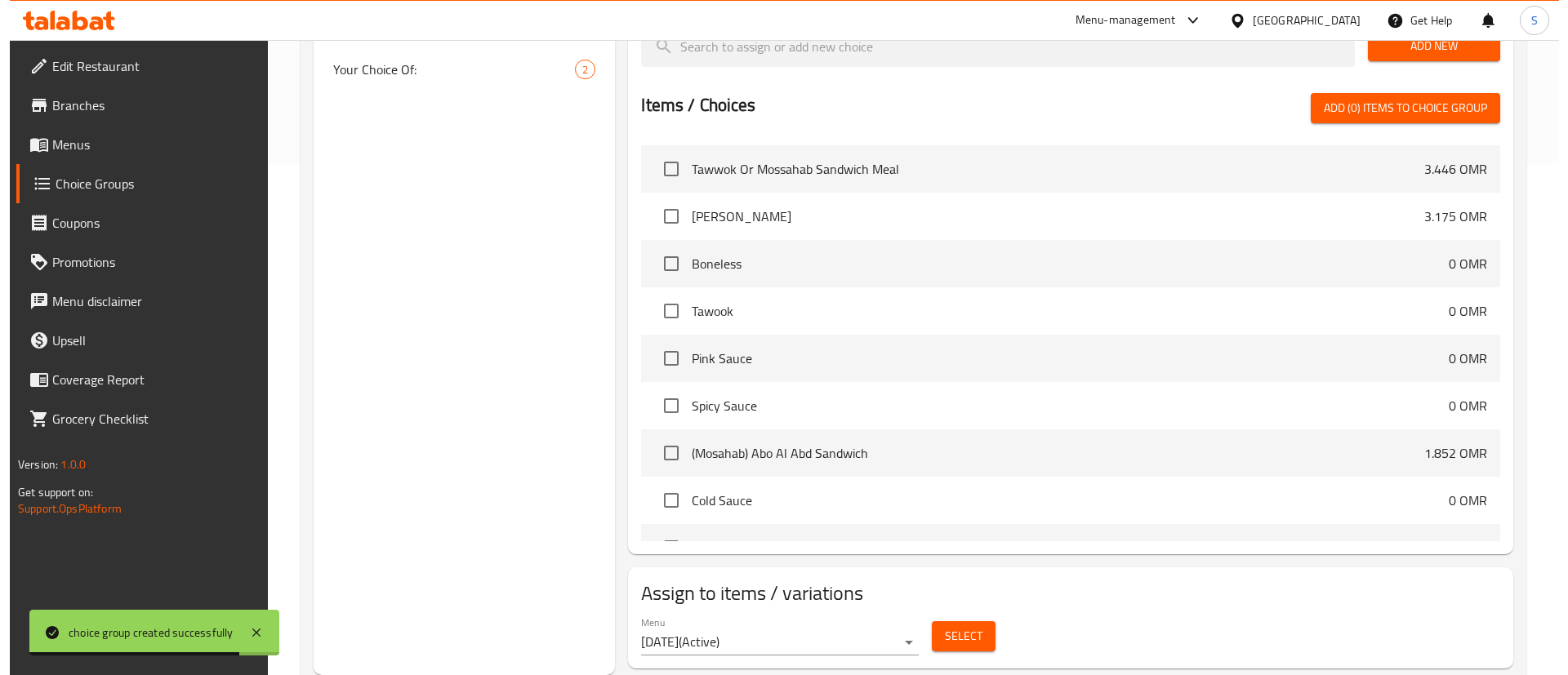
scroll to position [286, 0]
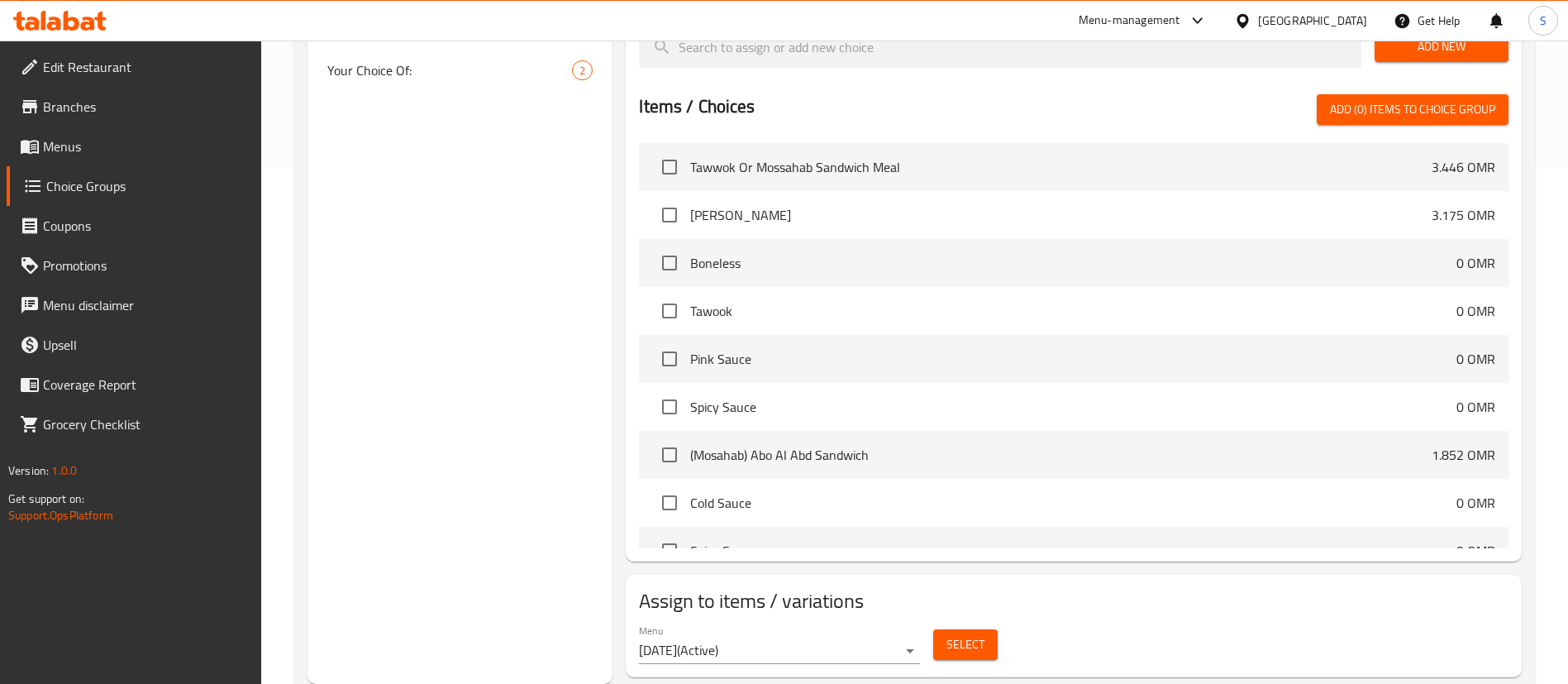
click at [654, 588] on h2 "Assign to items / variations" at bounding box center [1073, 601] width 869 height 27
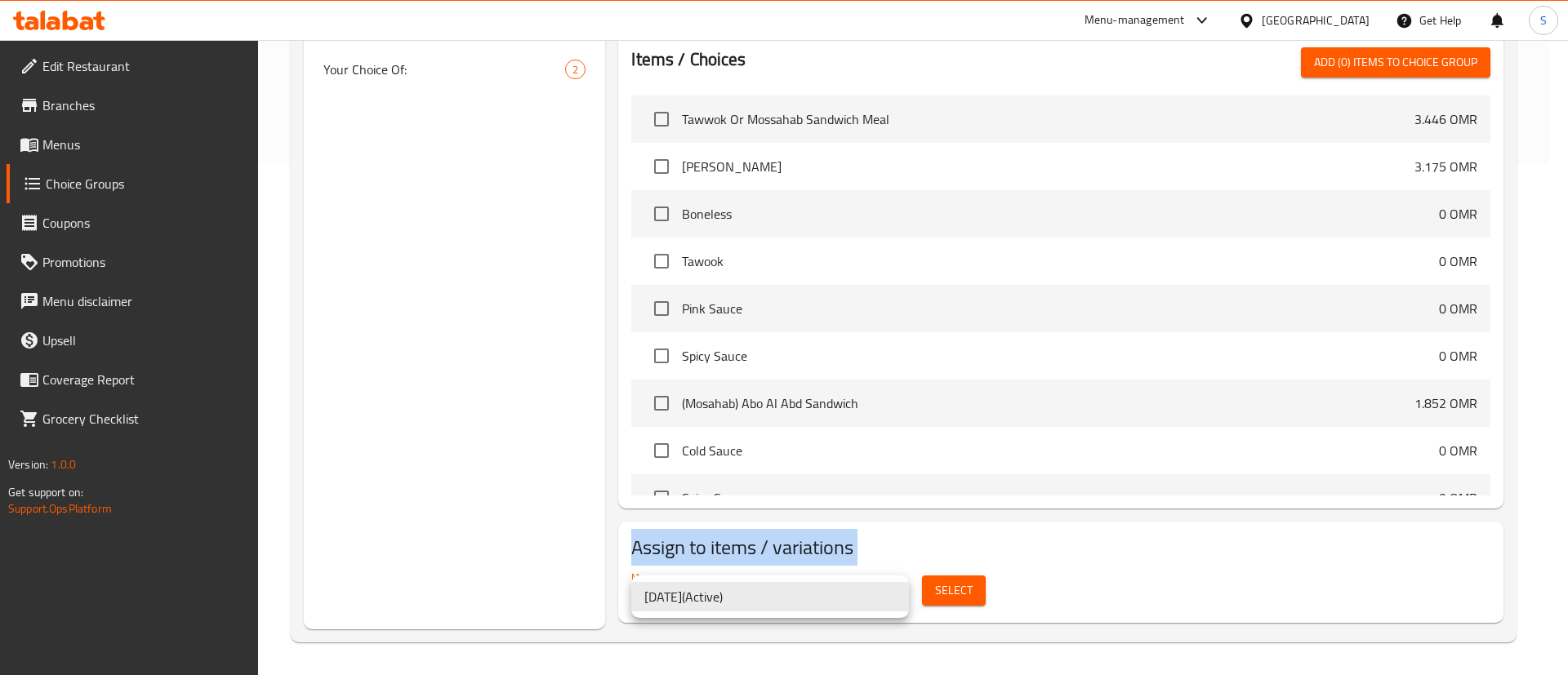
click at [741, 596] on li "[DATE] ( Active )" at bounding box center [770, 596] width 277 height 29
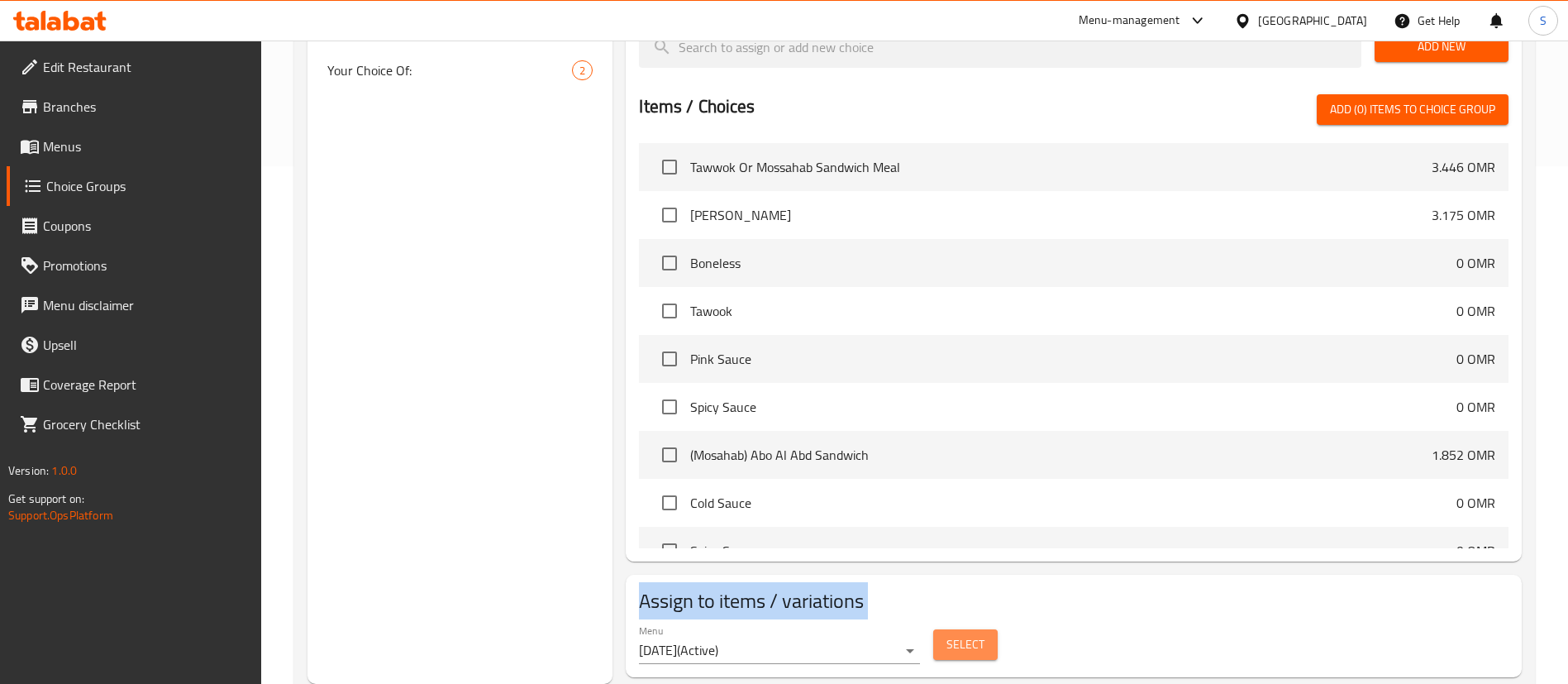
click at [957, 635] on span "Select" at bounding box center [965, 645] width 38 height 21
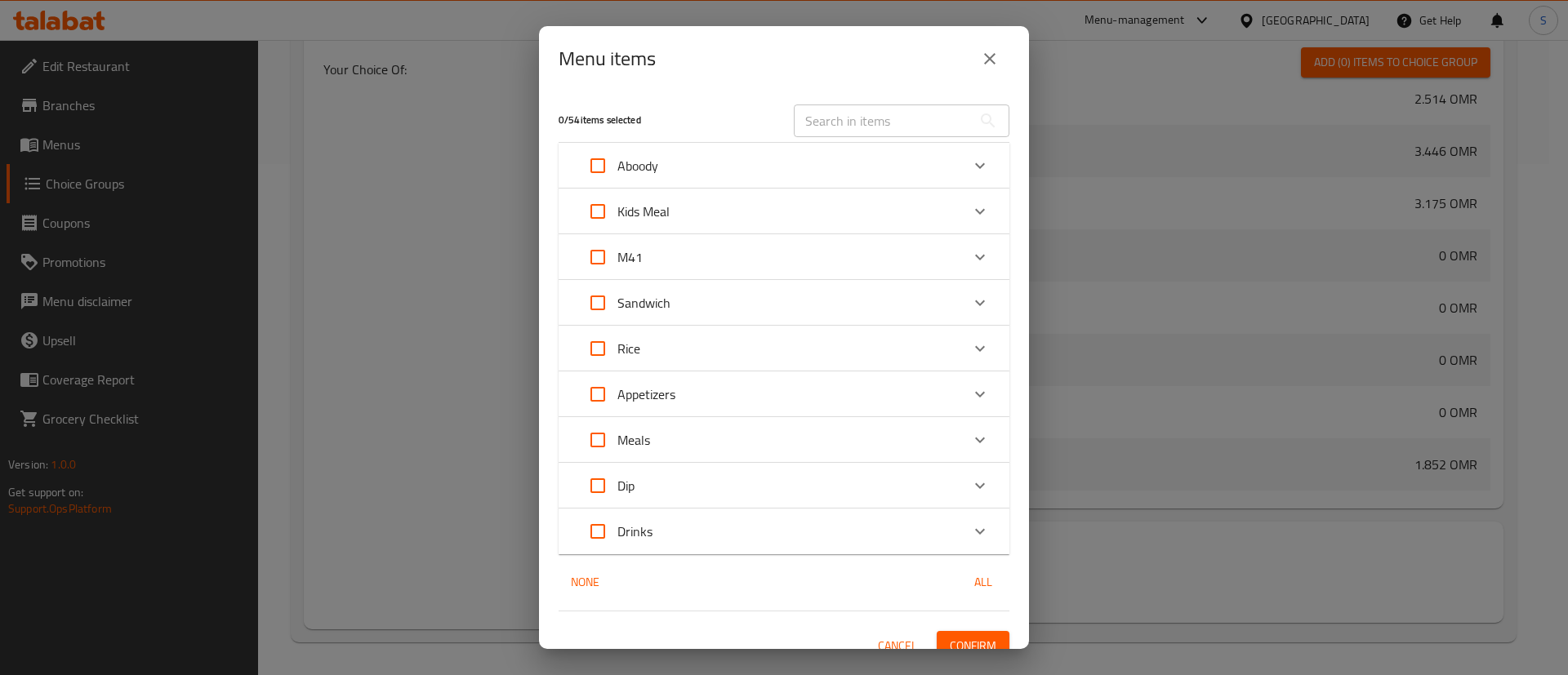
scroll to position [310, 0]
click at [970, 254] on icon "Expand" at bounding box center [980, 257] width 20 height 20
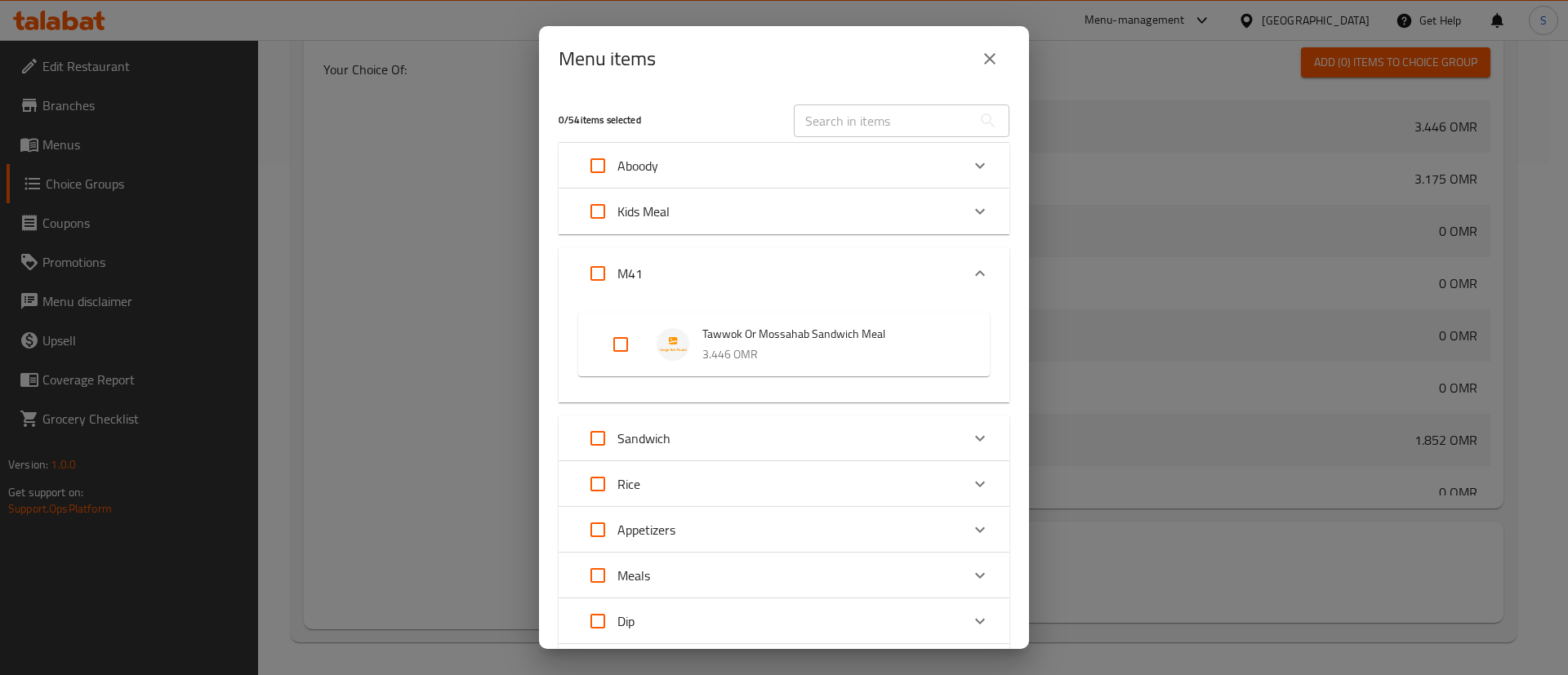
click at [621, 342] on input "Expand" at bounding box center [621, 345] width 39 height 39
checkbox input "true"
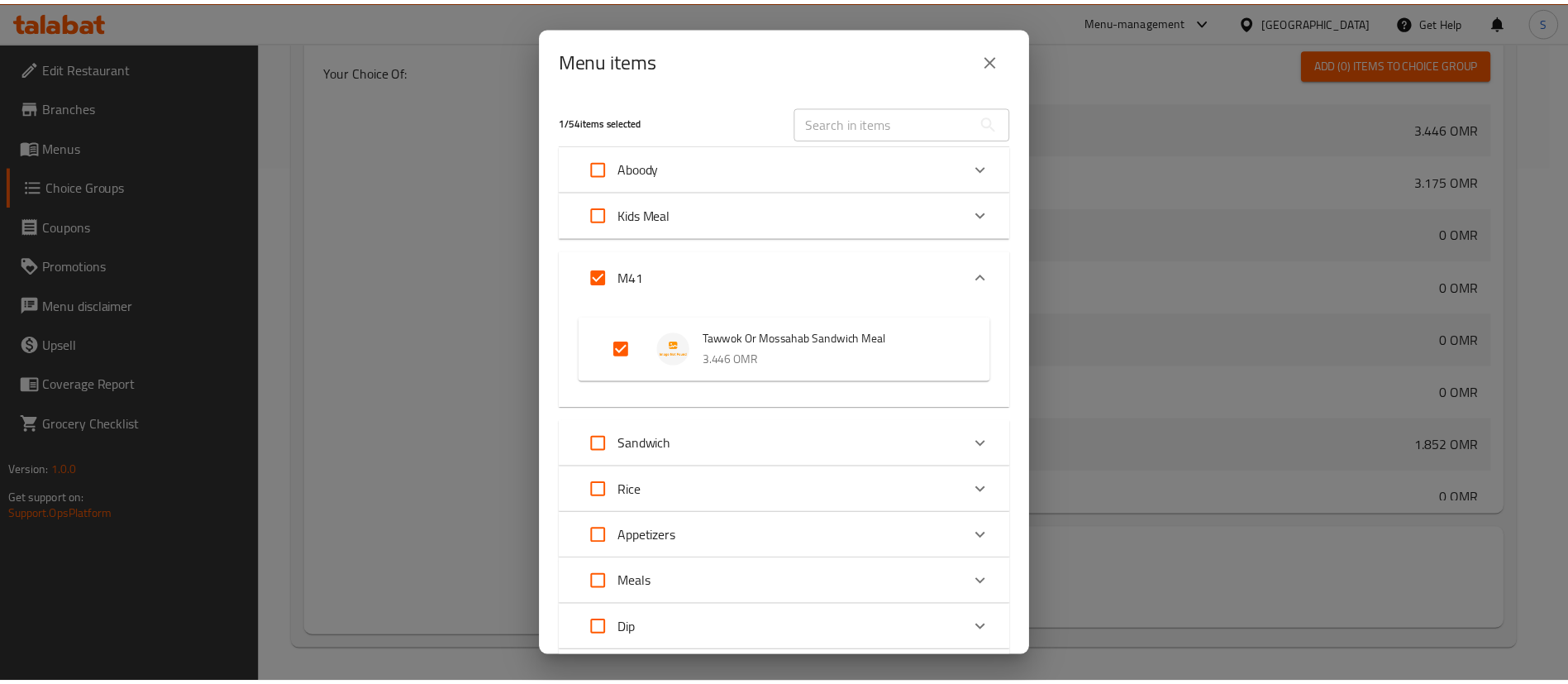
scroll to position [157, 0]
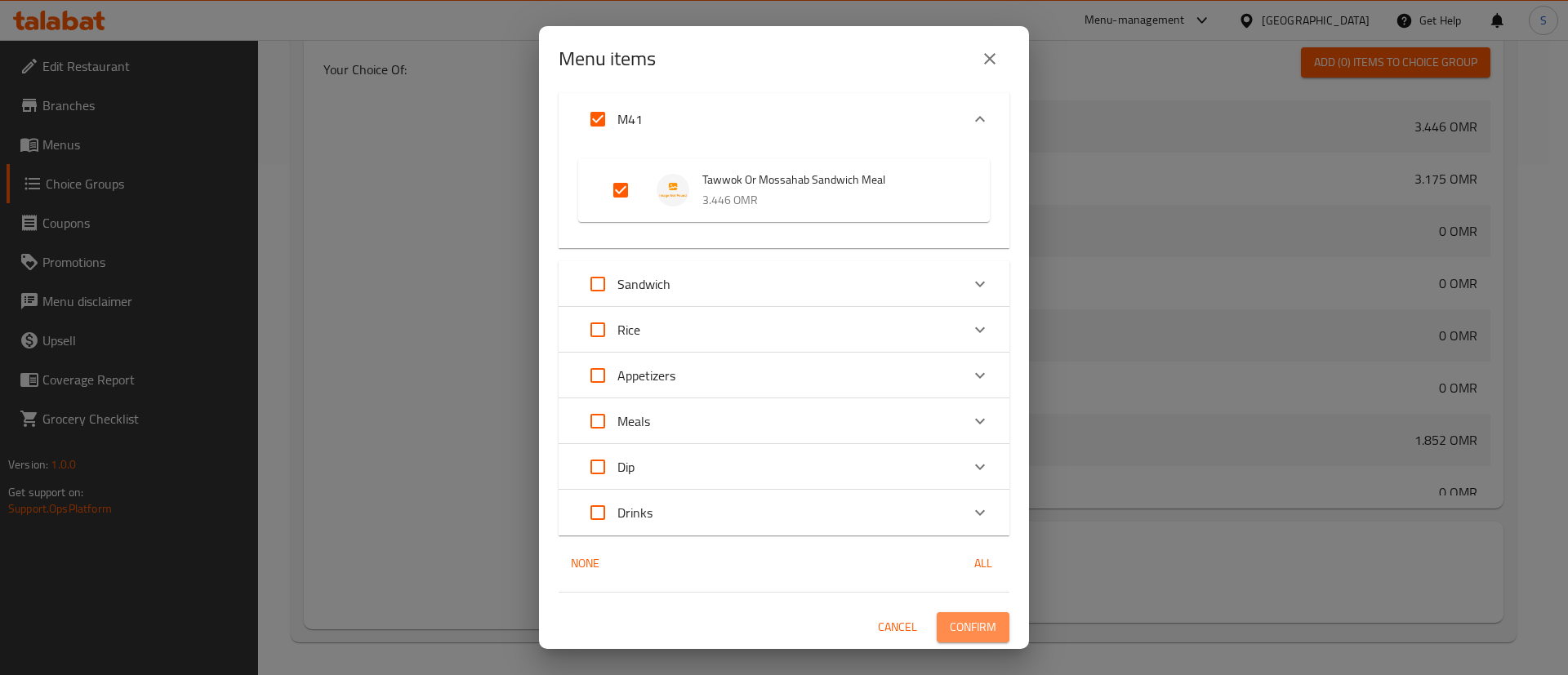
click at [950, 630] on span "Confirm" at bounding box center [973, 627] width 47 height 21
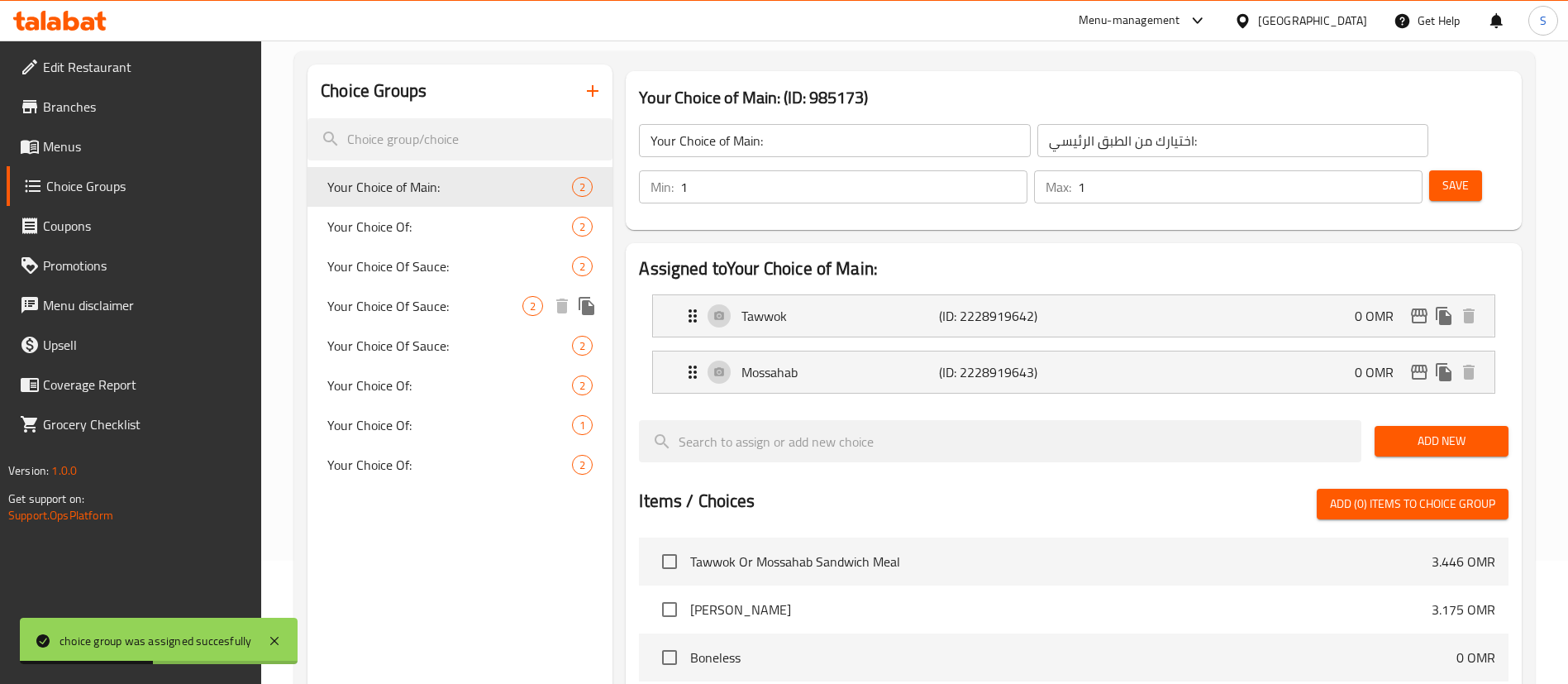
scroll to position [122, 0]
click at [62, 151] on span "Menus" at bounding box center [145, 146] width 206 height 20
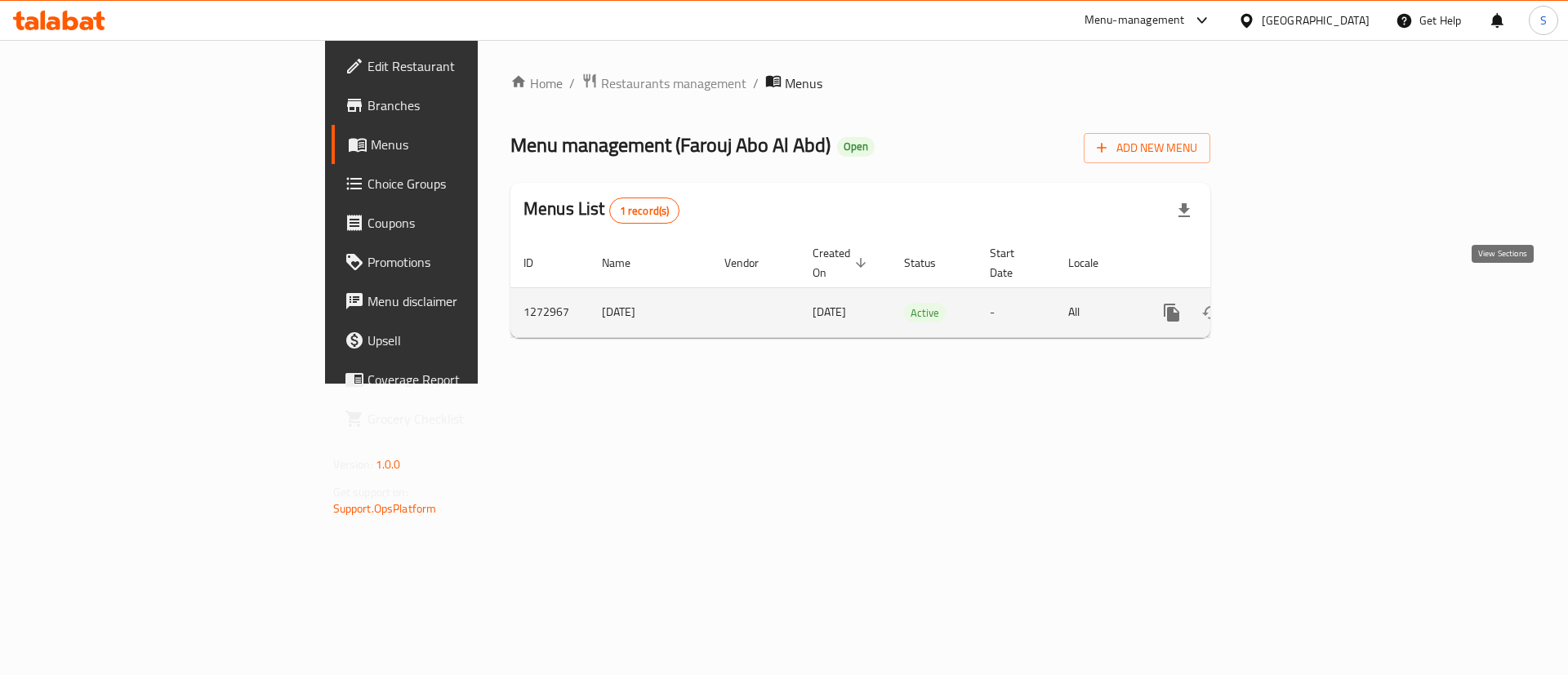
click at [1296, 305] on icon "enhanced table" at bounding box center [1290, 313] width 15 height 15
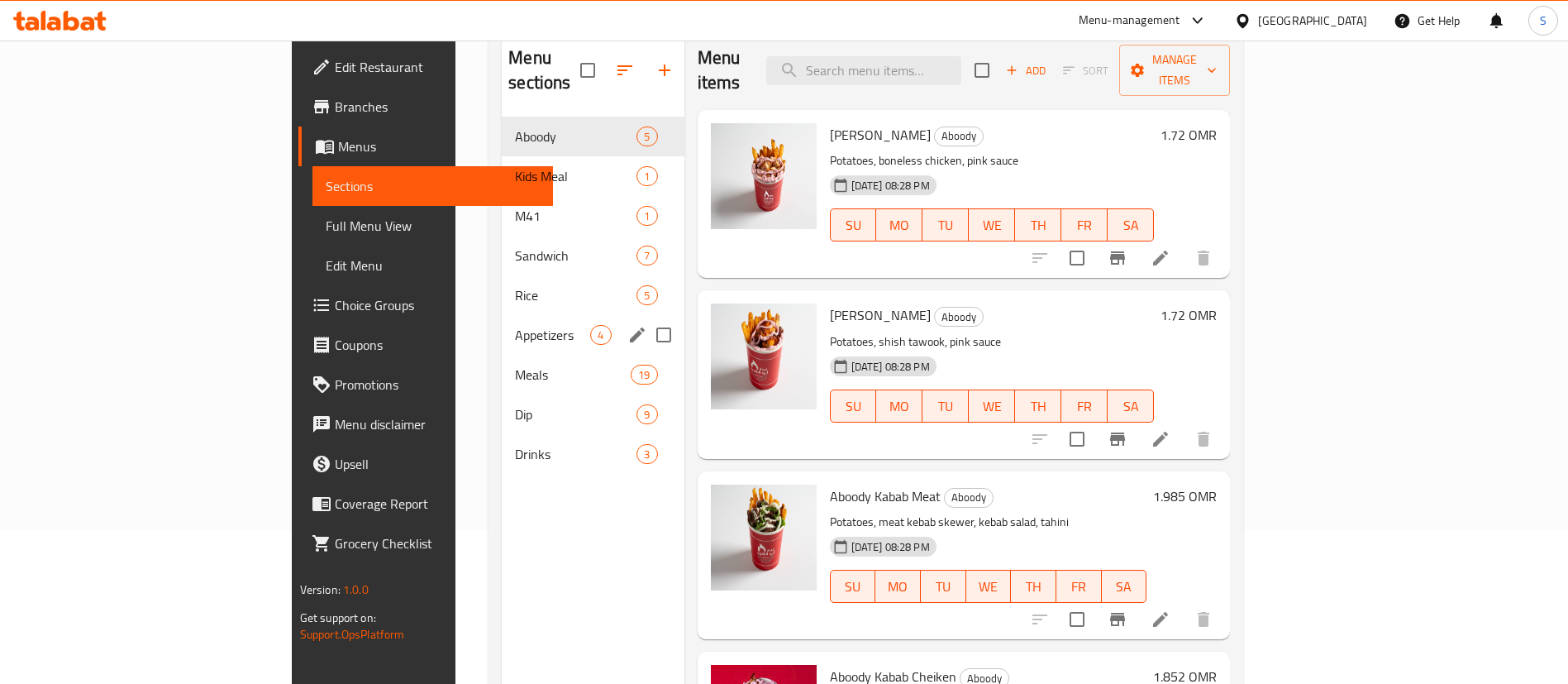
scroll to position [176, 0]
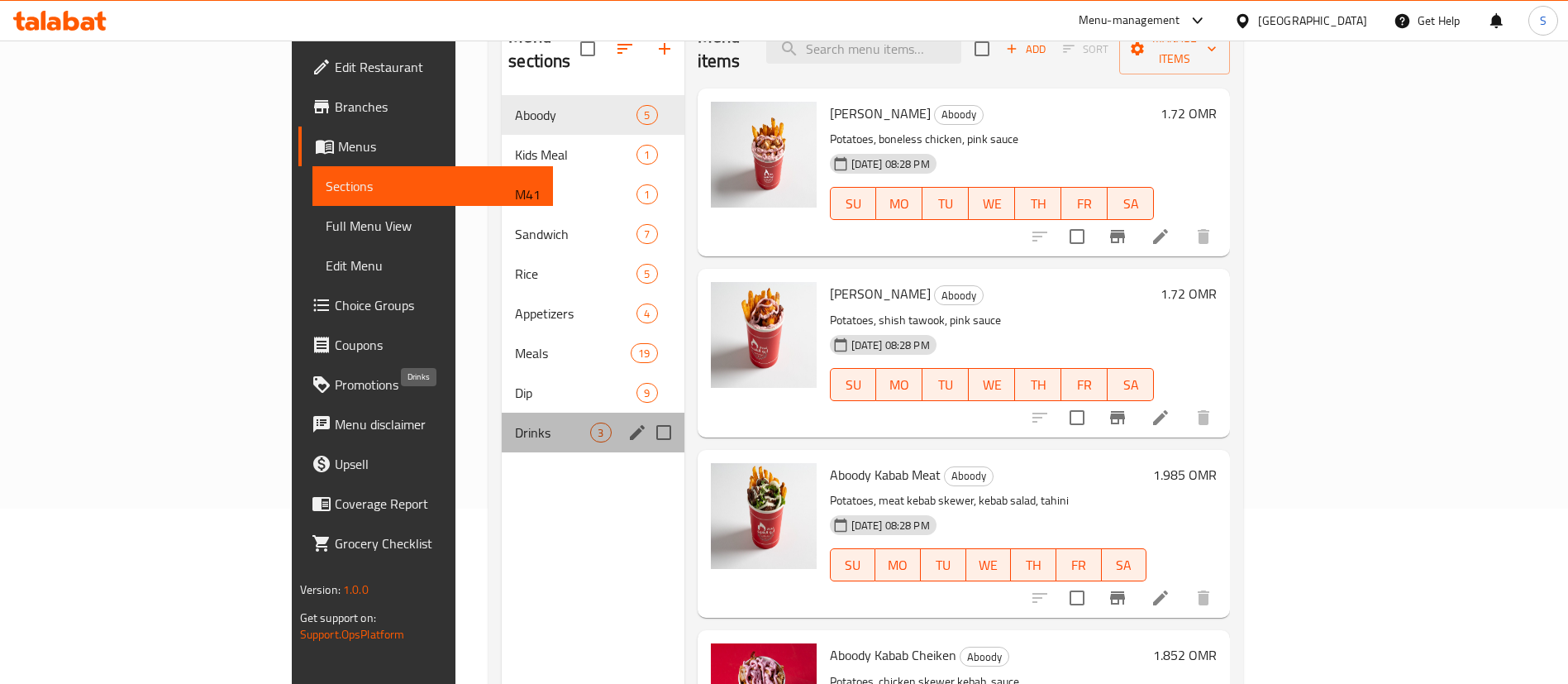
click at [515, 422] on span "Drinks" at bounding box center [552, 432] width 75 height 20
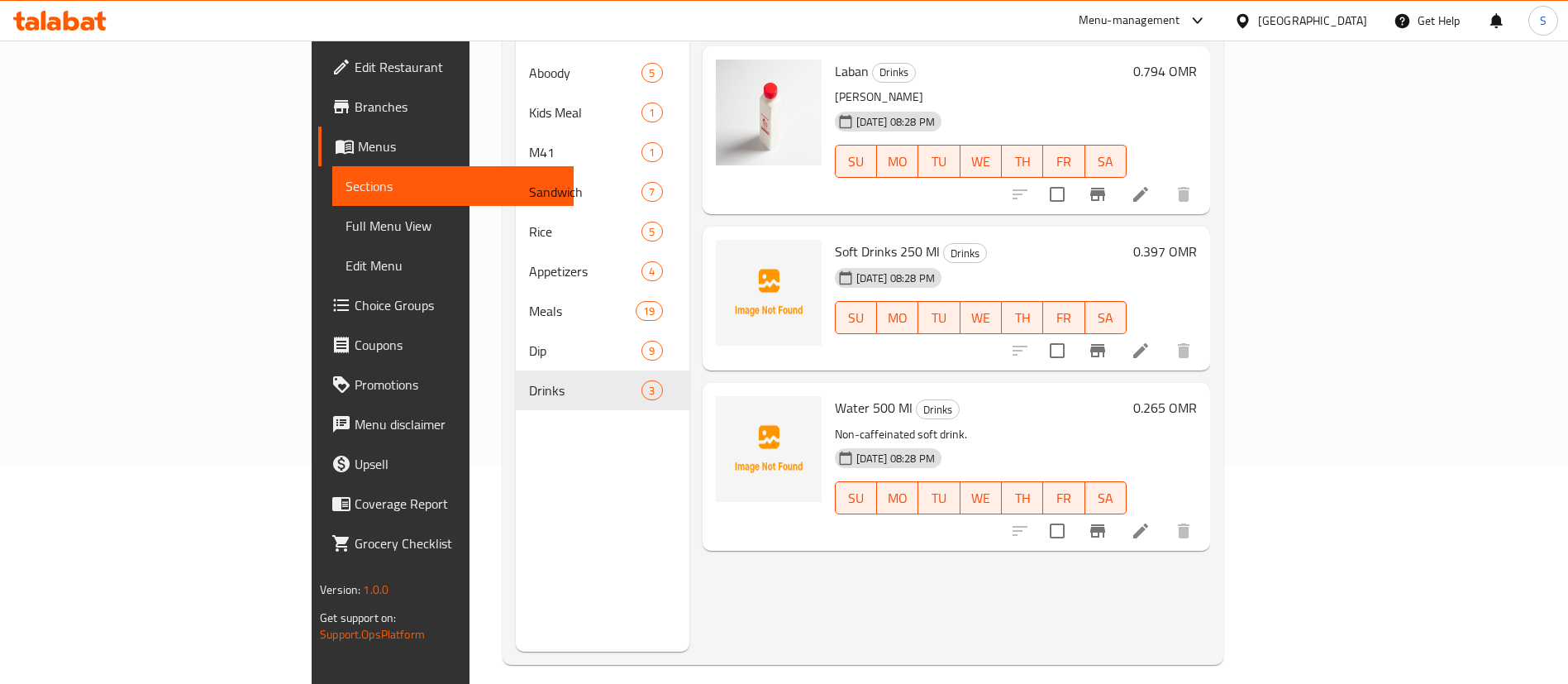
scroll to position [218, 0]
click at [834, 238] on span "Soft Drinks 250 Ml" at bounding box center [886, 250] width 105 height 25
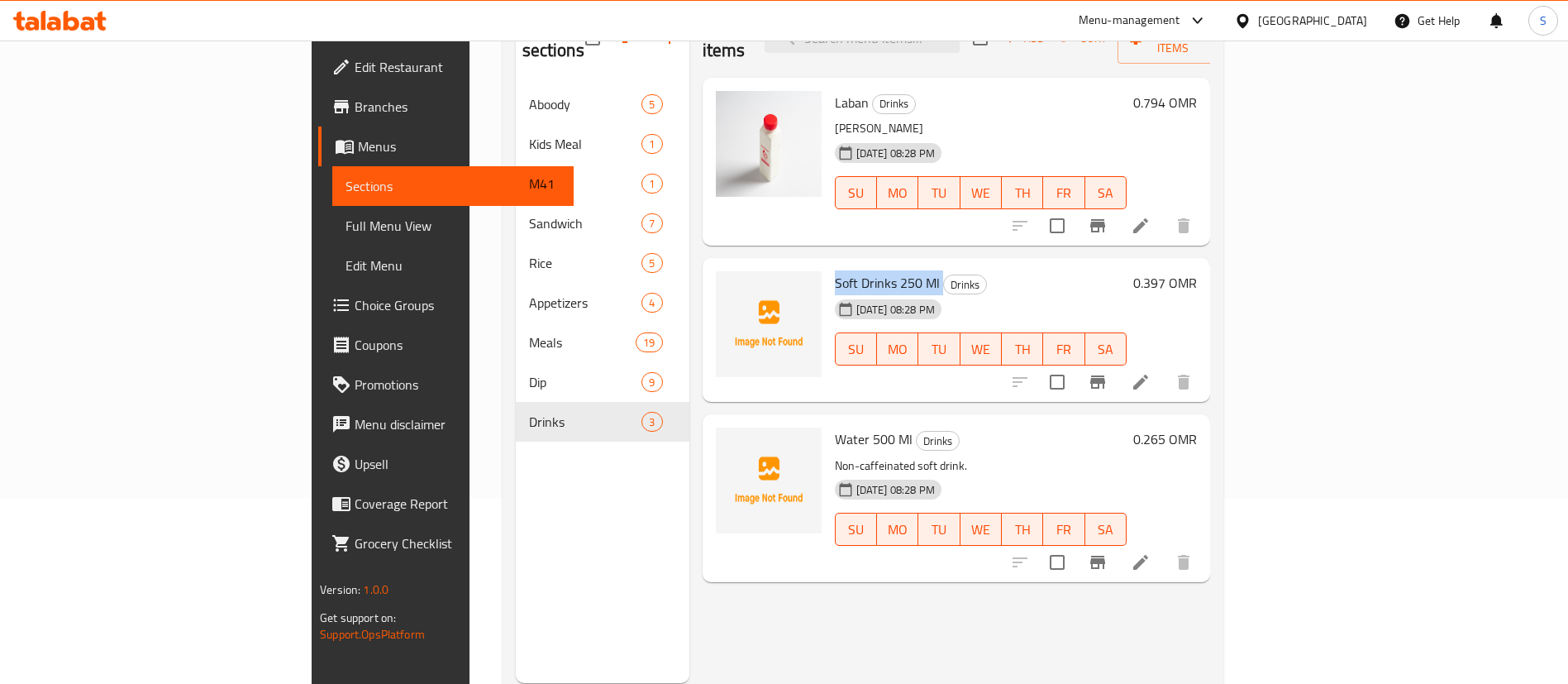
scroll to position [83, 0]
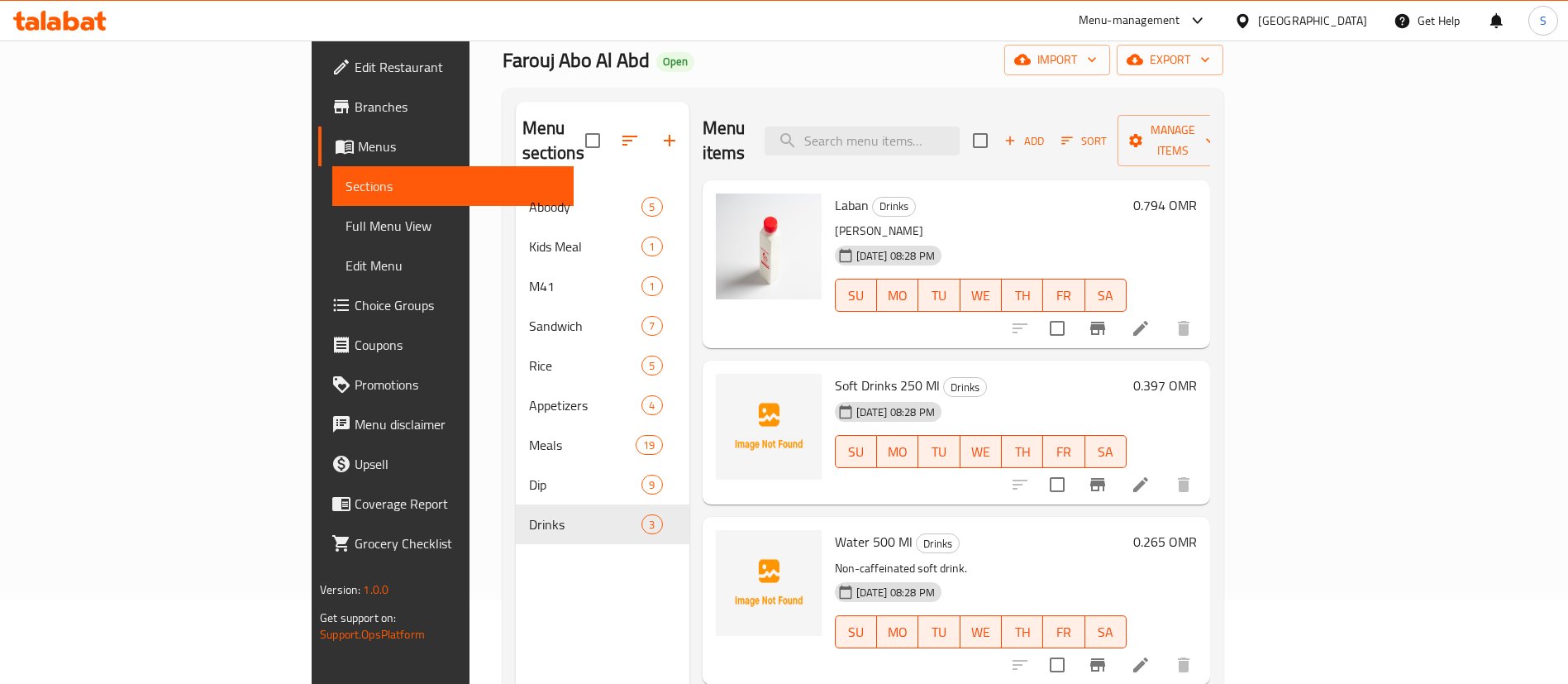
click at [911, 374] on h6 "Soft Drinks 250 Ml Drinks" at bounding box center [980, 385] width 292 height 23
click at [834, 373] on span "Soft Drinks 250 Ml" at bounding box center [886, 385] width 105 height 25
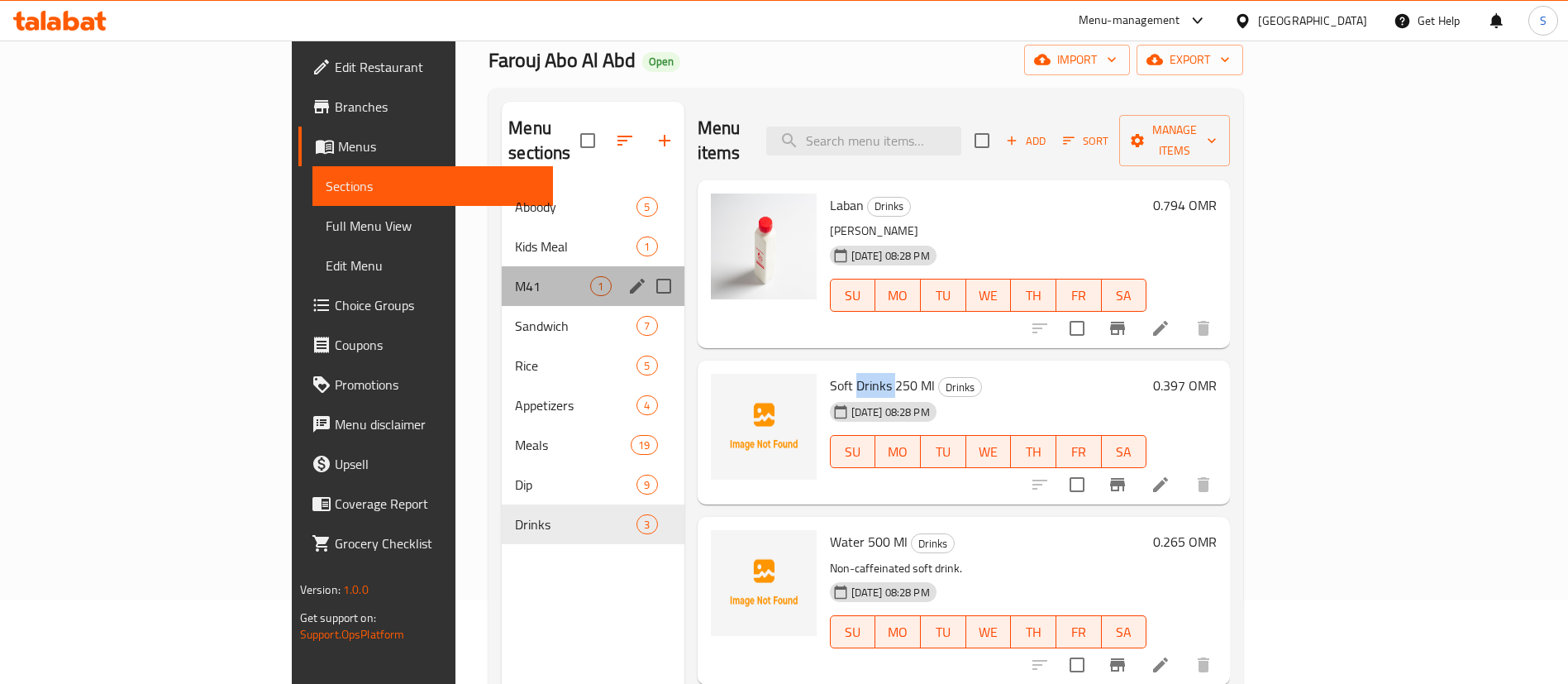
click at [501, 280] on div "M41 1" at bounding box center [593, 287] width 182 height 40
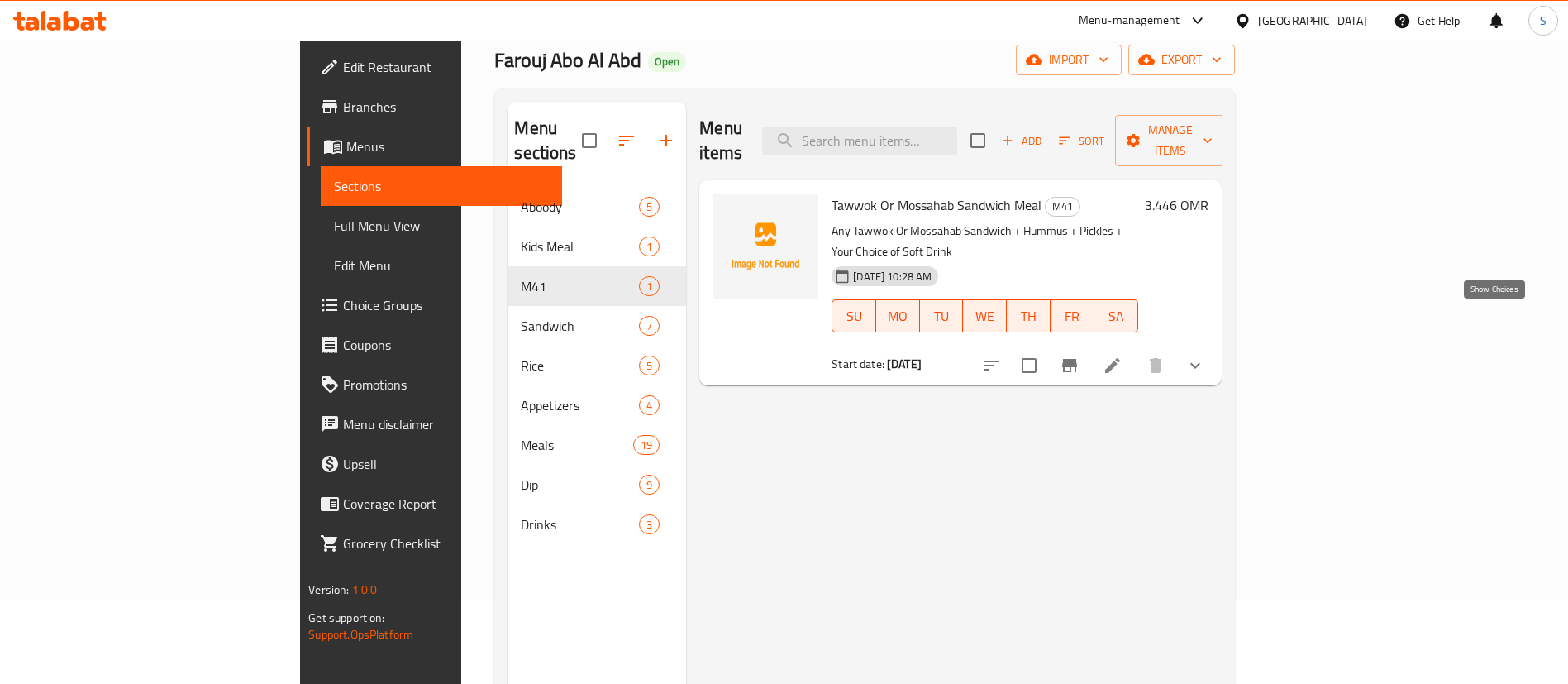
click at [1205, 356] on icon "show more" at bounding box center [1194, 365] width 20 height 20
